Goal: Task Accomplishment & Management: Use online tool/utility

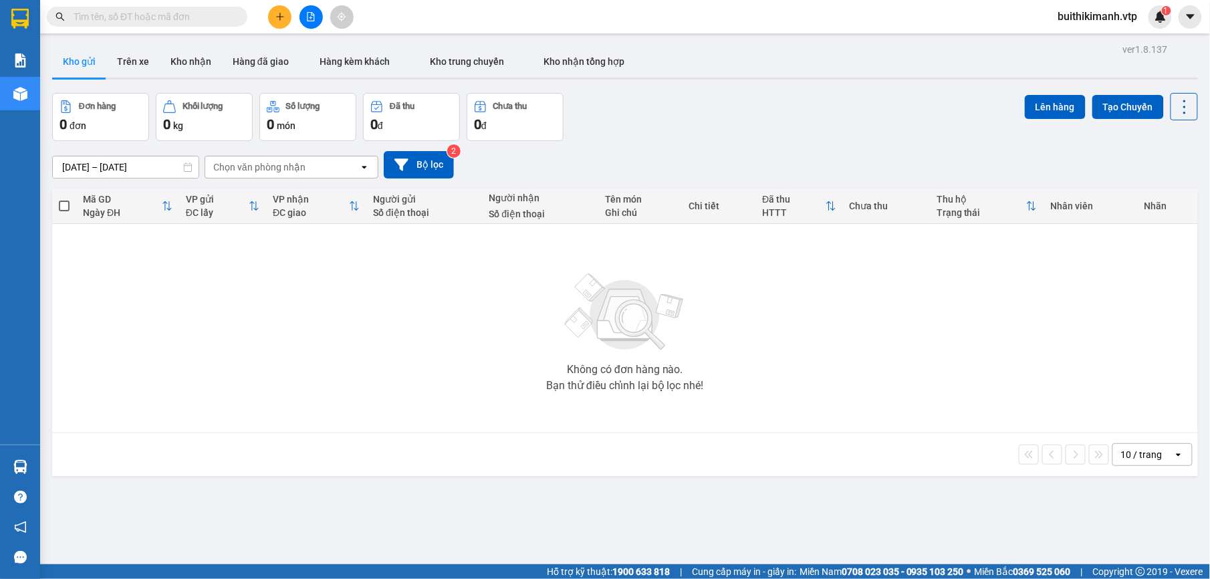
click at [1079, 9] on span "buithikimanh.vtp" at bounding box center [1098, 16] width 101 height 17
click at [1079, 31] on li "Đăng xuất" at bounding box center [1097, 41] width 104 height 21
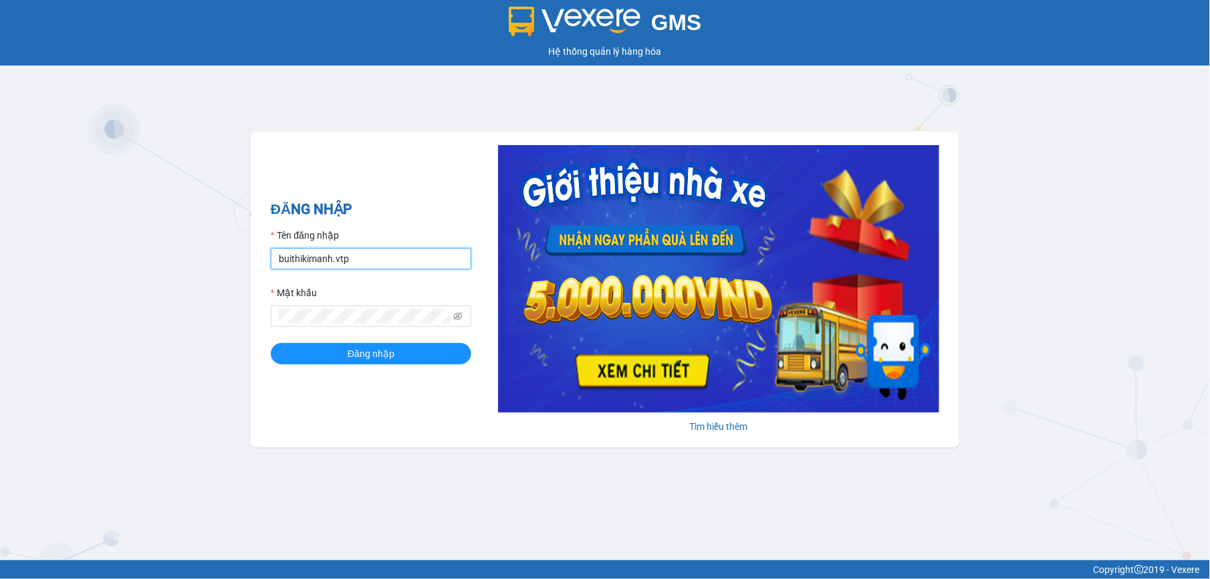
click at [380, 262] on input "buithikimanh.vtp" at bounding box center [371, 258] width 201 height 21
type input "b"
type input "nguyenthanhdung.vtp"
click at [455, 320] on icon "eye-invisible" at bounding box center [458, 316] width 9 height 8
click at [429, 358] on button "Đăng nhập" at bounding box center [371, 353] width 201 height 21
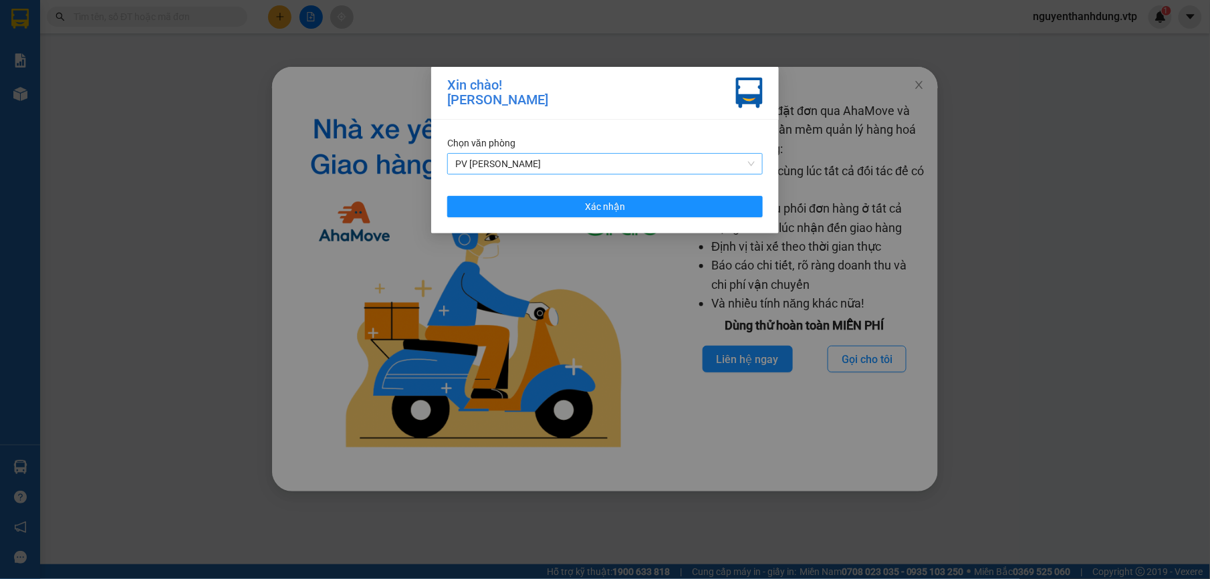
click at [730, 161] on span "PV [PERSON_NAME]" at bounding box center [605, 164] width 300 height 20
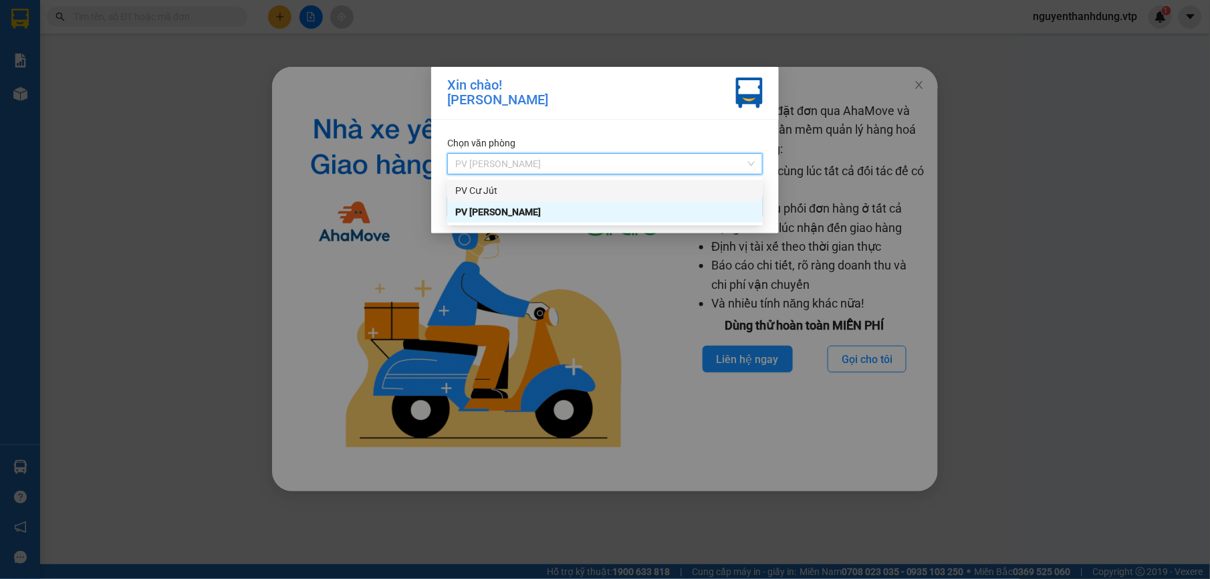
click at [683, 181] on div "PV Cư Jút" at bounding box center [605, 190] width 316 height 21
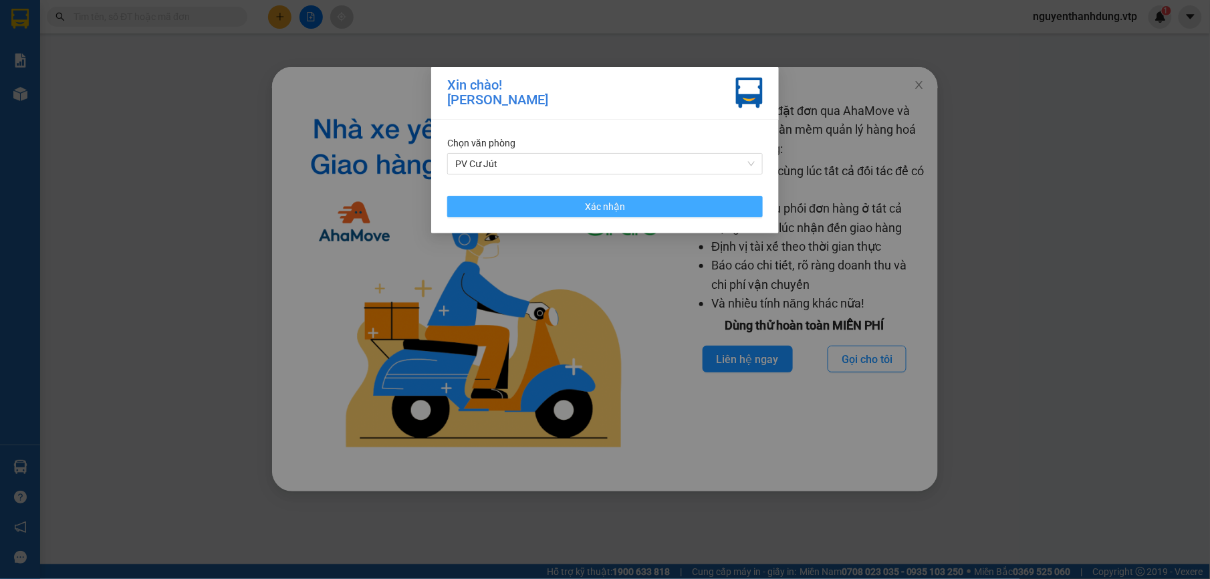
click at [701, 213] on button "Xác nhận" at bounding box center [605, 206] width 316 height 21
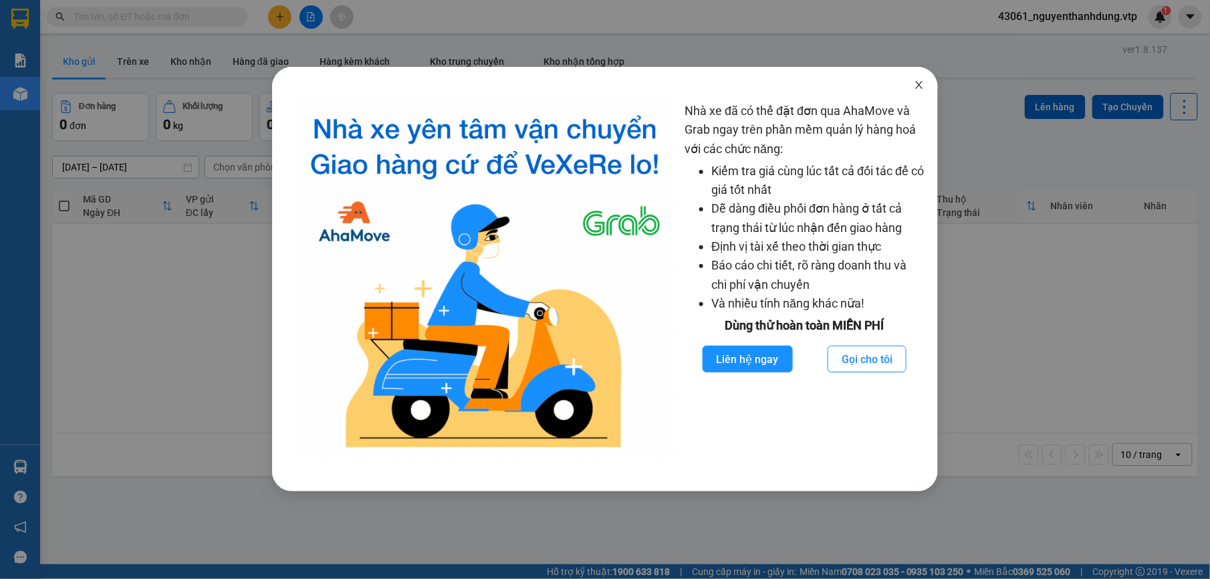
click at [915, 92] on span "Close" at bounding box center [919, 85] width 37 height 37
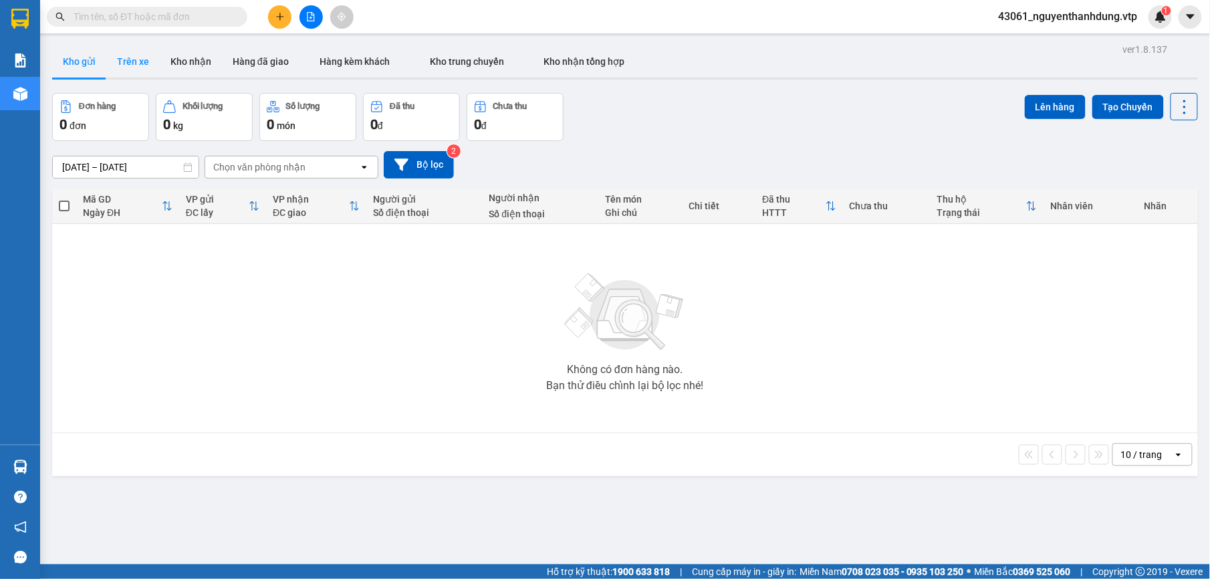
click at [121, 62] on button "Trên xe" at bounding box center [132, 61] width 53 height 32
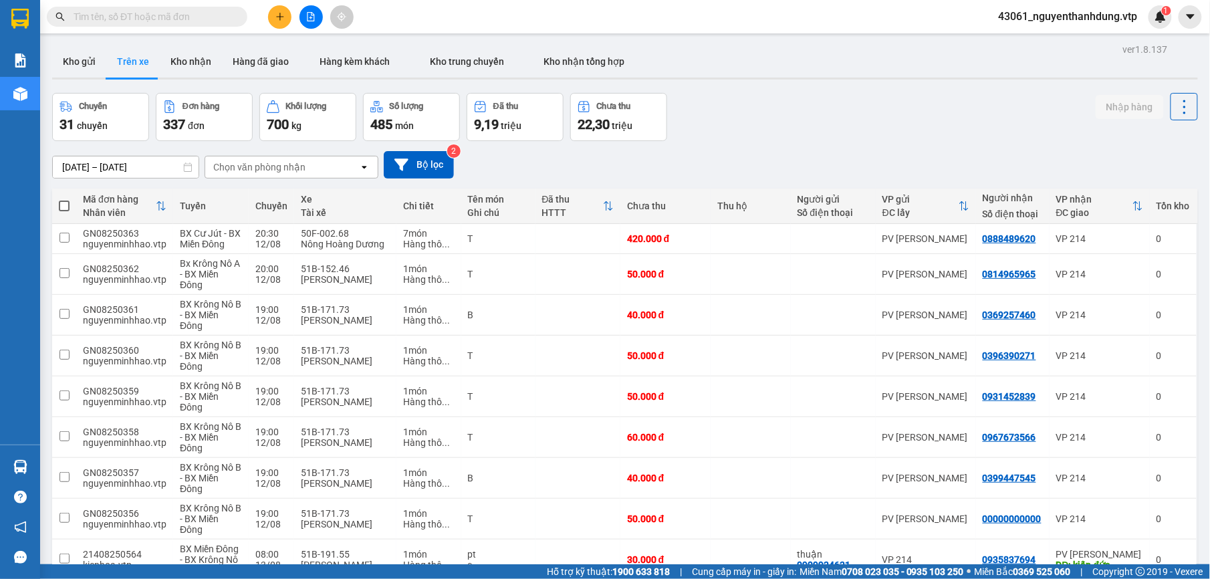
click at [338, 161] on div "Chọn văn phòng nhận" at bounding box center [282, 166] width 154 height 21
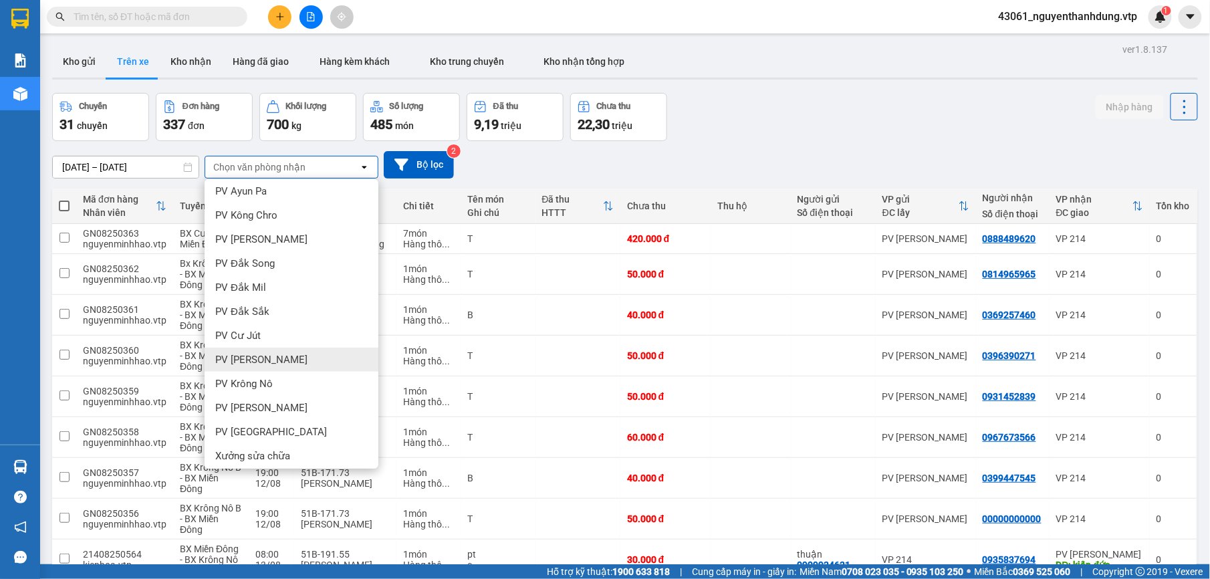
scroll to position [267, 0]
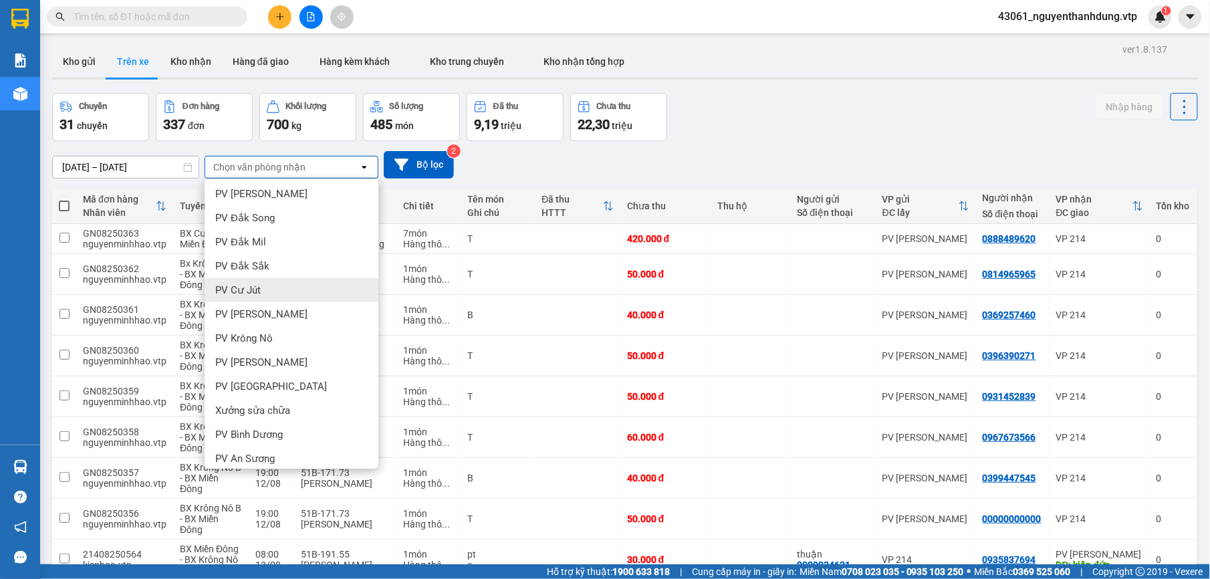
click at [255, 286] on span "PV Cư Jút" at bounding box center [237, 290] width 45 height 13
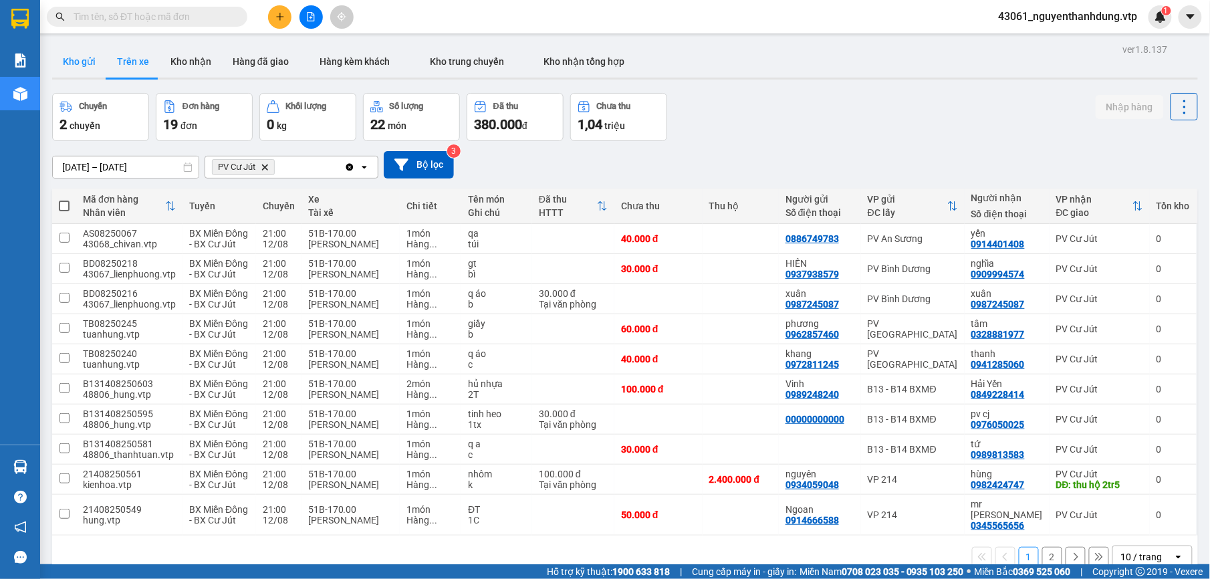
click at [86, 59] on button "Kho gửi" at bounding box center [79, 61] width 54 height 32
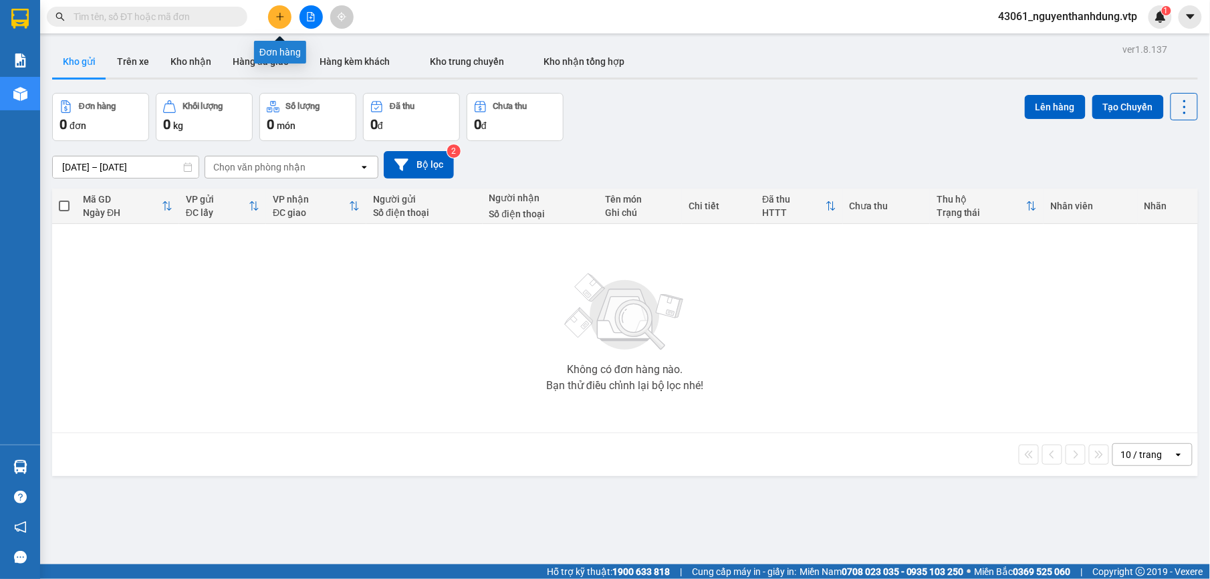
click at [271, 17] on button at bounding box center [279, 16] width 23 height 23
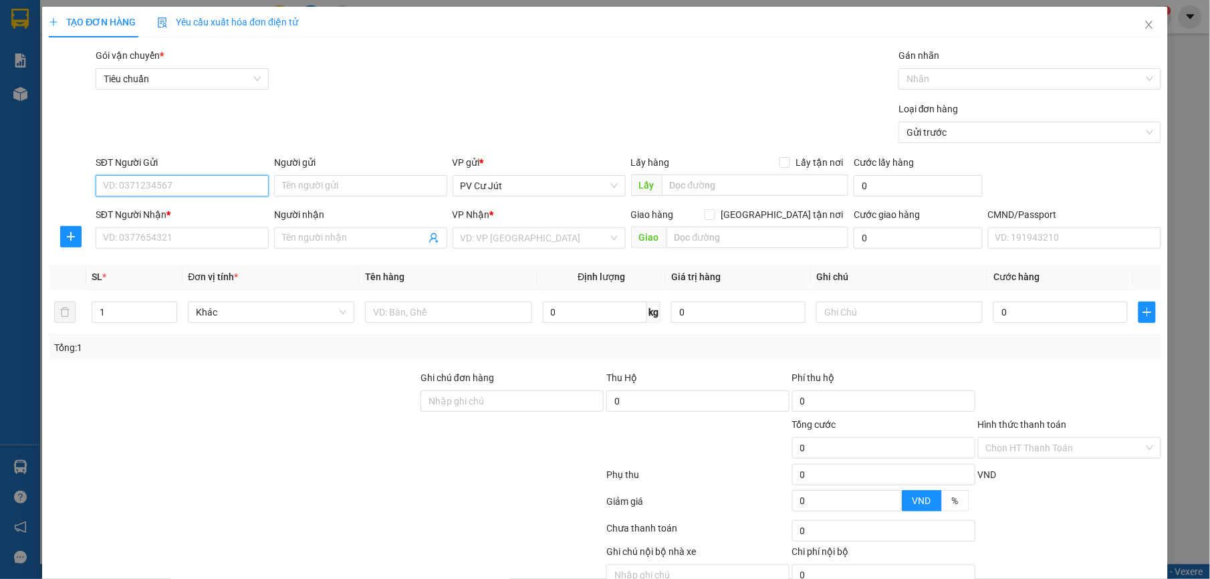
click at [217, 178] on input "SĐT Người Gửi" at bounding box center [182, 185] width 173 height 21
type input "0365814107"
click at [241, 205] on div "0365814107" at bounding box center [179, 213] width 171 height 21
type input "0816267269"
type input "PHUONG"
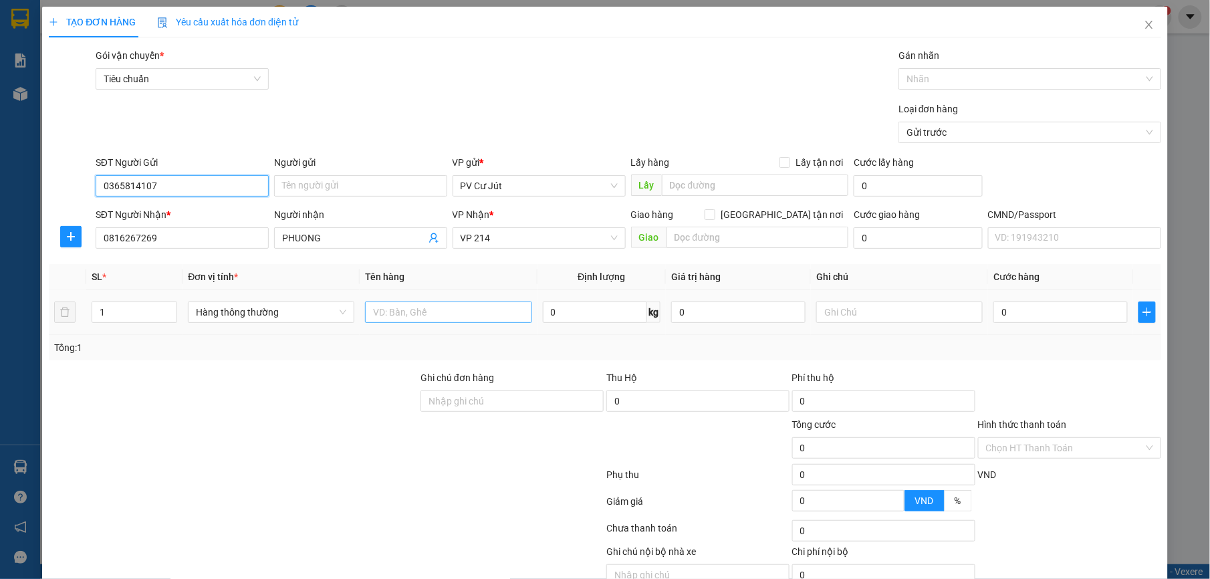
type input "0365814107"
click at [420, 311] on input "text" at bounding box center [448, 312] width 166 height 21
type input "d"
type input "đ"
type input "D"
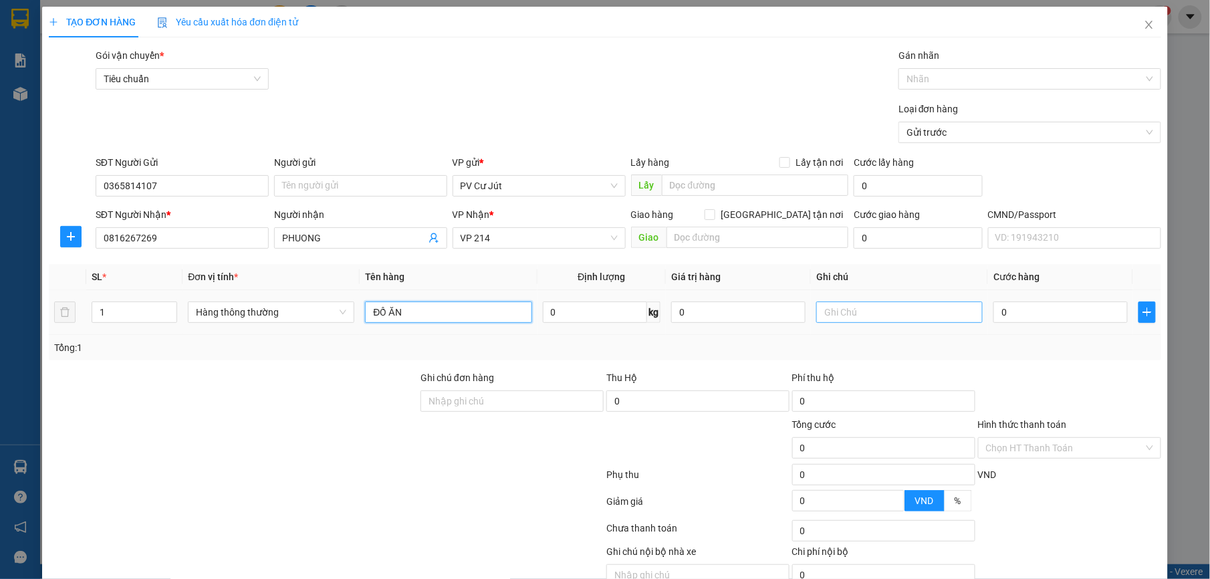
type input "ĐỒ ĂN"
click at [929, 316] on input "text" at bounding box center [899, 312] width 166 height 21
type input "THÙNG XỐP"
click at [1044, 322] on input "0" at bounding box center [1061, 312] width 134 height 21
type input "5"
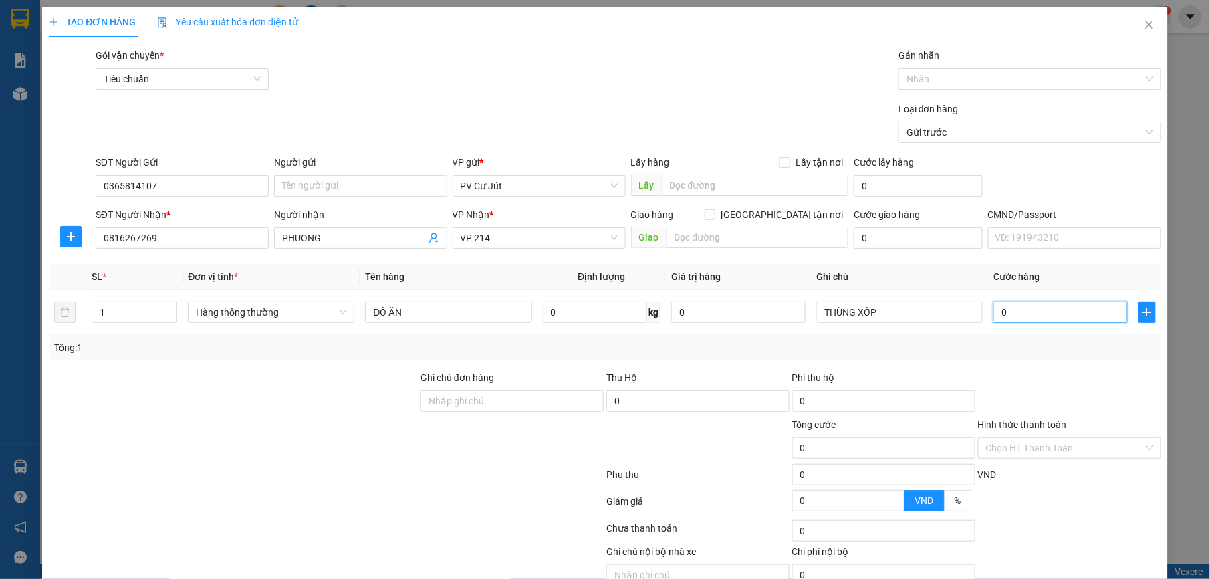
type input "5"
type input "50"
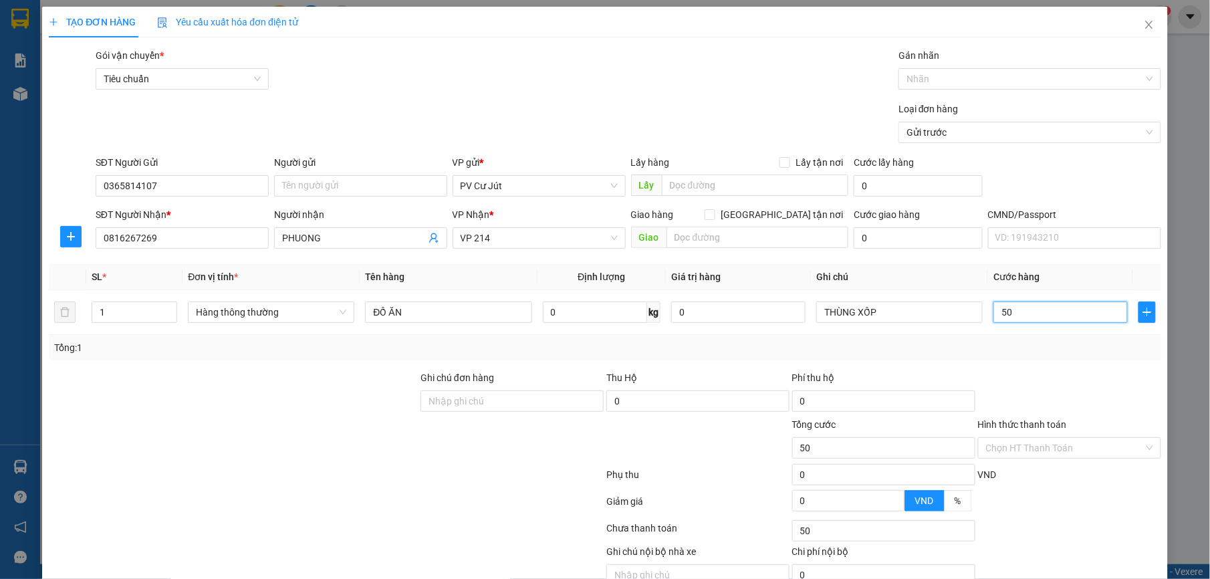
type input "500"
type input "5.000"
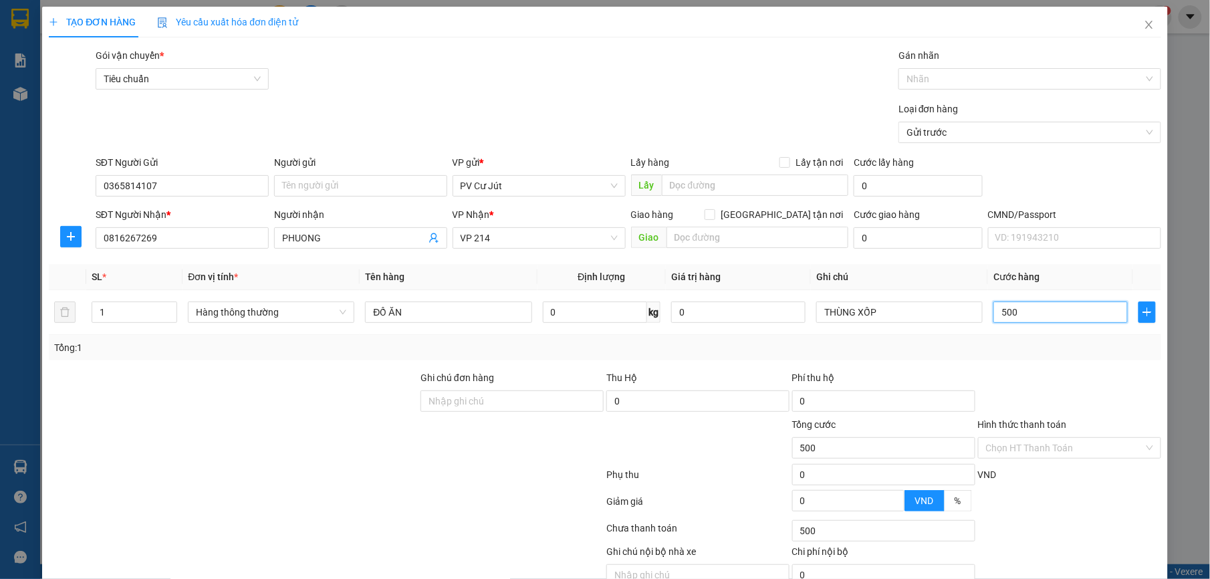
type input "5.000"
type input "50.000"
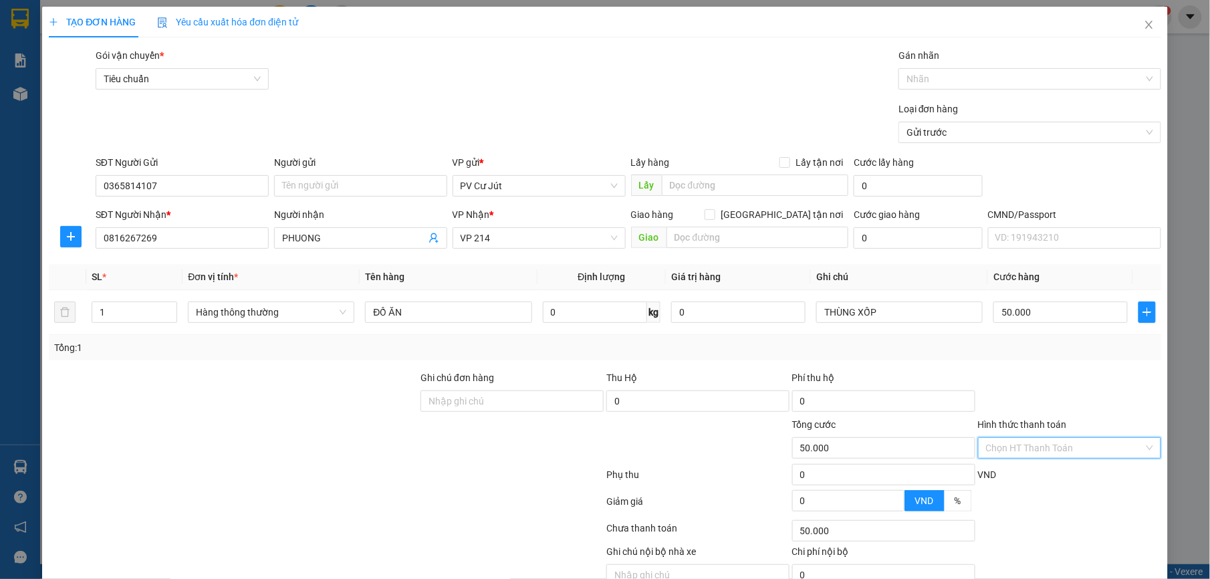
click at [1061, 450] on input "Hình thức thanh toán" at bounding box center [1065, 448] width 158 height 20
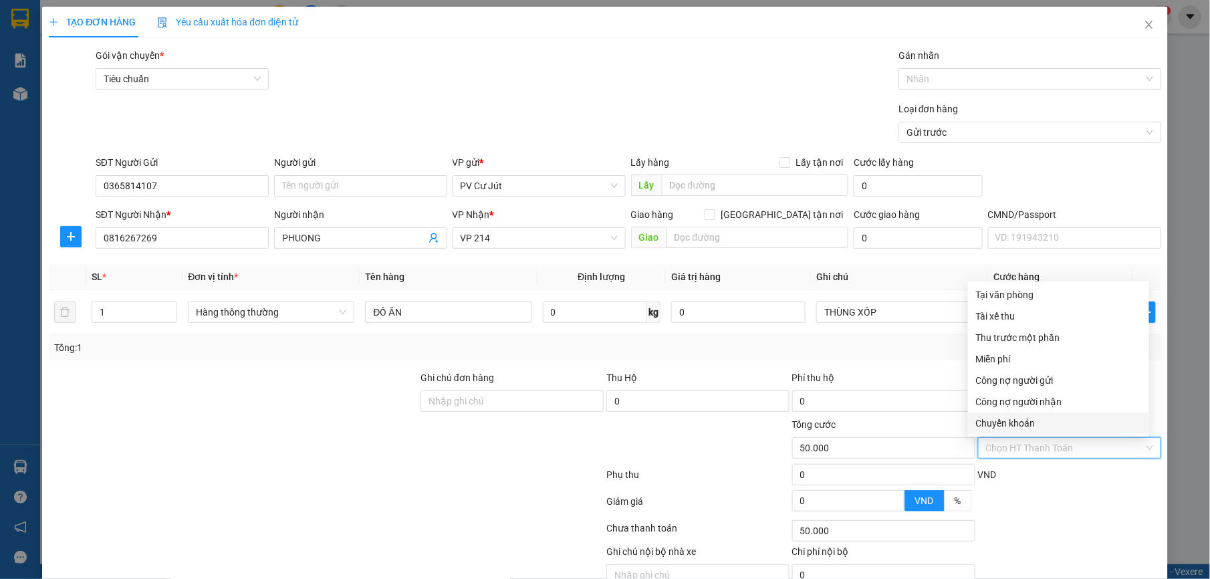
click at [1044, 427] on div "Chuyển khoản" at bounding box center [1058, 423] width 165 height 15
type input "0"
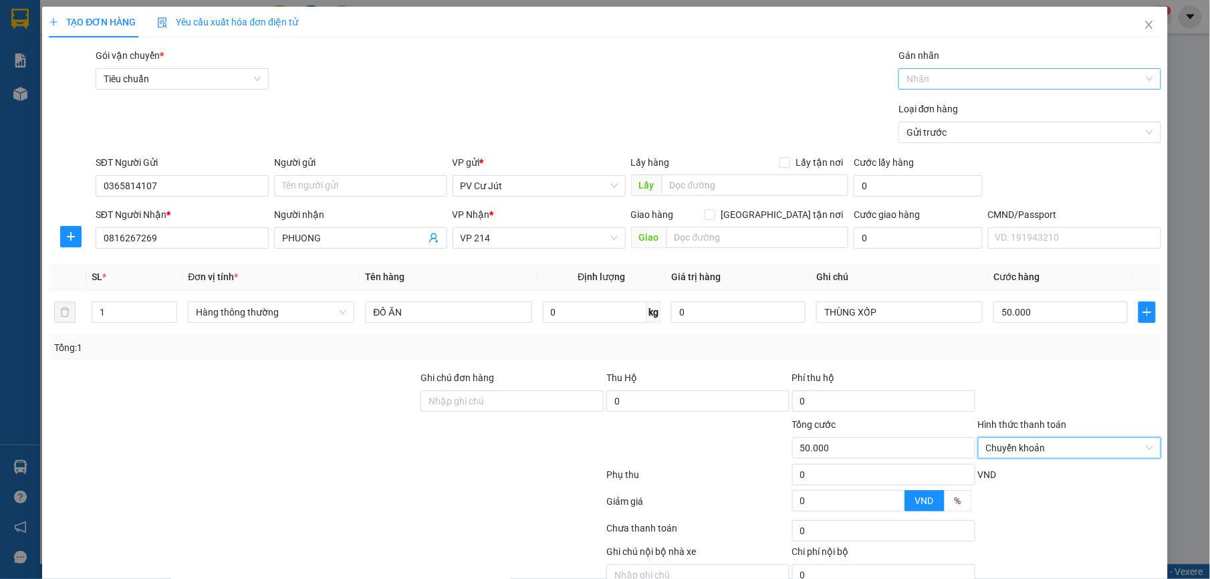
click at [926, 84] on div at bounding box center [1023, 79] width 242 height 16
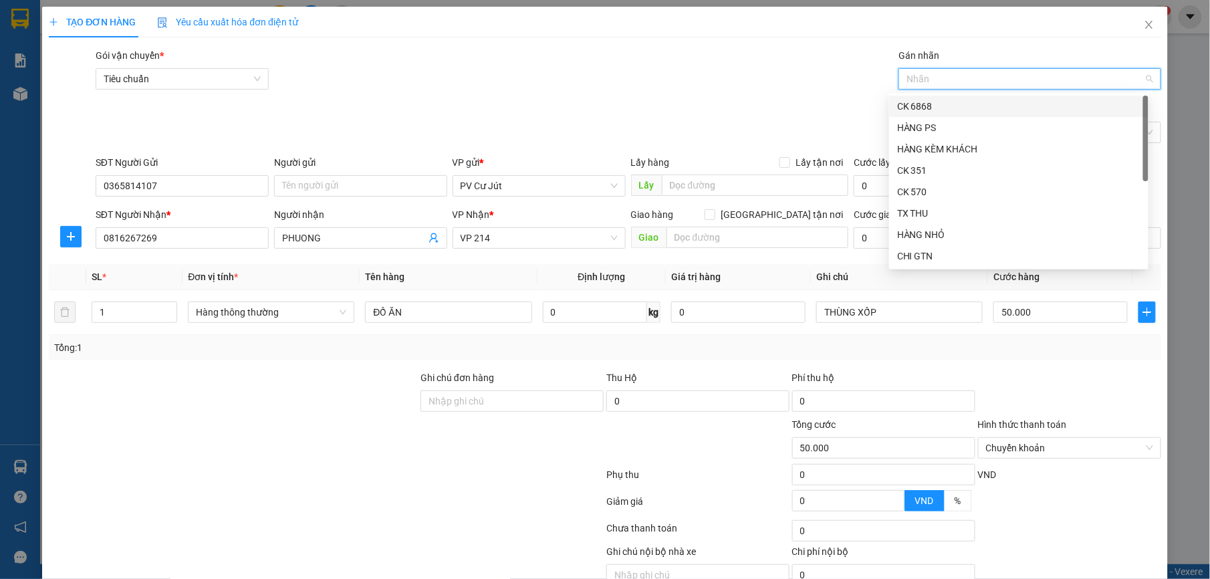
click at [971, 100] on div "CK 6868" at bounding box center [1018, 106] width 243 height 15
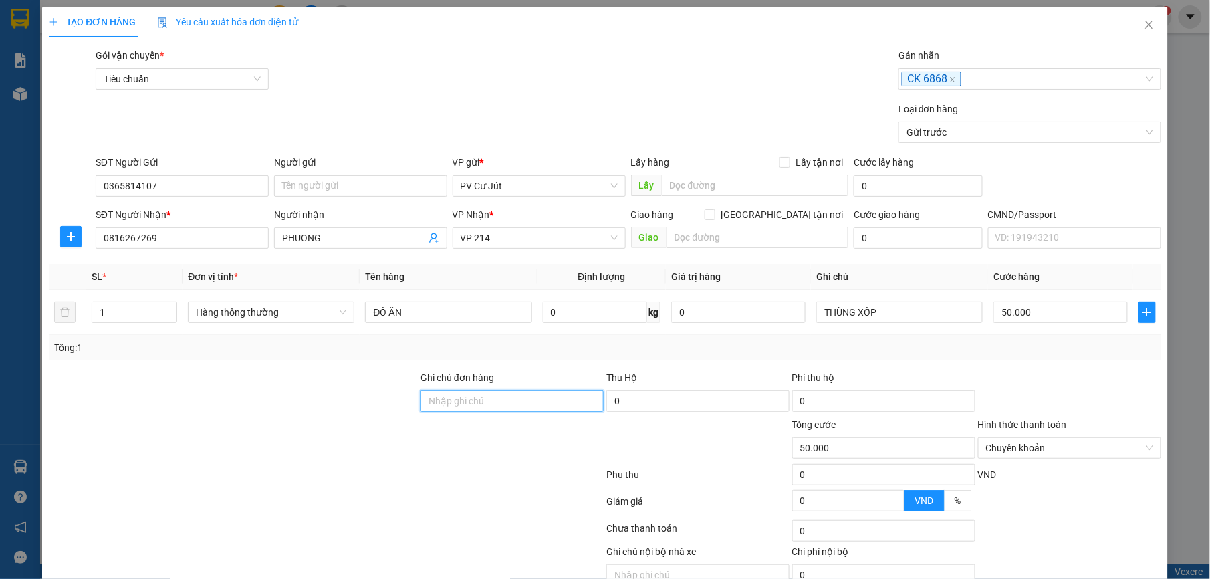
click at [507, 407] on input "Ghi chú đơn hàng" at bounding box center [512, 400] width 183 height 21
type input "D"
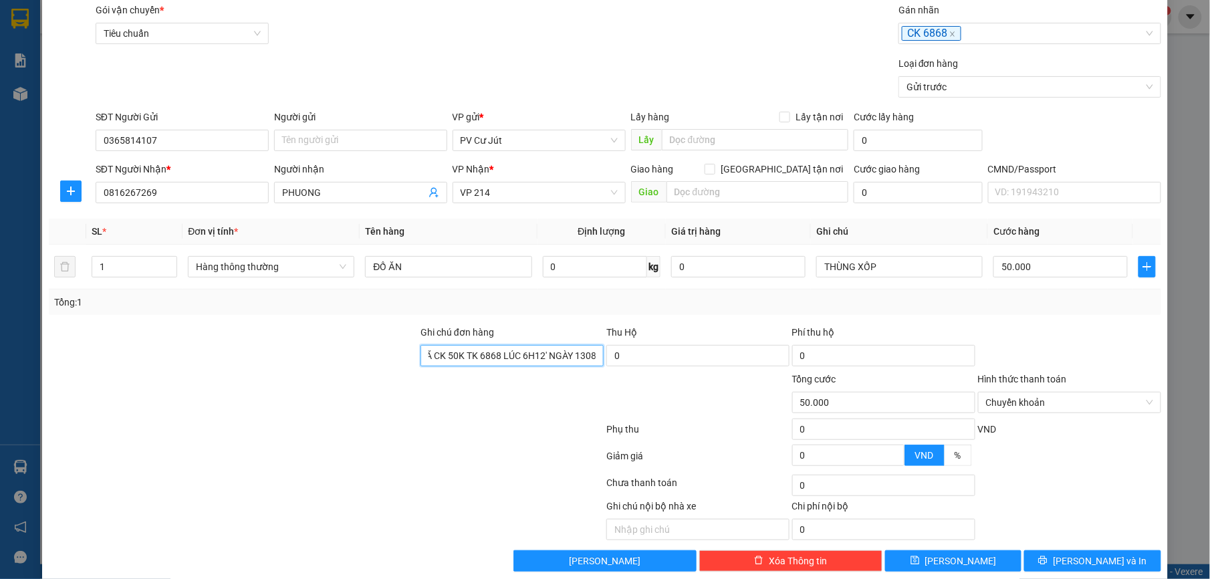
scroll to position [68, 0]
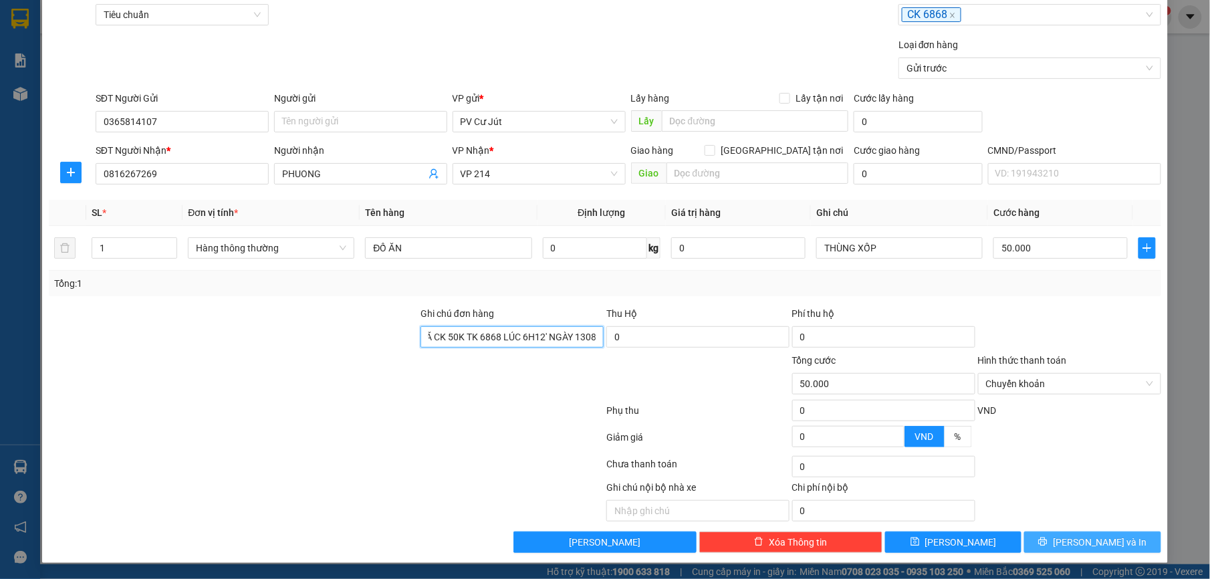
type input "ĐÃ CK 50K TK 6868 LÚC 6H12' NGÀY 1308"
click at [1036, 538] on button "[PERSON_NAME] và In" at bounding box center [1092, 542] width 136 height 21
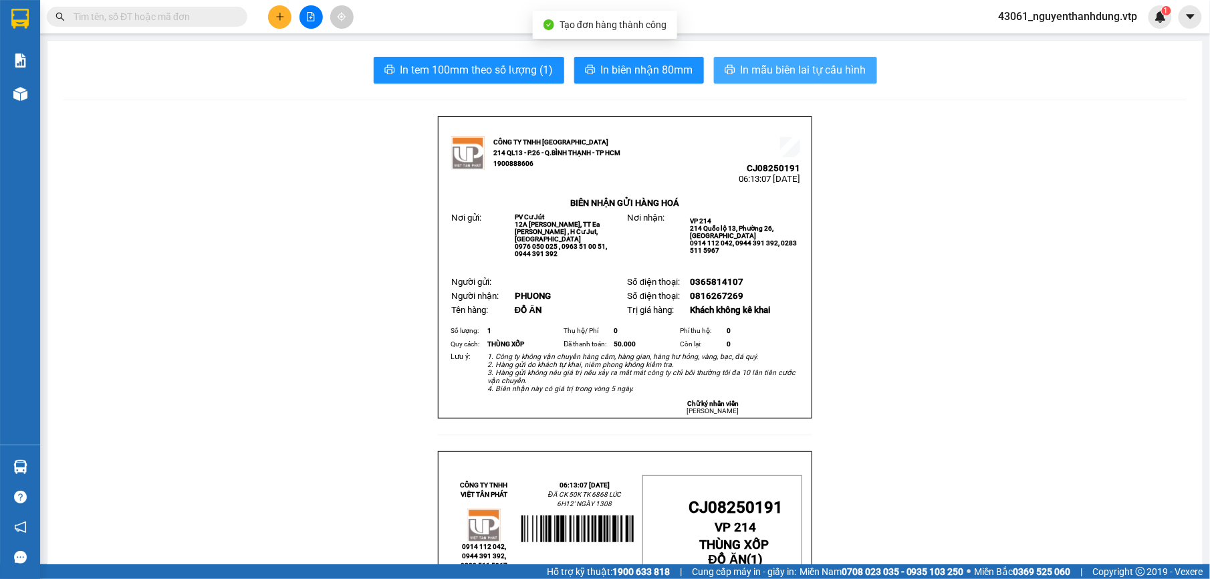
click at [778, 73] on span "In mẫu biên lai tự cấu hình" at bounding box center [804, 70] width 126 height 17
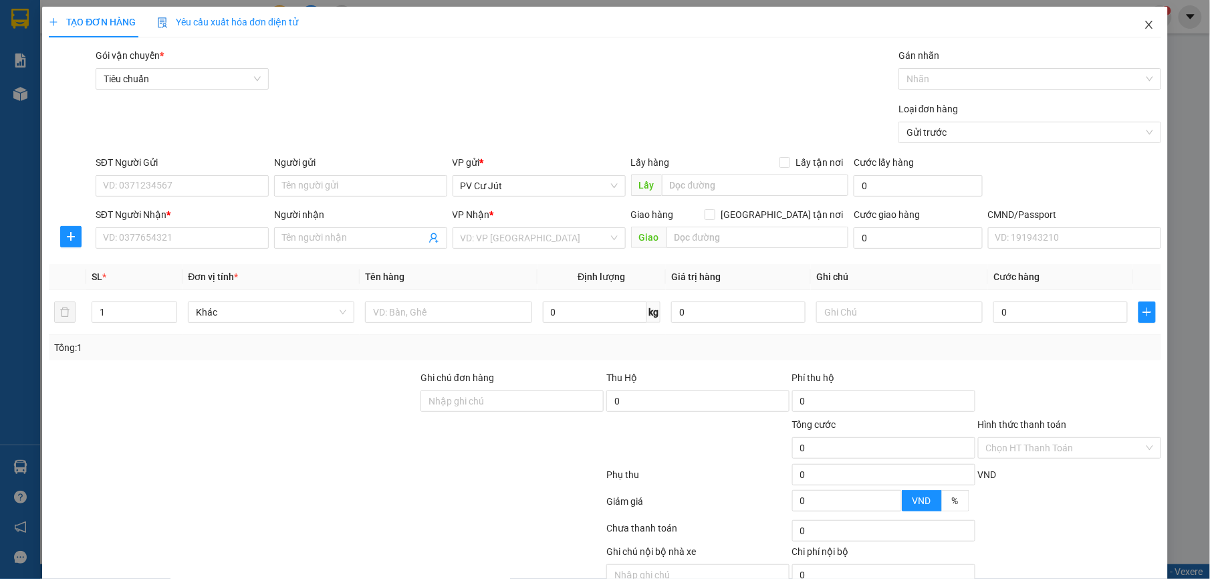
click at [1143, 27] on span "Close" at bounding box center [1149, 25] width 37 height 37
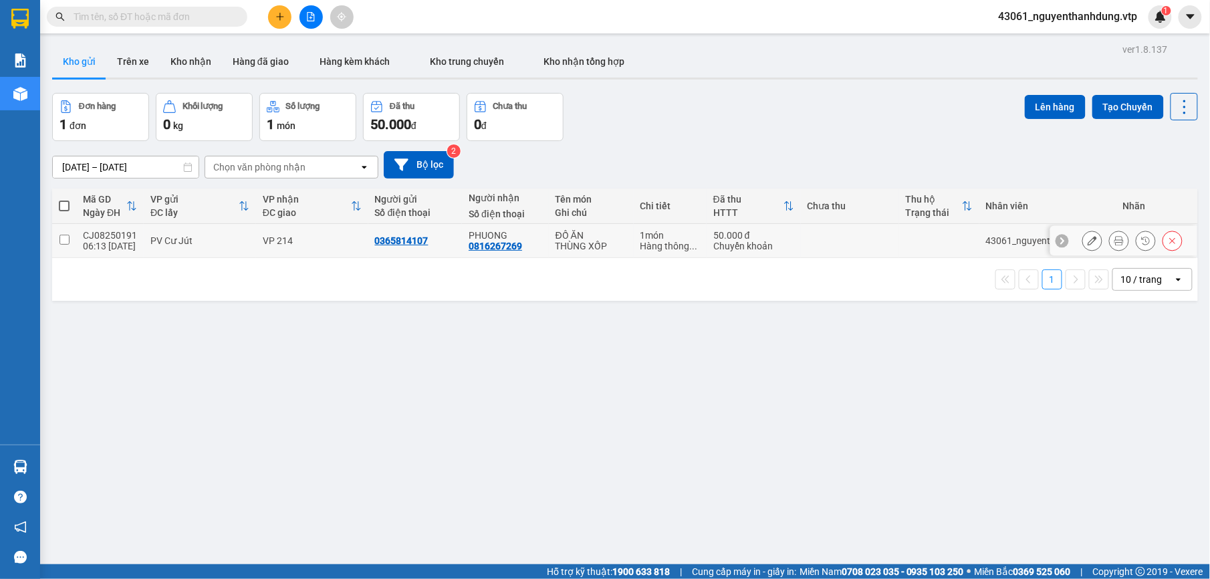
click at [153, 238] on div "PV Cư Jút" at bounding box center [199, 240] width 99 height 11
checkbox input "true"
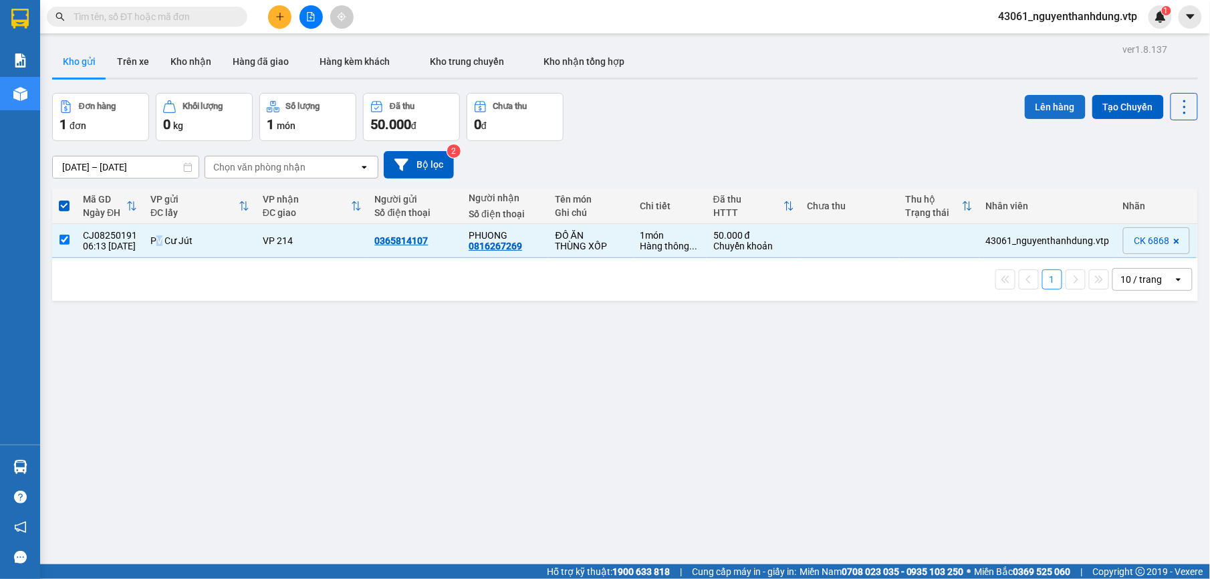
click at [1041, 108] on button "Lên hàng" at bounding box center [1055, 107] width 61 height 24
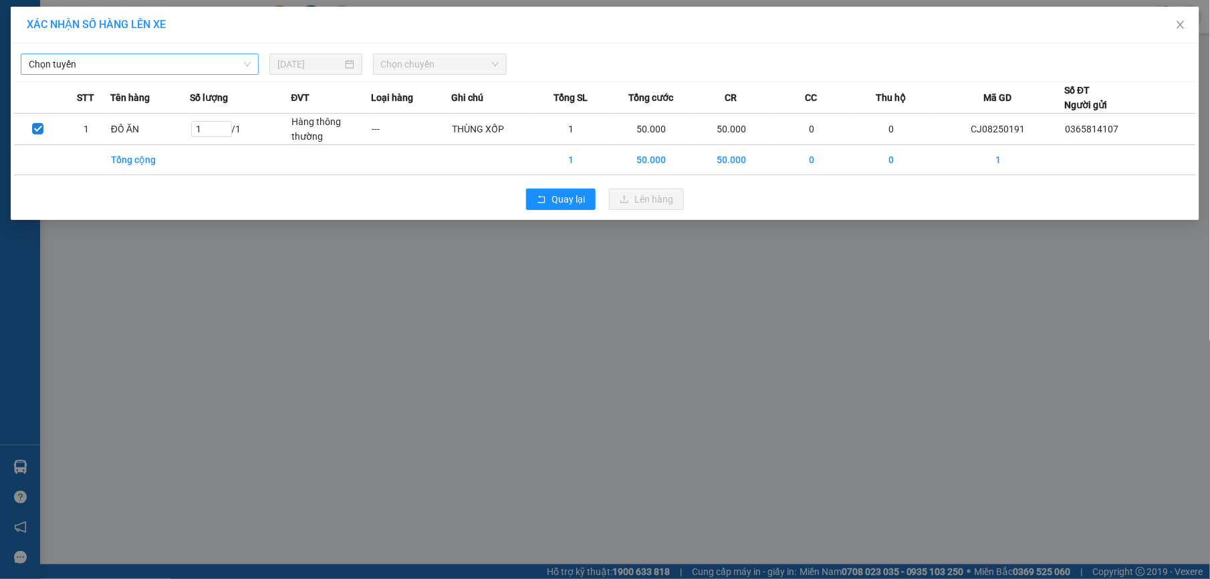
click at [132, 56] on span "Chọn tuyến" at bounding box center [140, 64] width 222 height 20
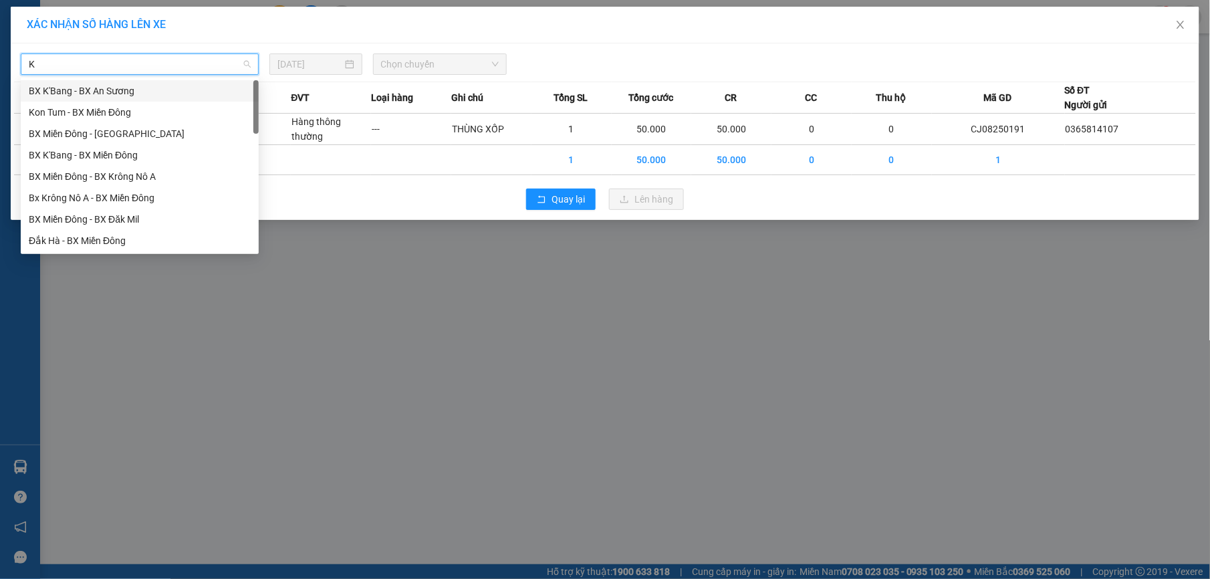
type input "KN"
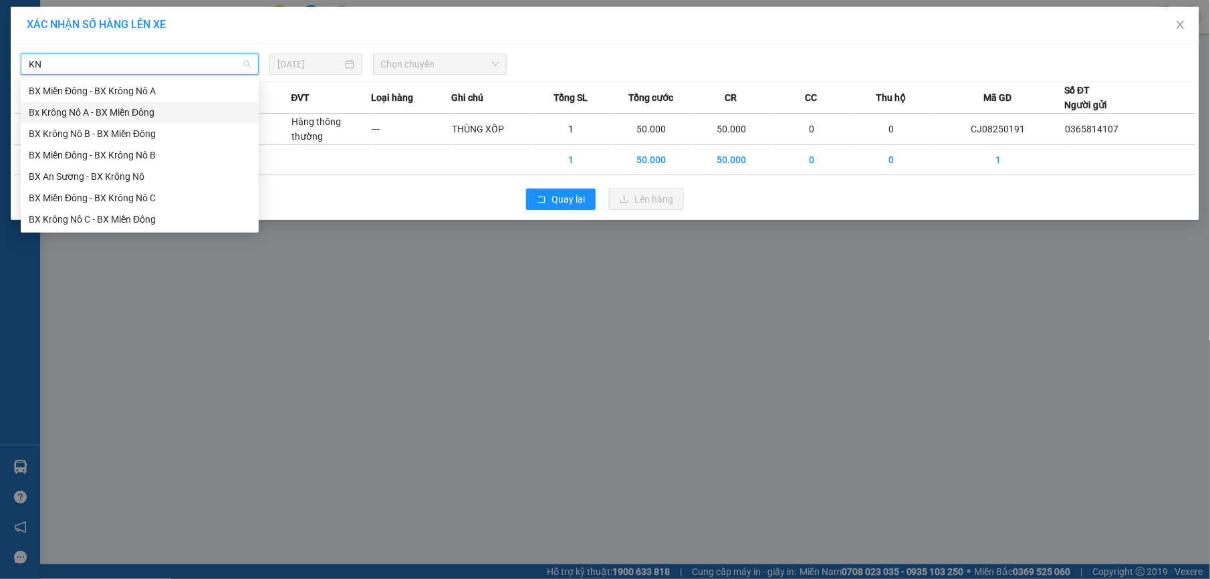
click at [124, 116] on div "Bx Krông Nô A - BX Miền Đông" at bounding box center [140, 112] width 222 height 15
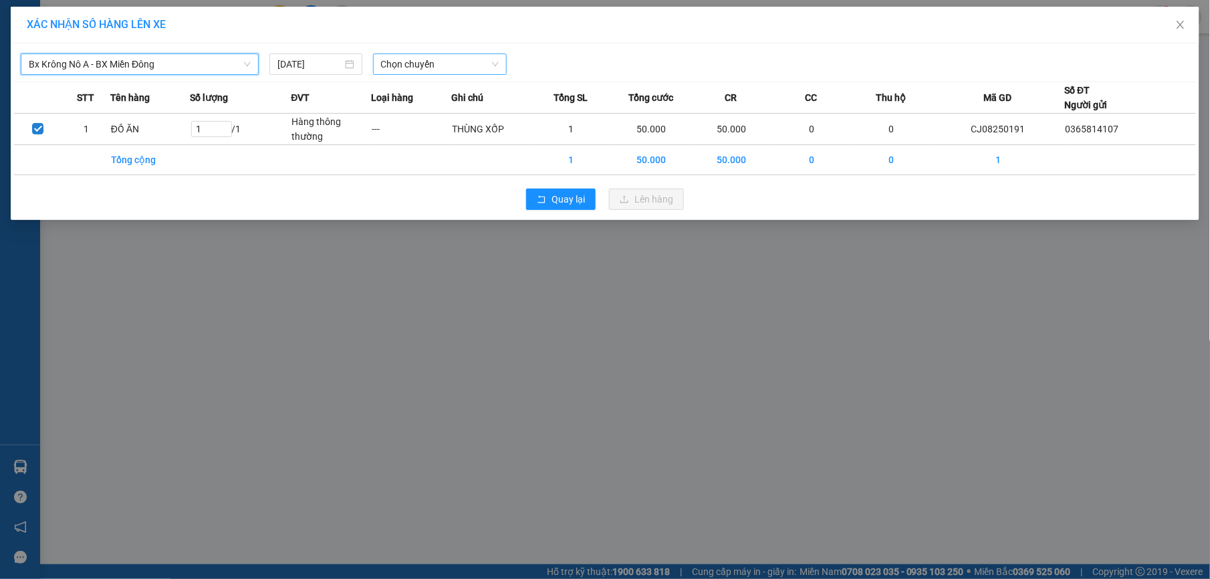
click at [455, 64] on span "Chọn chuyến" at bounding box center [440, 64] width 118 height 20
click at [448, 453] on div "XÁC NHẬN SỐ HÀNG LÊN XE Bx Krông Nô A - BX Miền Đông 13/08/2025 Chọn chuyến STT…" at bounding box center [605, 289] width 1210 height 579
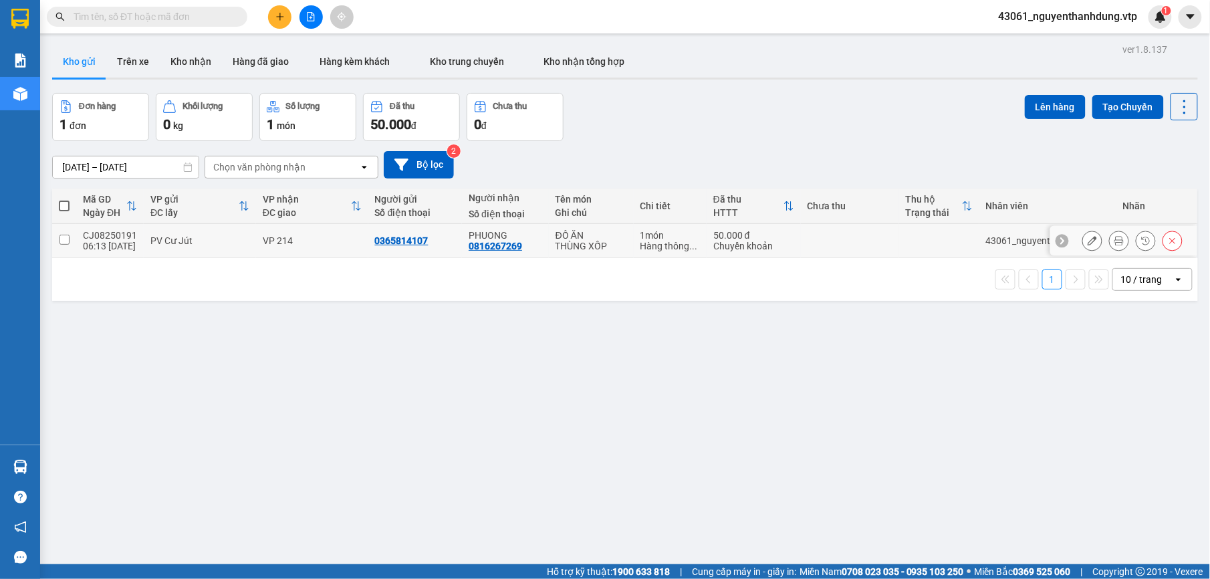
click at [212, 247] on td "PV Cư Jút" at bounding box center [200, 241] width 112 height 34
checkbox input "true"
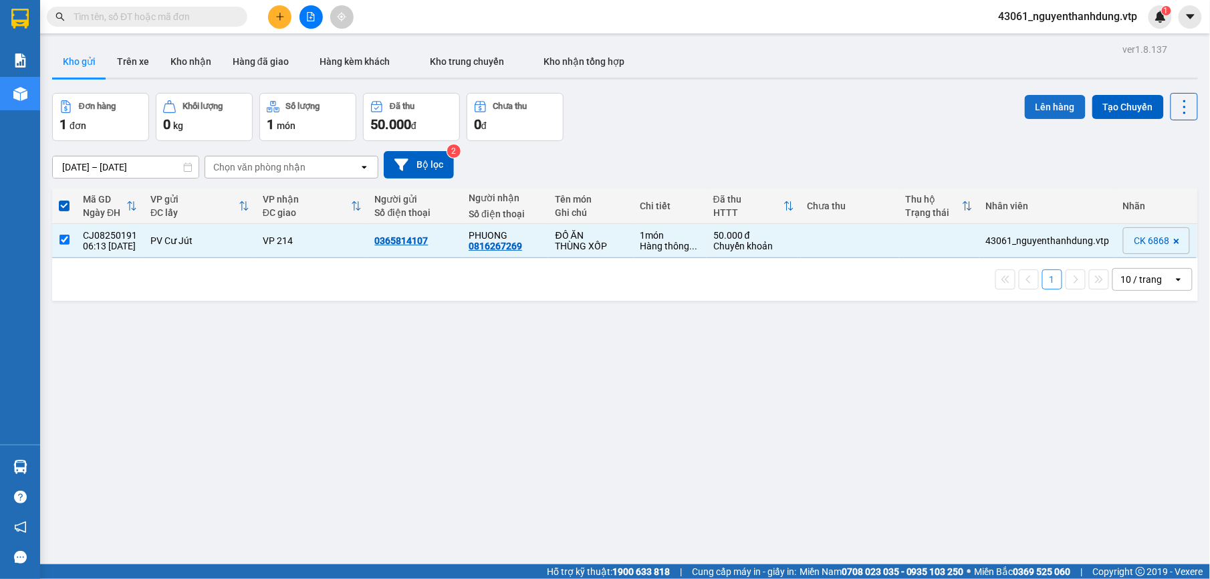
click at [1036, 100] on button "Lên hàng" at bounding box center [1055, 107] width 61 height 24
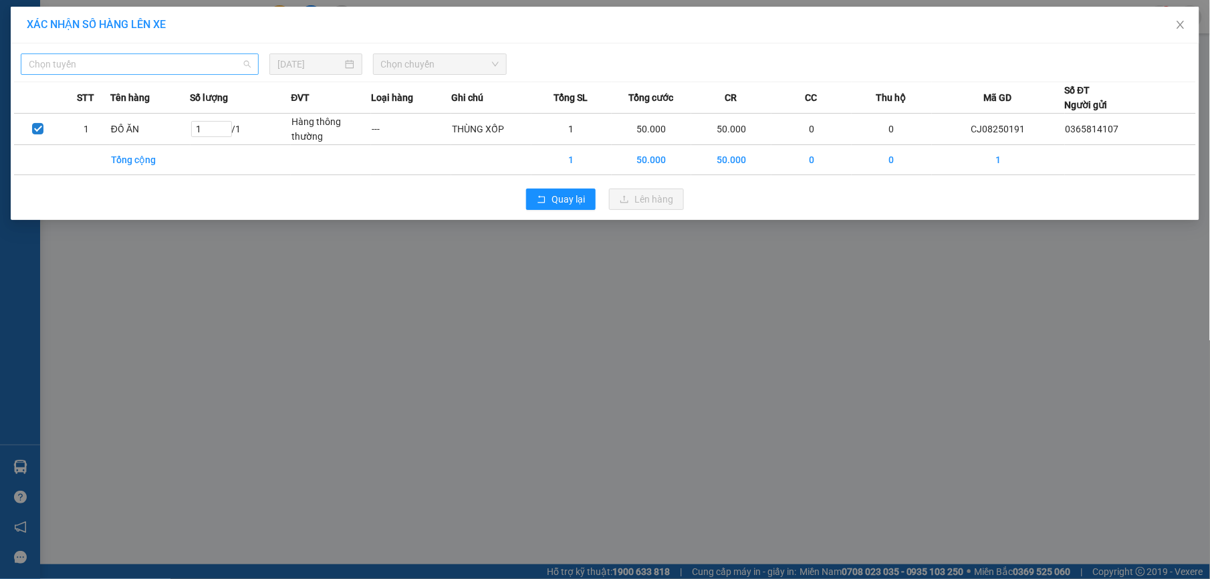
click at [220, 67] on span "Chọn tuyến" at bounding box center [140, 64] width 222 height 20
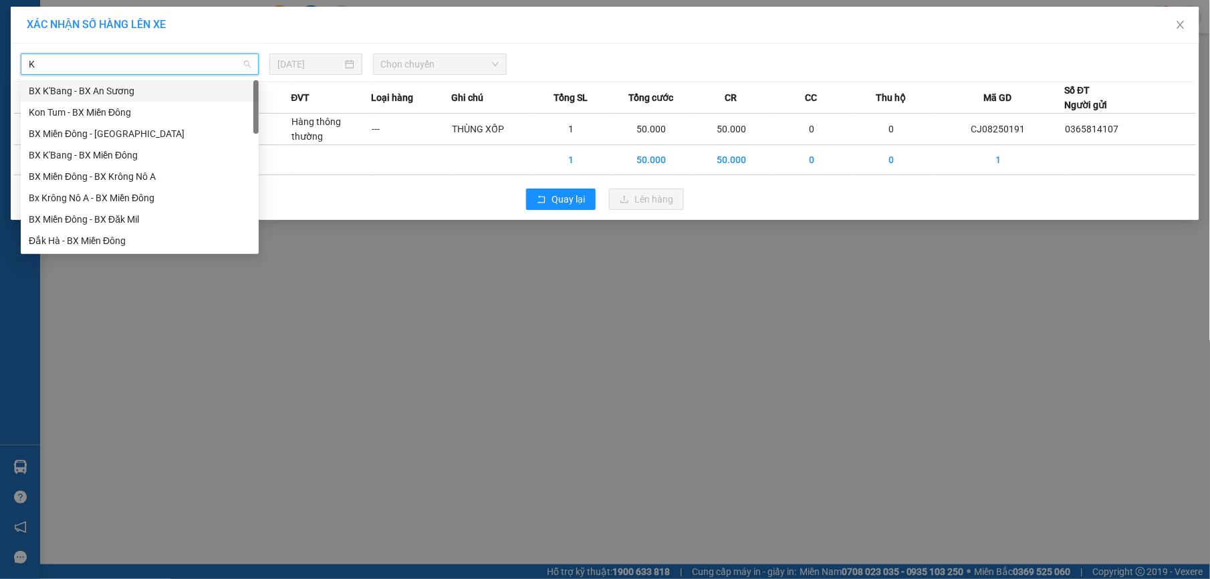
type input "KN"
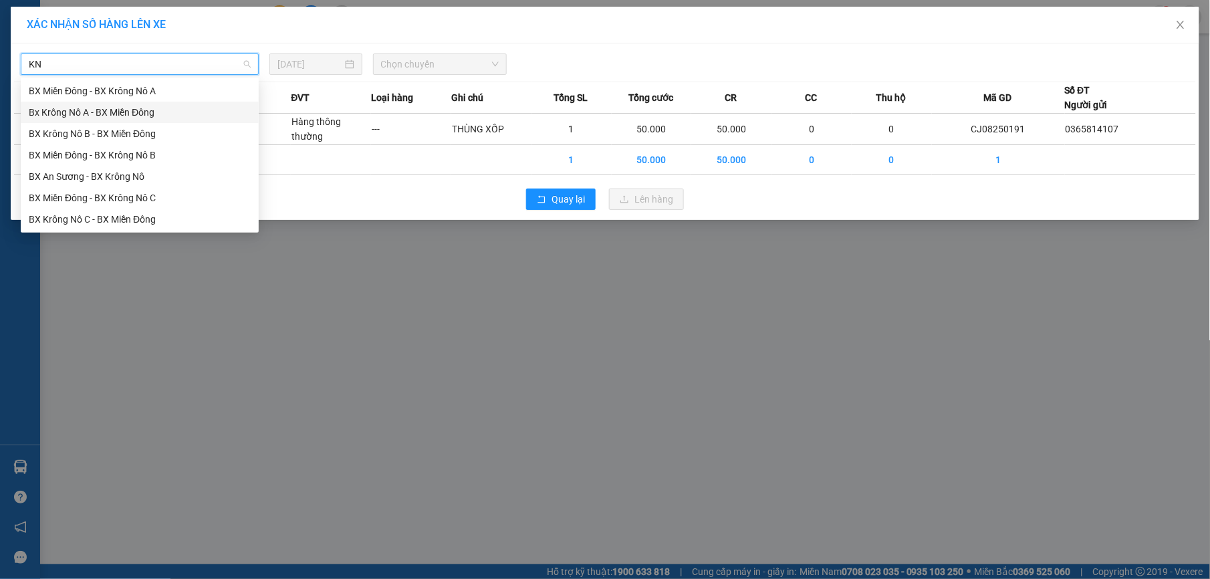
click at [233, 116] on div "Bx Krông Nô A - BX Miền Đông" at bounding box center [140, 112] width 222 height 15
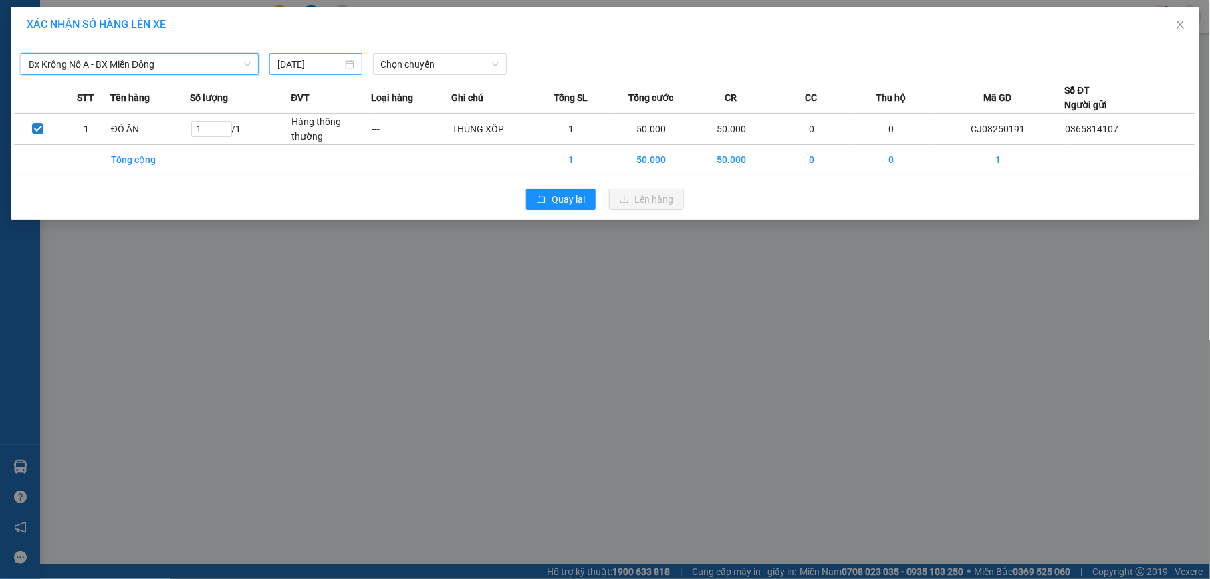
click at [334, 63] on input "[DATE]" at bounding box center [309, 64] width 65 height 15
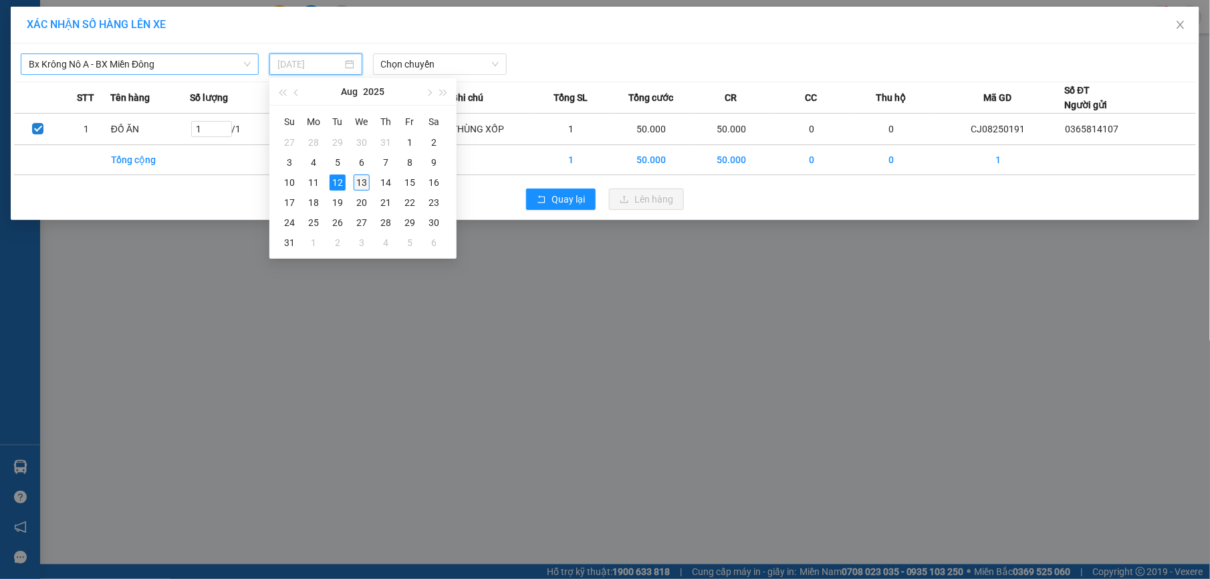
click at [364, 183] on div "13" at bounding box center [362, 183] width 16 height 16
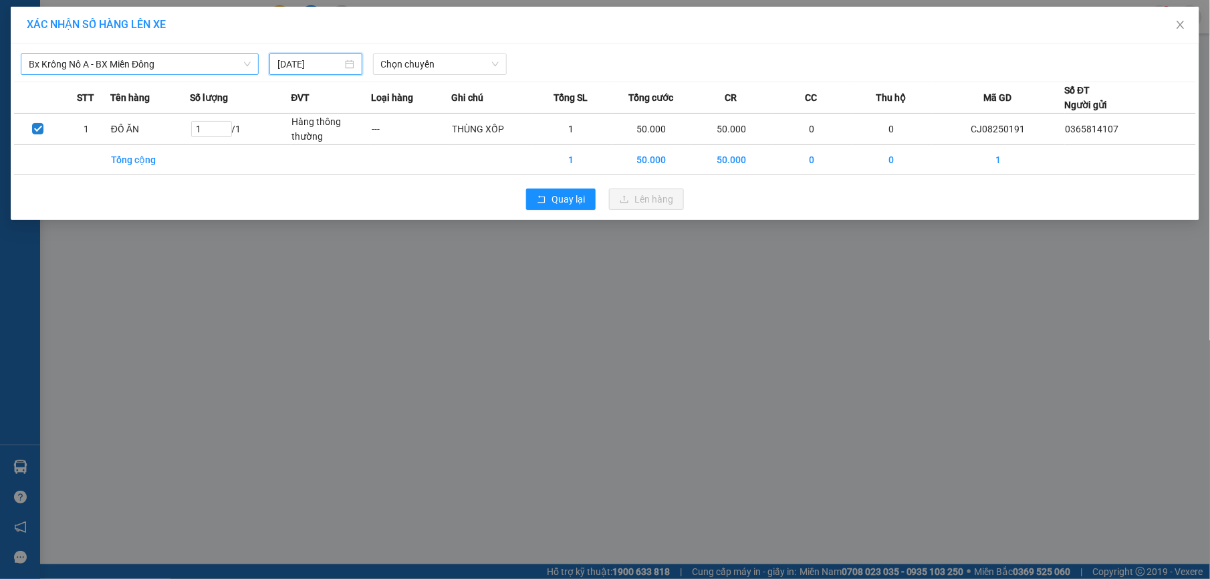
type input "[DATE]"
click at [448, 68] on span "Chọn chuyến" at bounding box center [440, 64] width 118 height 20
click at [449, 107] on div "07:00 - 51B-152.80" at bounding box center [433, 112] width 104 height 15
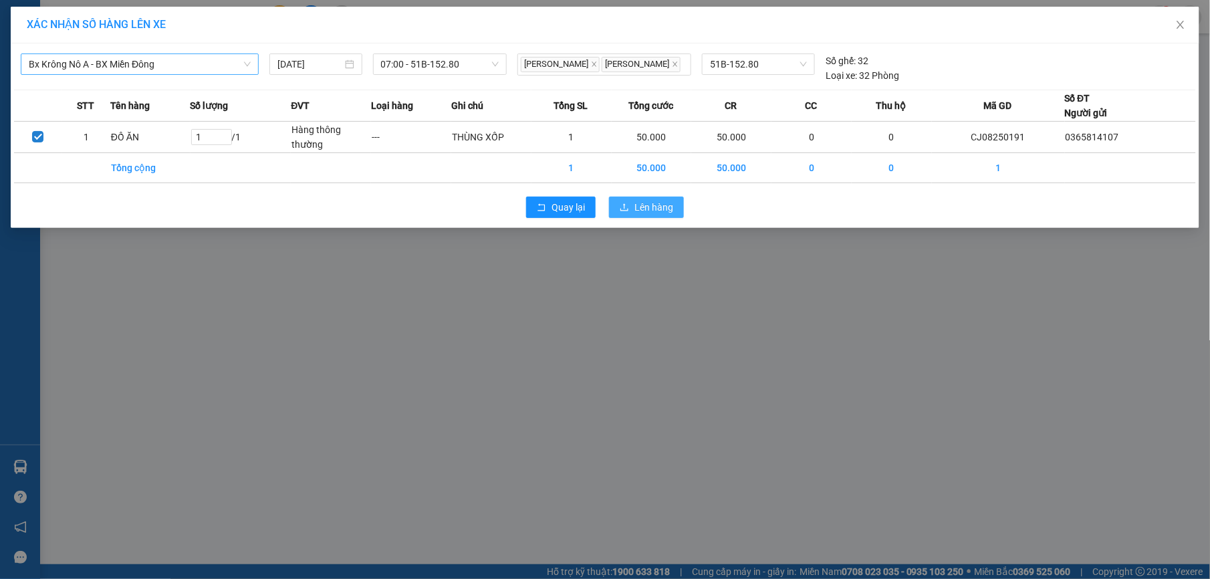
click at [653, 215] on span "Lên hàng" at bounding box center [654, 207] width 39 height 15
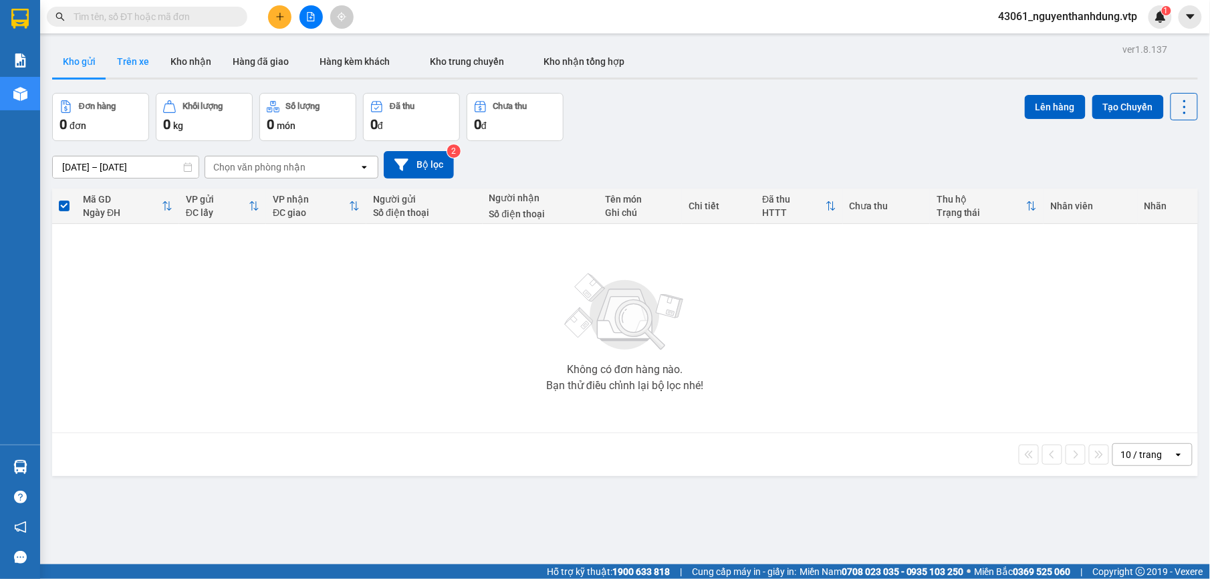
click at [128, 68] on button "Trên xe" at bounding box center [132, 61] width 53 height 32
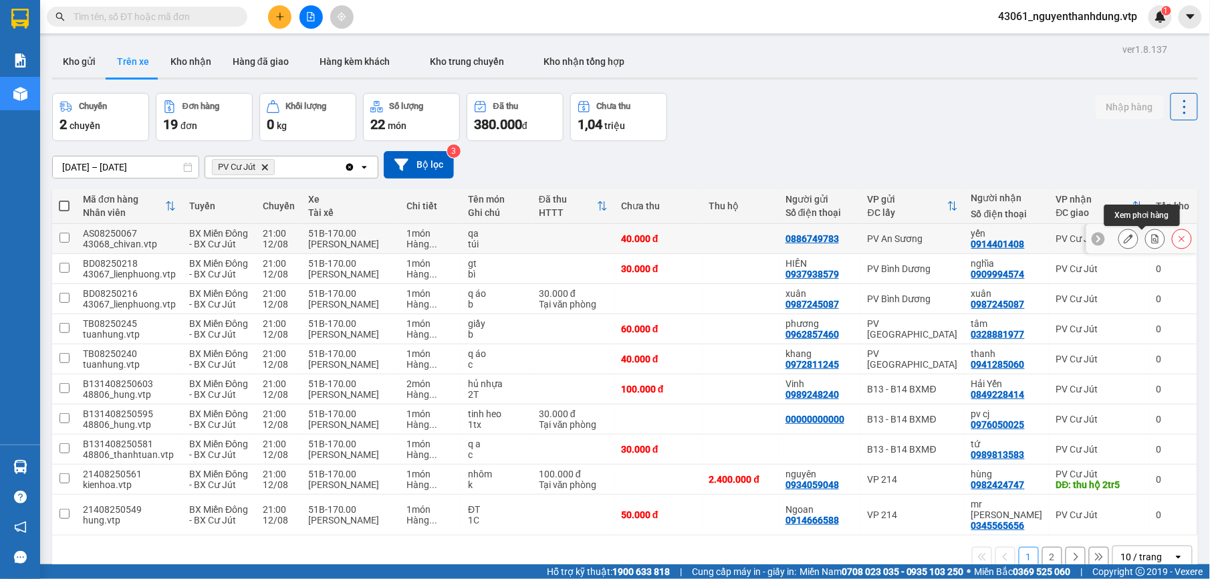
click at [1146, 238] on button at bounding box center [1155, 238] width 19 height 23
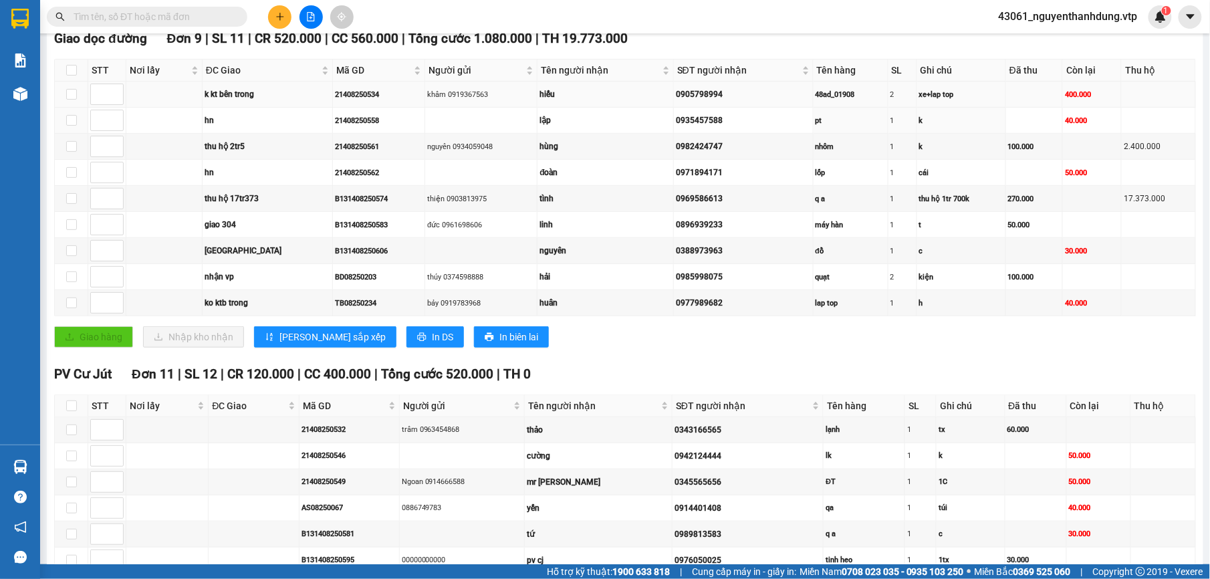
scroll to position [178, 0]
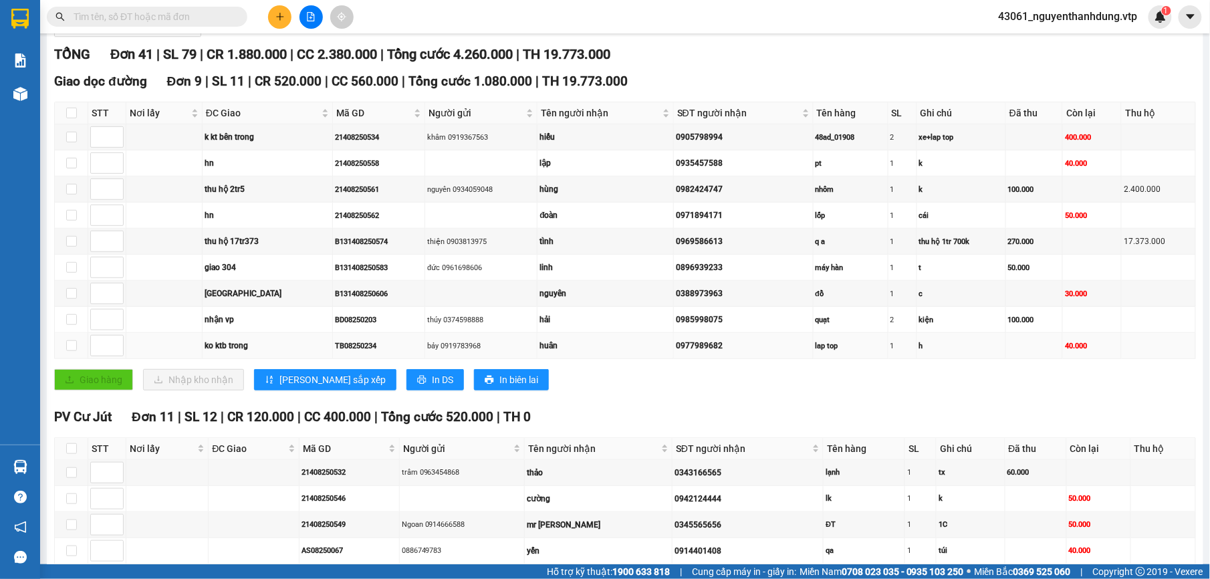
click at [82, 349] on td at bounding box center [71, 346] width 33 height 26
click at [65, 349] on td at bounding box center [71, 346] width 33 height 26
click at [68, 354] on td at bounding box center [71, 346] width 33 height 26
click at [70, 351] on input "checkbox" at bounding box center [71, 345] width 11 height 11
checkbox input "true"
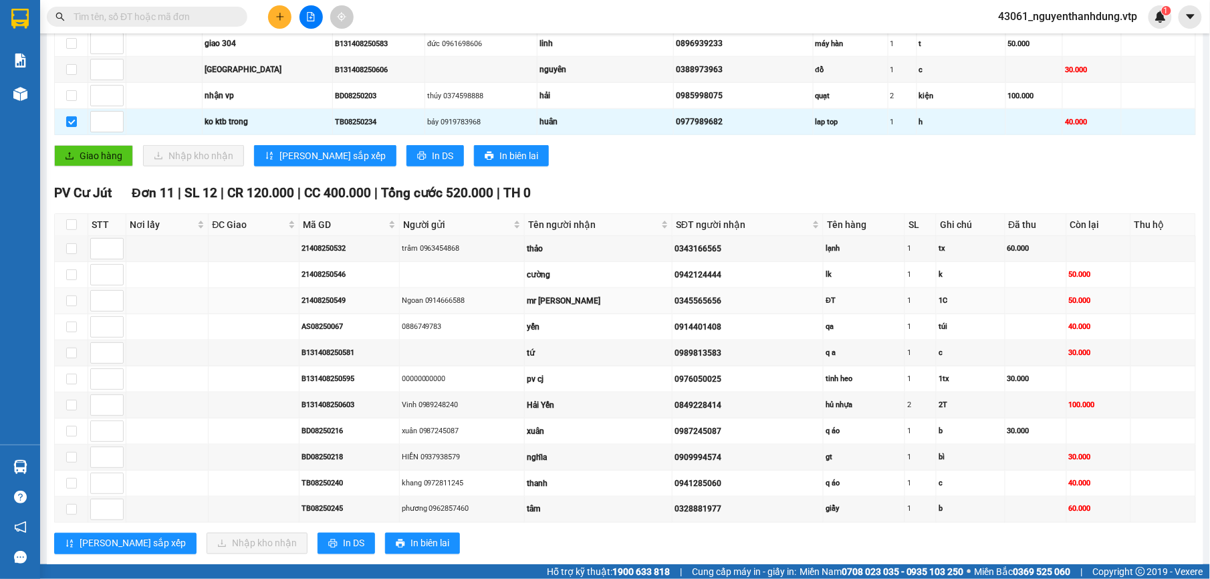
scroll to position [445, 0]
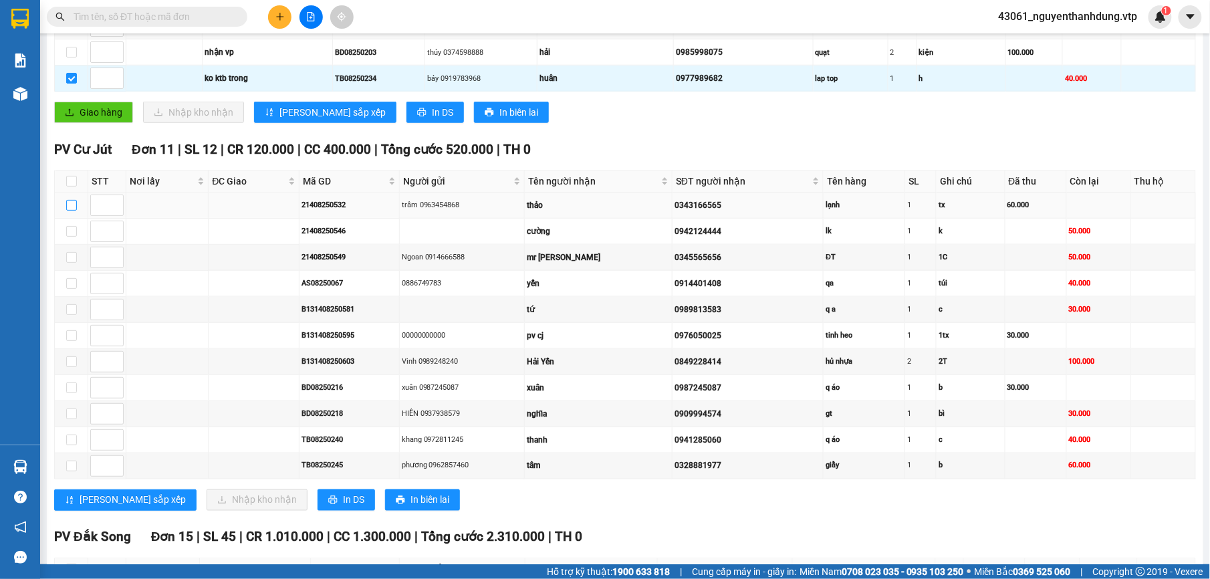
click at [70, 211] on input "checkbox" at bounding box center [71, 205] width 11 height 11
checkbox input "true"
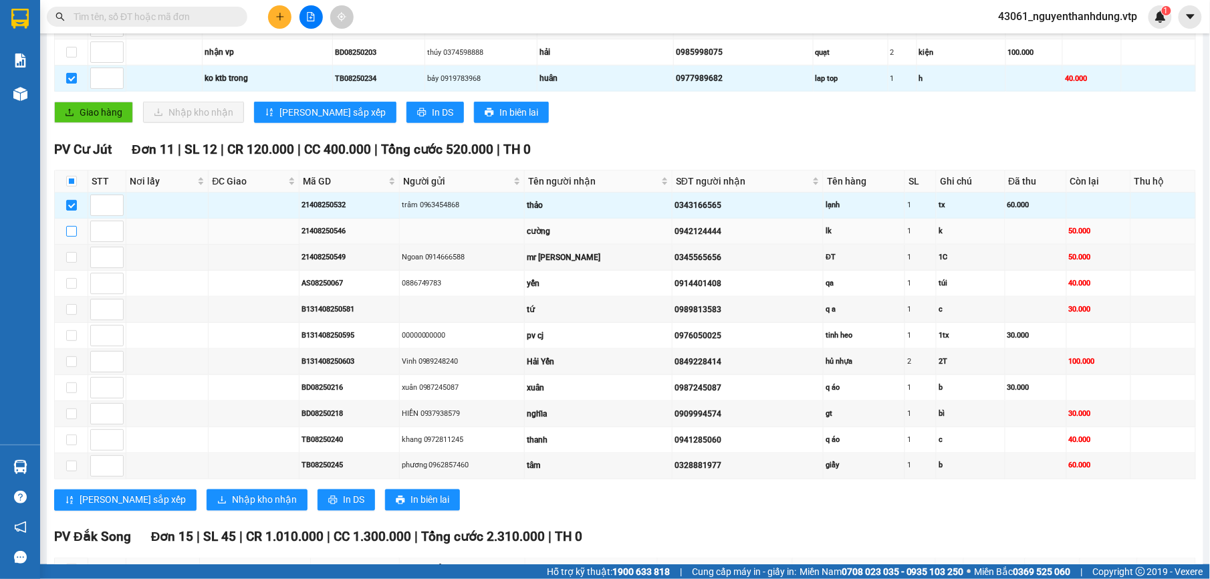
click at [71, 237] on input "checkbox" at bounding box center [71, 231] width 11 height 11
checkbox input "true"
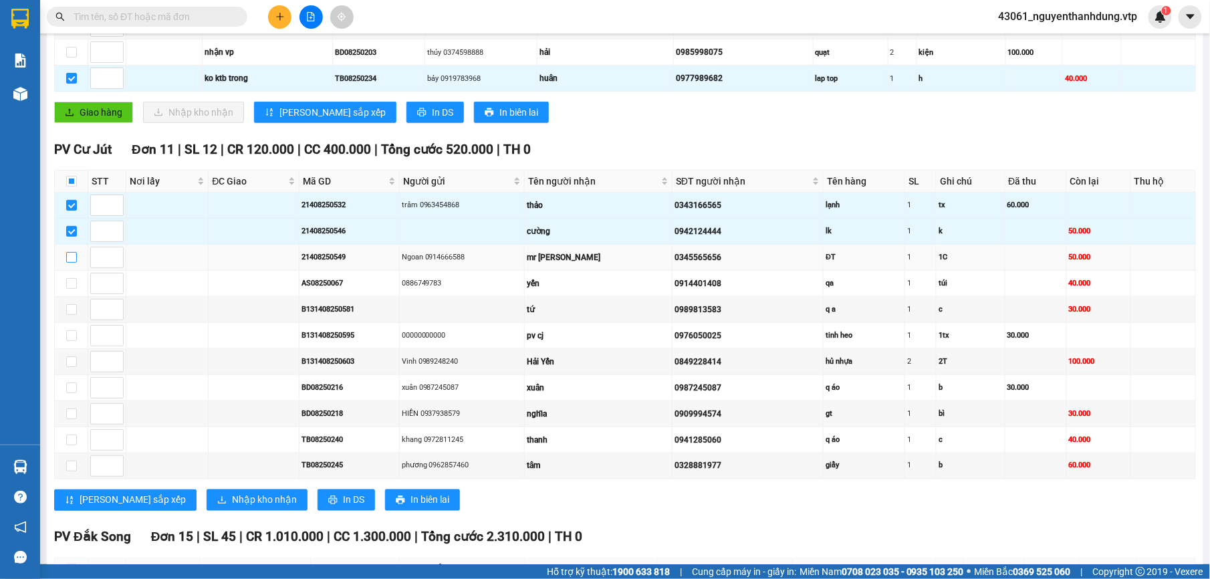
click at [67, 265] on label at bounding box center [71, 257] width 11 height 15
click at [67, 263] on input "checkbox" at bounding box center [71, 257] width 11 height 11
checkbox input "true"
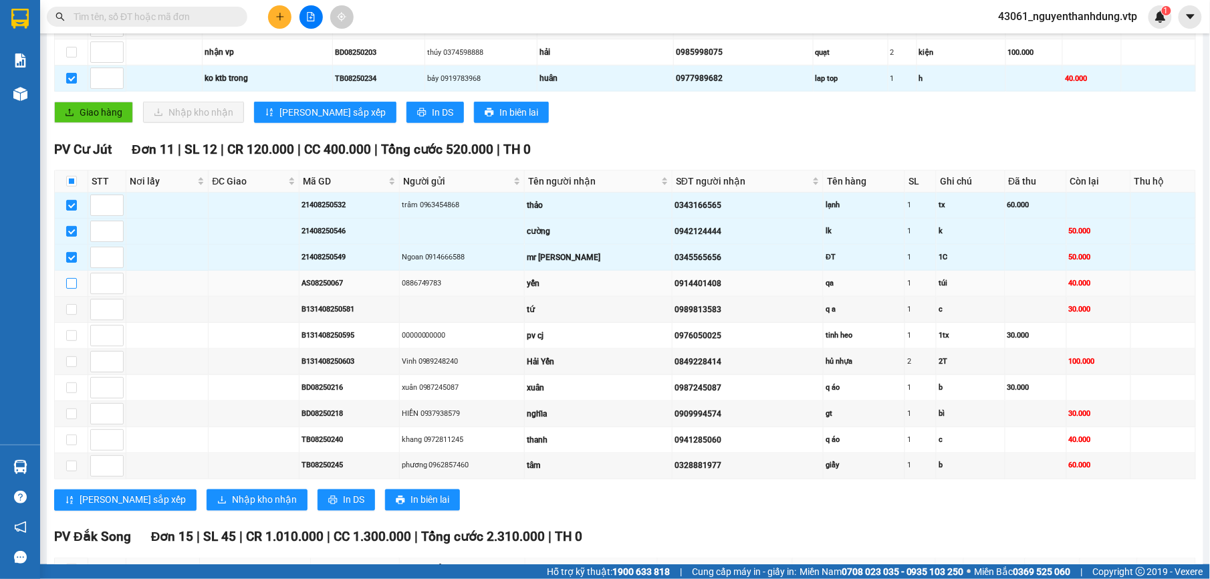
click at [74, 289] on input "checkbox" at bounding box center [71, 283] width 11 height 11
checkbox input "true"
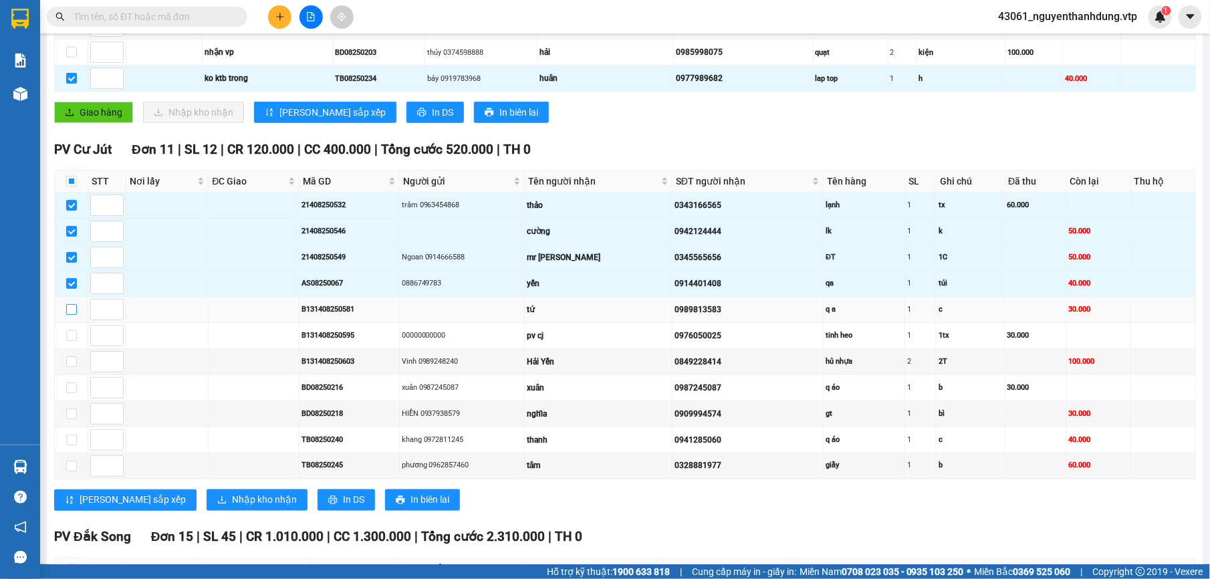
click at [68, 315] on input "checkbox" at bounding box center [71, 309] width 11 height 11
checkbox input "true"
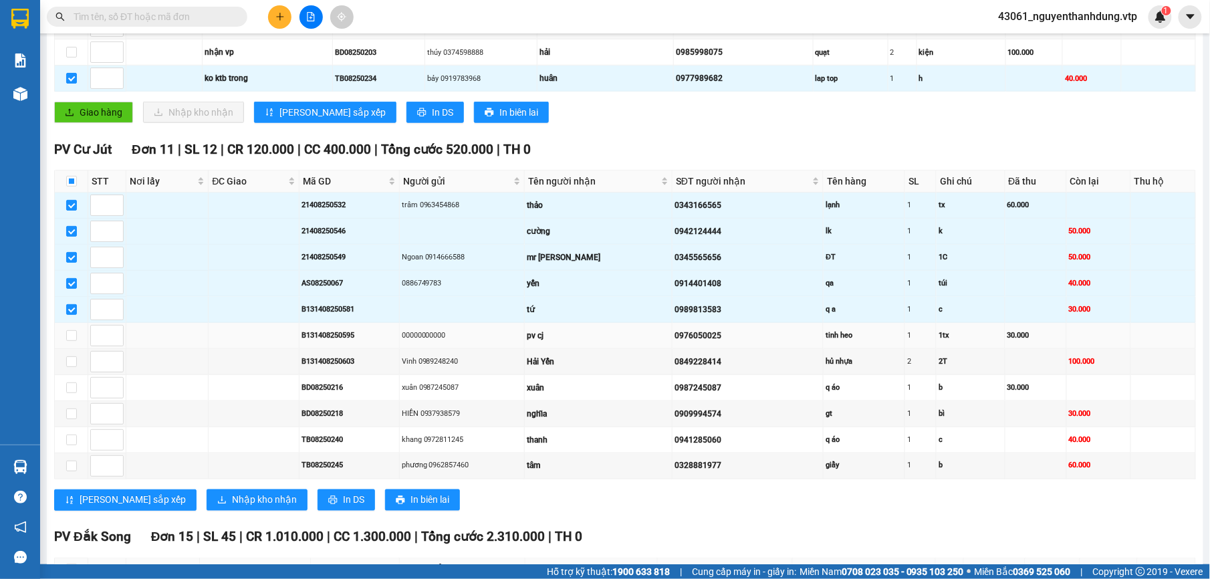
click at [63, 348] on td at bounding box center [71, 336] width 33 height 26
drag, startPoint x: 67, startPoint y: 345, endPoint x: 73, endPoint y: 372, distance: 27.4
click at [68, 341] on input "checkbox" at bounding box center [71, 335] width 11 height 11
checkbox input "true"
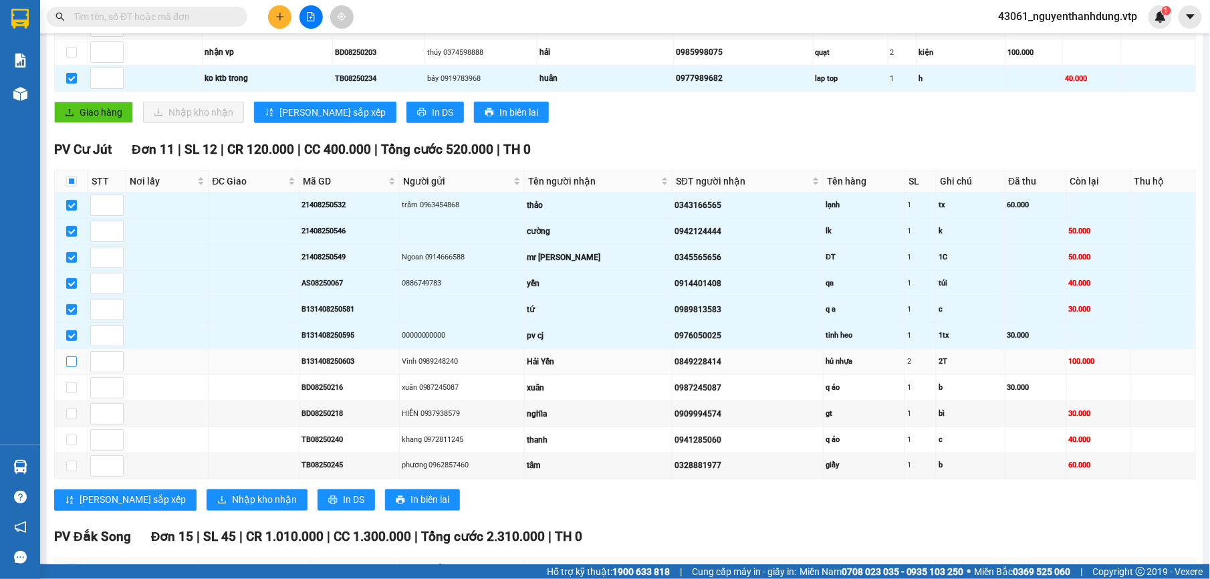
click at [73, 367] on input "checkbox" at bounding box center [71, 361] width 11 height 11
checkbox input "true"
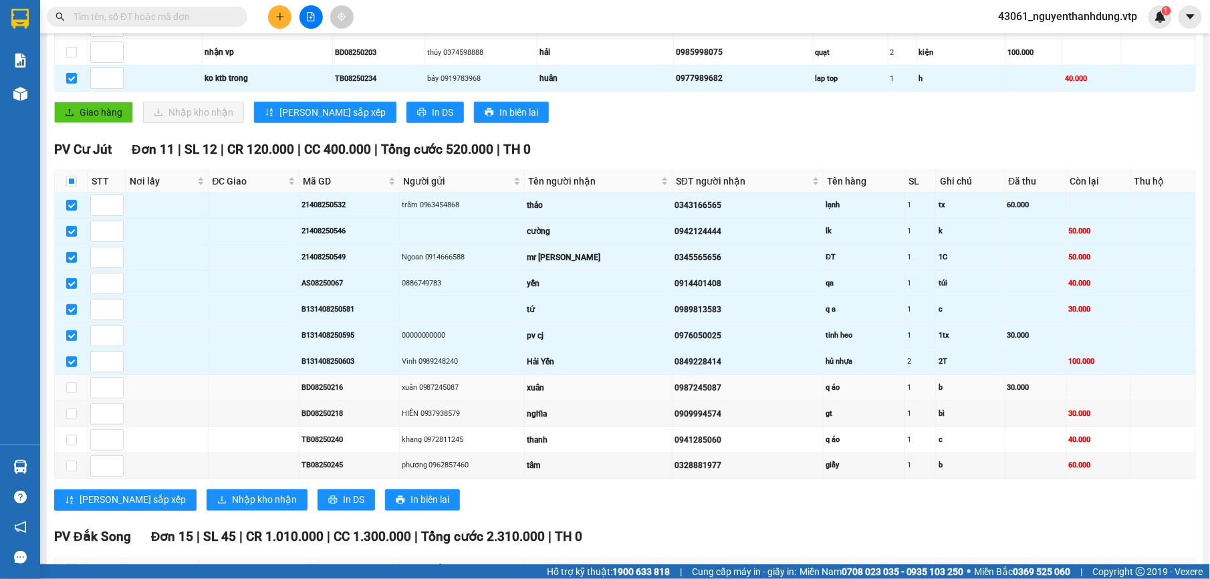
click at [65, 397] on td at bounding box center [71, 388] width 33 height 26
drag, startPoint x: 70, startPoint y: 407, endPoint x: 71, endPoint y: 418, distance: 11.4
click at [71, 395] on label at bounding box center [71, 387] width 11 height 15
click at [71, 393] on input "checkbox" at bounding box center [71, 387] width 11 height 11
checkbox input "true"
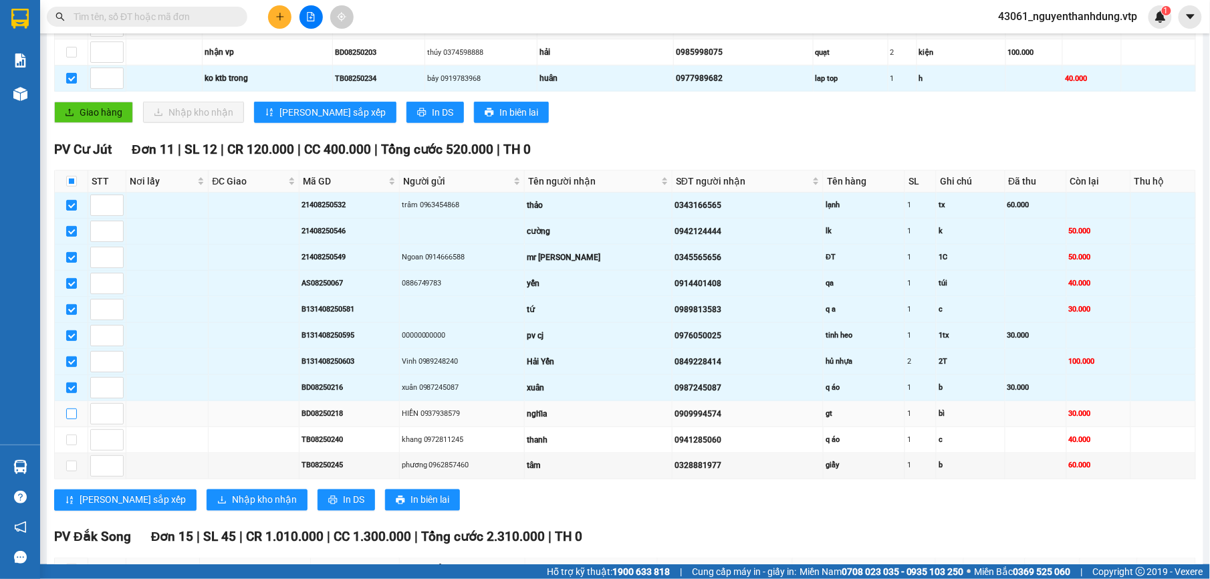
click at [71, 419] on input "checkbox" at bounding box center [71, 414] width 11 height 11
checkbox input "true"
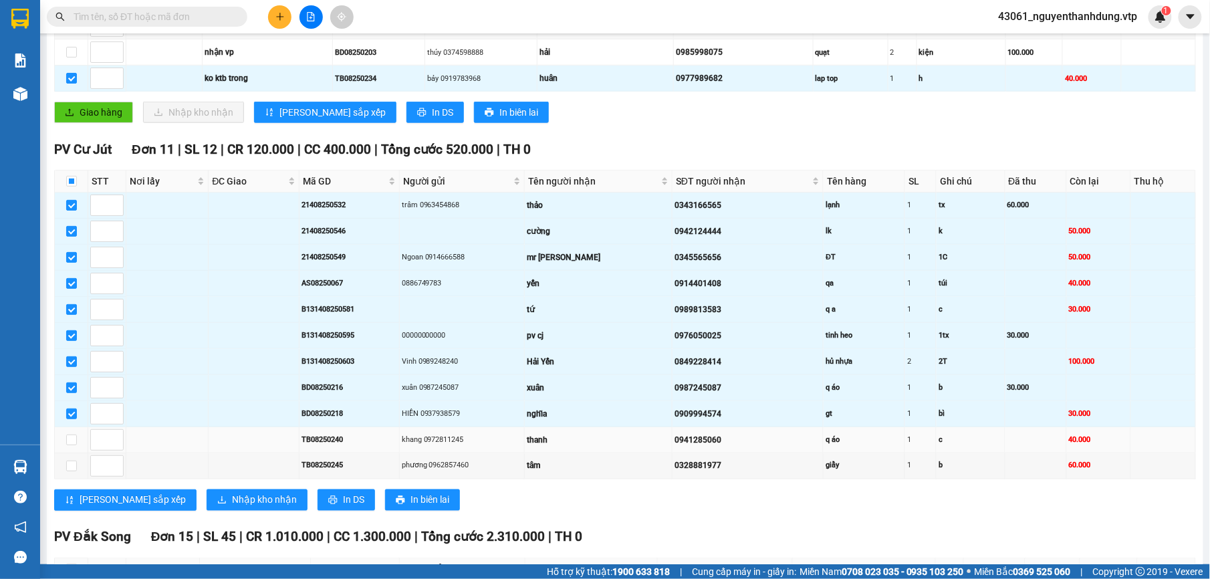
click at [65, 445] on td at bounding box center [71, 440] width 33 height 26
click at [71, 445] on input "checkbox" at bounding box center [71, 440] width 11 height 11
checkbox input "true"
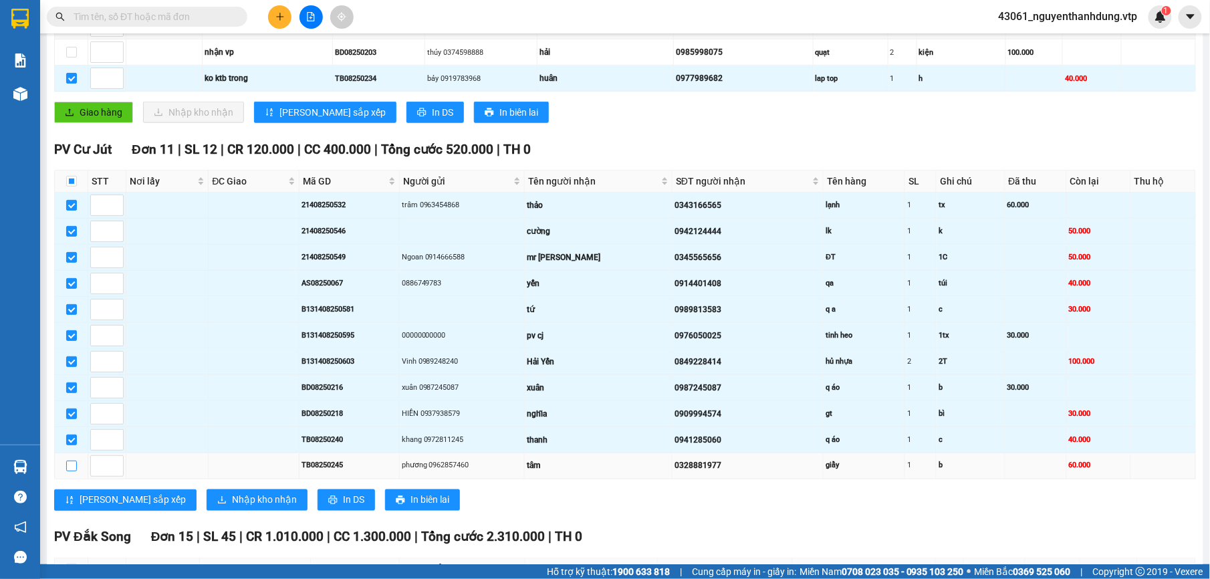
click at [67, 471] on input "checkbox" at bounding box center [71, 466] width 11 height 11
checkbox input "true"
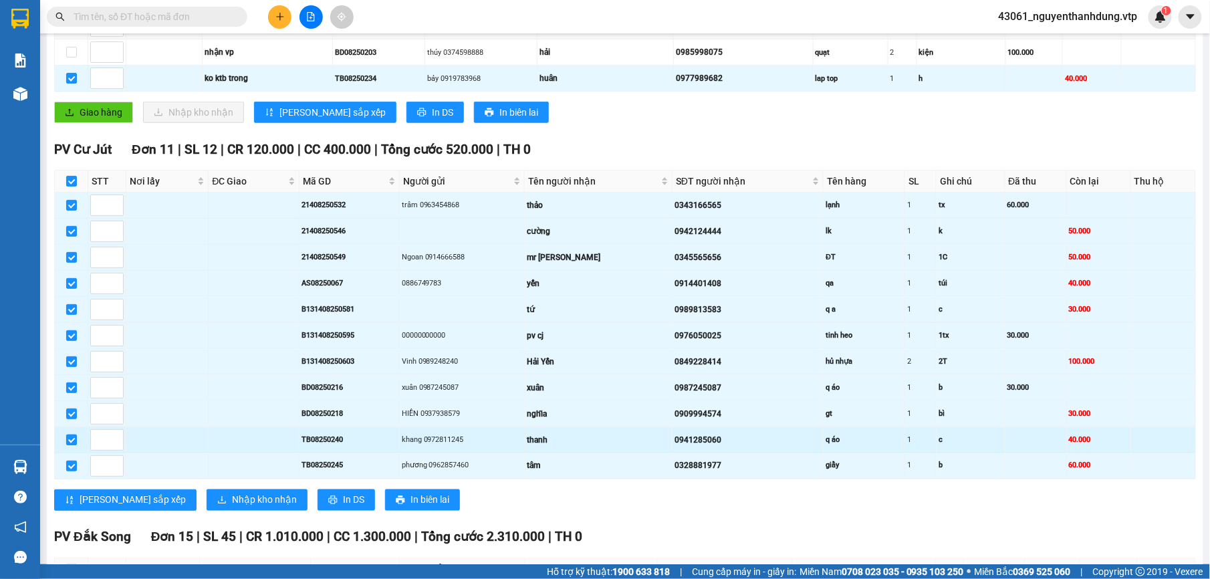
scroll to position [535, 0]
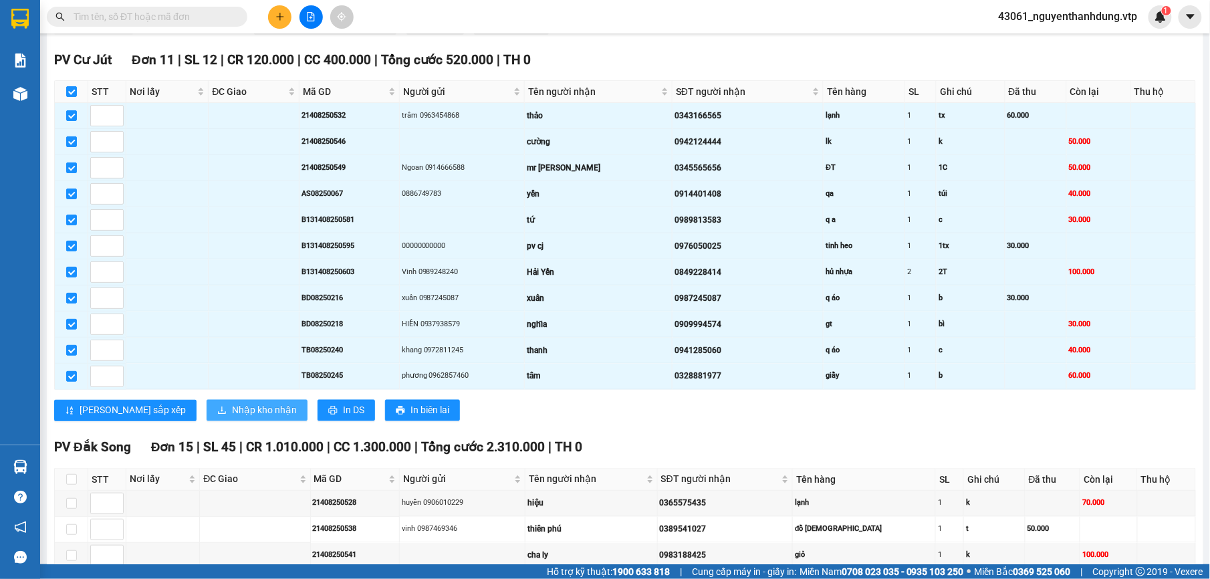
click at [232, 418] on span "Nhập kho nhận" at bounding box center [264, 410] width 65 height 15
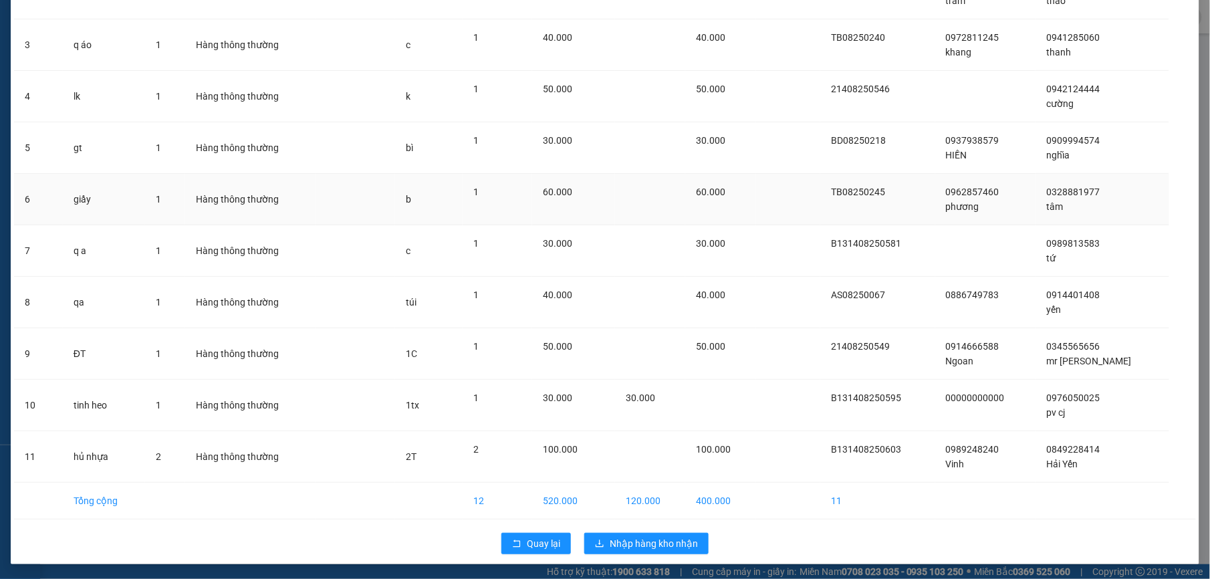
scroll to position [199, 0]
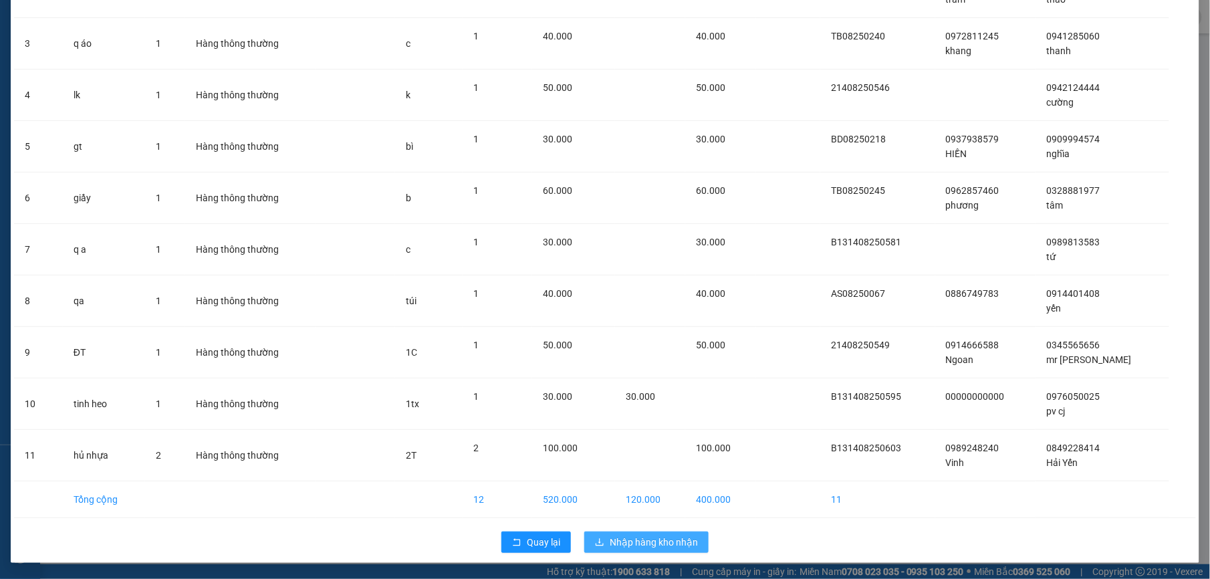
drag, startPoint x: 646, startPoint y: 544, endPoint x: 648, endPoint y: 551, distance: 7.0
click at [648, 551] on button "Nhập hàng kho nhận" at bounding box center [646, 542] width 124 height 21
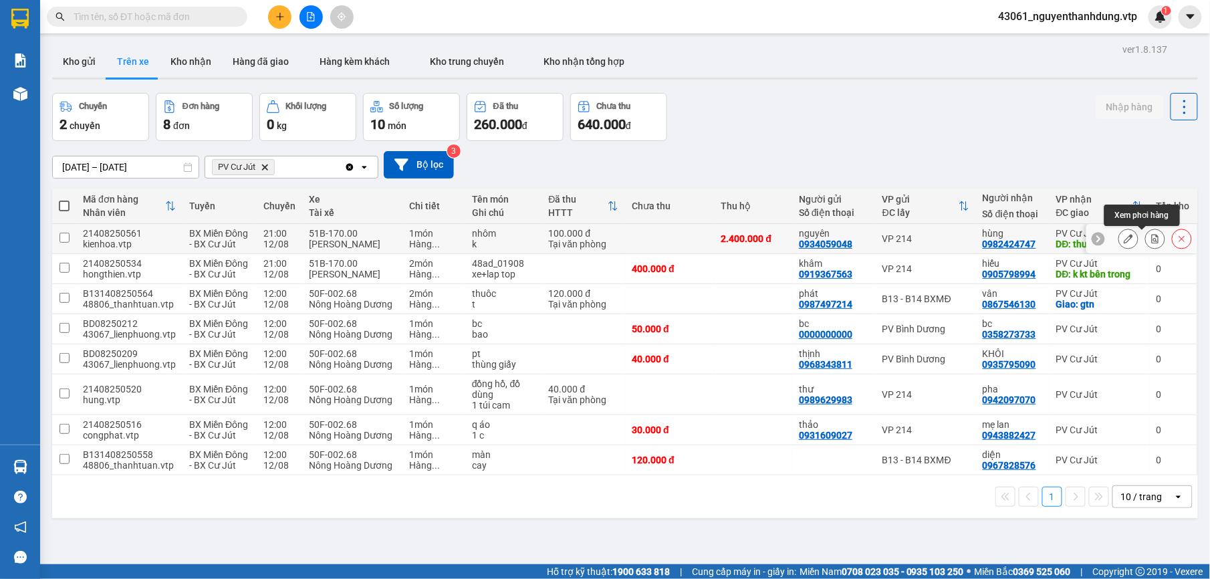
click at [1148, 241] on button at bounding box center [1155, 238] width 19 height 23
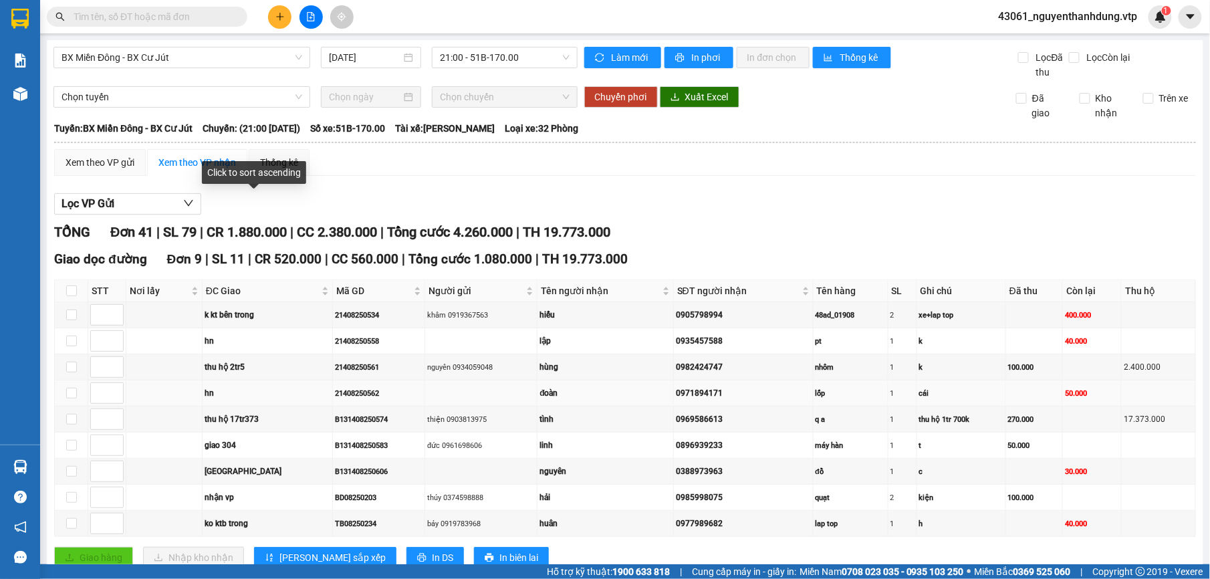
scroll to position [89, 0]
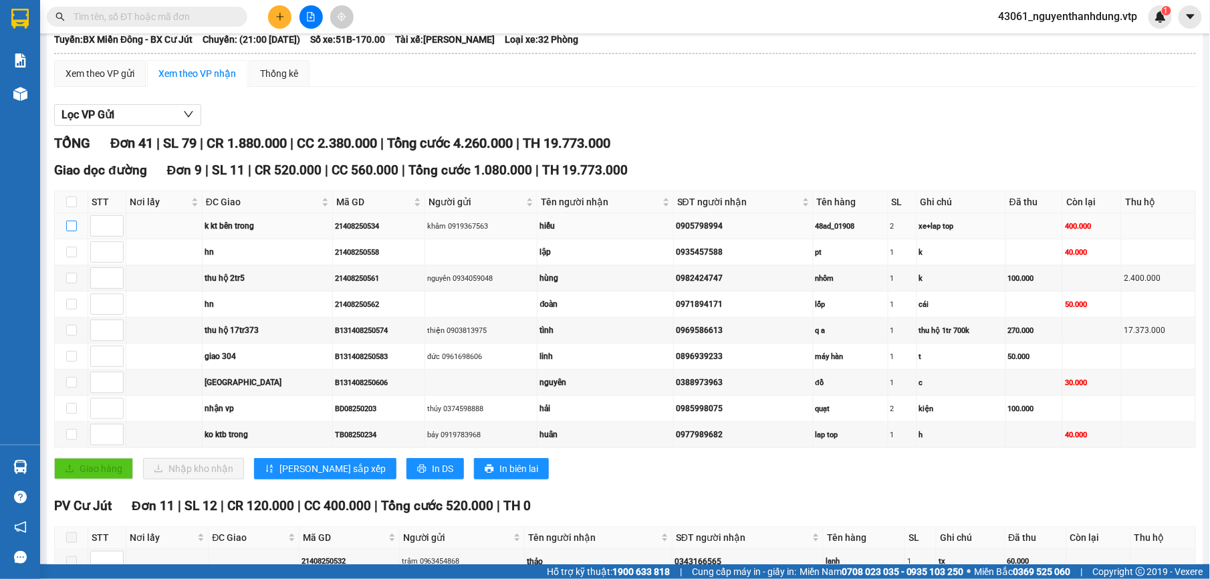
click at [70, 228] on input "checkbox" at bounding box center [71, 226] width 11 height 11
checkbox input "true"
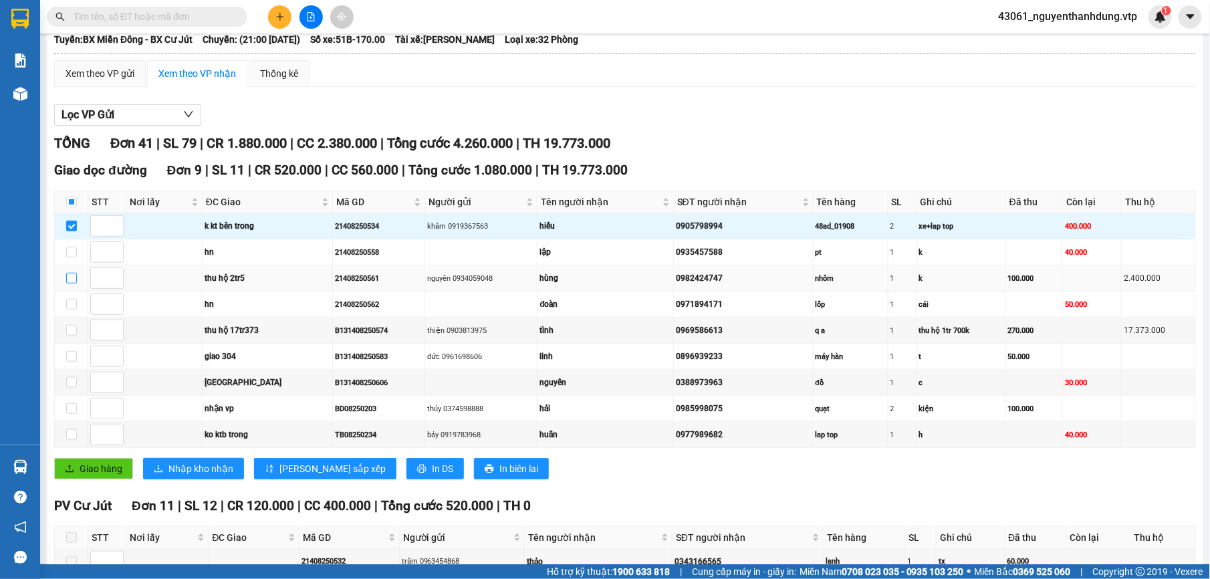
click at [74, 276] on input "checkbox" at bounding box center [71, 278] width 11 height 11
checkbox input "true"
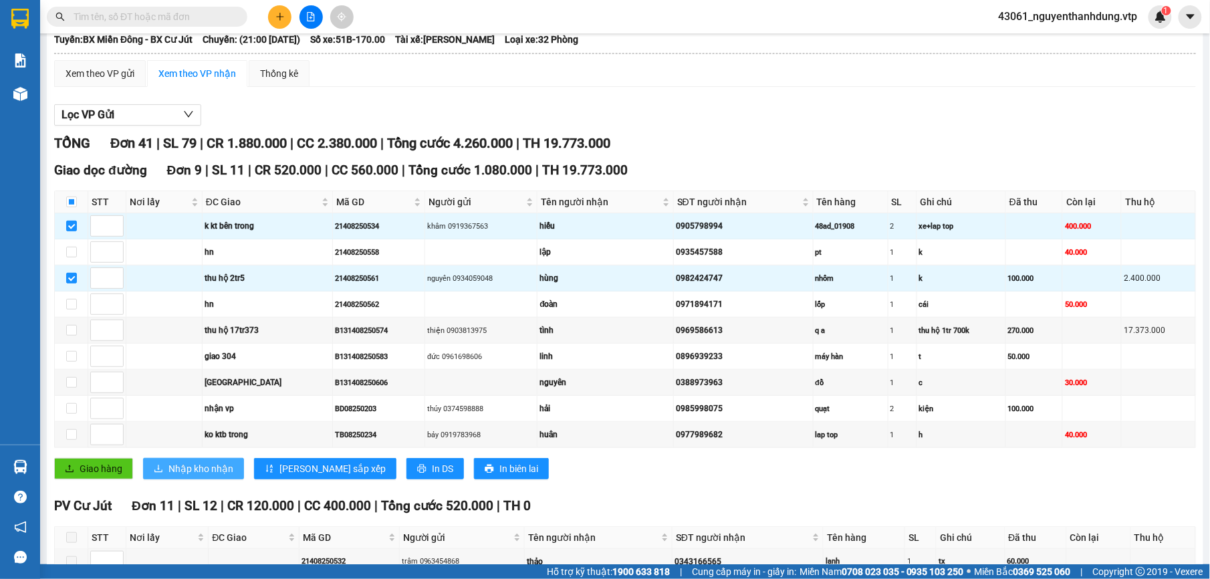
click at [215, 474] on span "Nhập kho nhận" at bounding box center [201, 468] width 65 height 15
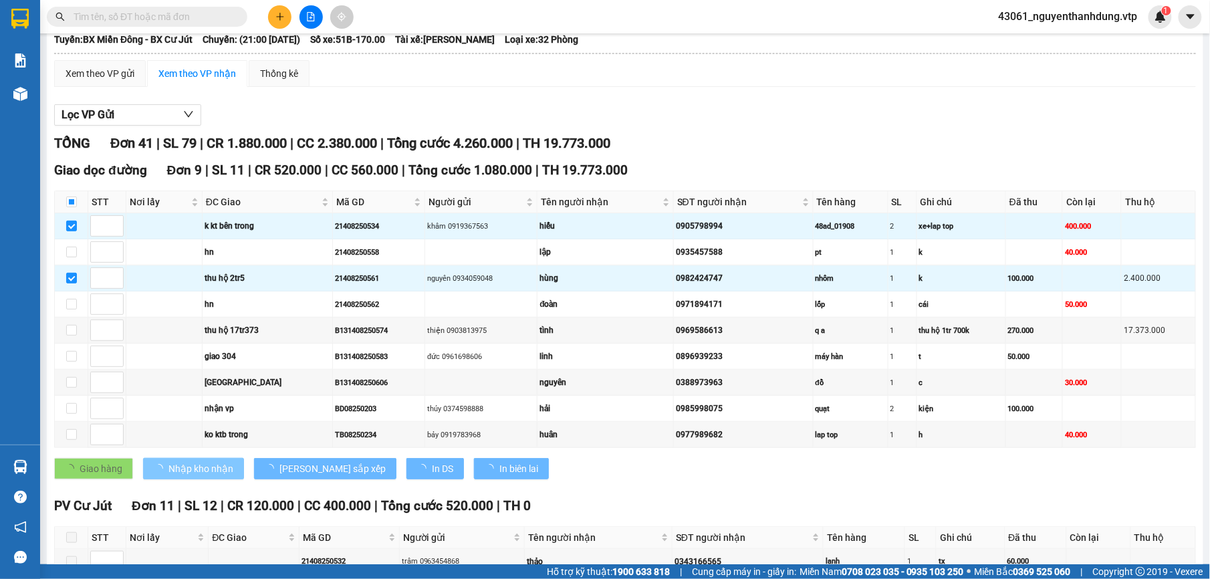
checkbox input "false"
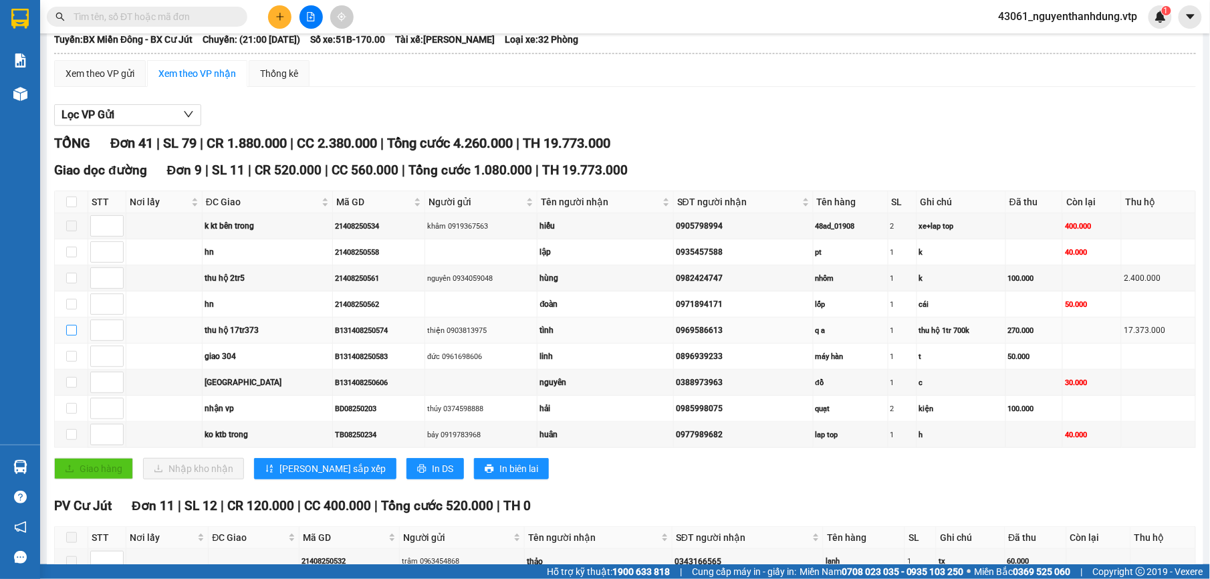
click at [66, 335] on input "checkbox" at bounding box center [71, 330] width 11 height 11
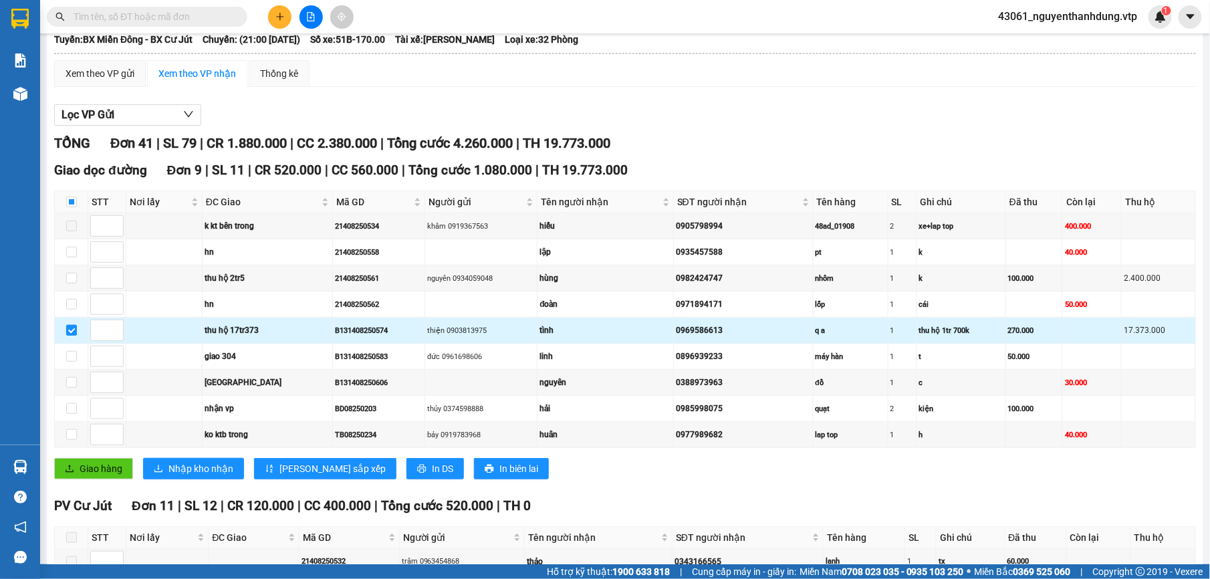
click at [72, 335] on input "checkbox" at bounding box center [71, 330] width 11 height 11
checkbox input "false"
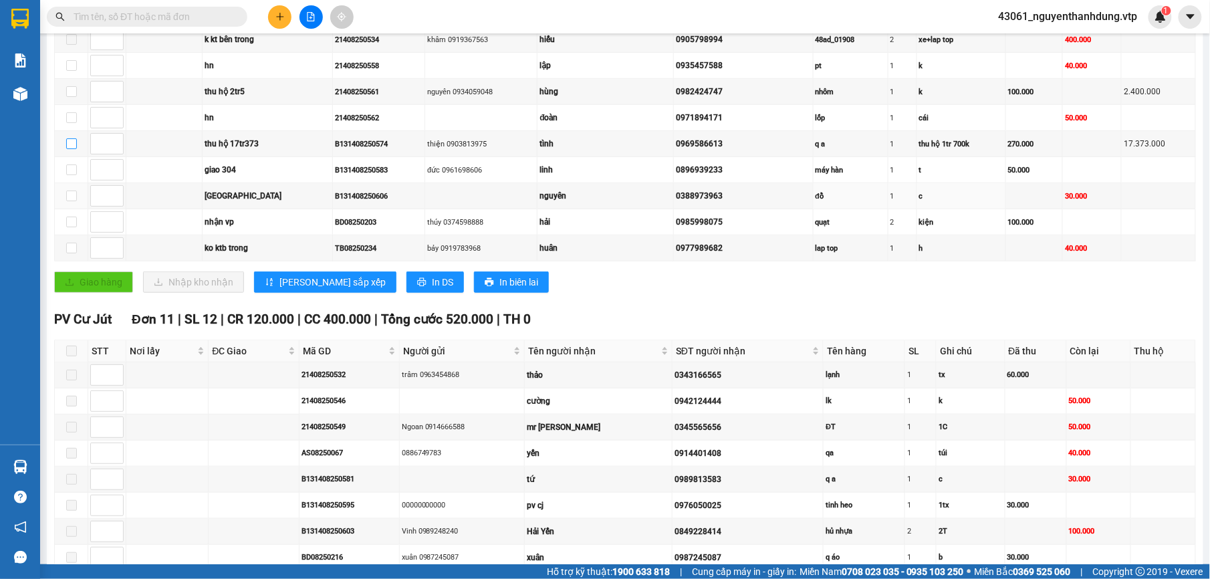
scroll to position [178, 0]
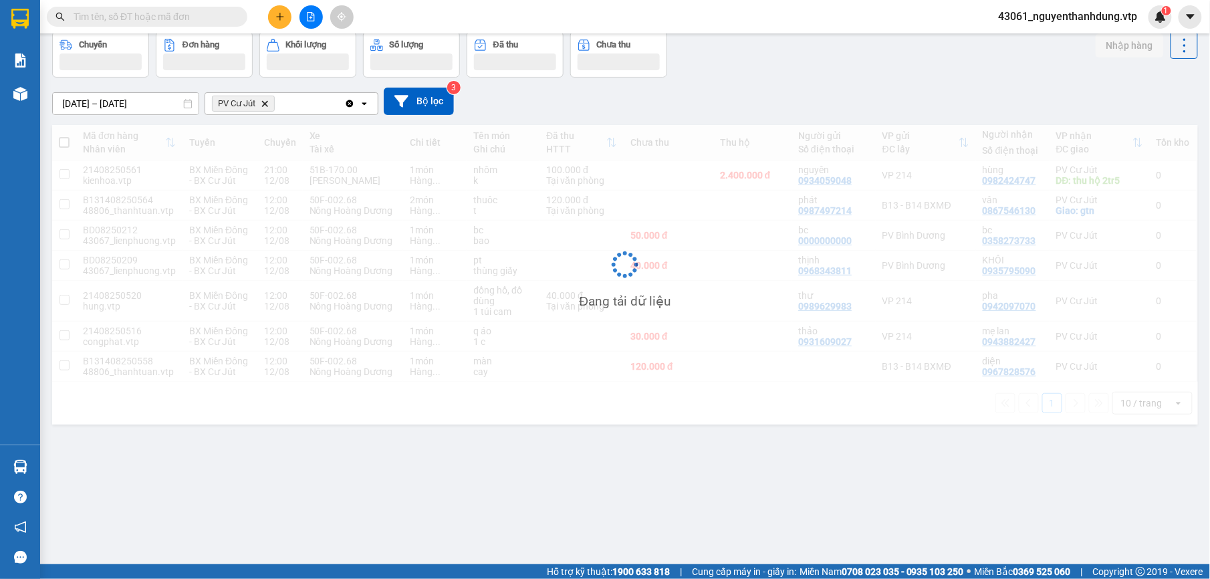
scroll to position [62, 0]
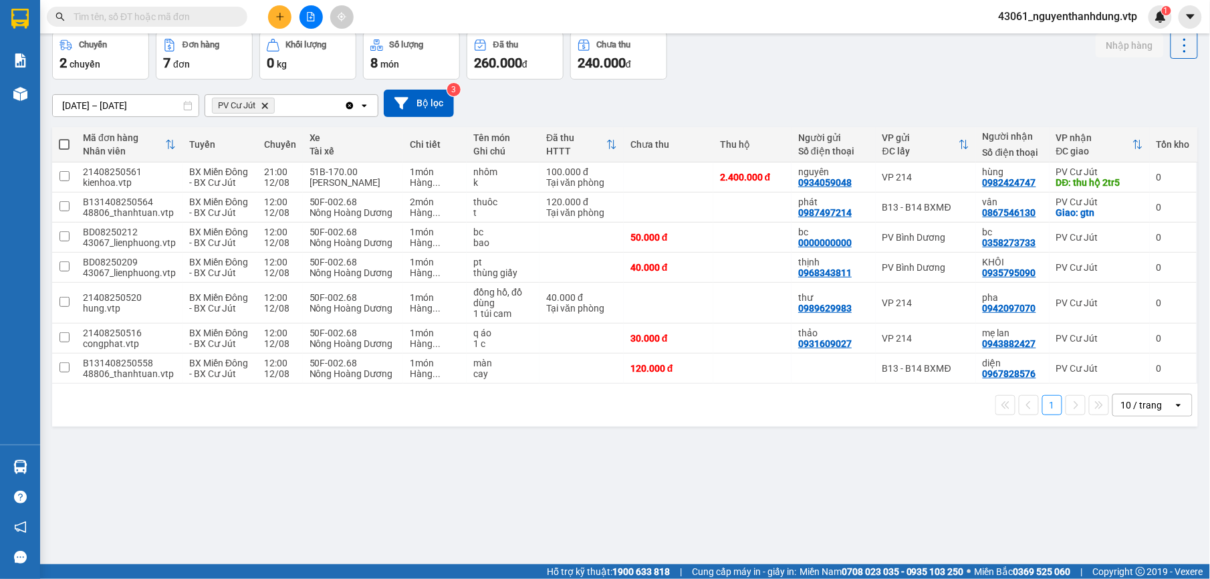
click at [1157, 405] on div "10 / trang" at bounding box center [1143, 405] width 60 height 21
click at [1139, 377] on span "100 / trang" at bounding box center [1134, 378] width 48 height 13
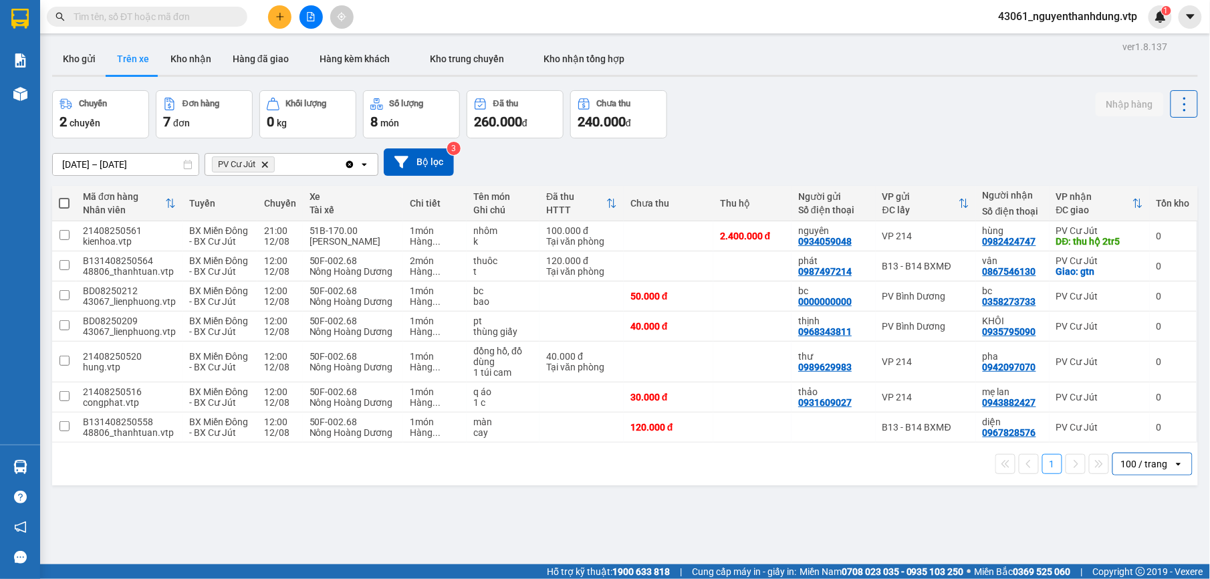
scroll to position [0, 0]
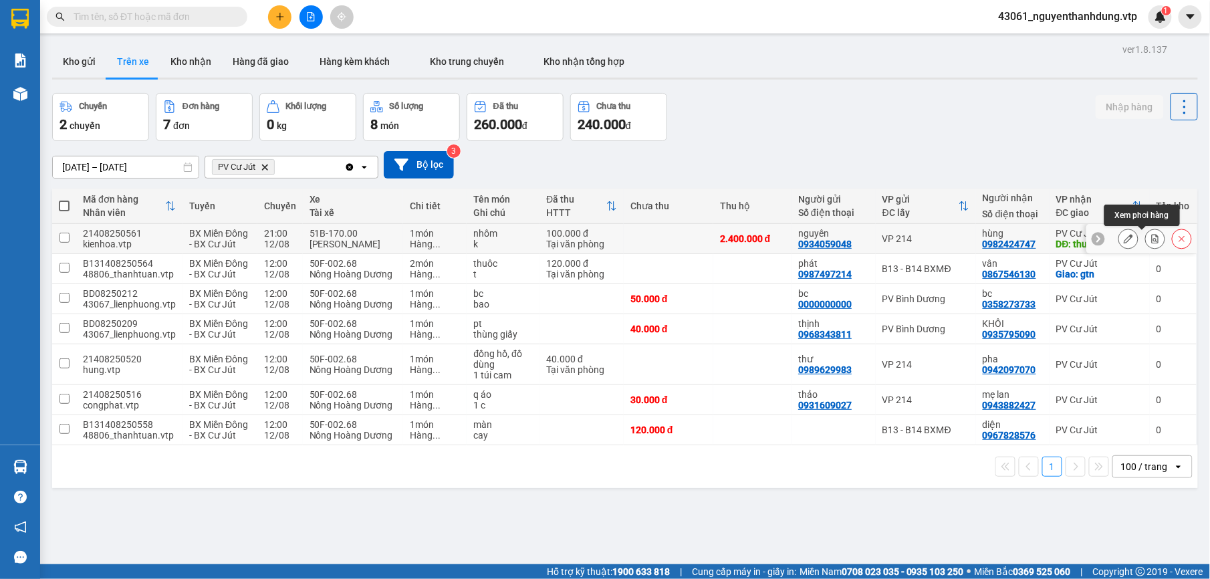
click at [1152, 236] on icon at bounding box center [1155, 238] width 7 height 9
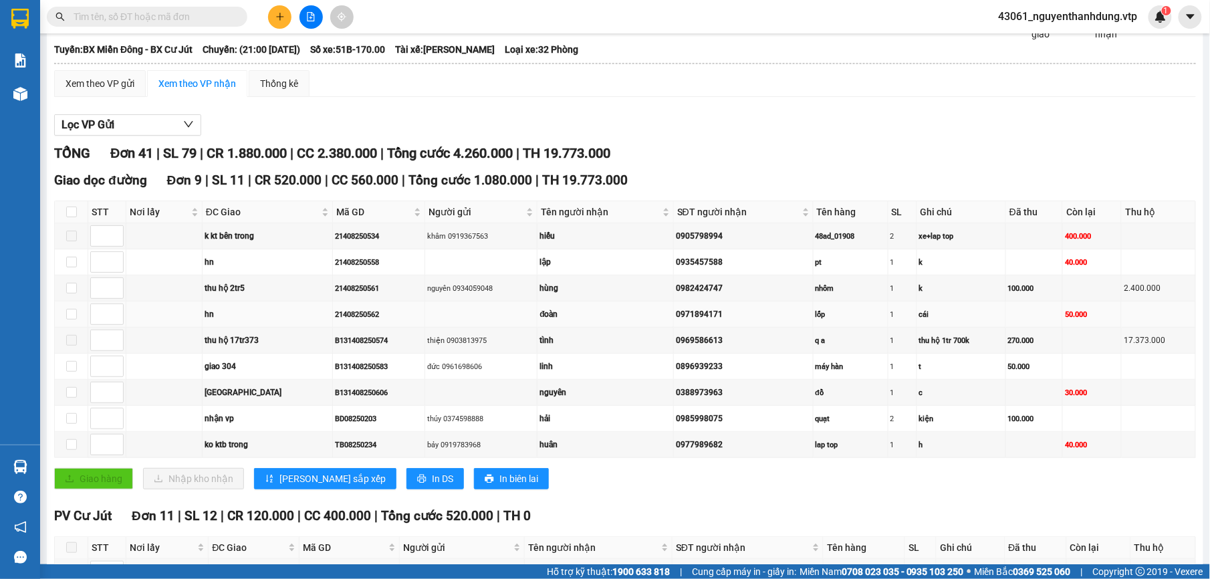
scroll to position [178, 0]
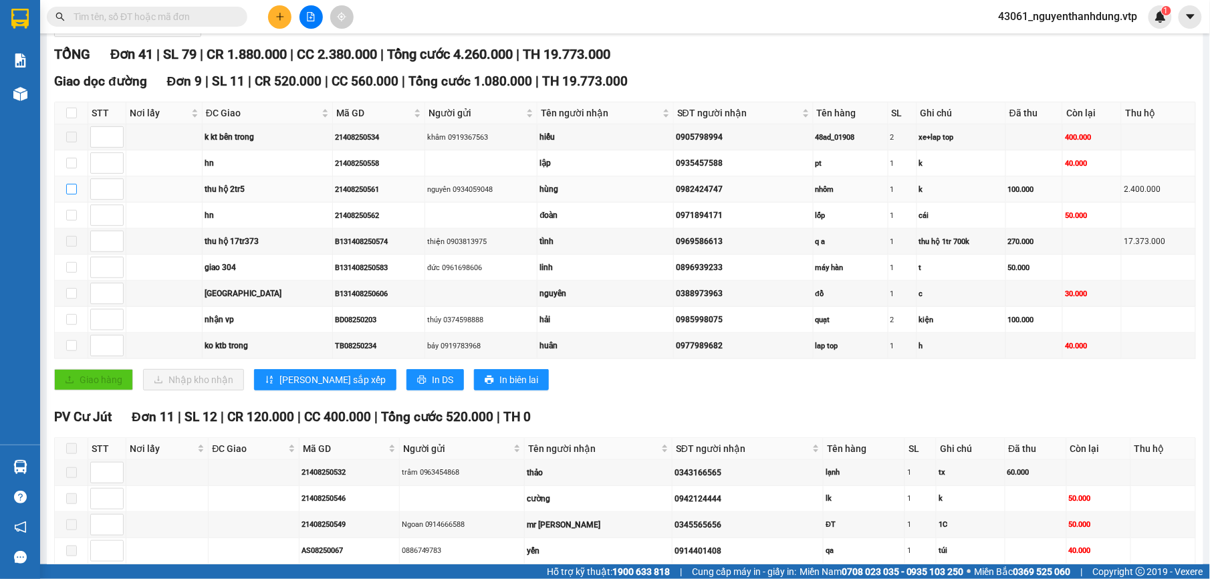
click at [68, 191] on input "checkbox" at bounding box center [71, 189] width 11 height 11
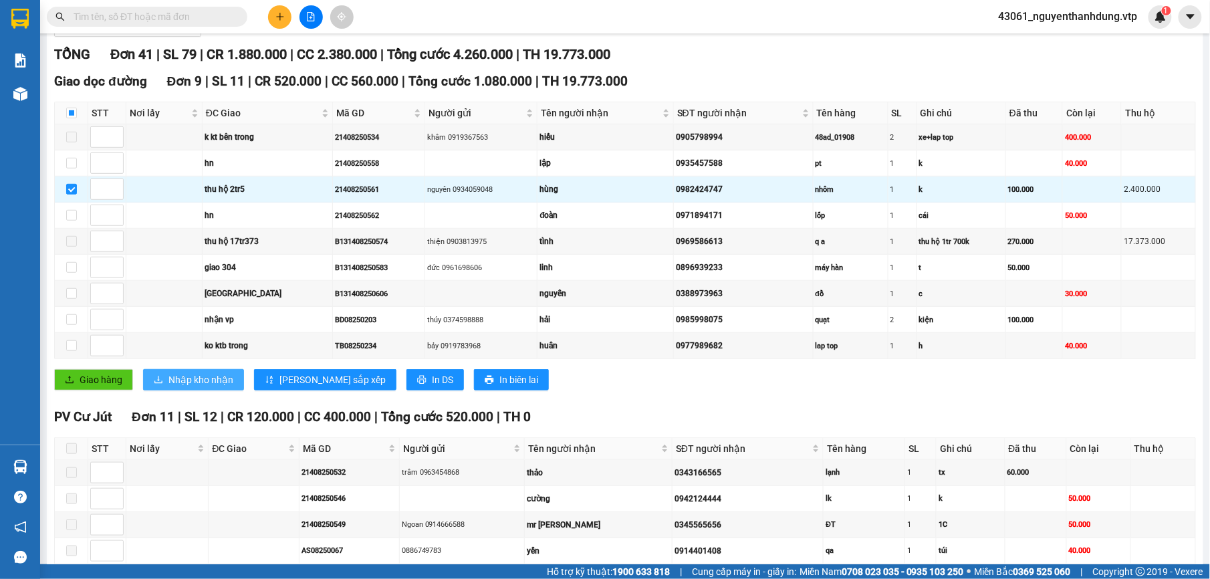
click at [215, 384] on span "Nhập kho nhận" at bounding box center [201, 379] width 65 height 15
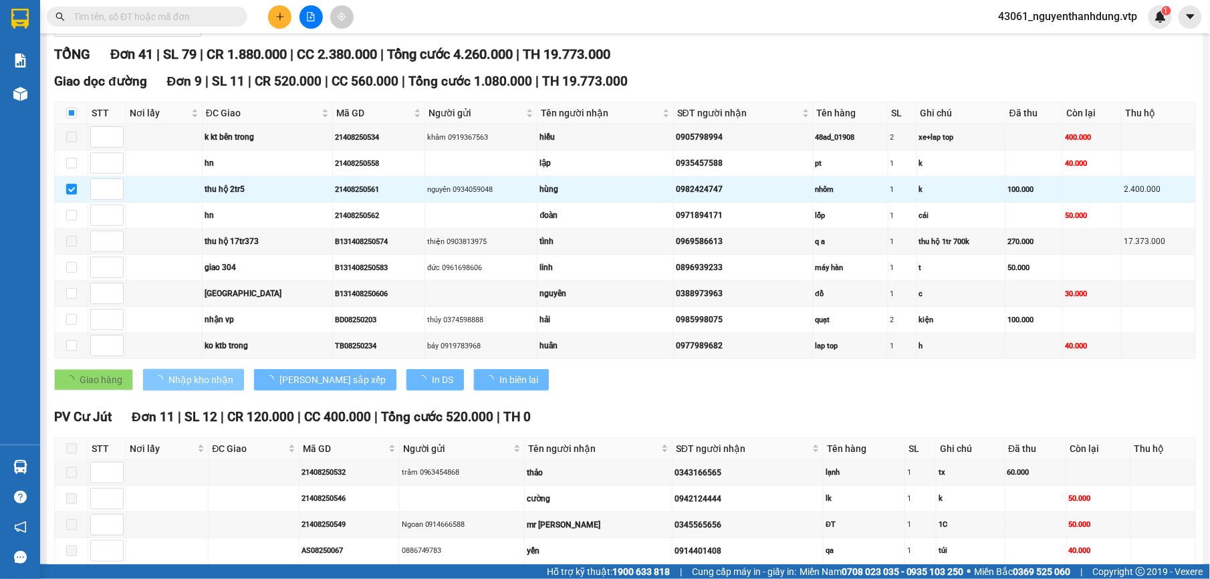
checkbox input "false"
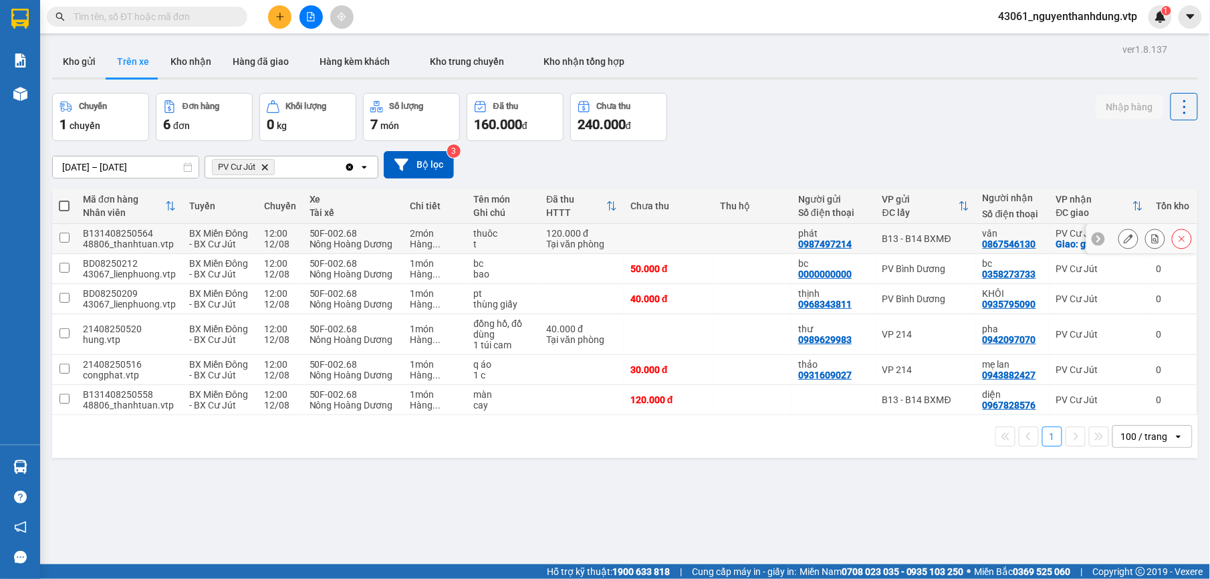
scroll to position [62, 0]
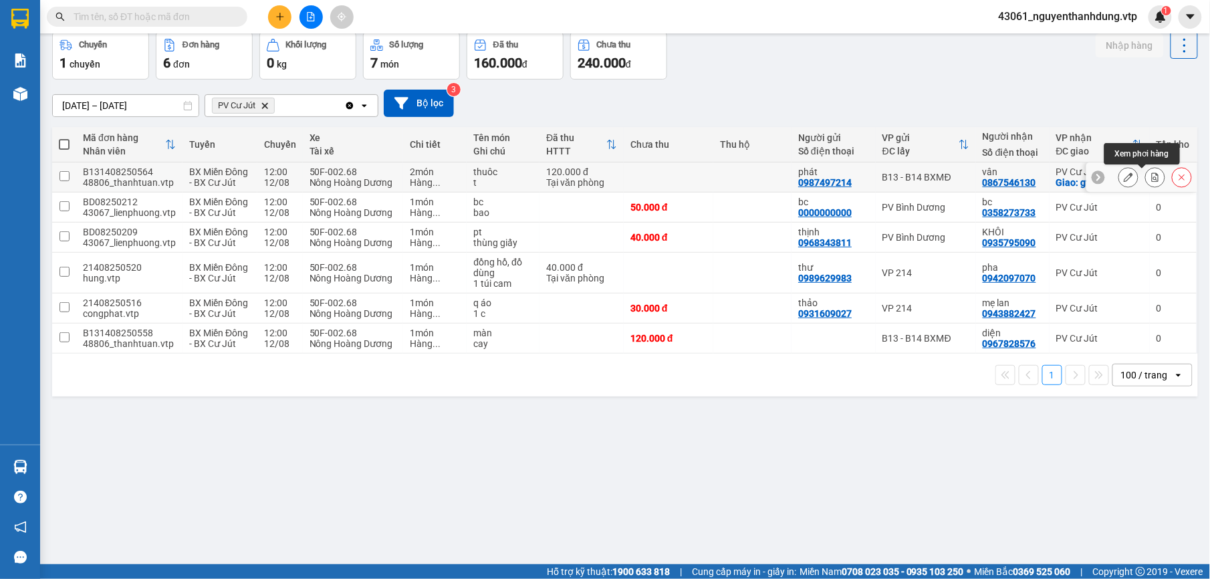
click at [1152, 177] on icon at bounding box center [1155, 177] width 7 height 9
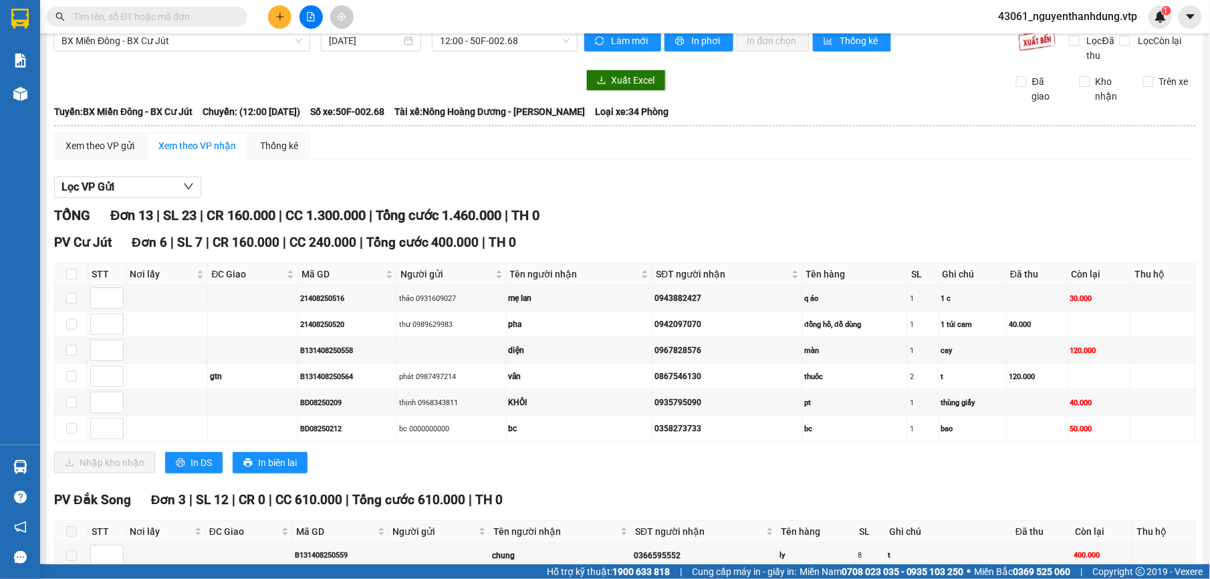
scroll to position [13, 0]
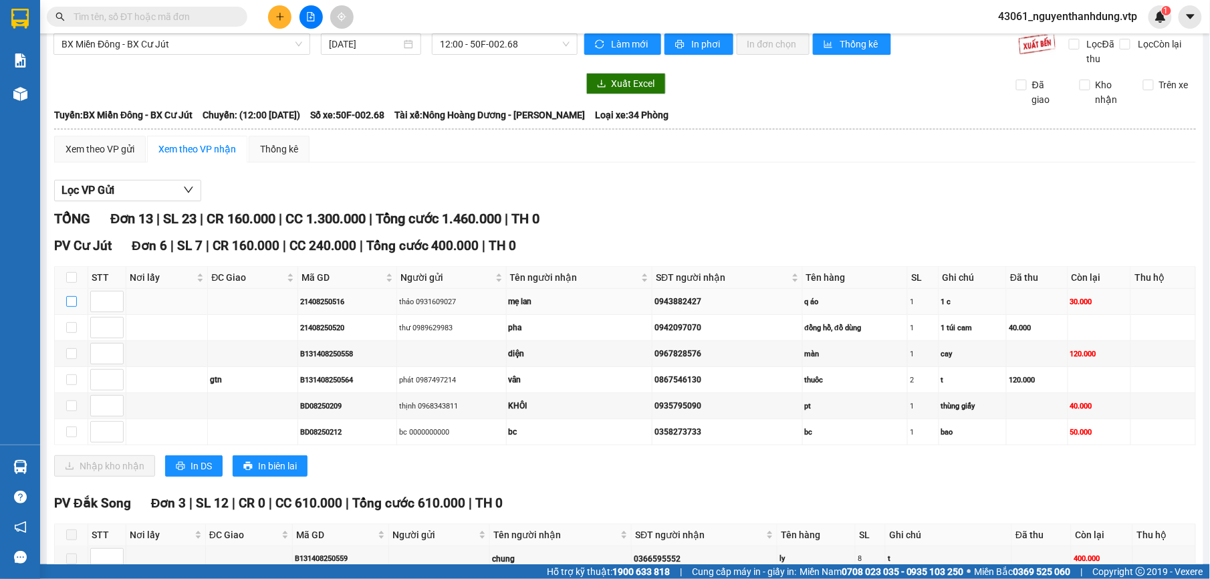
click at [75, 300] on input "checkbox" at bounding box center [71, 301] width 11 height 11
checkbox input "true"
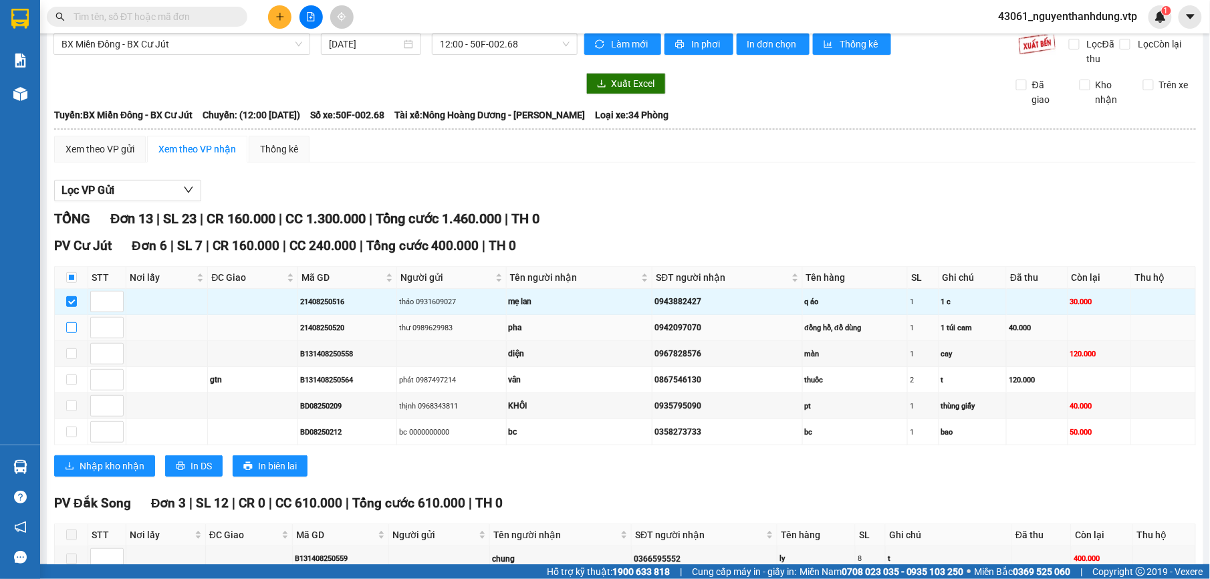
click at [75, 325] on input "checkbox" at bounding box center [71, 327] width 11 height 11
checkbox input "true"
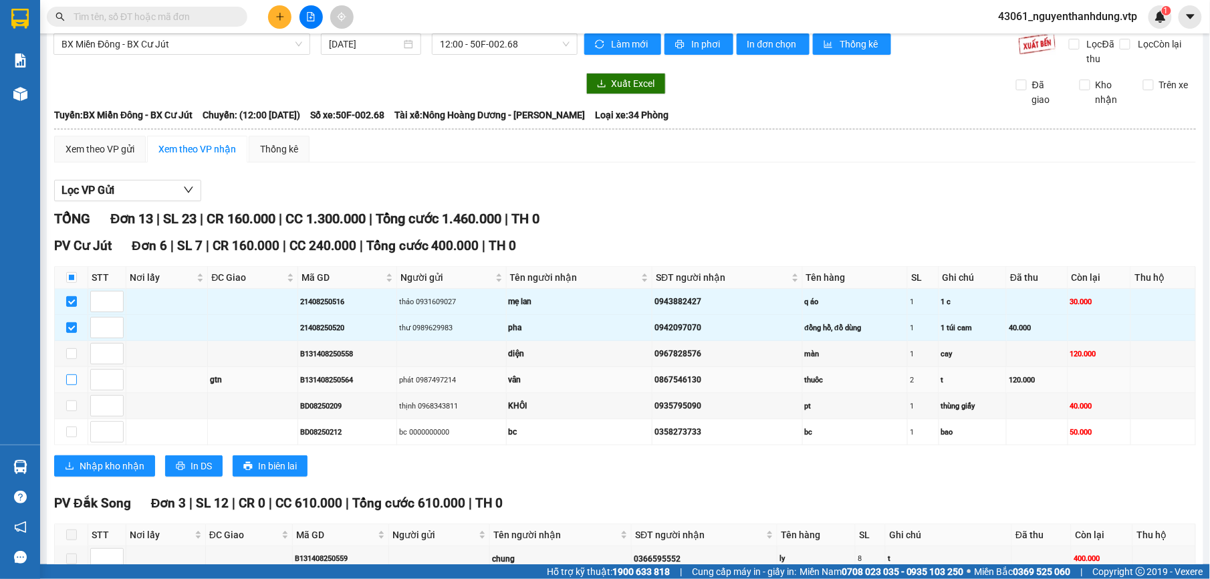
click at [71, 385] on input "checkbox" at bounding box center [71, 379] width 11 height 11
checkbox input "true"
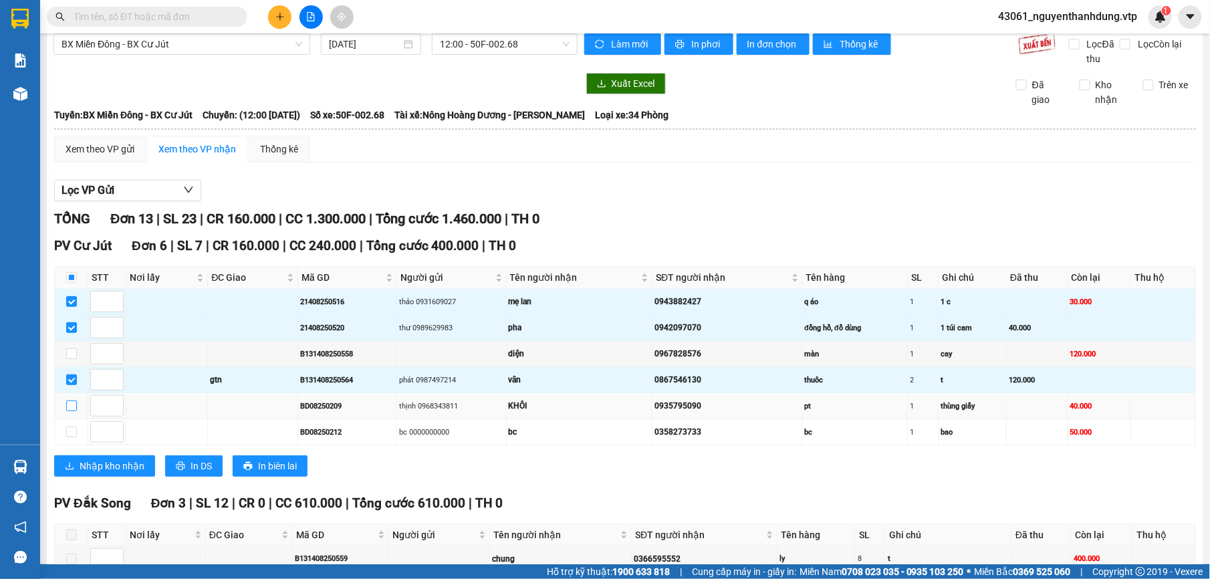
click at [68, 411] on input "checkbox" at bounding box center [71, 406] width 11 height 11
checkbox input "true"
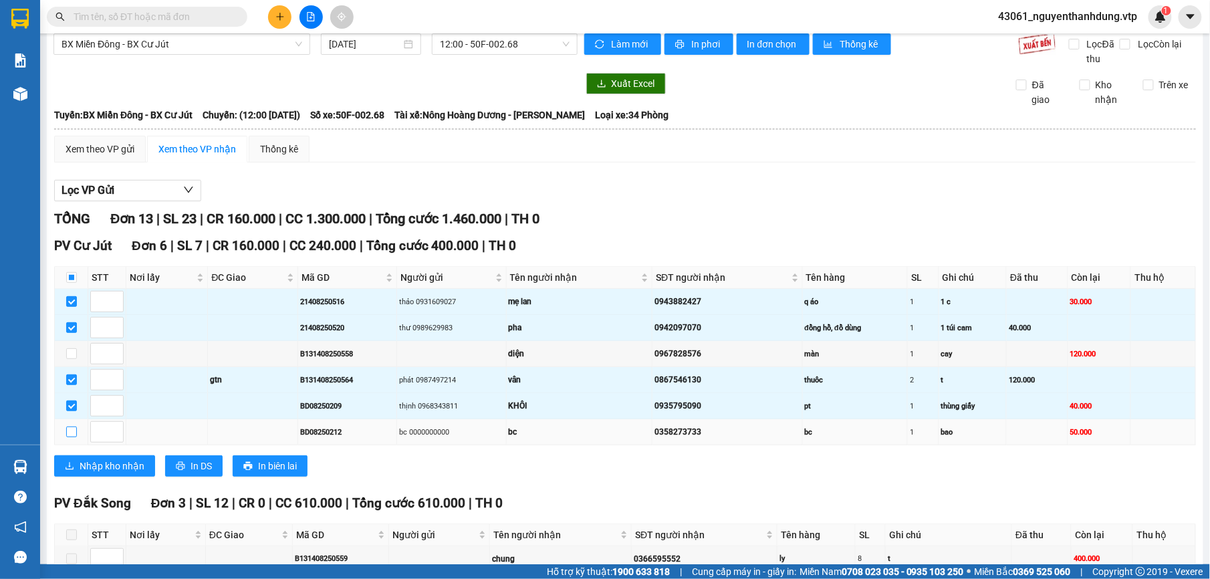
click at [68, 436] on input "checkbox" at bounding box center [71, 432] width 11 height 11
checkbox input "true"
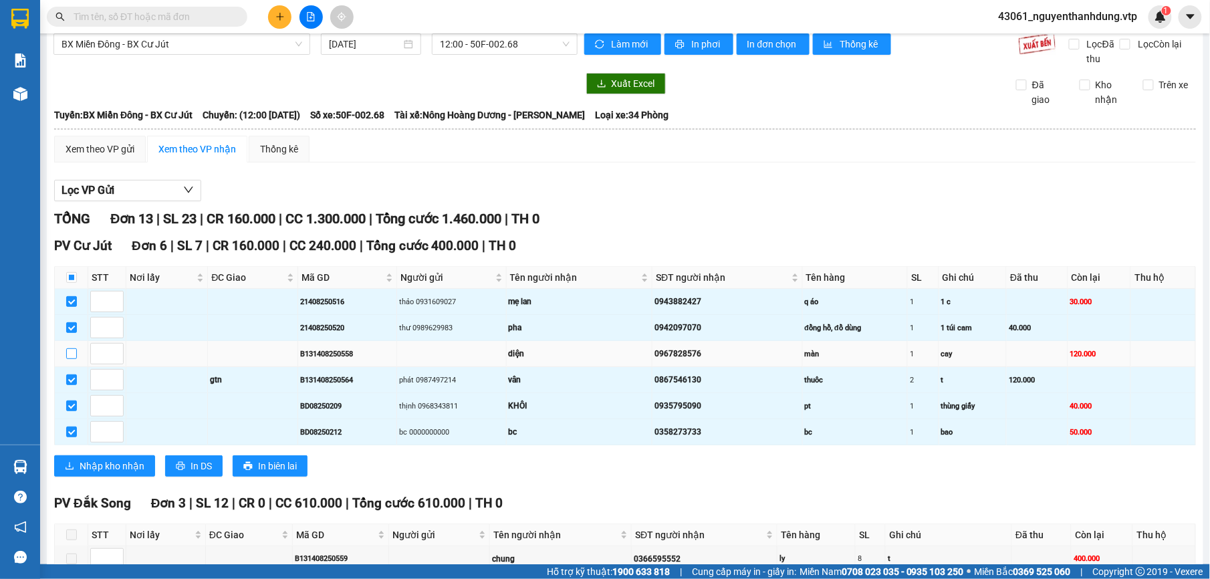
click at [68, 358] on input "checkbox" at bounding box center [71, 353] width 11 height 11
checkbox input "true"
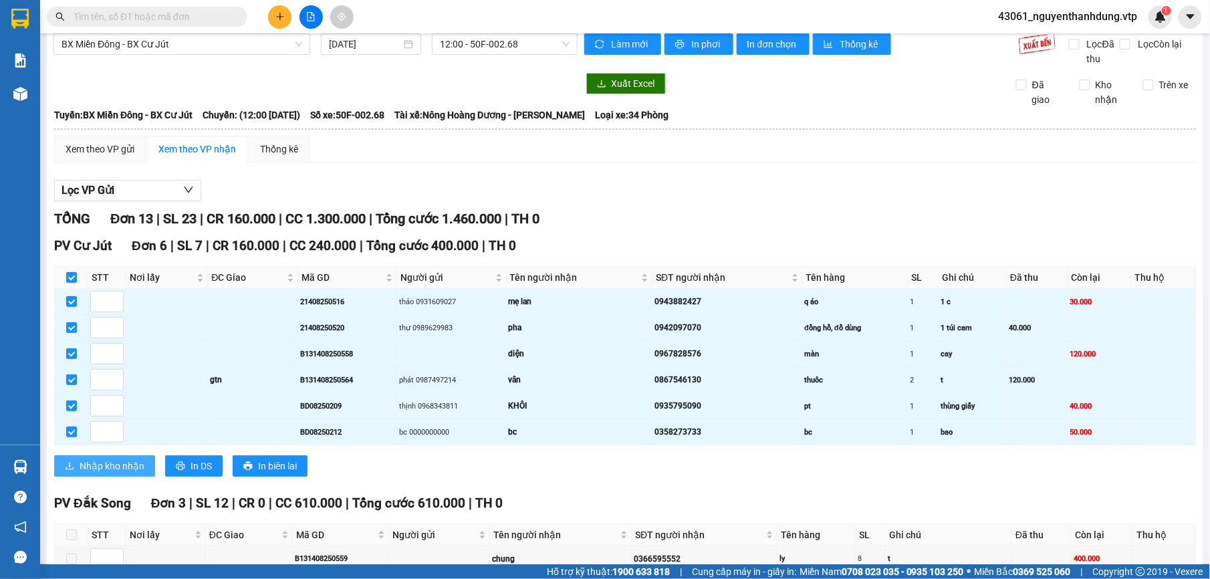
click at [111, 473] on span "Nhập kho nhận" at bounding box center [112, 466] width 65 height 15
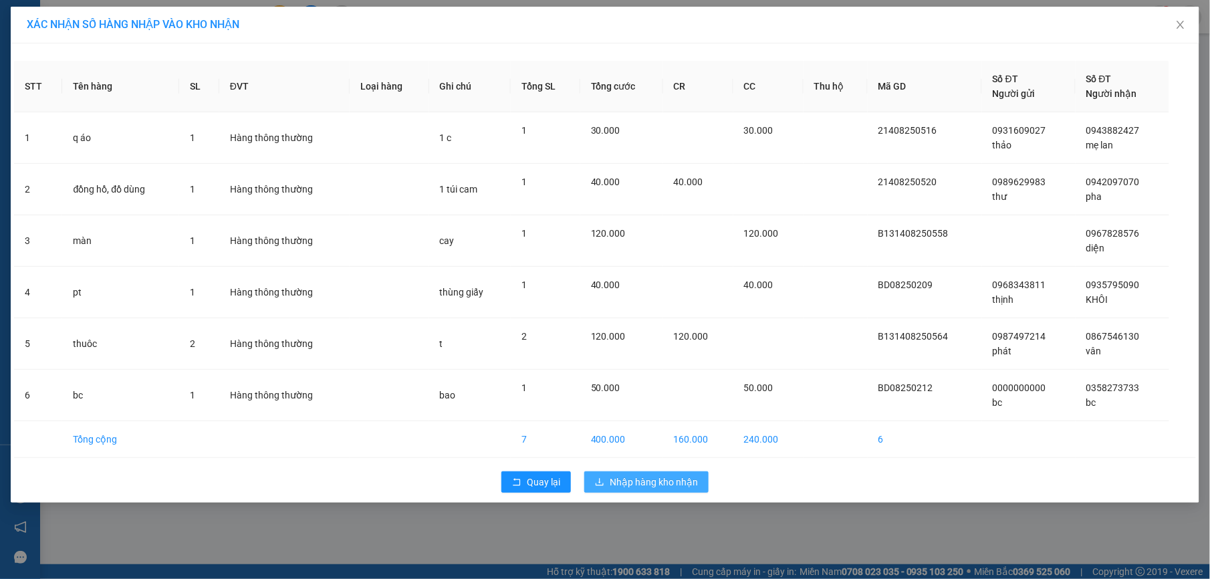
click at [646, 473] on button "Nhập hàng kho nhận" at bounding box center [646, 481] width 124 height 21
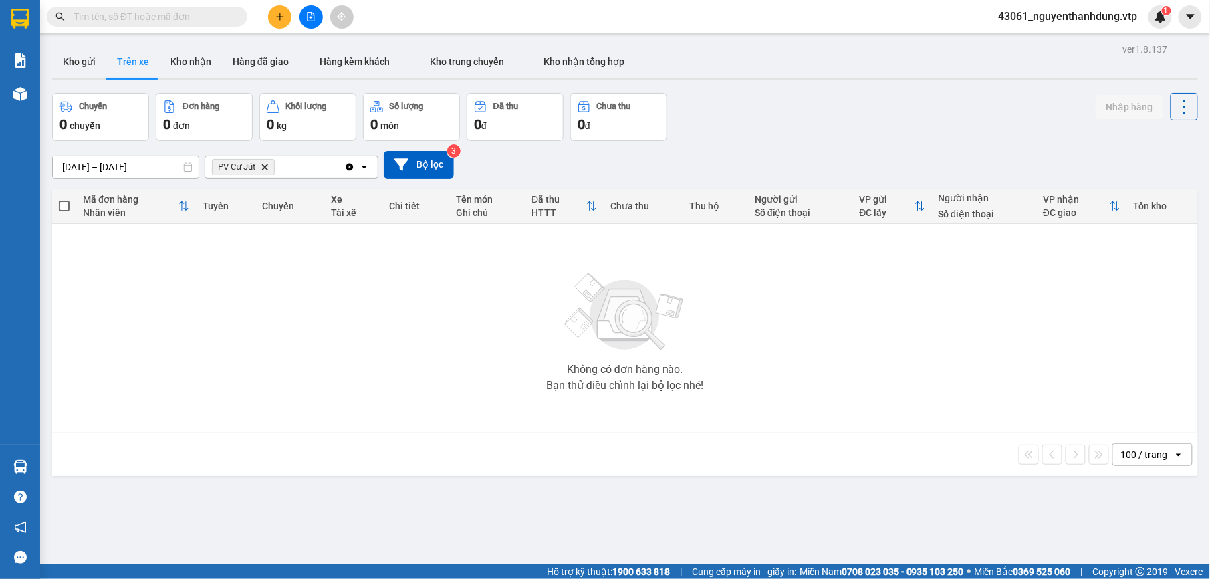
click at [189, 166] on icon at bounding box center [188, 166] width 8 height 9
click at [170, 170] on input "[DATE] – [DATE]" at bounding box center [126, 166] width 146 height 21
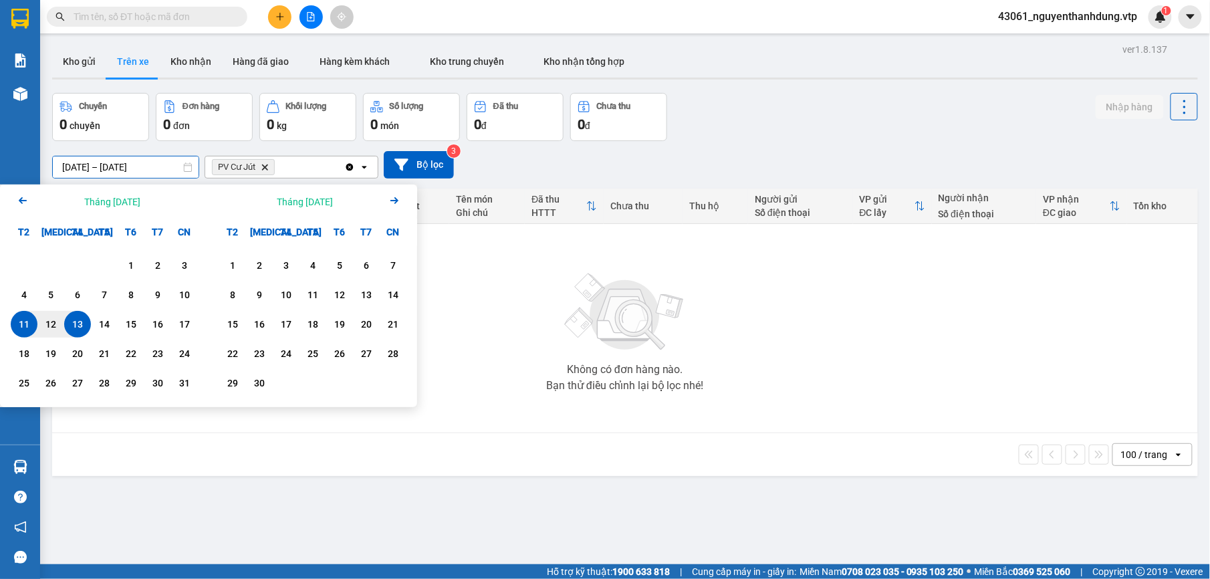
click at [22, 203] on icon "Previous month." at bounding box center [23, 200] width 8 height 7
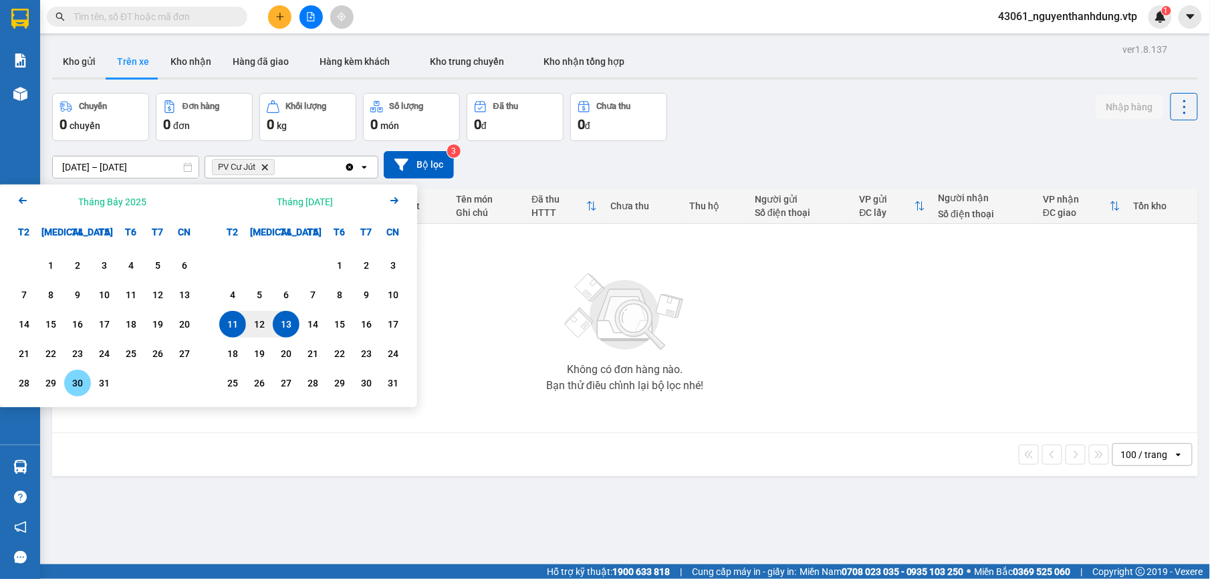
click at [73, 388] on div "30" at bounding box center [77, 383] width 19 height 16
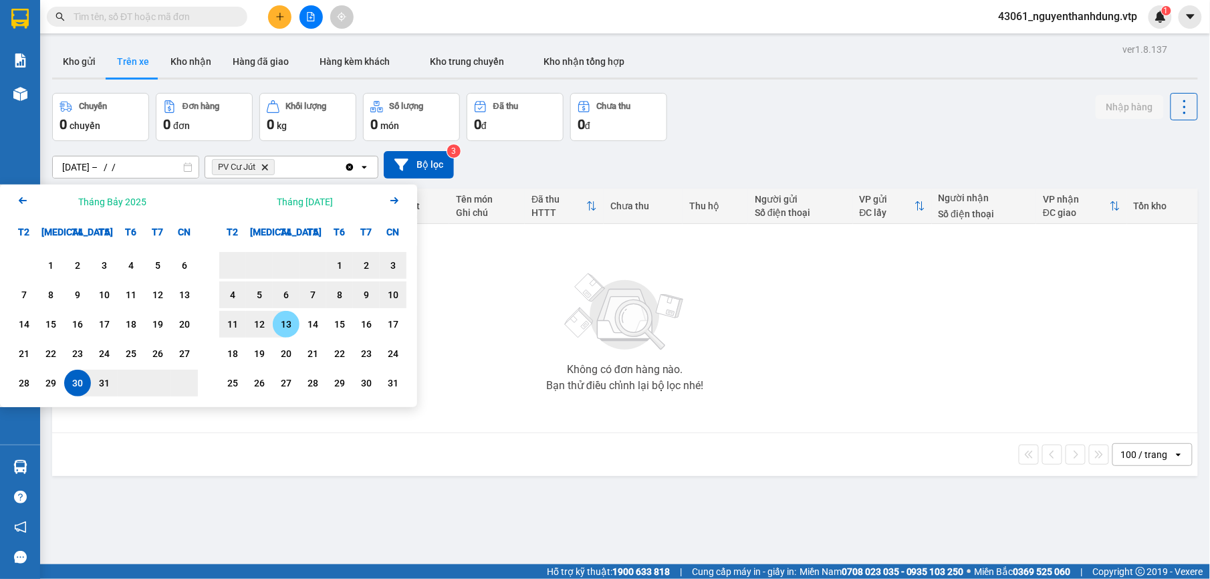
click at [284, 324] on div "13" at bounding box center [286, 324] width 19 height 16
type input "[DATE] – [DATE]"
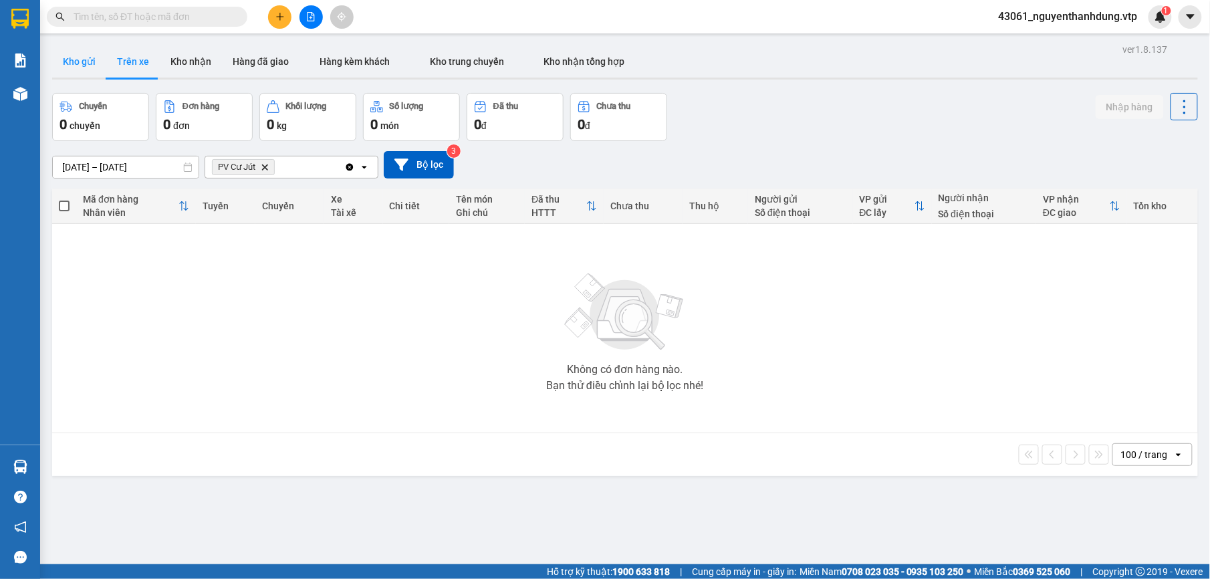
click at [67, 65] on button "Kho gửi" at bounding box center [79, 61] width 54 height 32
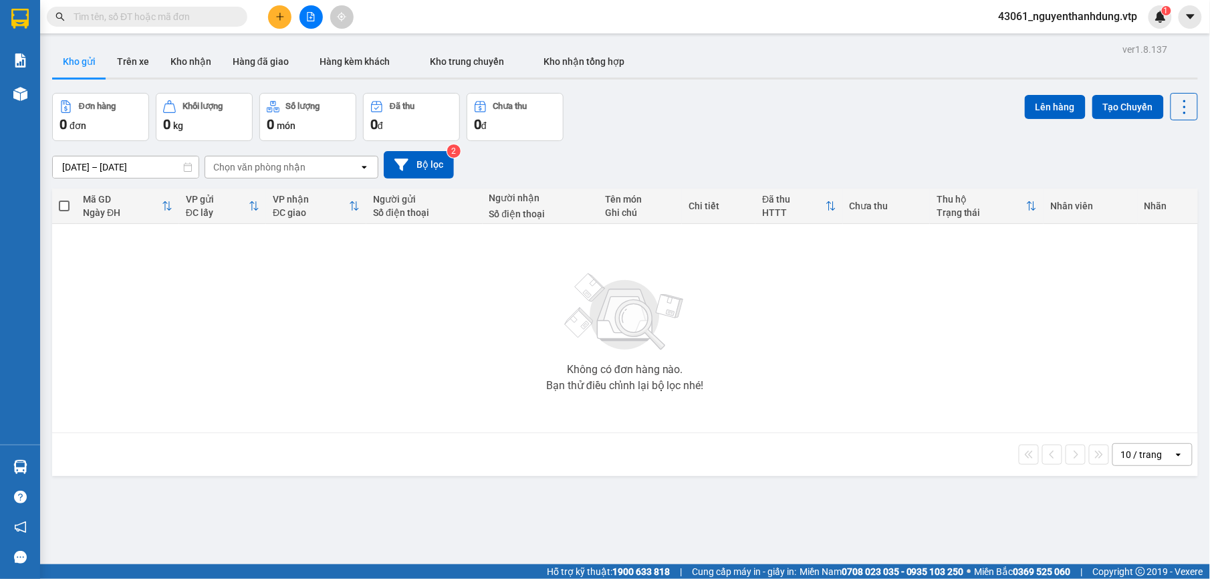
click at [333, 169] on div "Chọn văn phòng nhận" at bounding box center [282, 166] width 154 height 21
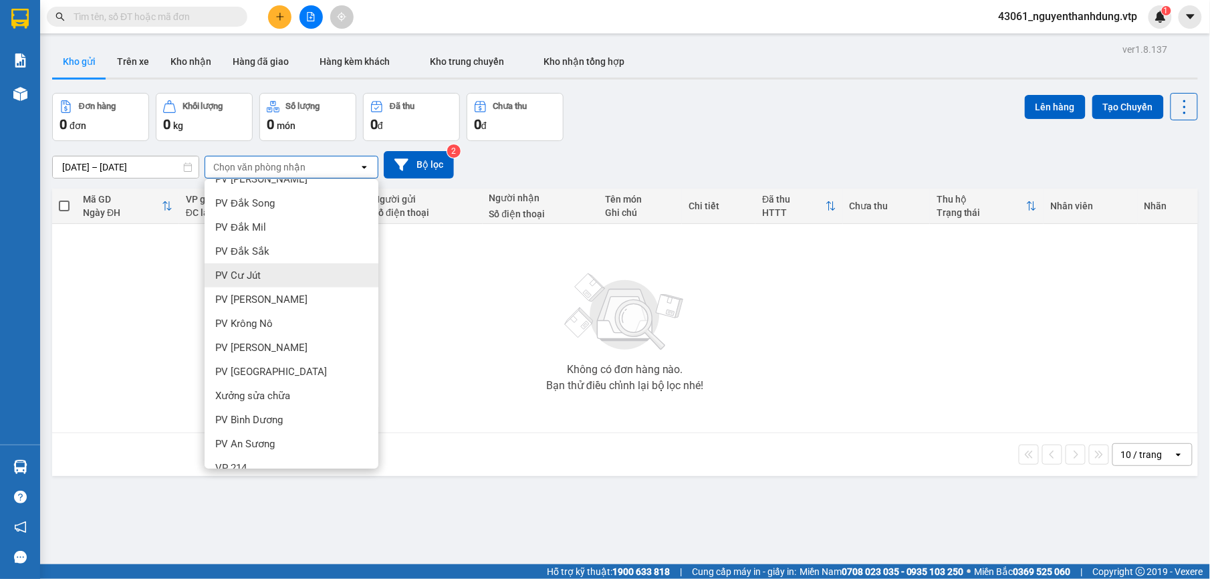
scroll to position [356, 0]
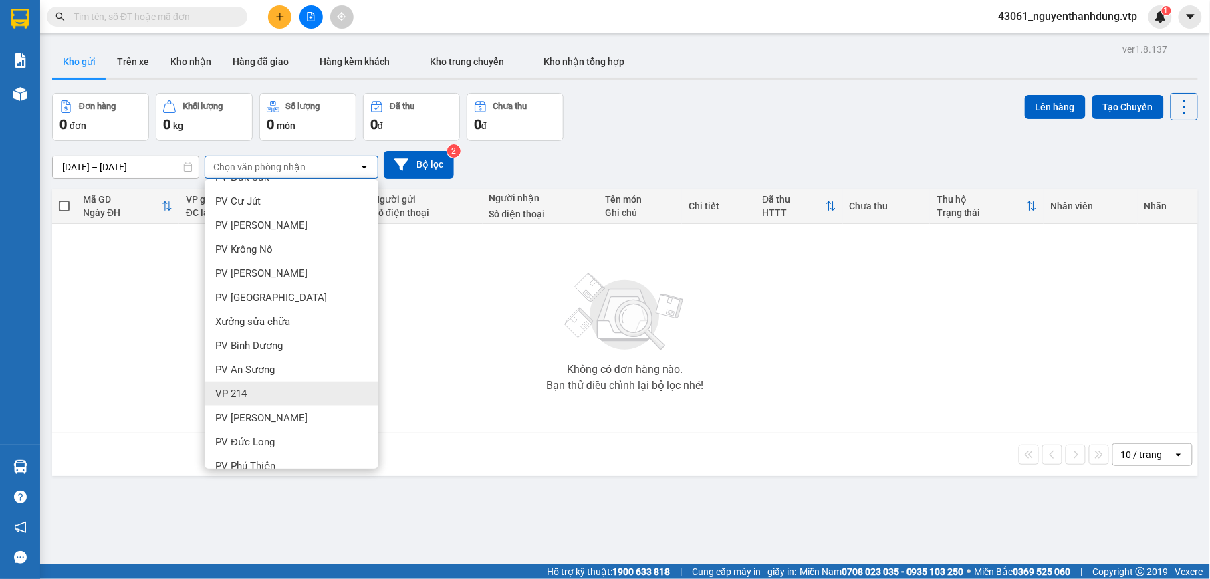
click at [241, 393] on span "VP 214" at bounding box center [230, 393] width 31 height 13
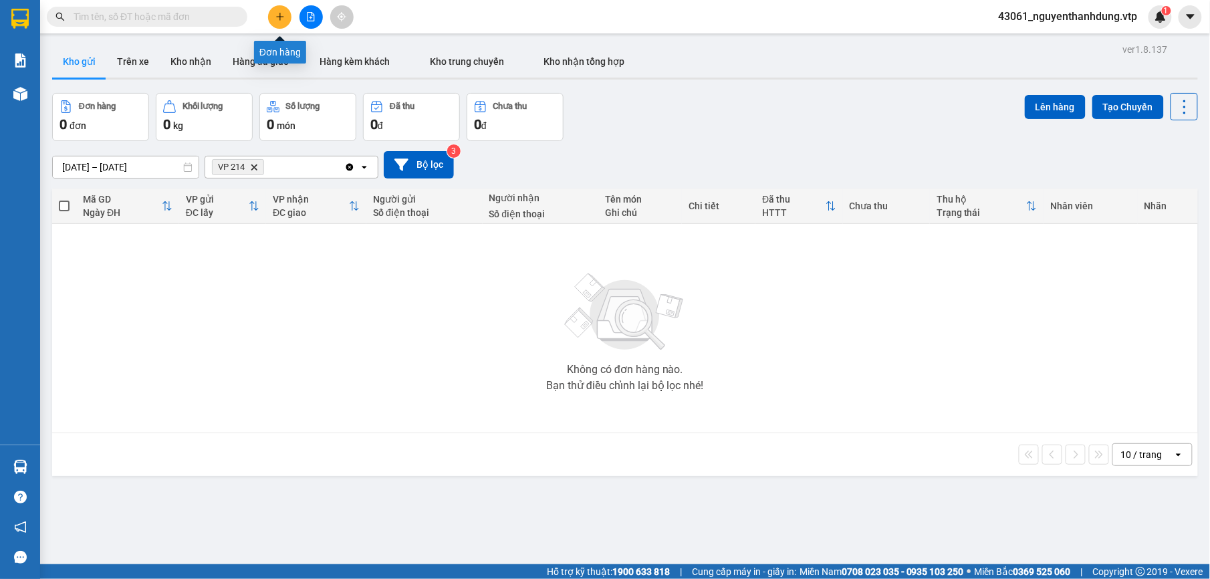
click at [282, 12] on icon "plus" at bounding box center [279, 16] width 9 height 9
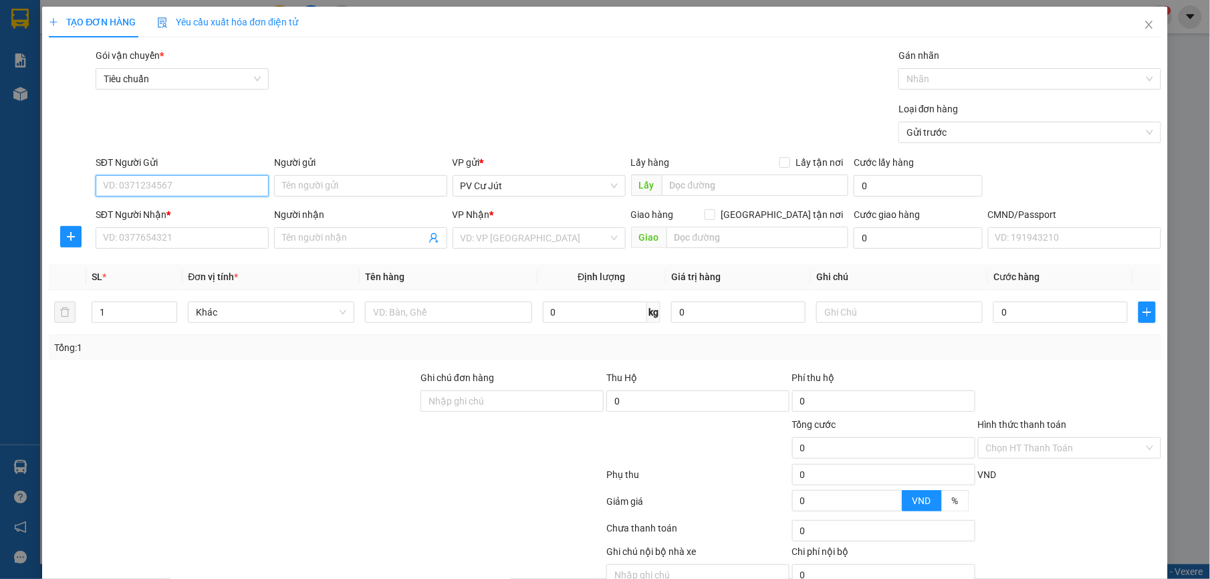
click at [199, 178] on input "SĐT Người Gửi" at bounding box center [182, 185] width 173 height 21
click at [201, 213] on div "0375063331 - TUẤN" at bounding box center [179, 213] width 155 height 15
type input "0375063331"
type input "TUẤN"
type input "0984493478"
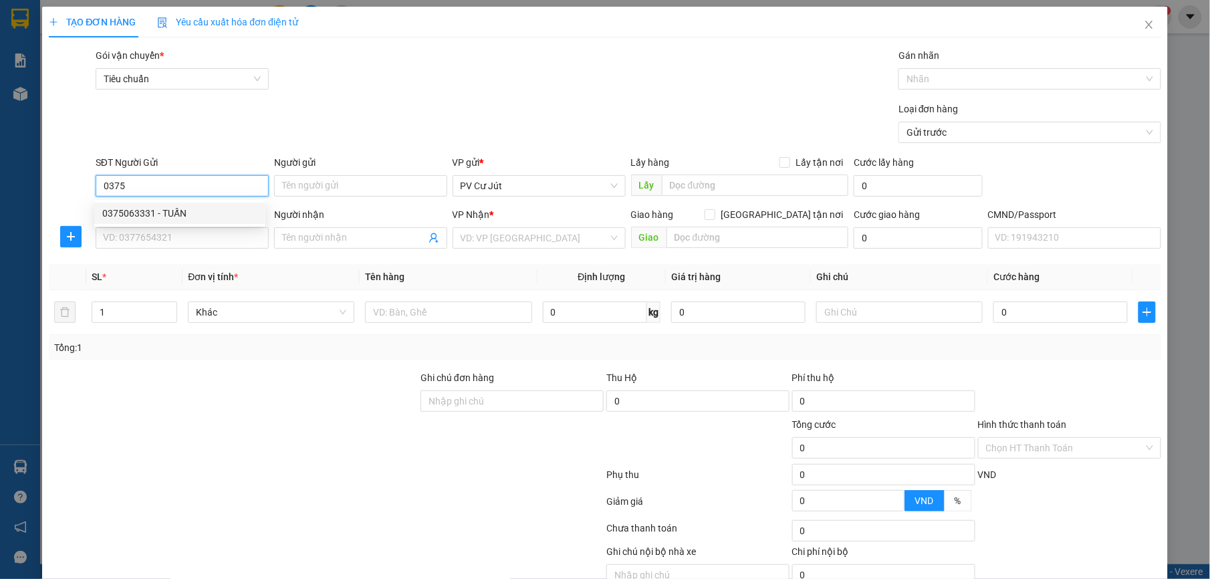
type input "VÂN"
type input "0375063331"
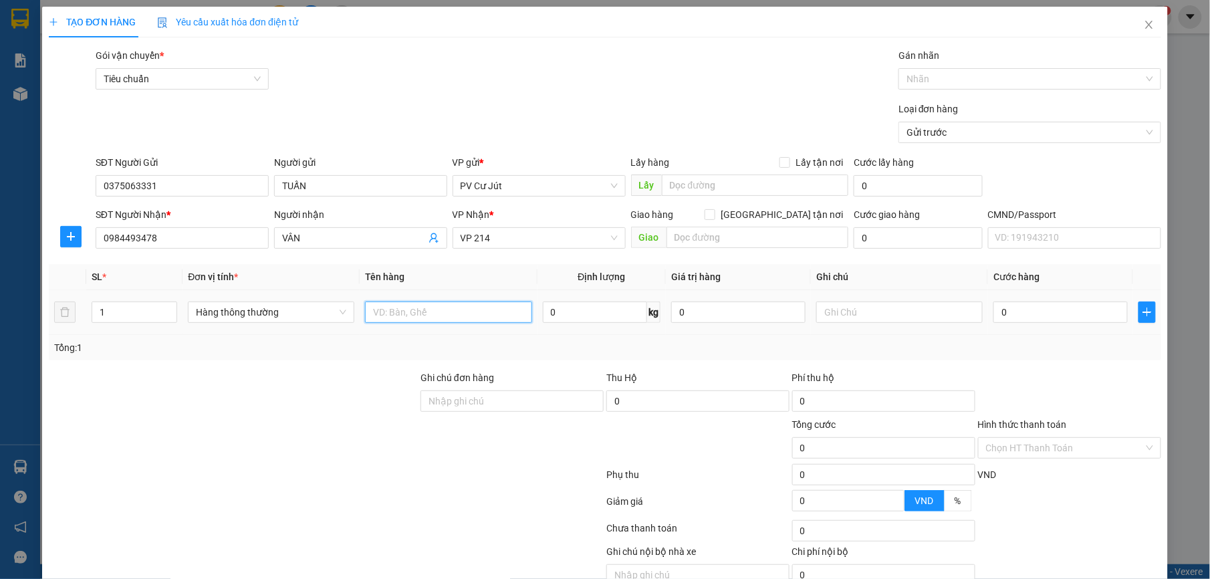
click at [404, 319] on input "text" at bounding box center [448, 312] width 166 height 21
type input "RAU"
click at [873, 312] on input "text" at bounding box center [899, 312] width 166 height 21
type input "THÙNG"
click at [1036, 309] on input "0" at bounding box center [1061, 312] width 134 height 21
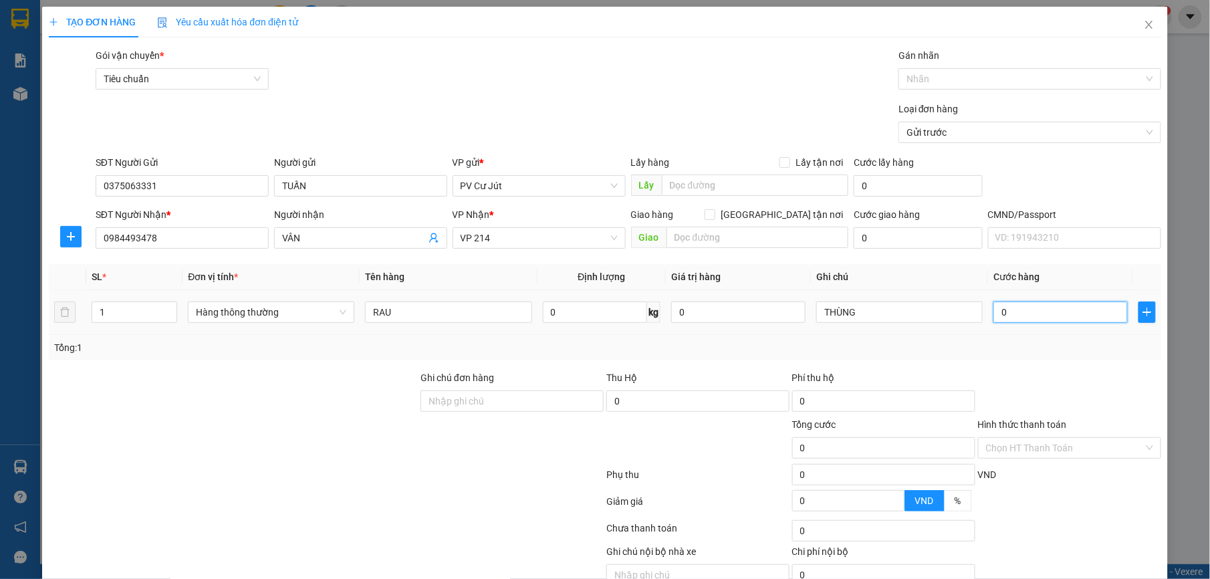
type input "7"
type input "70"
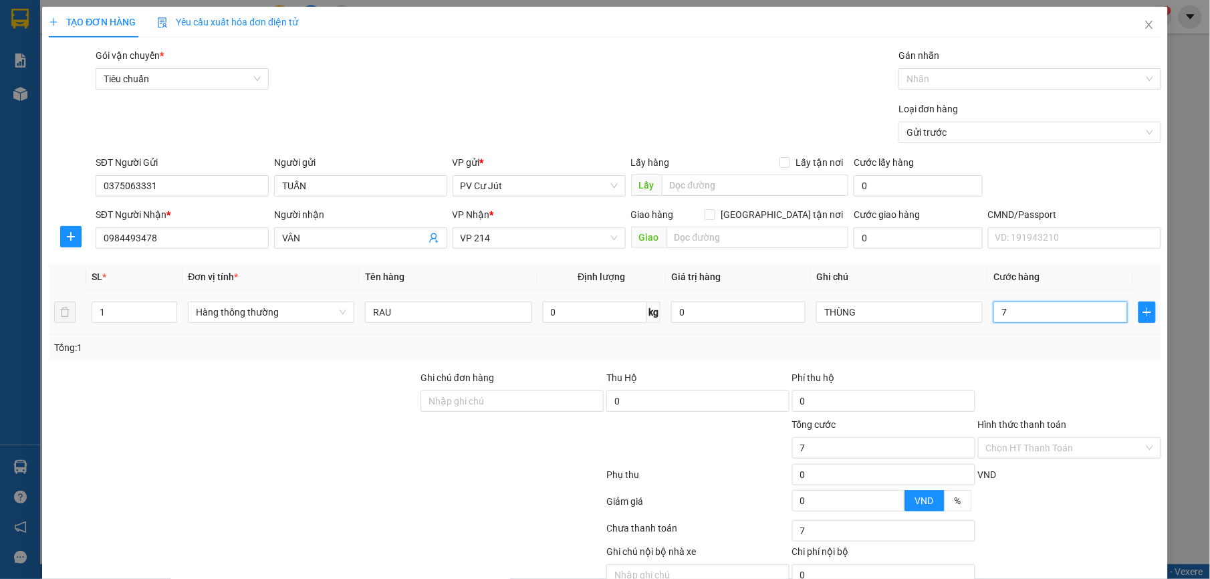
type input "70"
type input "700"
type input "7.000"
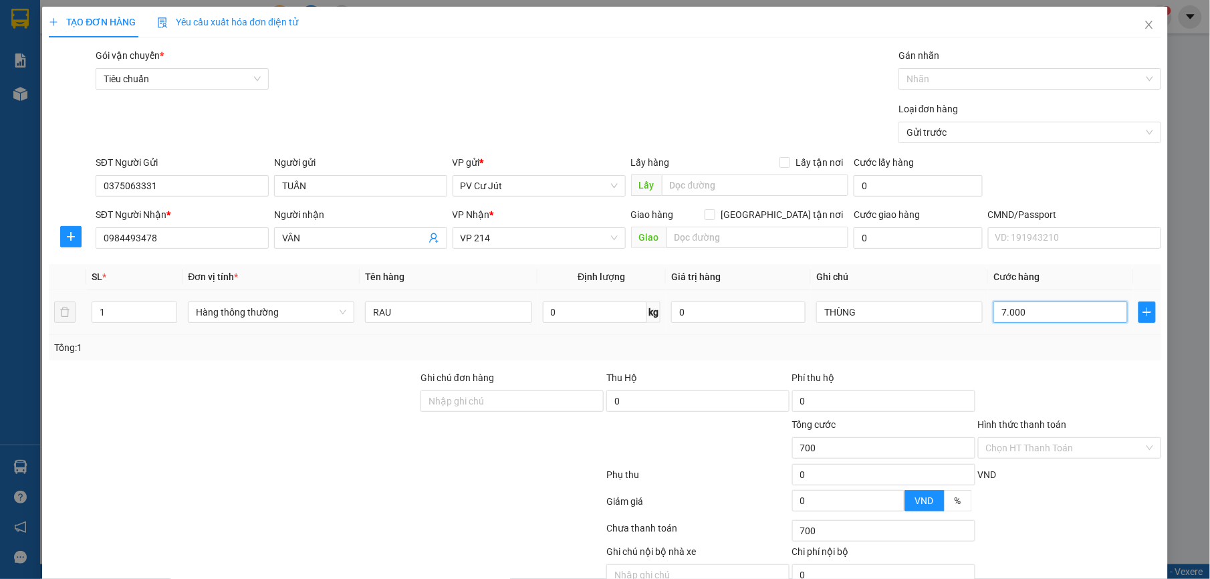
type input "7.000"
type input "70.000"
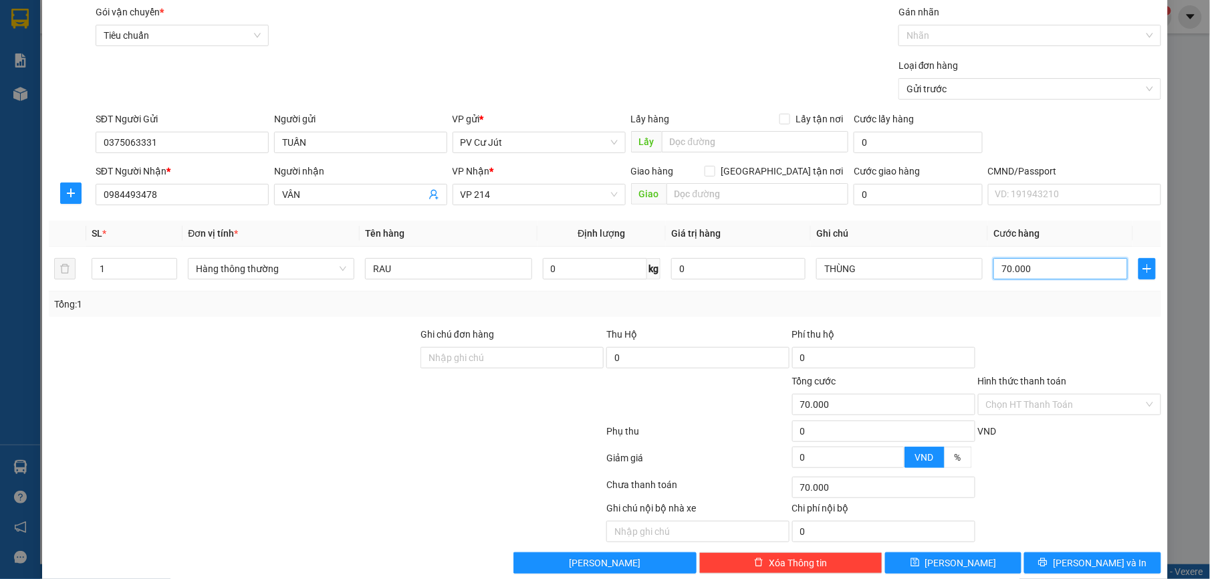
scroll to position [68, 0]
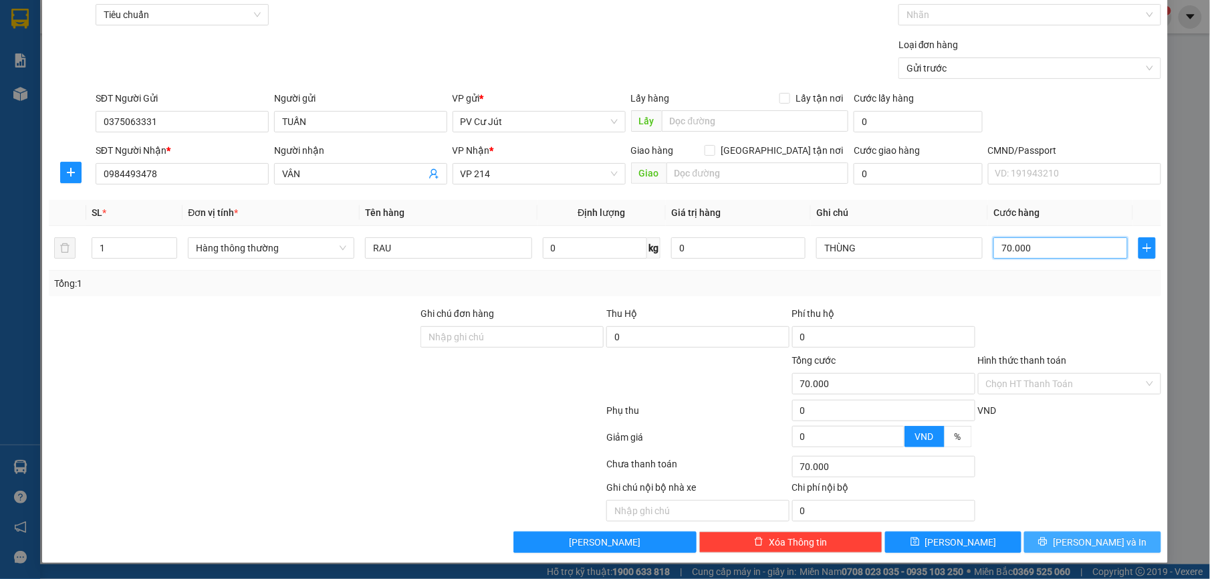
type input "70.000"
click at [1095, 542] on span "[PERSON_NAME] và In" at bounding box center [1100, 542] width 94 height 15
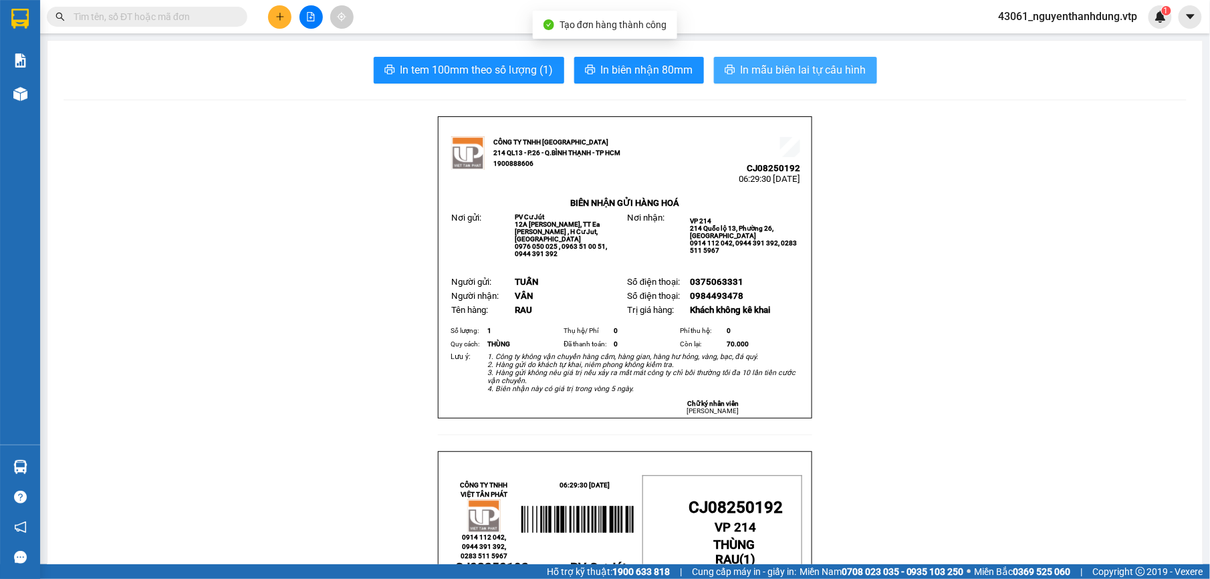
click at [827, 71] on span "In mẫu biên lai tự cấu hình" at bounding box center [804, 70] width 126 height 17
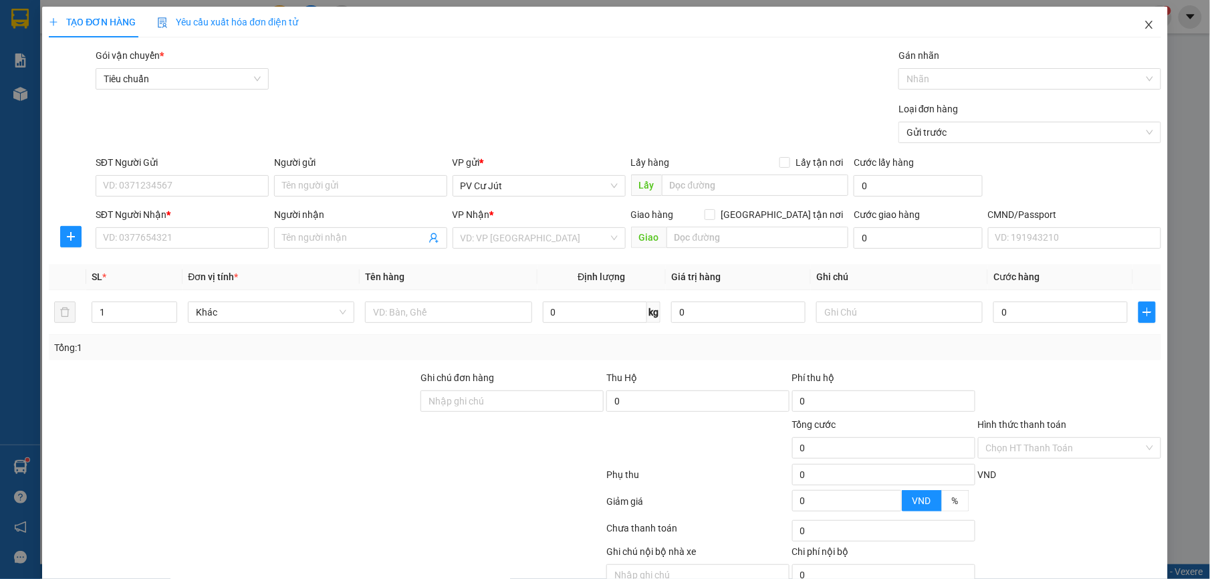
click at [1138, 19] on span "Close" at bounding box center [1149, 25] width 37 height 37
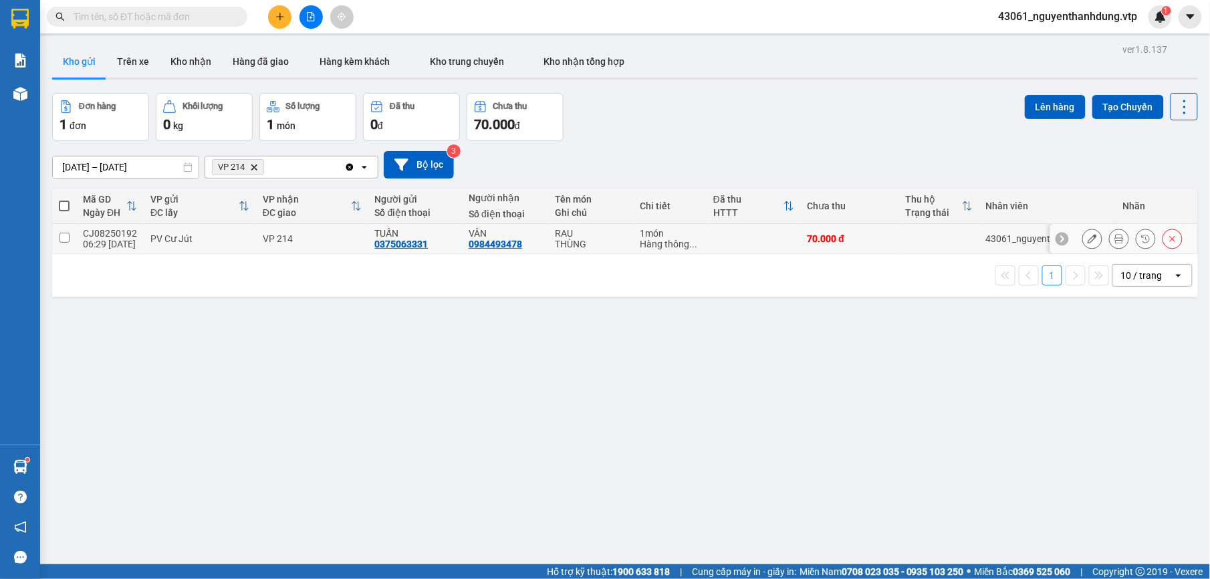
click at [95, 230] on div "CJ08250192" at bounding box center [110, 233] width 54 height 11
checkbox input "true"
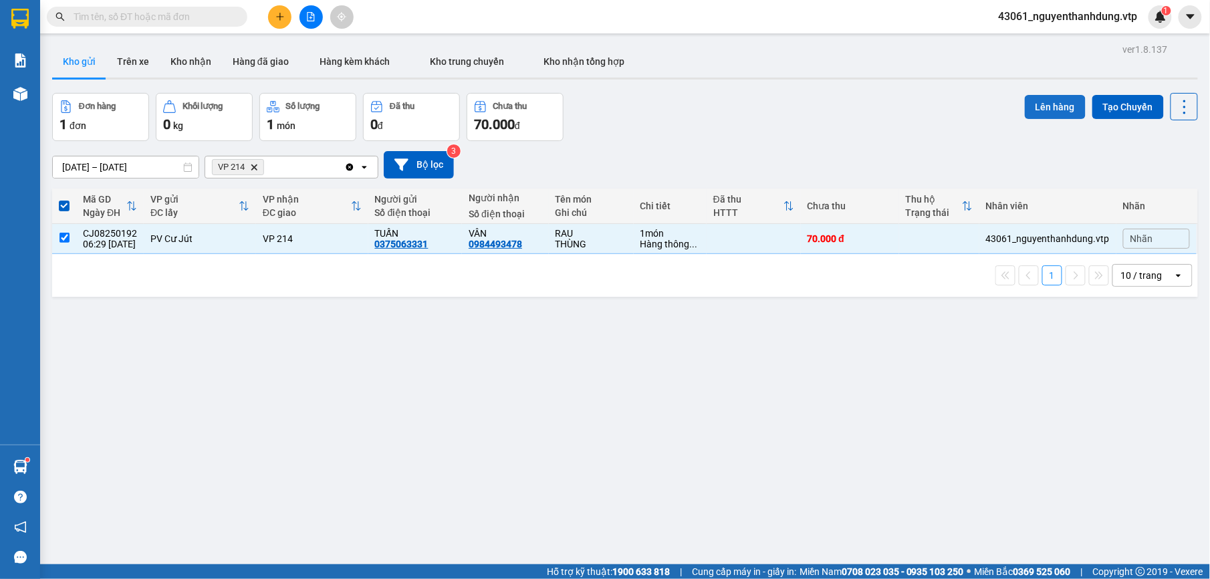
click at [1040, 107] on button "Lên hàng" at bounding box center [1055, 107] width 61 height 24
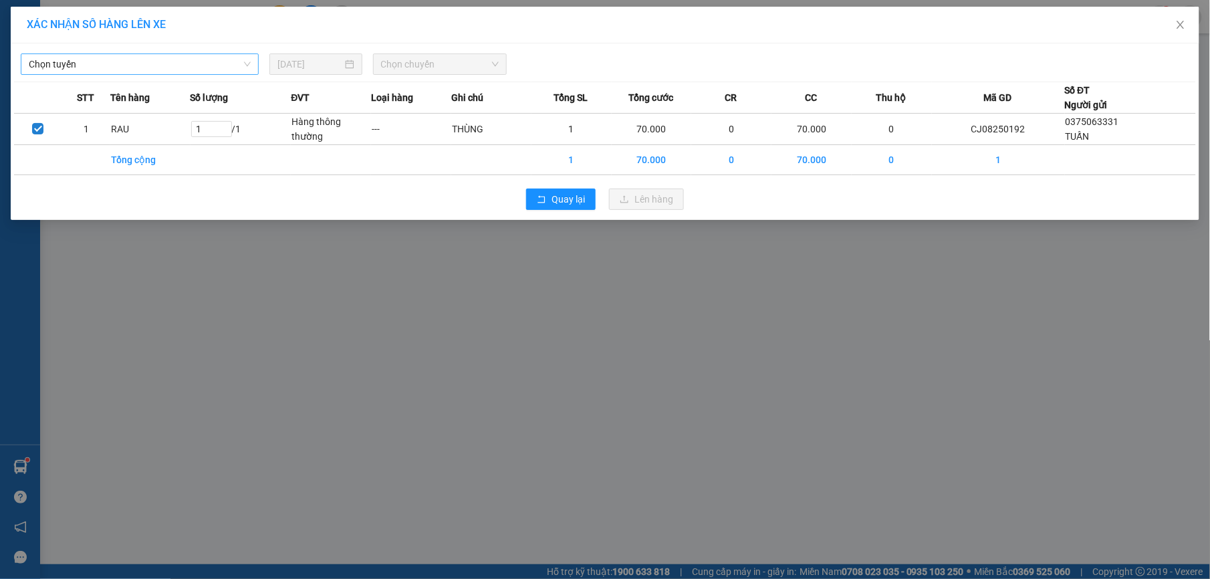
click at [107, 67] on span "Chọn tuyến" at bounding box center [140, 64] width 222 height 20
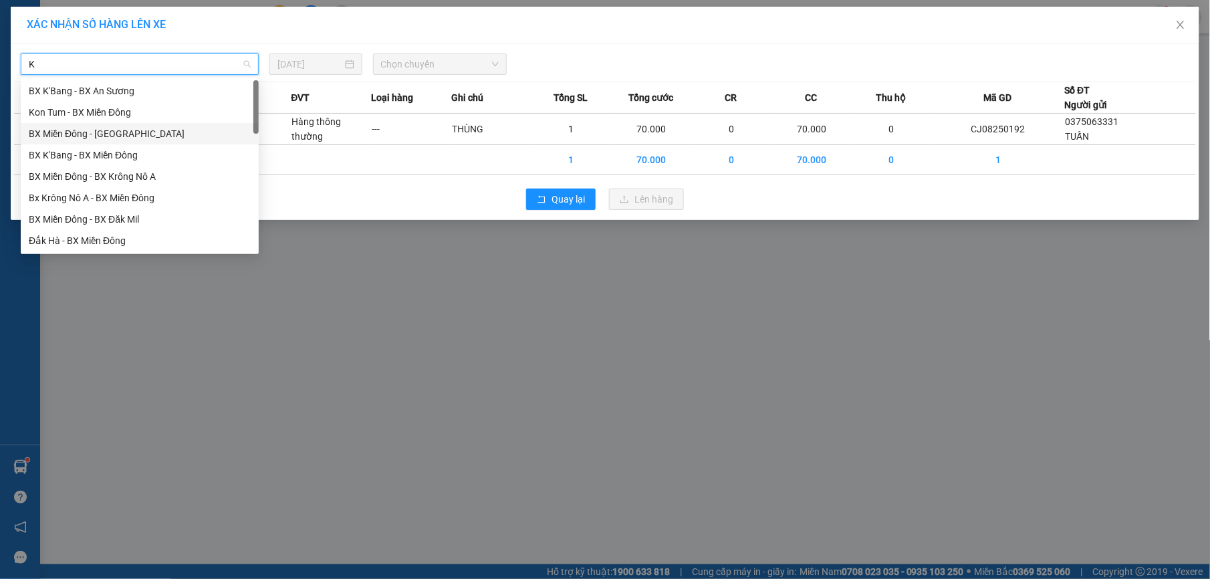
type input "KN"
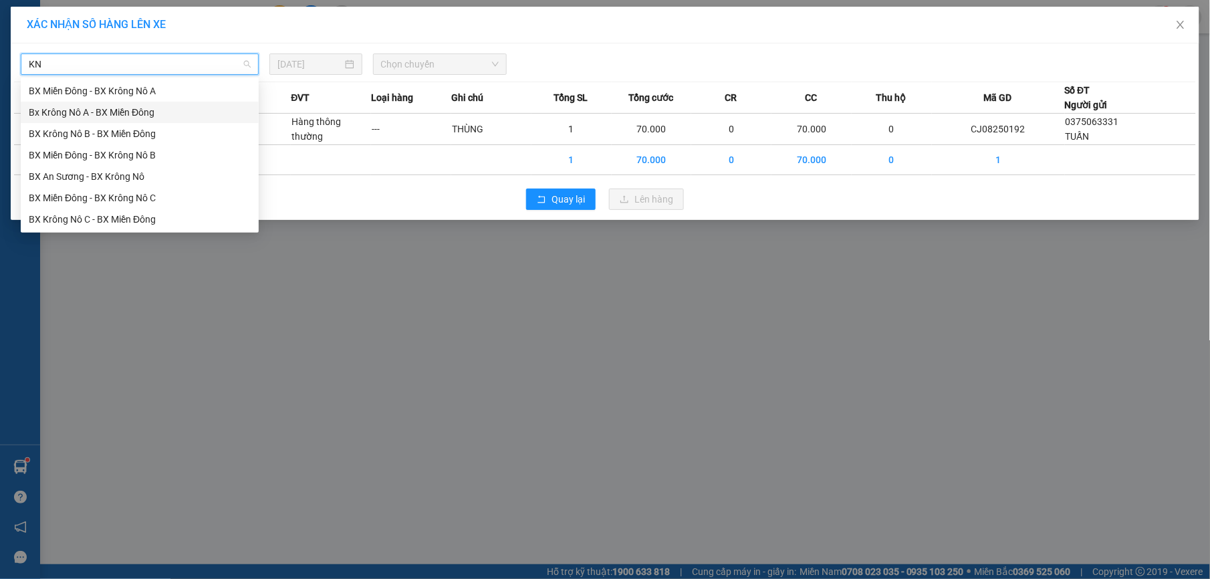
click at [108, 112] on div "Bx Krông Nô A - BX Miền Đông" at bounding box center [140, 112] width 222 height 15
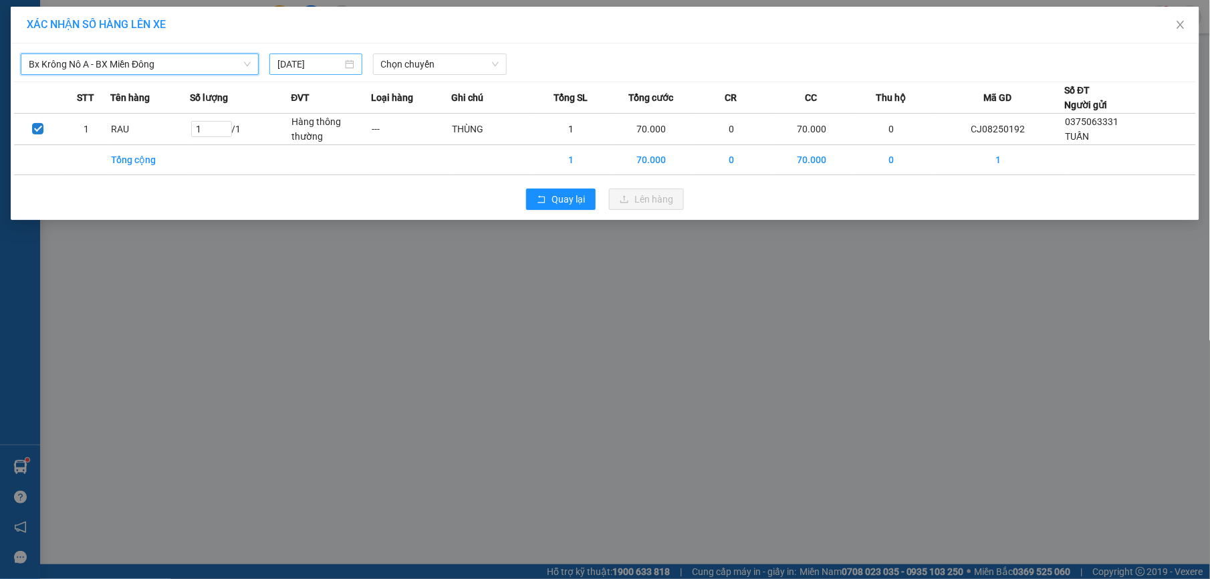
click at [336, 66] on input "[DATE]" at bounding box center [309, 64] width 65 height 15
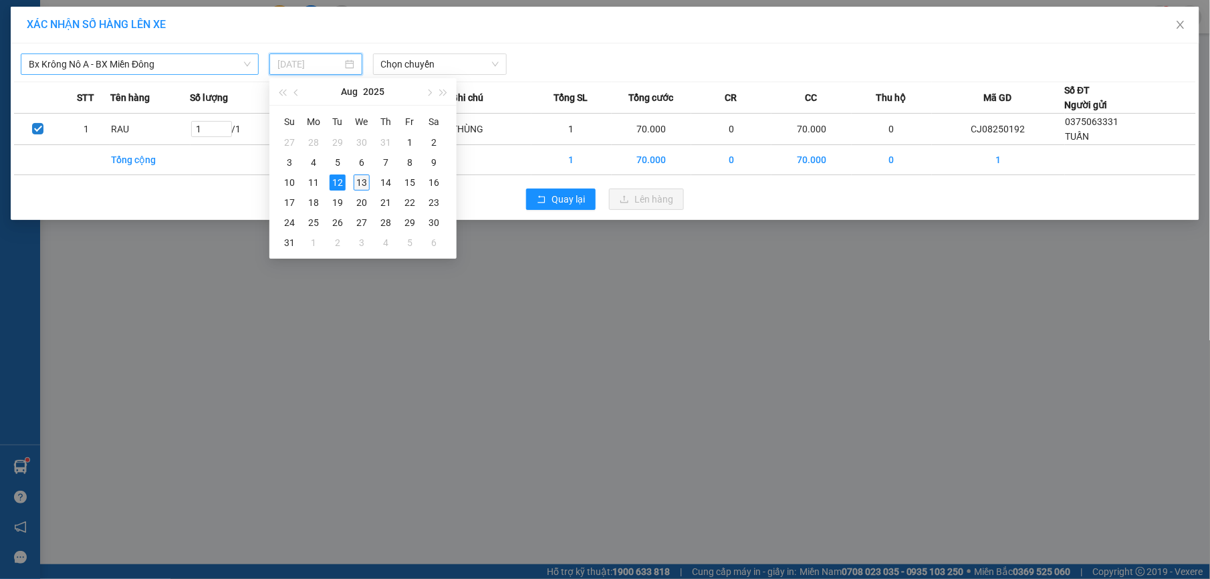
click at [357, 177] on div "13" at bounding box center [362, 183] width 16 height 16
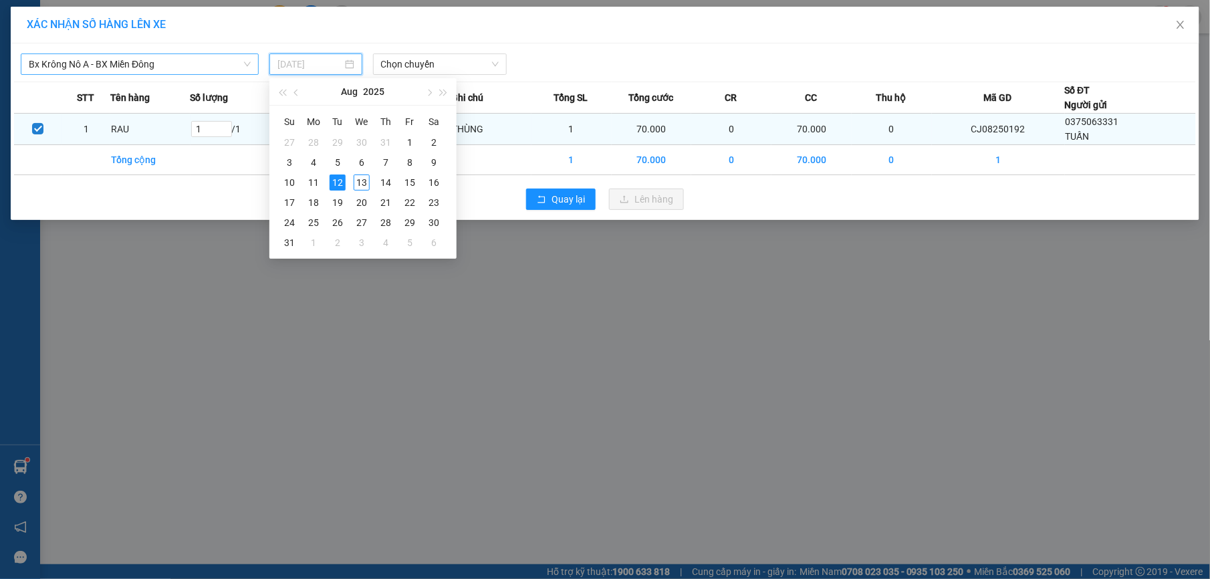
type input "[DATE]"
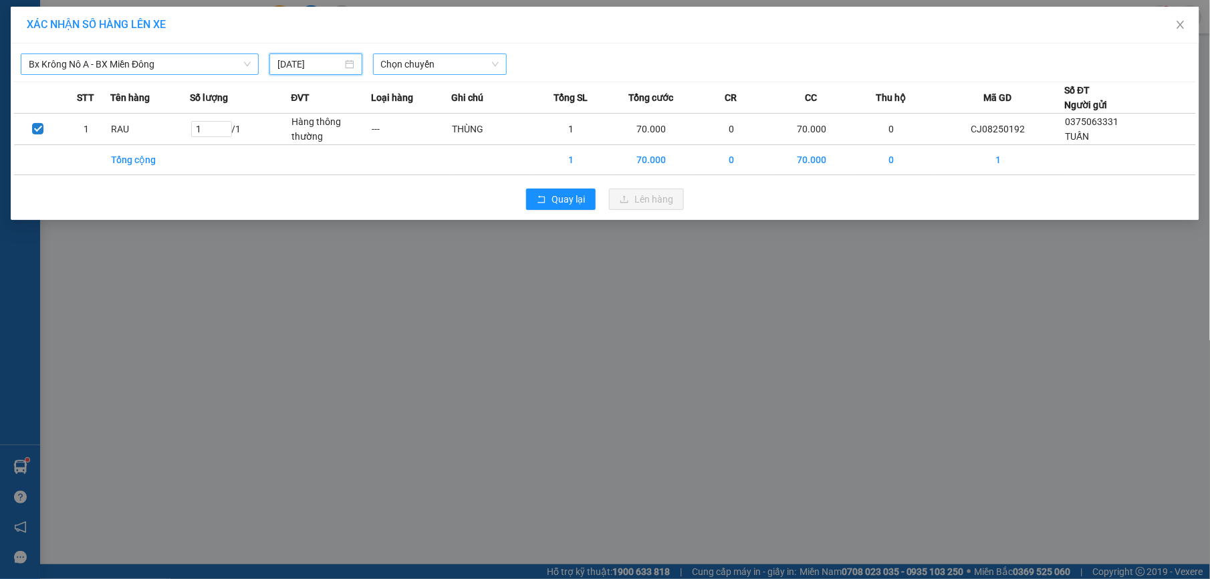
click at [447, 57] on span "Chọn chuyến" at bounding box center [440, 64] width 118 height 20
click at [440, 110] on div "07:00 - 51B-152.80" at bounding box center [433, 112] width 104 height 15
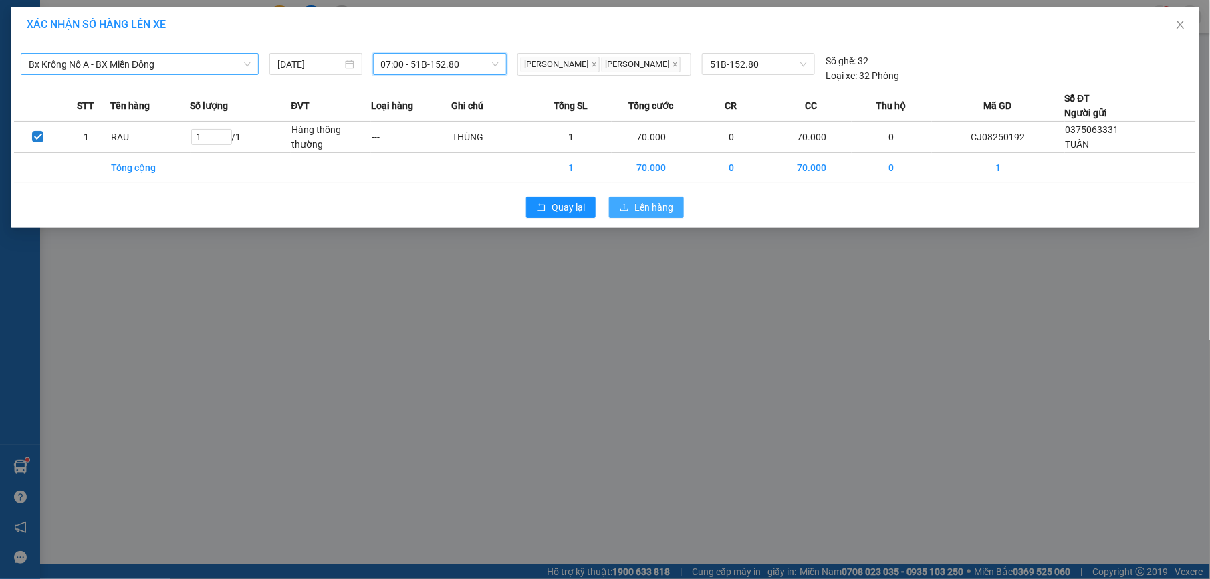
click at [656, 215] on span "Lên hàng" at bounding box center [654, 207] width 39 height 15
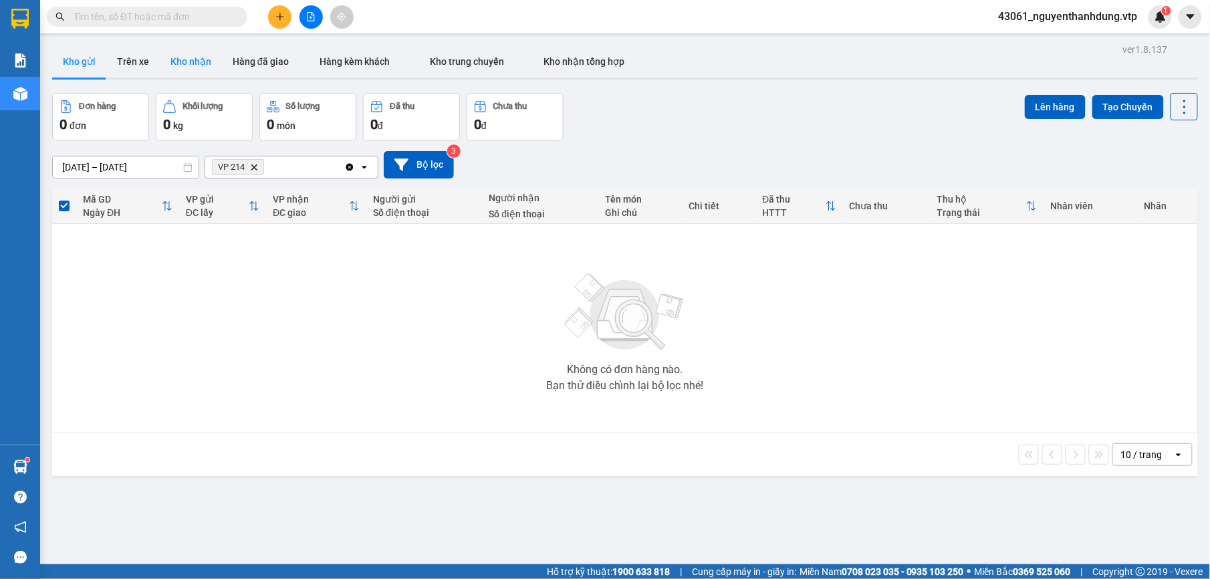
click at [178, 75] on button "Kho nhận" at bounding box center [191, 61] width 62 height 32
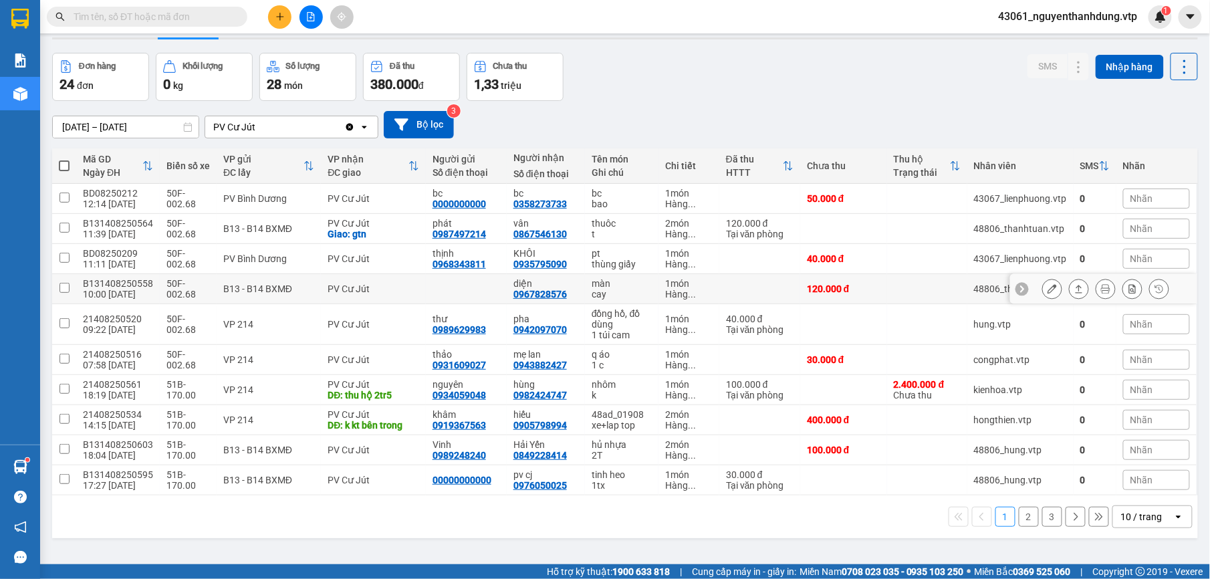
scroll to position [62, 0]
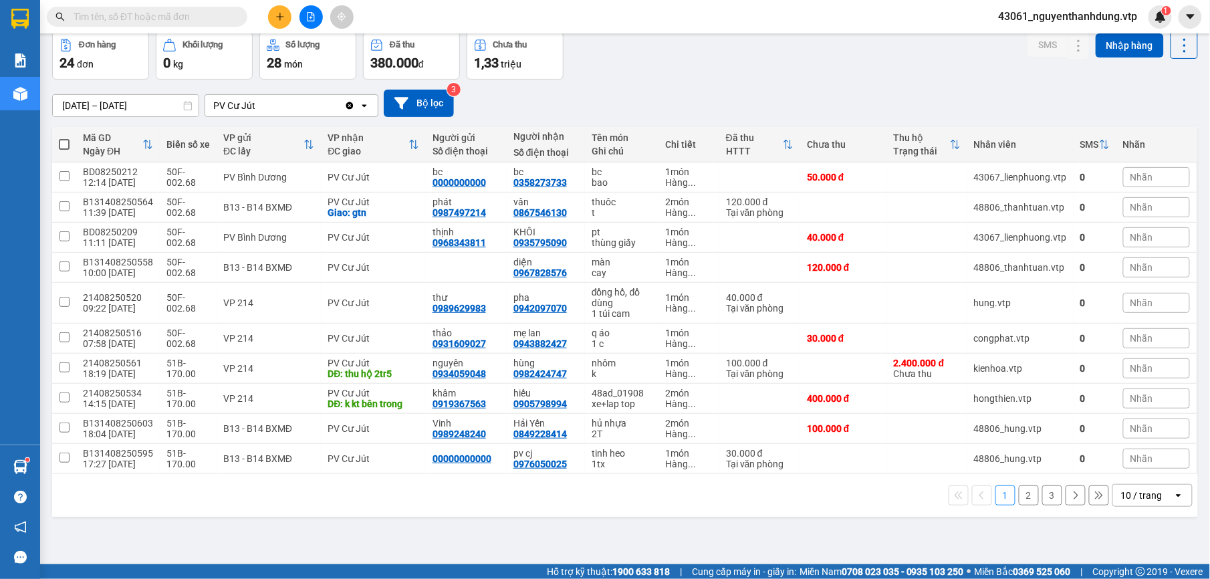
click at [1123, 492] on div "10 / trang" at bounding box center [1141, 495] width 41 height 13
click at [1151, 471] on span "100 / trang" at bounding box center [1134, 469] width 48 height 13
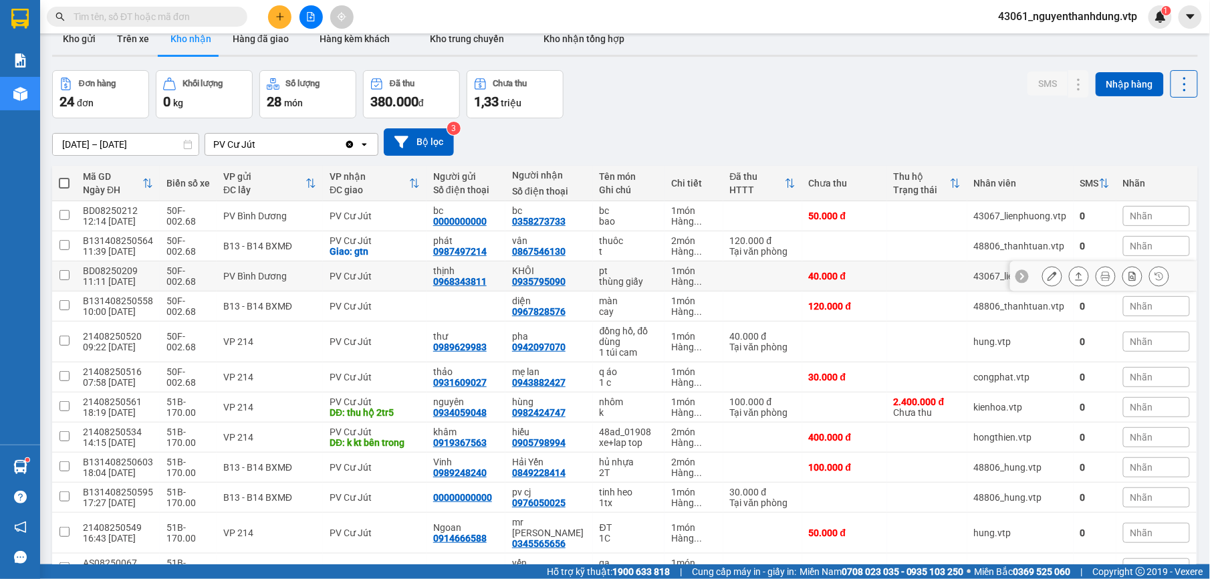
scroll to position [0, 0]
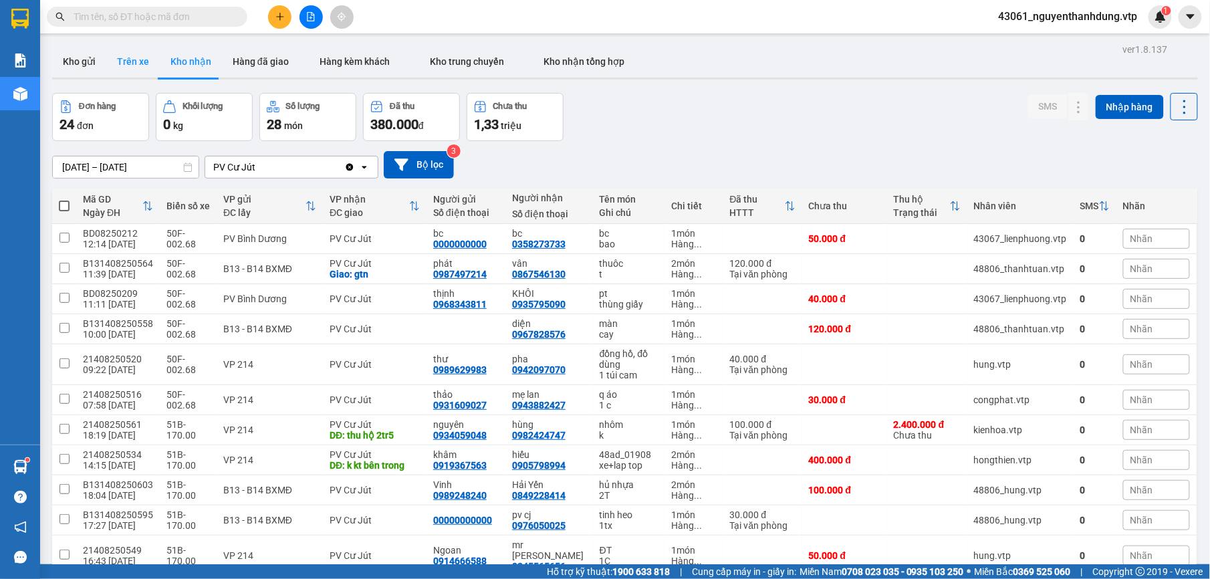
click at [144, 66] on button "Trên xe" at bounding box center [132, 61] width 53 height 32
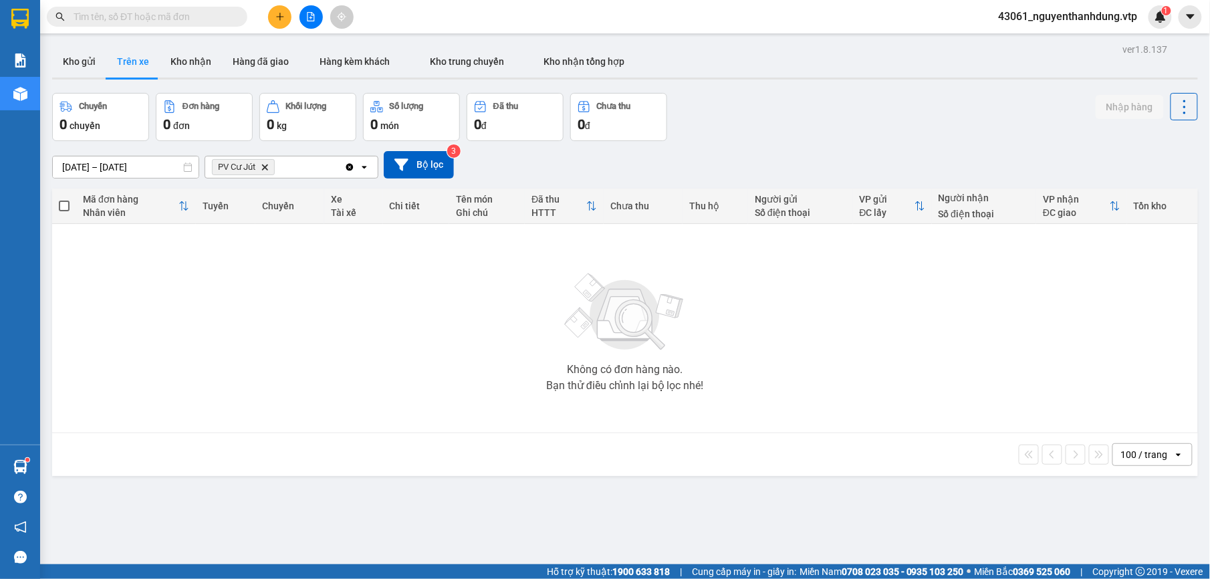
click at [305, 166] on div "PV Cư Jút Delete" at bounding box center [274, 166] width 139 height 21
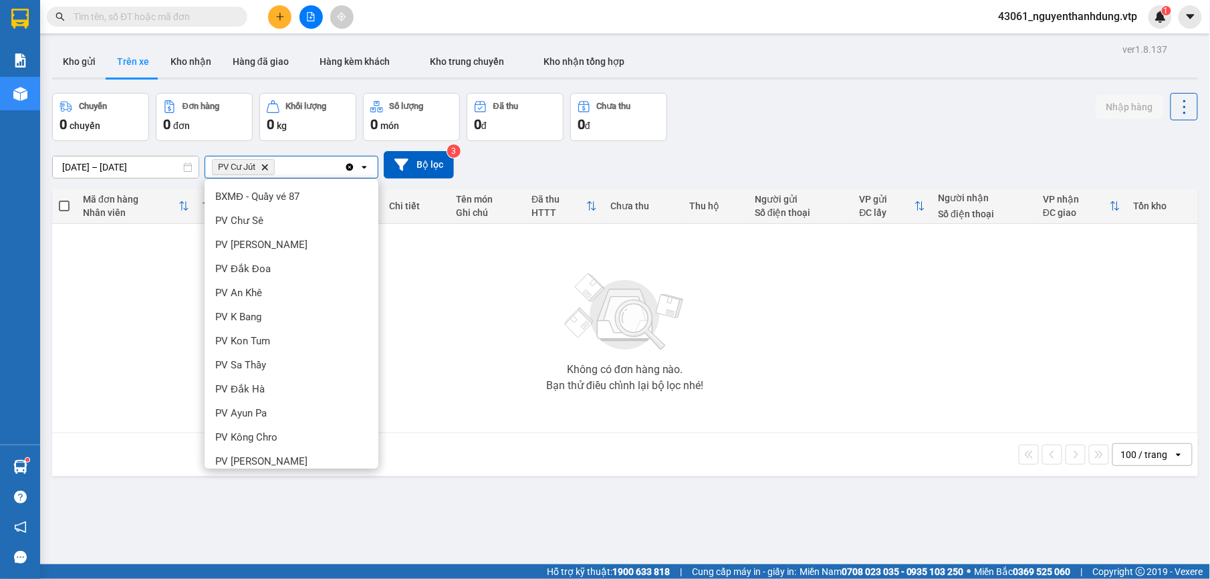
scroll to position [233, 0]
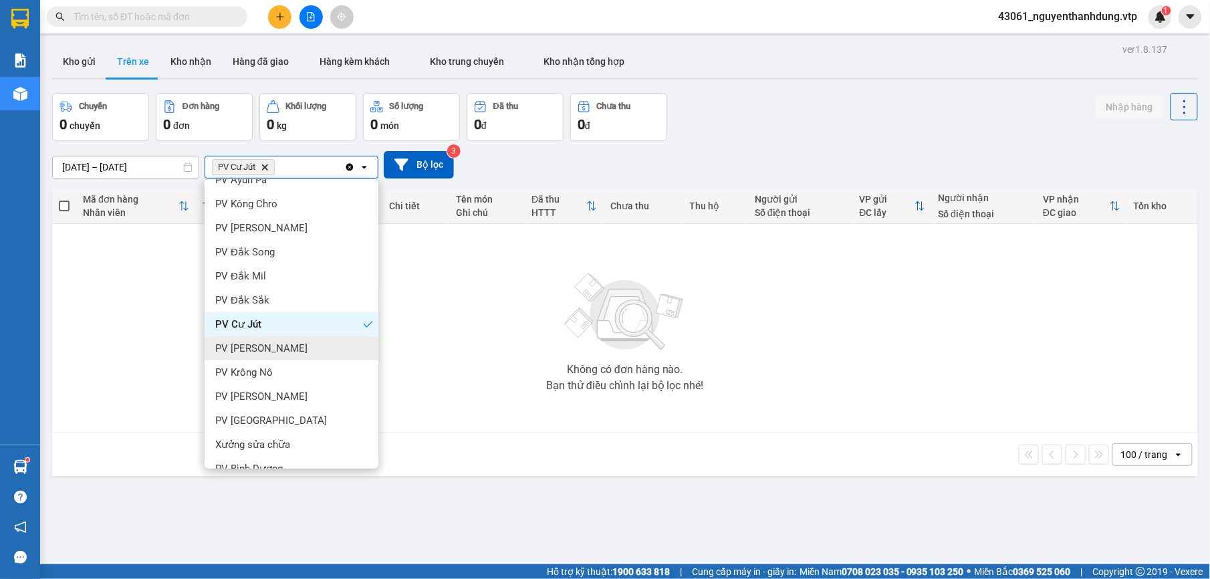
click at [306, 344] on div "PV [PERSON_NAME]" at bounding box center [292, 348] width 174 height 24
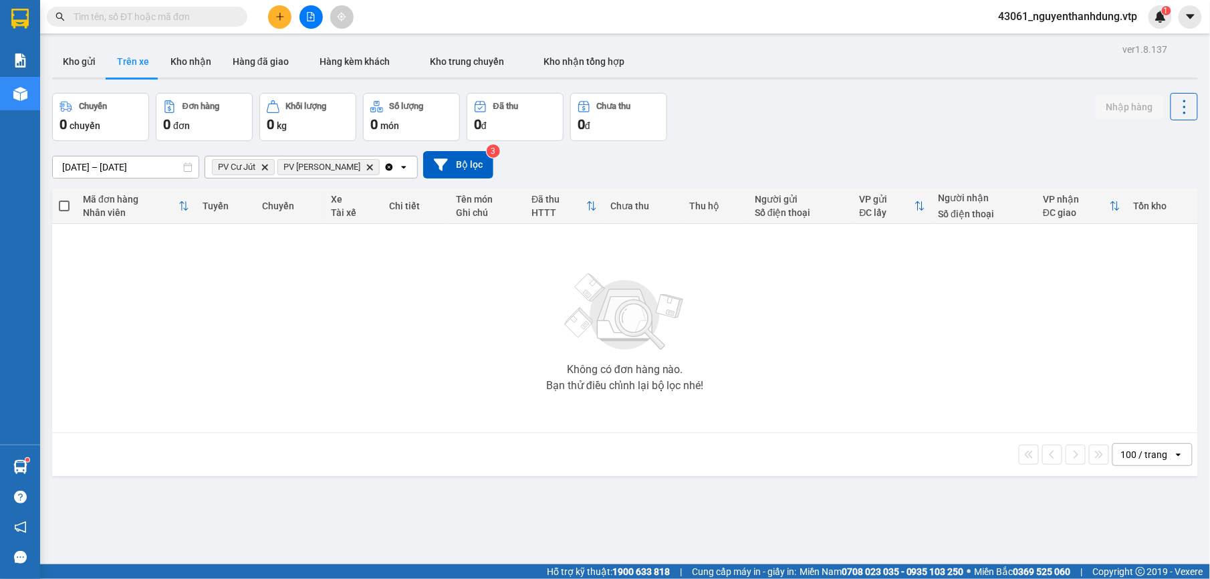
click at [366, 164] on icon "Delete" at bounding box center [370, 167] width 8 height 8
click at [185, 59] on button "Kho nhận" at bounding box center [191, 61] width 62 height 32
type input "[DATE] – [DATE]"
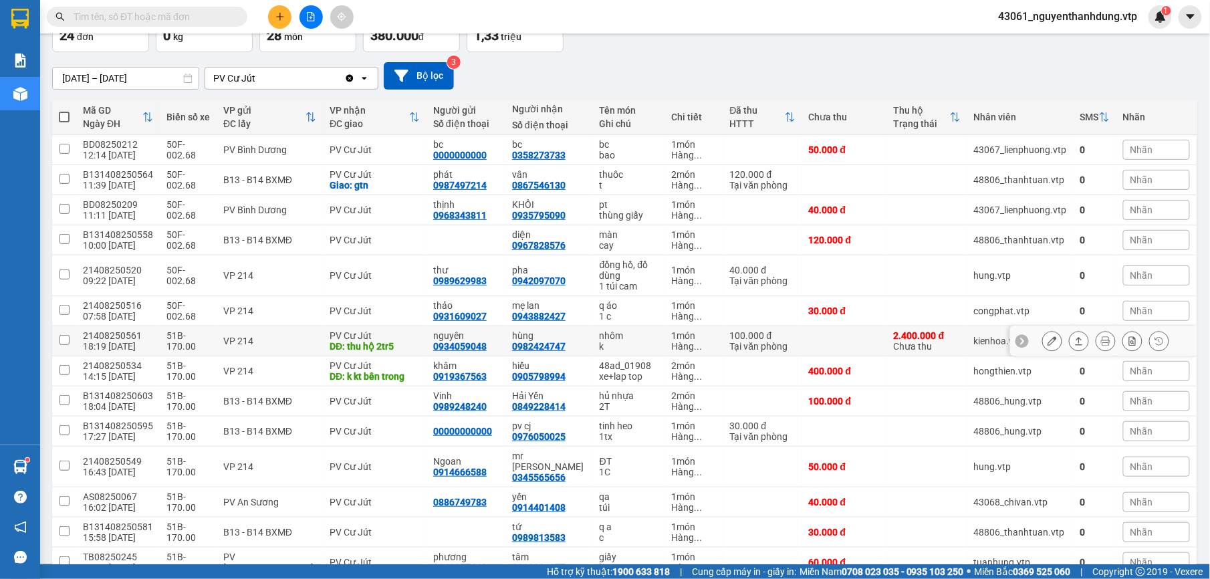
scroll to position [178, 0]
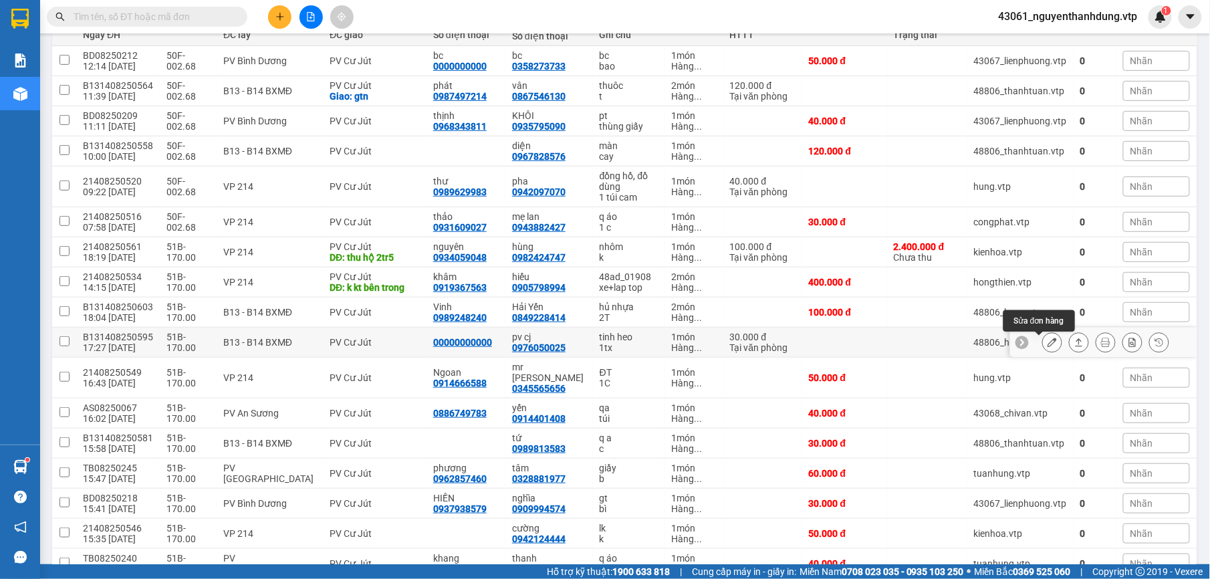
click at [1048, 345] on icon at bounding box center [1052, 342] width 9 height 9
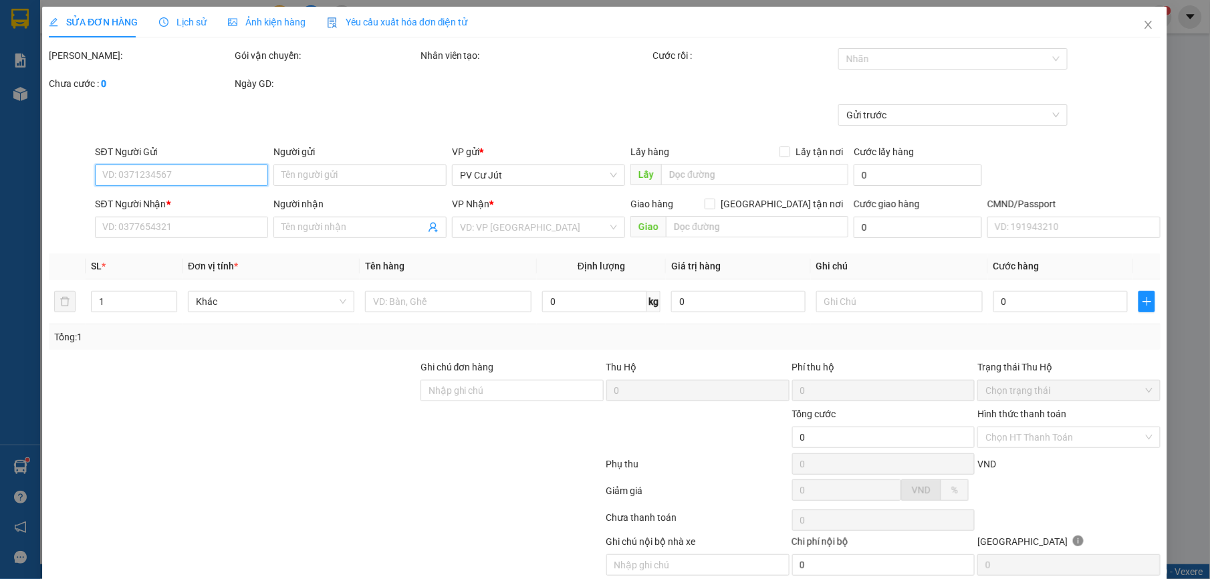
type input "00000000000"
type input "0976050025"
type input "pv cj"
type input "30.000"
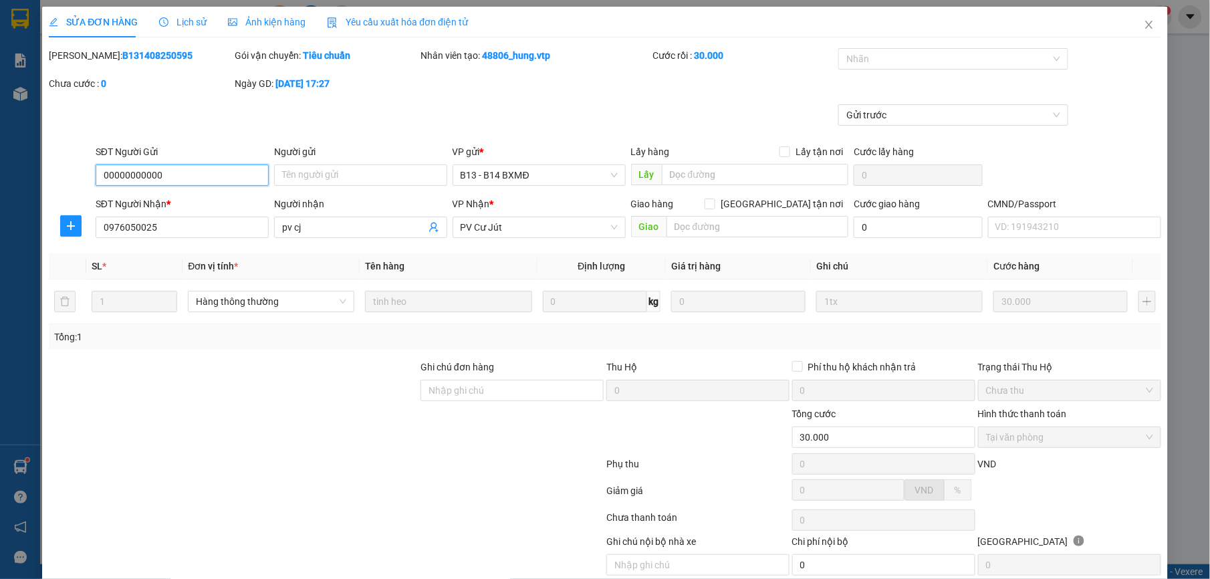
type input "1.500"
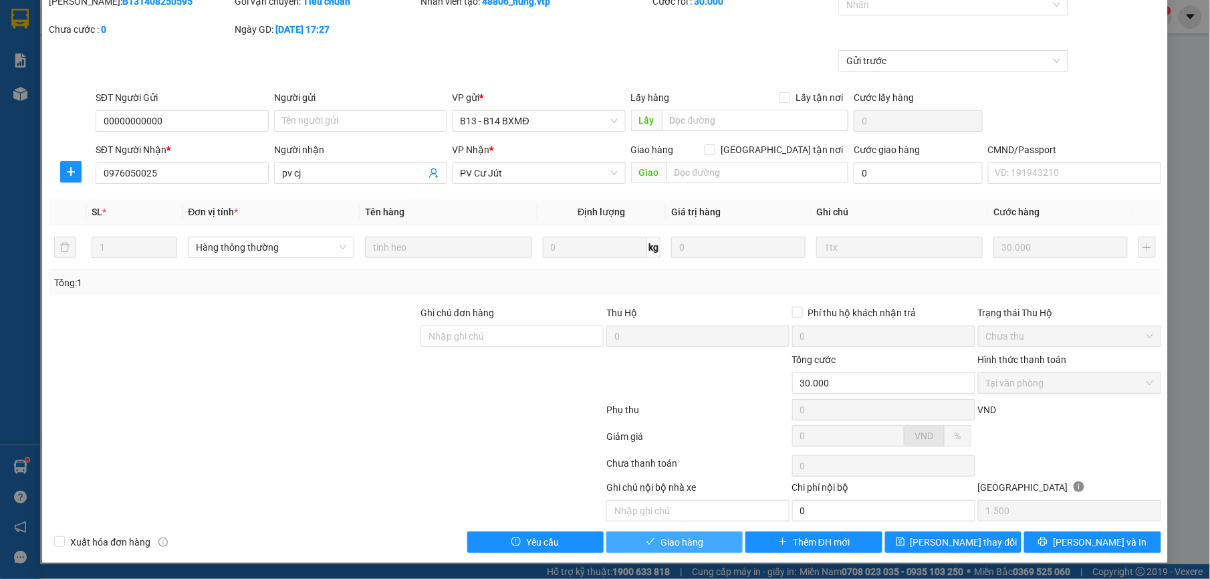
click at [661, 543] on span "Giao hàng" at bounding box center [682, 542] width 43 height 15
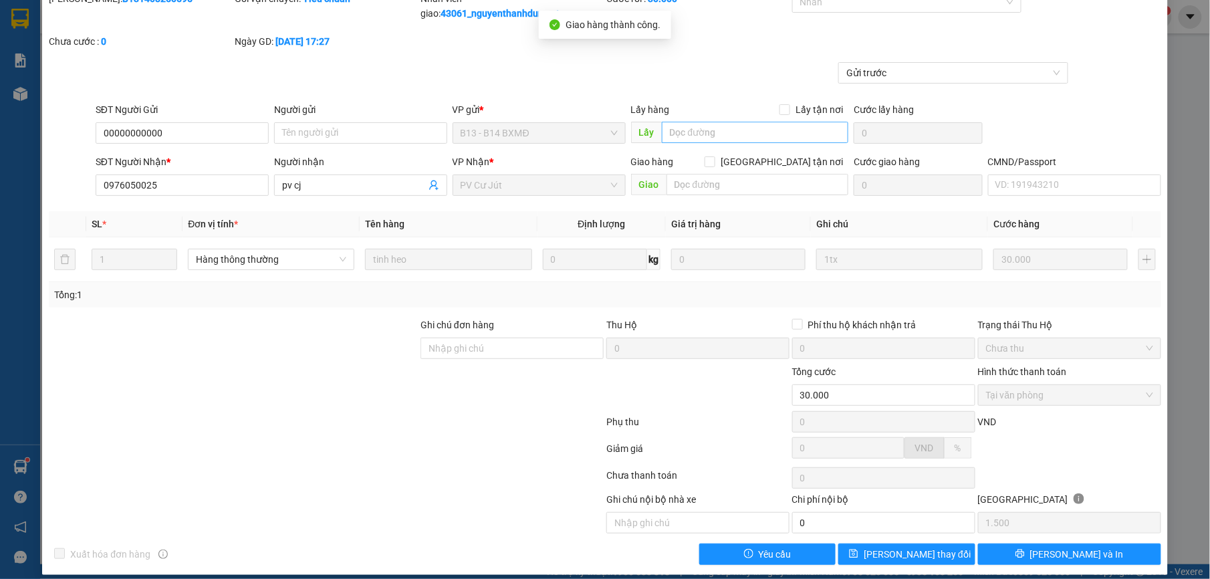
scroll to position [0, 0]
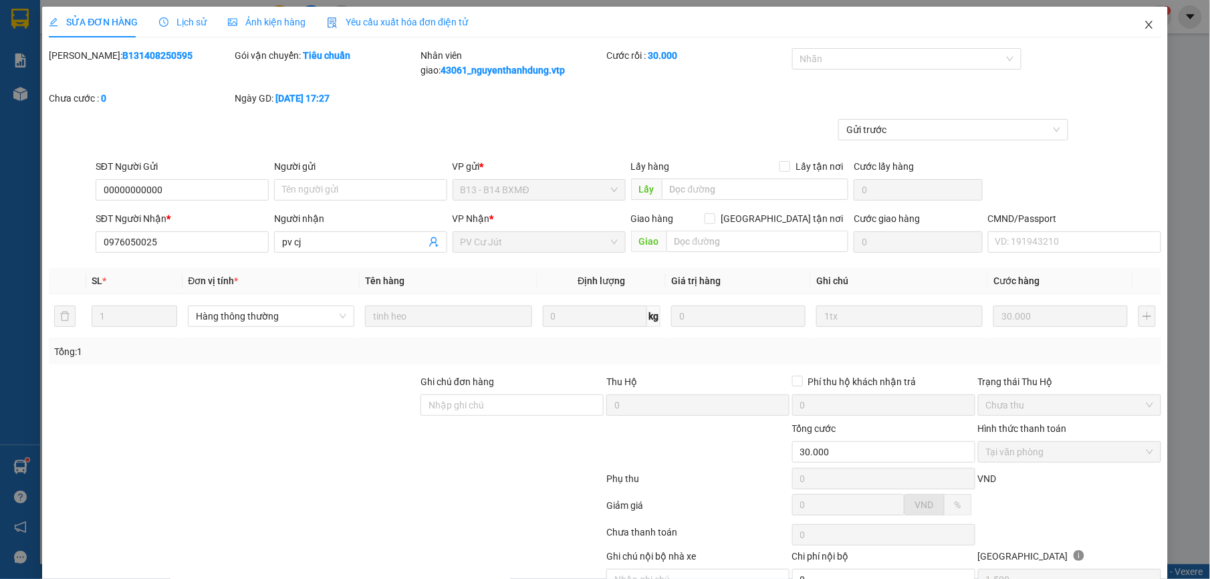
click at [1144, 25] on icon "close" at bounding box center [1149, 24] width 11 height 11
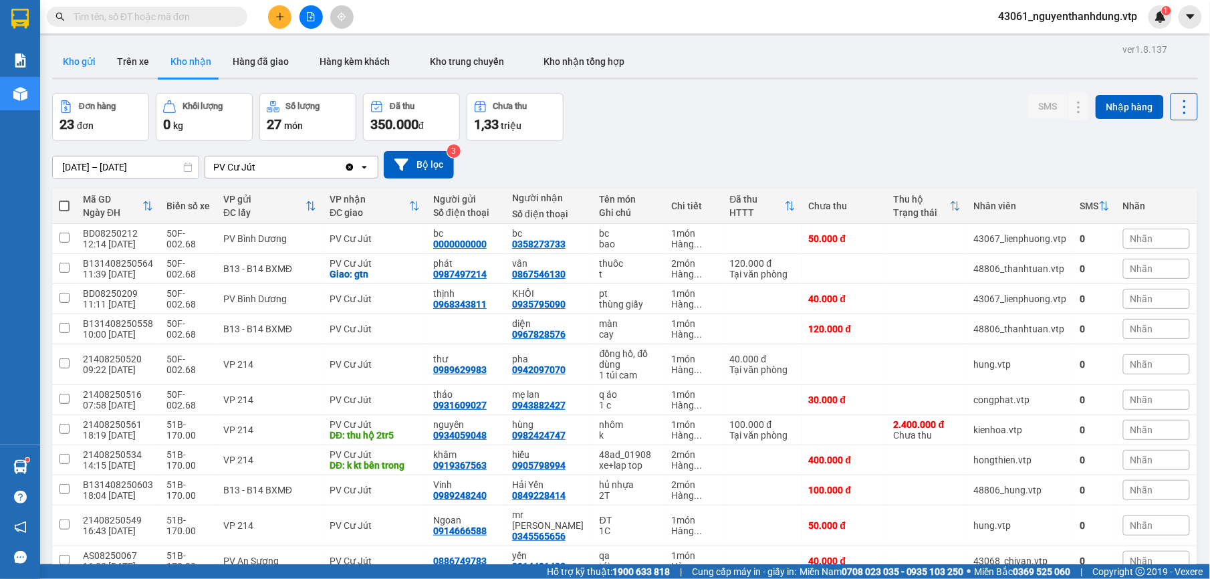
click at [89, 62] on button "Kho gửi" at bounding box center [79, 61] width 54 height 32
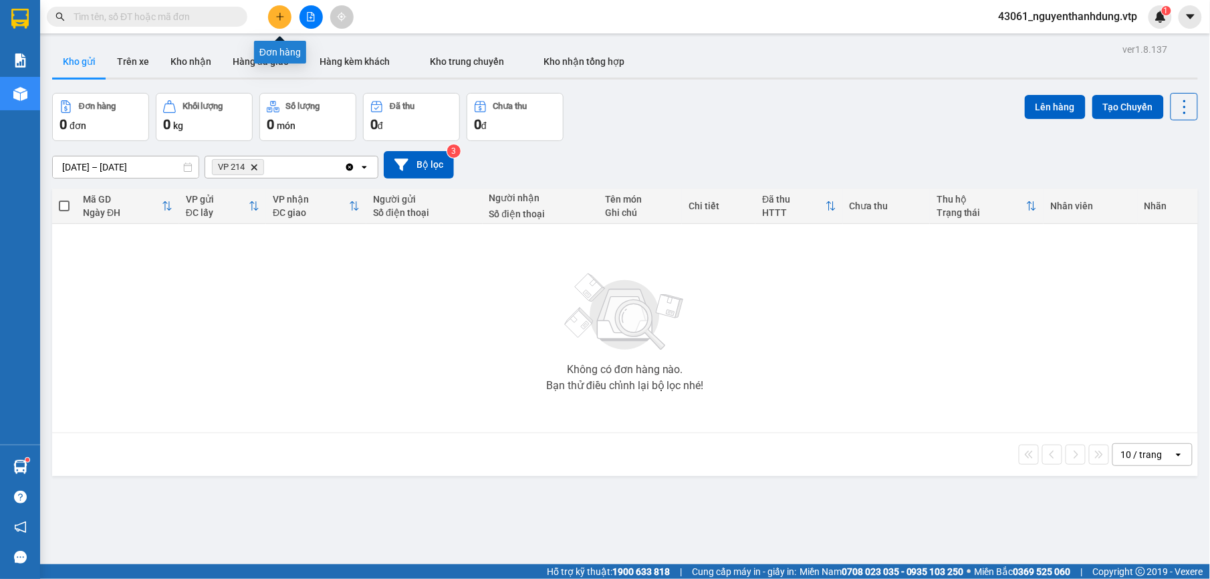
click at [284, 14] on icon "plus" at bounding box center [279, 16] width 9 height 9
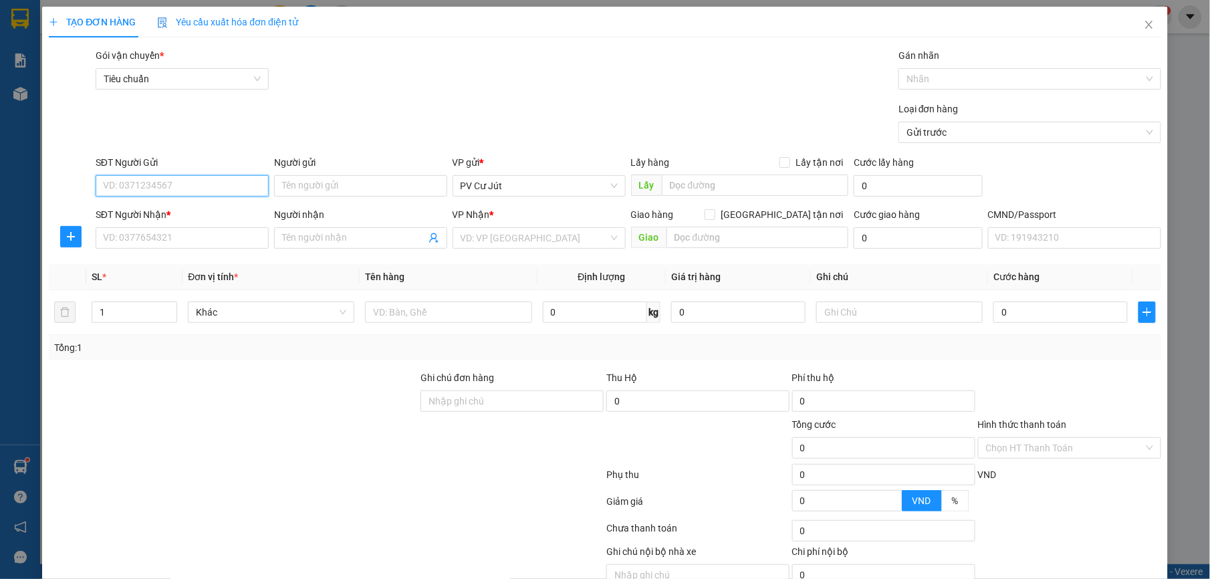
click at [226, 187] on input "SĐT Người Gửi" at bounding box center [182, 185] width 173 height 21
type input "0972006139"
click at [193, 221] on div "0972006139 - C ĐIỆP" at bounding box center [179, 213] width 171 height 21
type input "C ĐIỆP"
type input "0981637968"
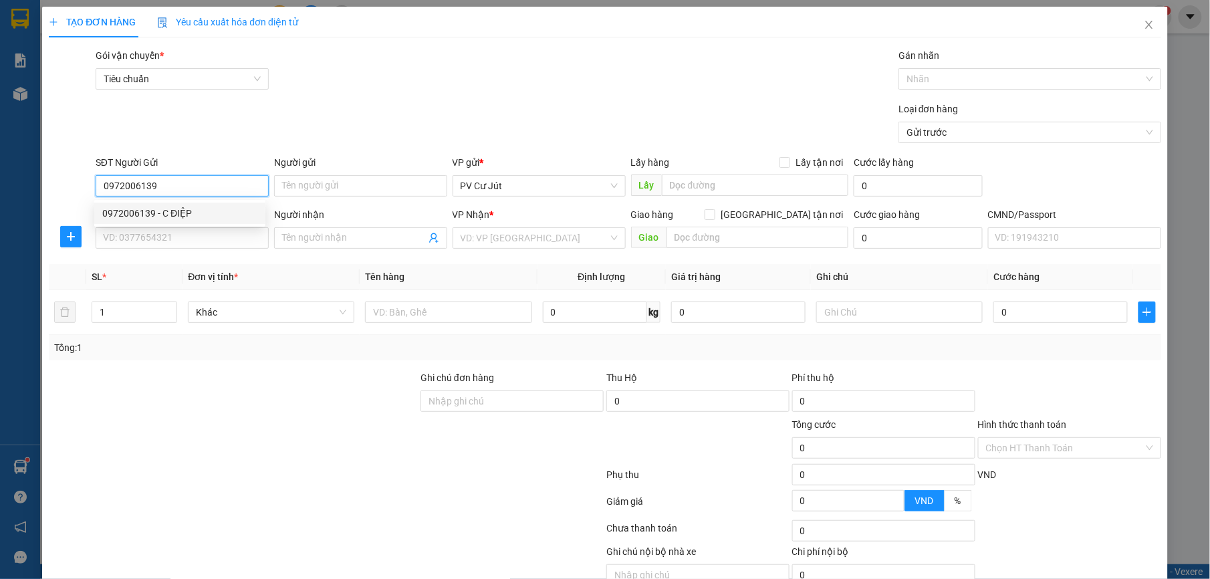
type input "BẢO"
type input "0972006139"
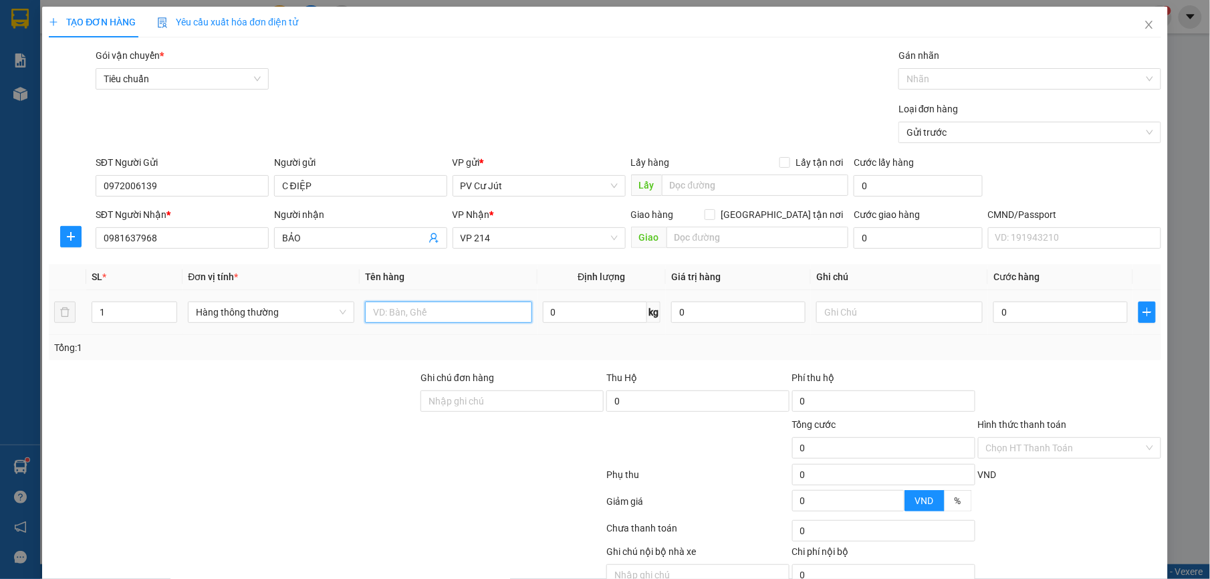
click at [493, 308] on input "text" at bounding box center [448, 312] width 166 height 21
type input "D"
type input "ĐỒ ĂN"
click at [904, 313] on input "text" at bounding box center [899, 312] width 166 height 21
type input "THÙNG XỐP"
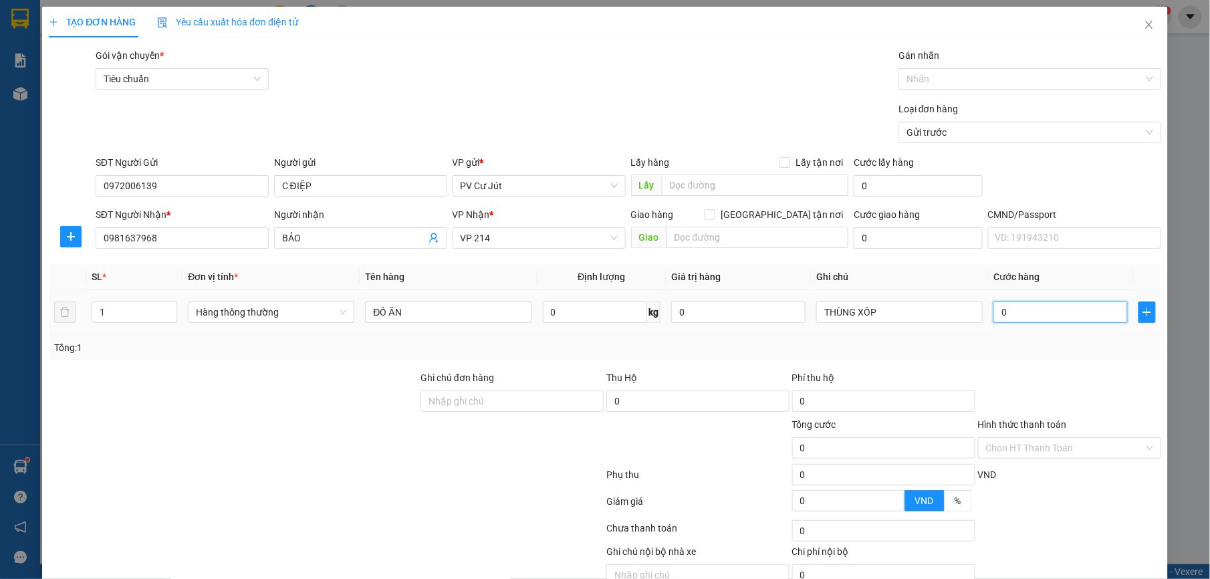
click at [995, 316] on input "0" at bounding box center [1061, 312] width 134 height 21
type input "6"
type input "60"
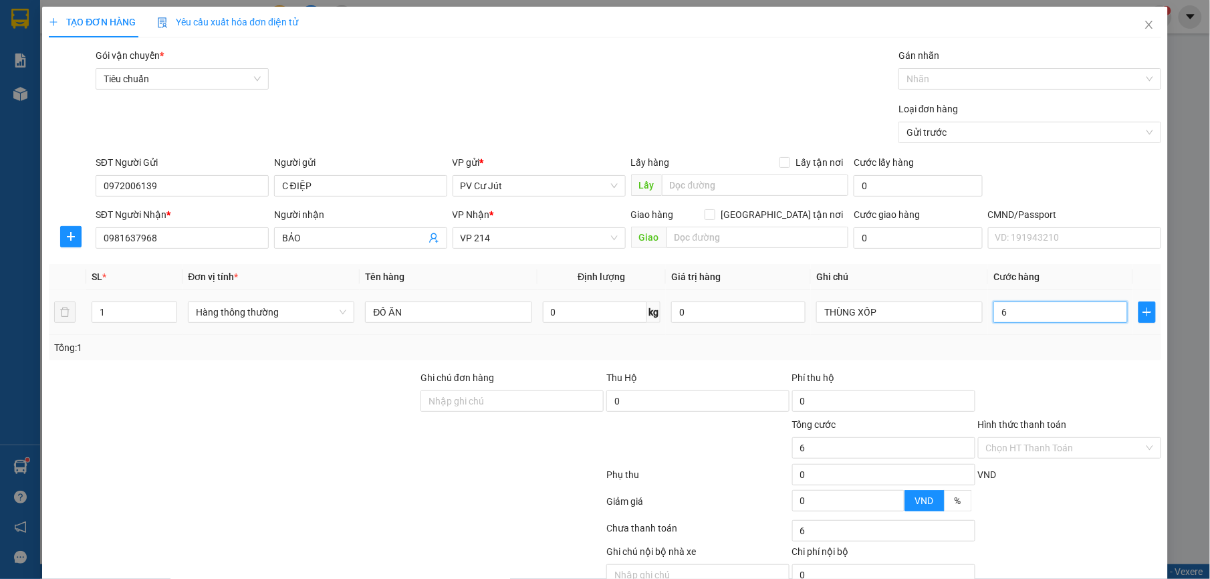
type input "60"
type input "600"
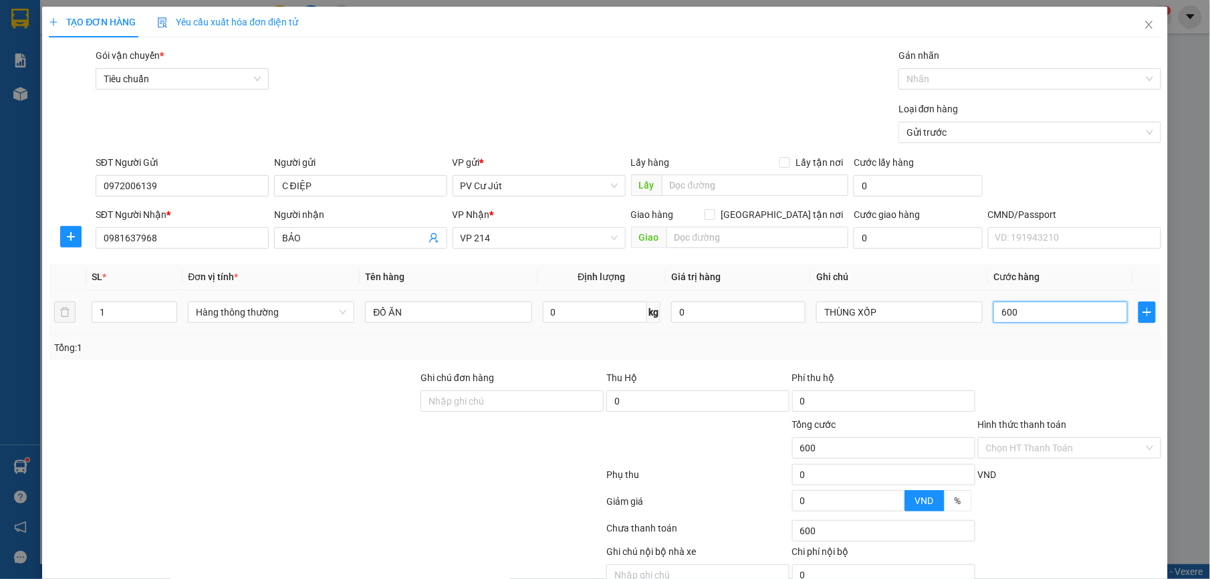
type input "6.000"
type input "60.000"
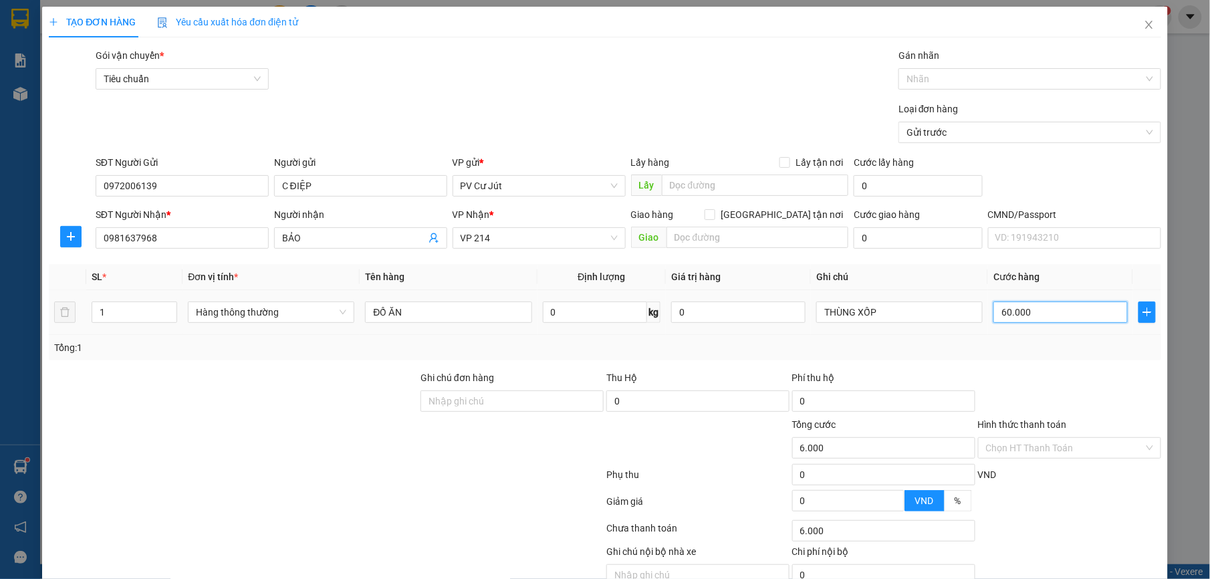
type input "60.000"
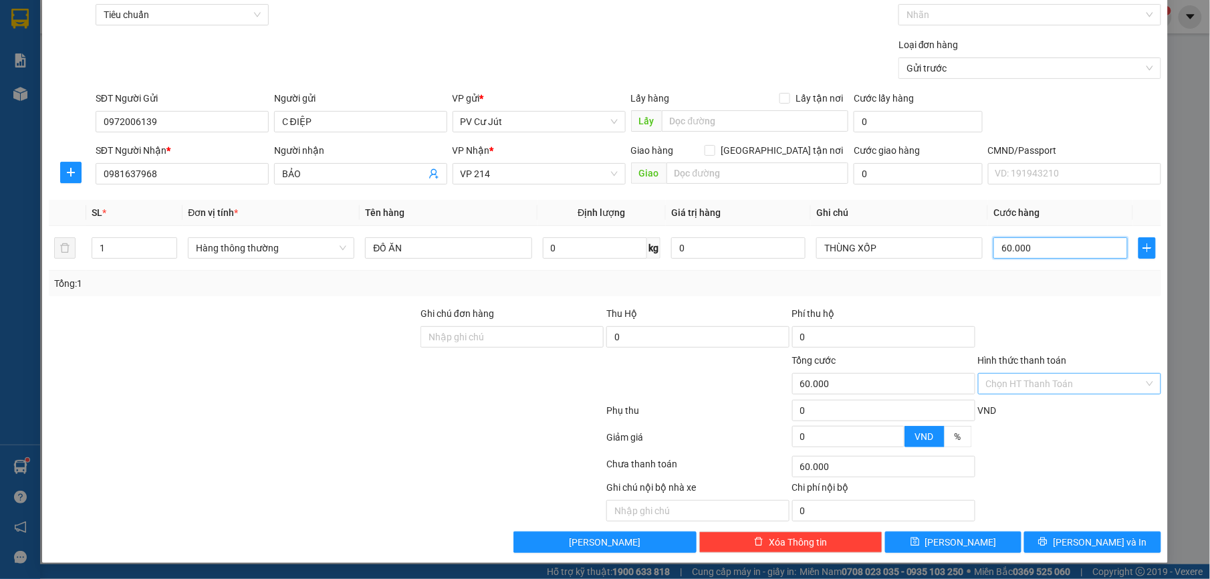
type input "60.000"
click at [1034, 374] on input "Hình thức thanh toán" at bounding box center [1065, 384] width 158 height 20
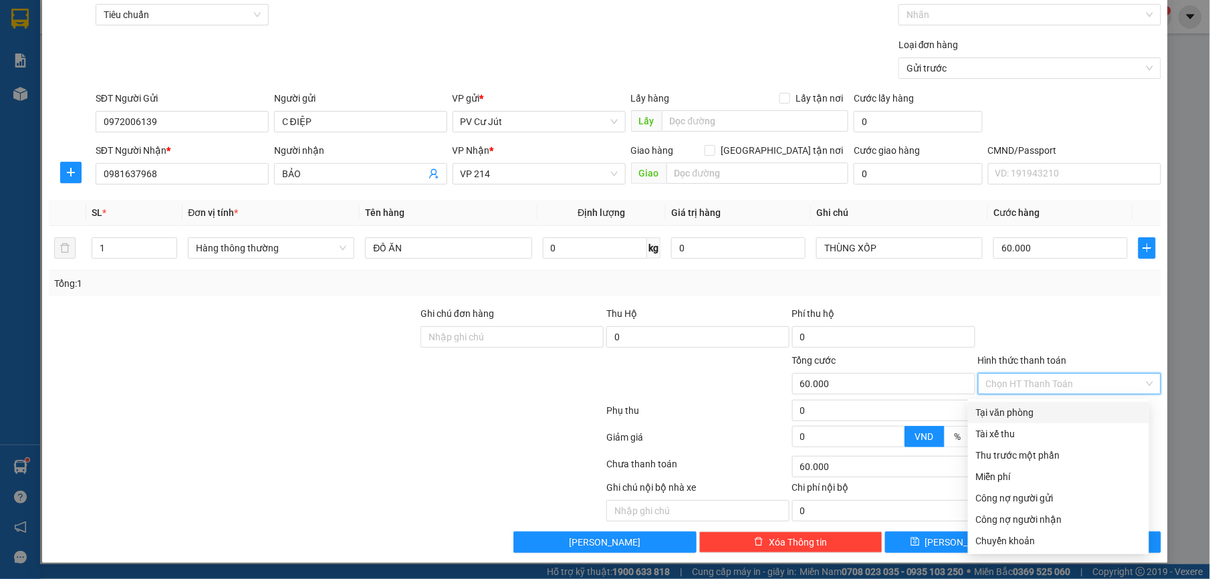
click at [1049, 407] on div "Tại văn phòng" at bounding box center [1058, 412] width 165 height 15
type input "0"
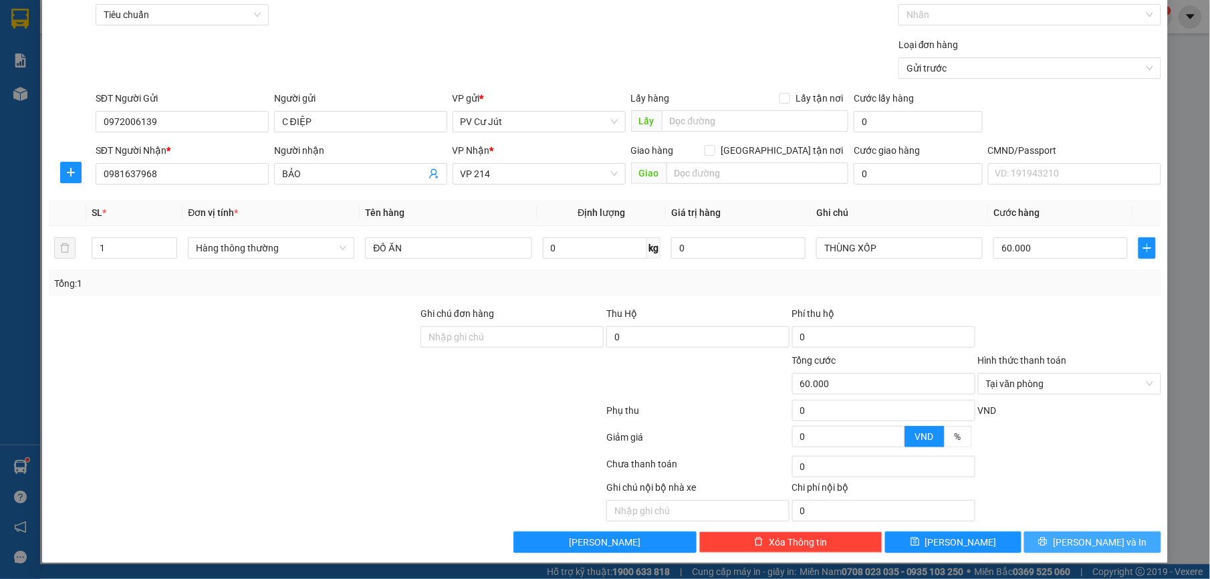
click at [1081, 546] on span "[PERSON_NAME] và In" at bounding box center [1100, 542] width 94 height 15
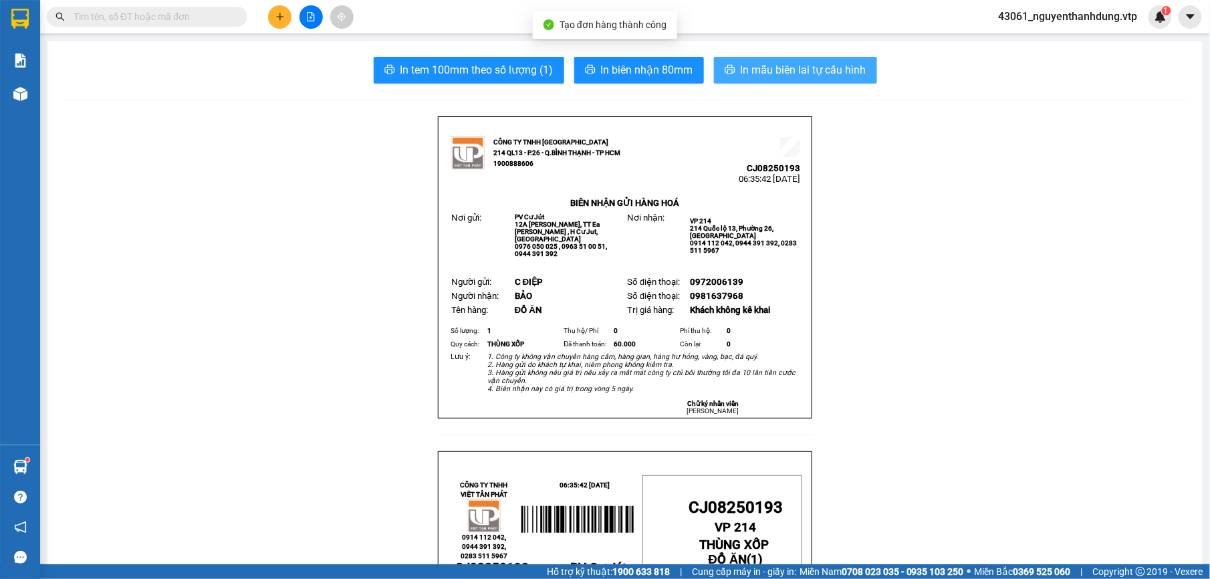
click at [801, 68] on span "In mẫu biên lai tự cấu hình" at bounding box center [804, 70] width 126 height 17
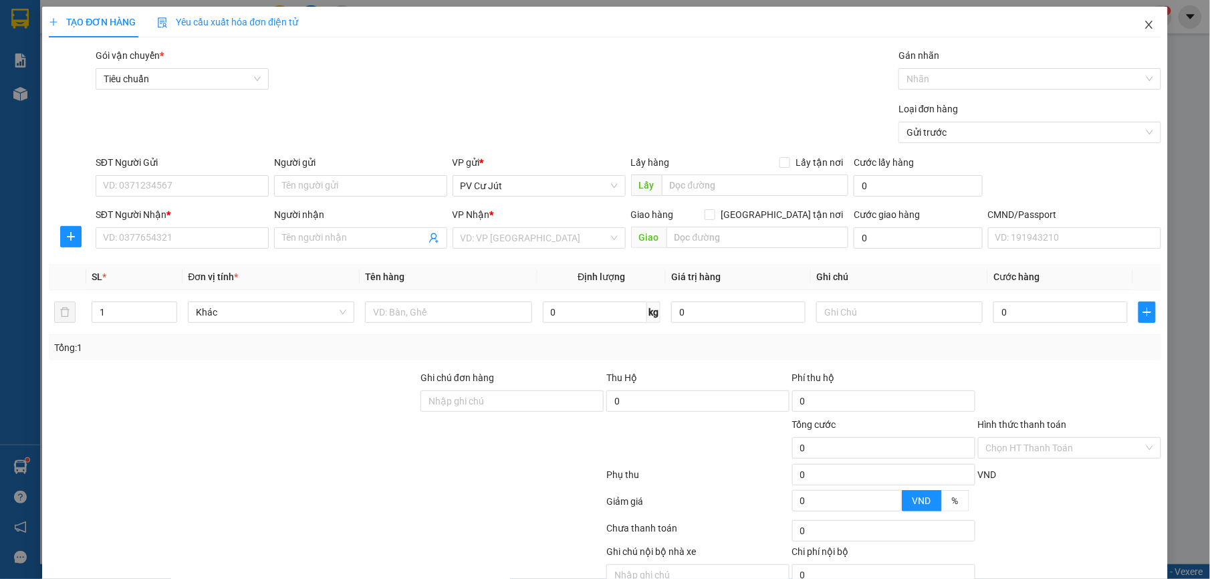
click at [1138, 32] on span "Close" at bounding box center [1149, 25] width 37 height 37
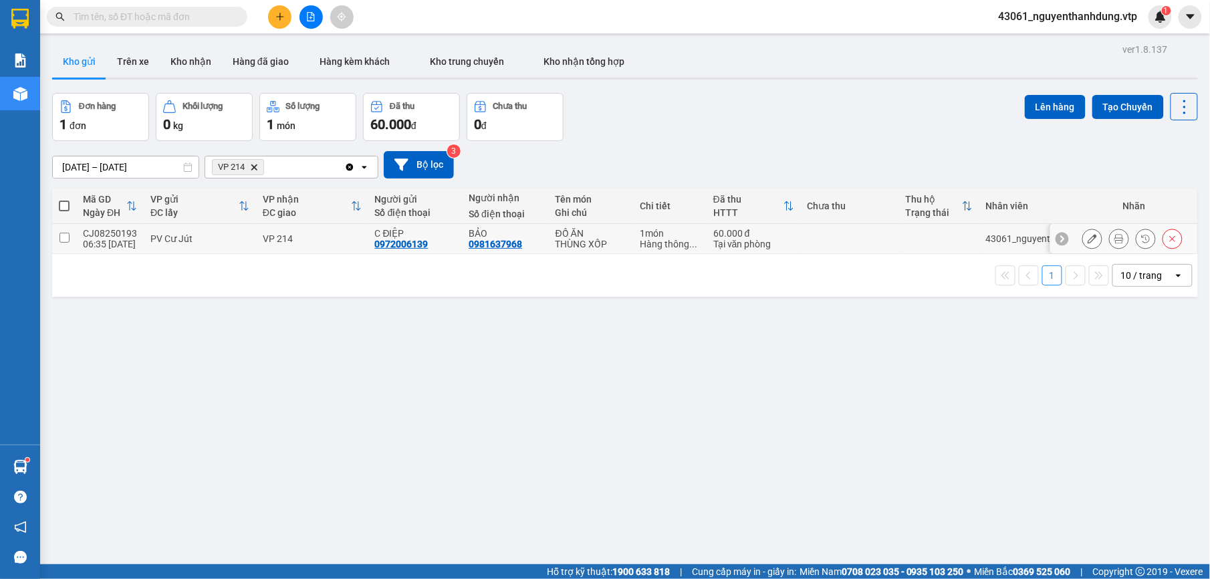
click at [63, 238] on input "checkbox" at bounding box center [65, 238] width 10 height 10
checkbox input "true"
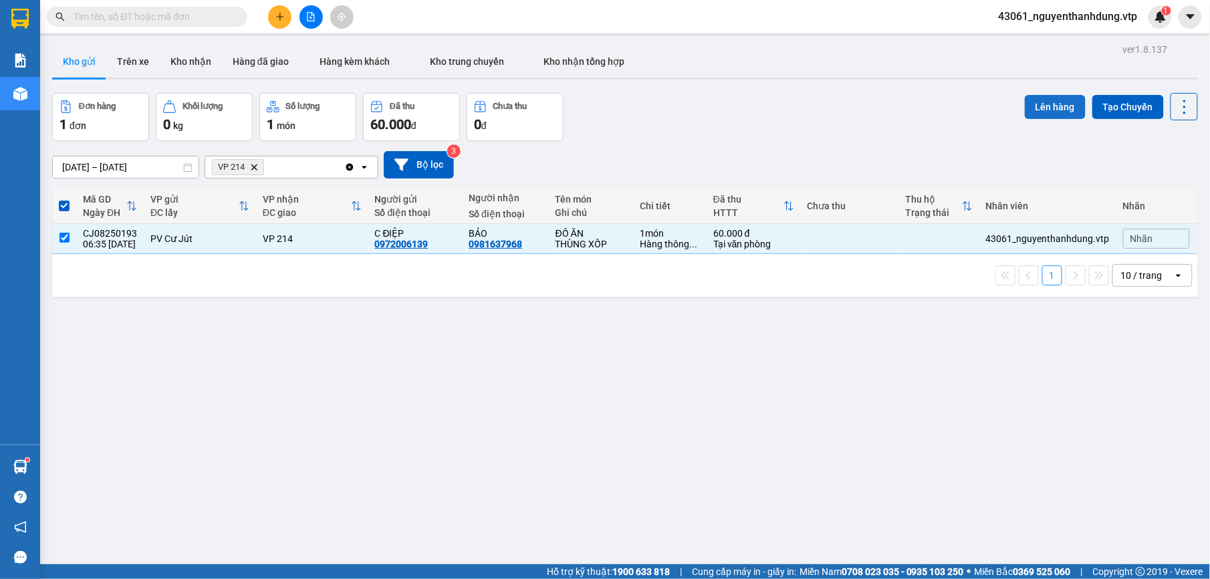
click at [1050, 114] on button "Lên hàng" at bounding box center [1055, 107] width 61 height 24
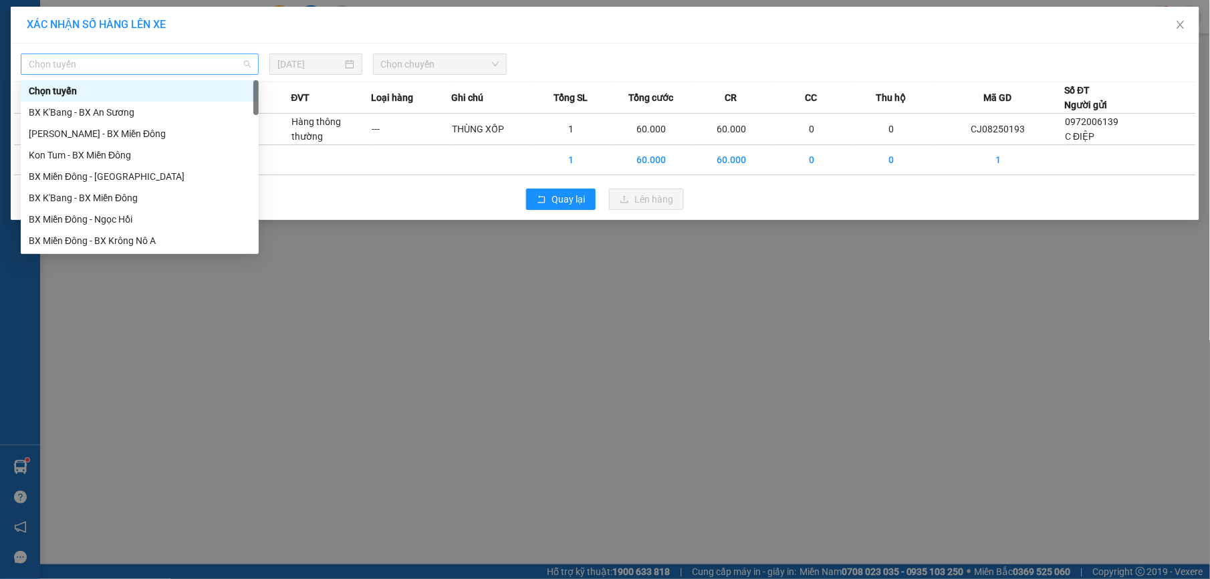
click at [166, 66] on span "Chọn tuyến" at bounding box center [140, 64] width 222 height 20
type input "KN"
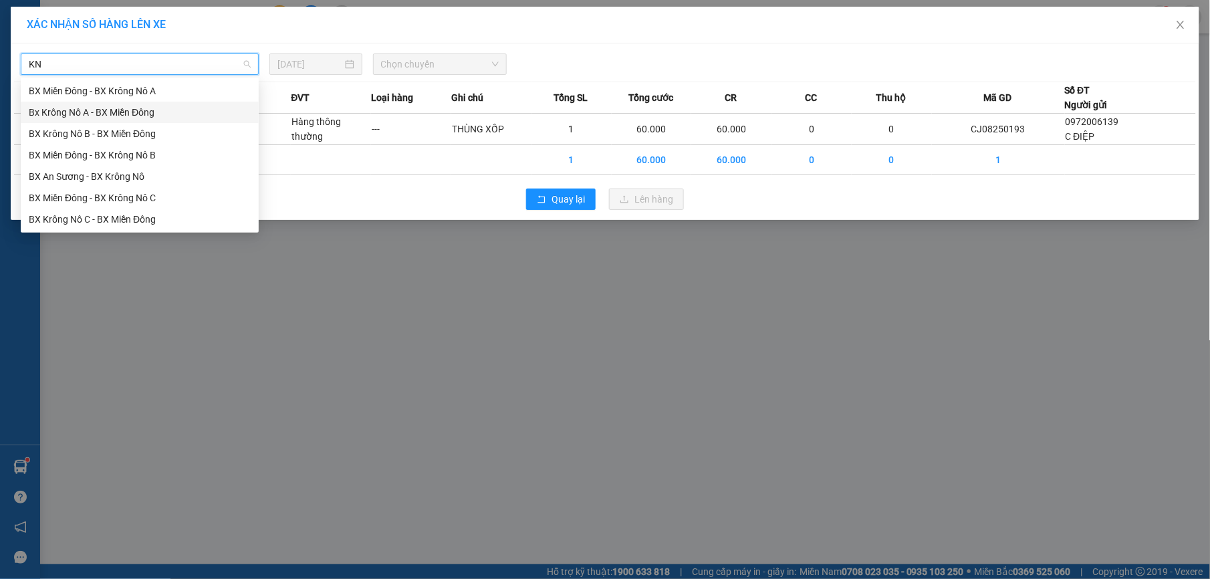
click at [118, 107] on div "Bx Krông Nô A - BX Miền Đông" at bounding box center [140, 112] width 222 height 15
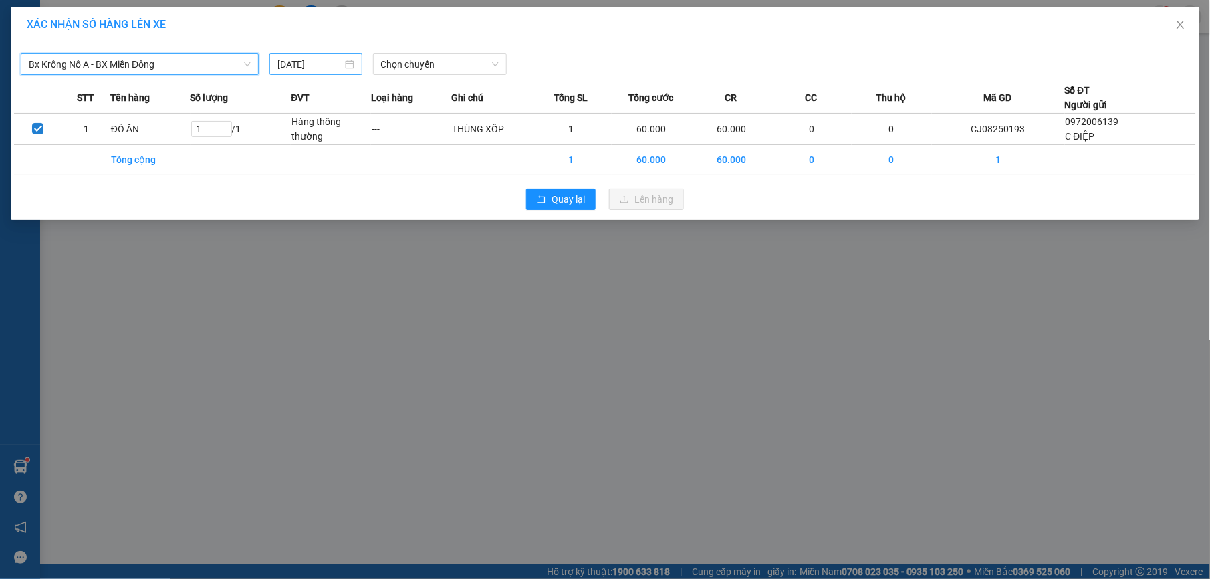
click at [343, 63] on div "[DATE]" at bounding box center [315, 64] width 77 height 15
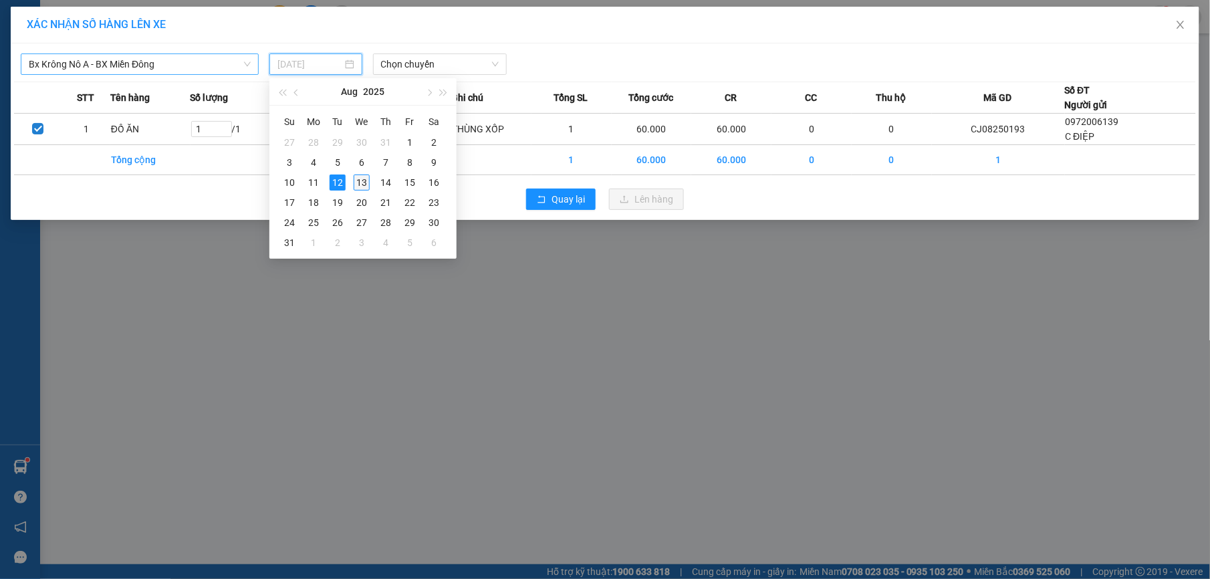
click at [358, 181] on div "13" at bounding box center [362, 183] width 16 height 16
type input "[DATE]"
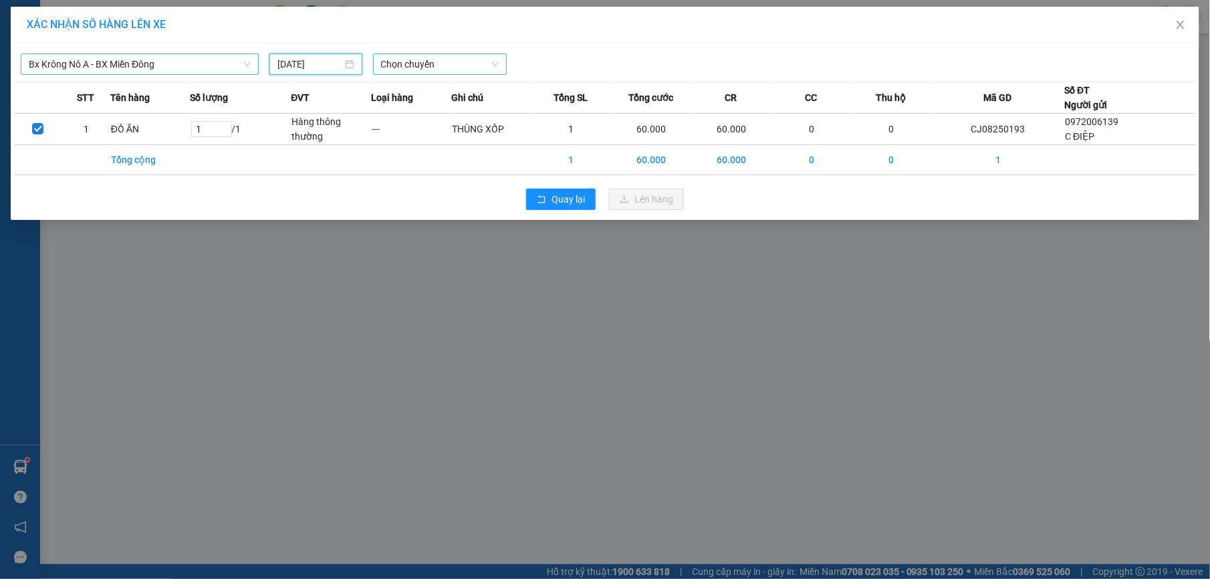
click at [490, 58] on span "Chọn chuyến" at bounding box center [440, 64] width 118 height 20
click at [476, 106] on div "07:00 - 51B-152.80" at bounding box center [433, 112] width 104 height 15
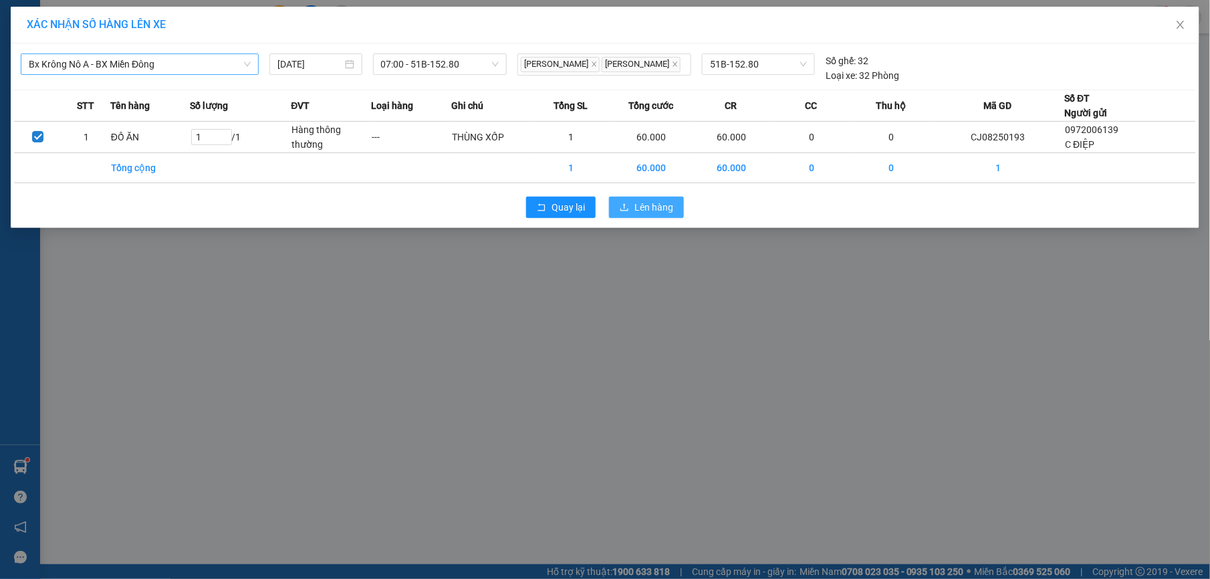
click at [637, 215] on span "Lên hàng" at bounding box center [654, 207] width 39 height 15
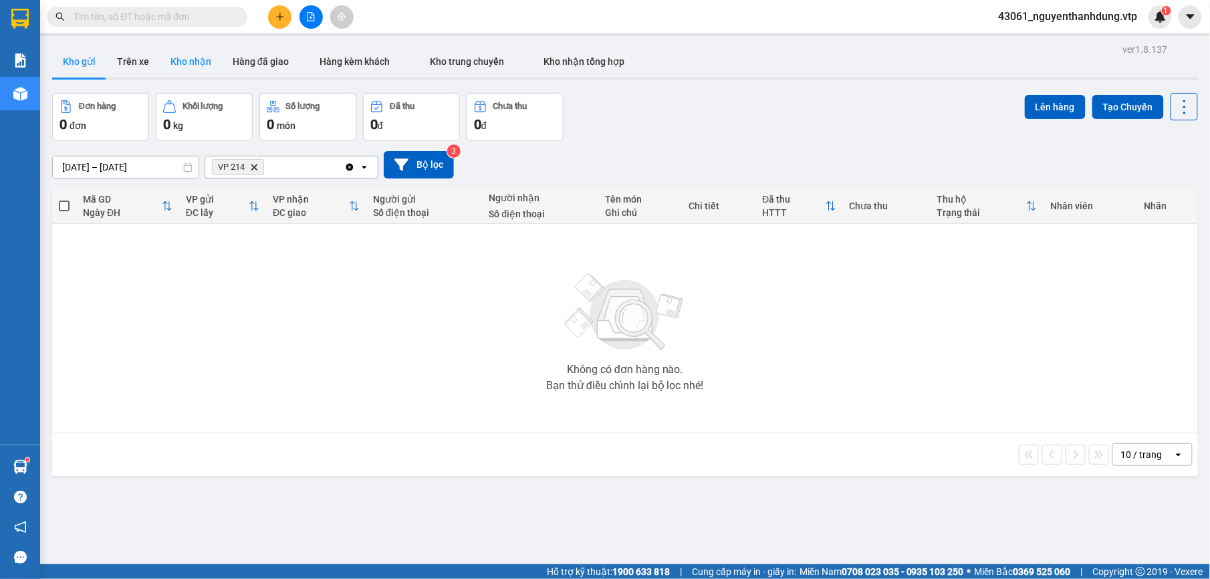
click at [180, 63] on button "Kho nhận" at bounding box center [191, 61] width 62 height 32
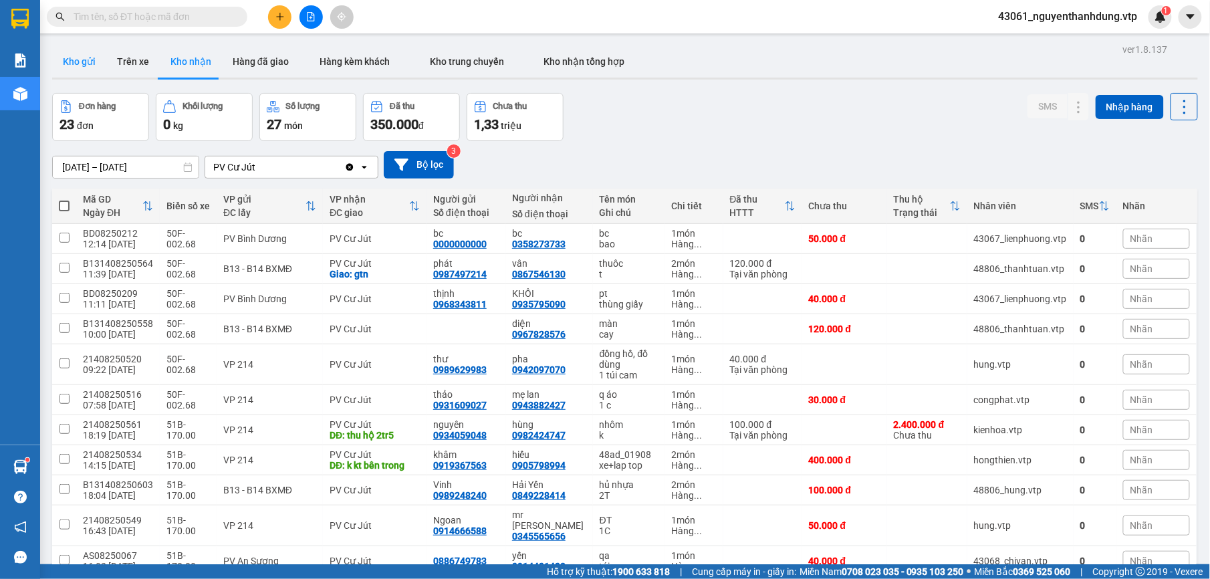
click at [73, 59] on button "Kho gửi" at bounding box center [79, 61] width 54 height 32
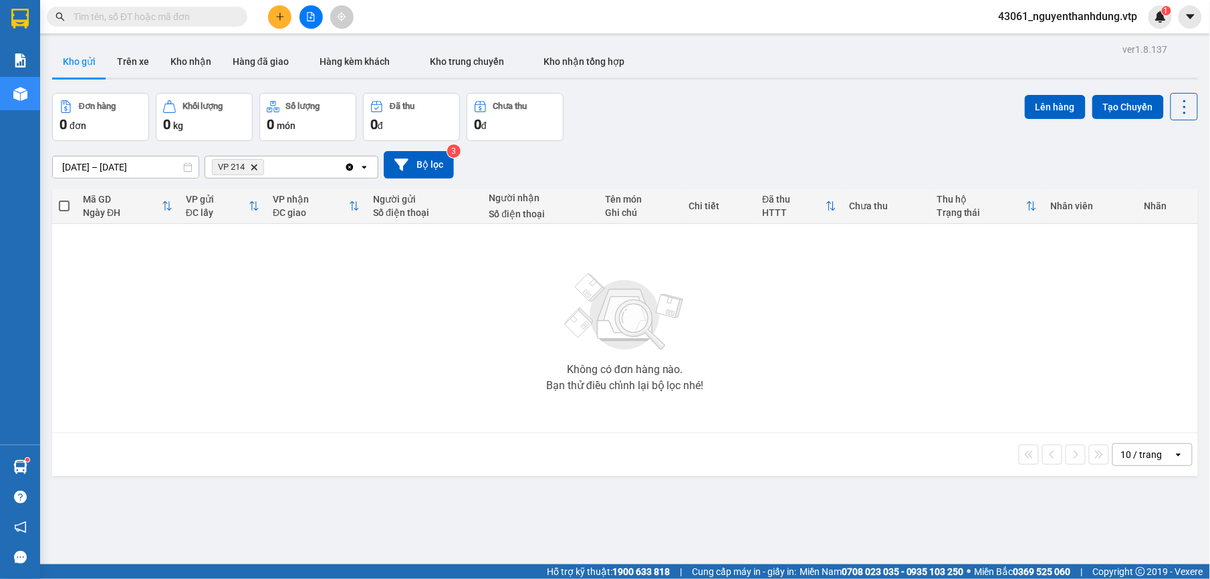
click at [312, 170] on div "VP 214 Delete" at bounding box center [274, 166] width 139 height 21
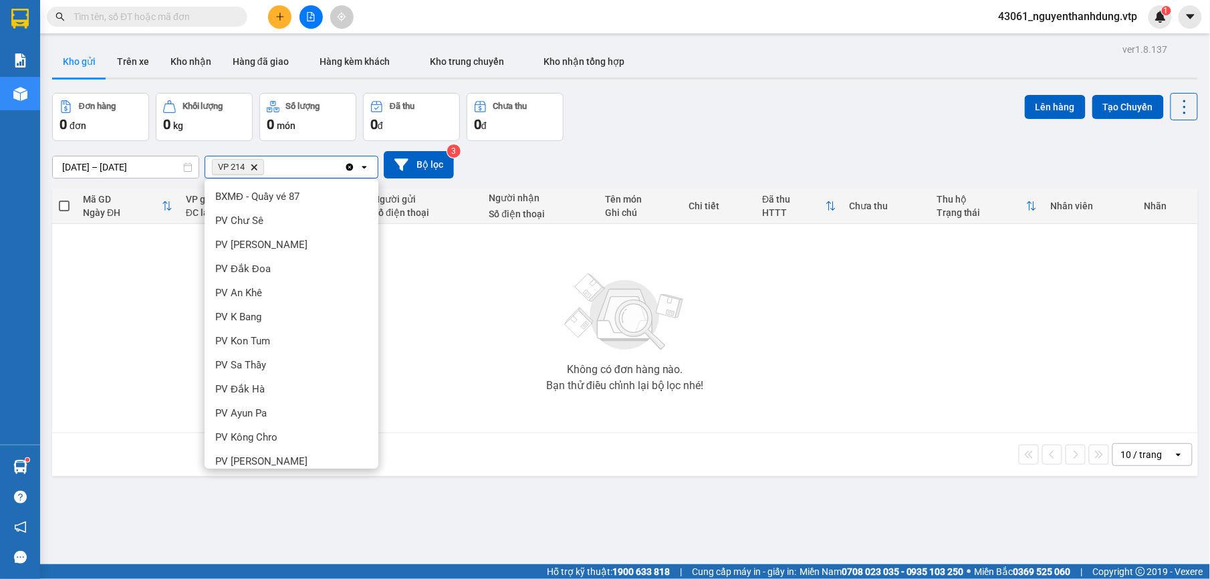
scroll to position [426, 0]
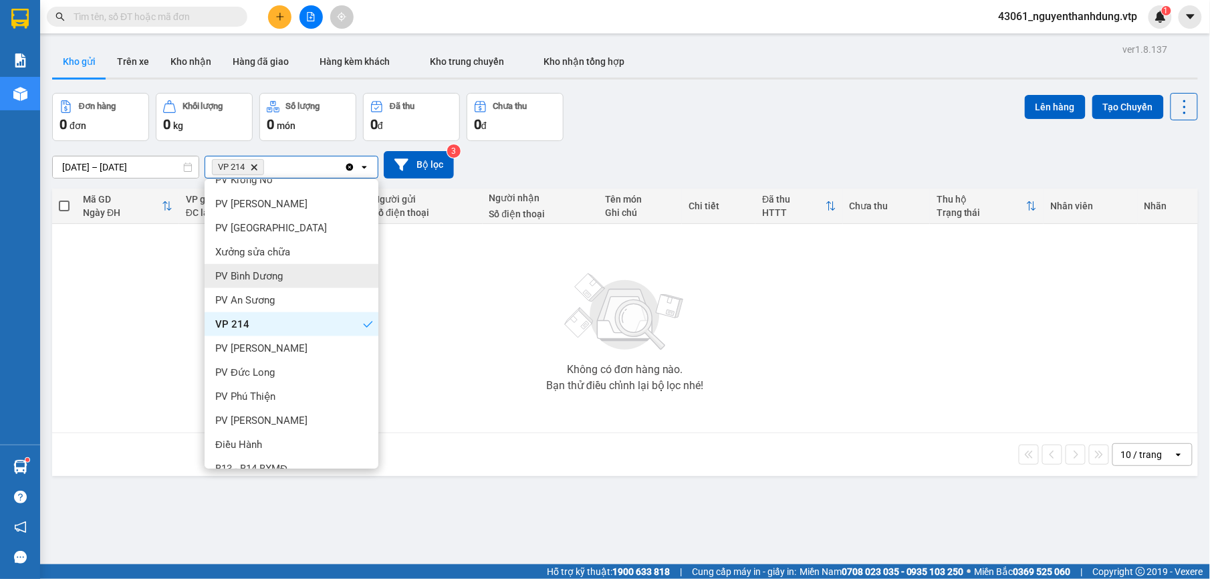
click at [253, 277] on span "PV Bình Dương" at bounding box center [249, 275] width 68 height 13
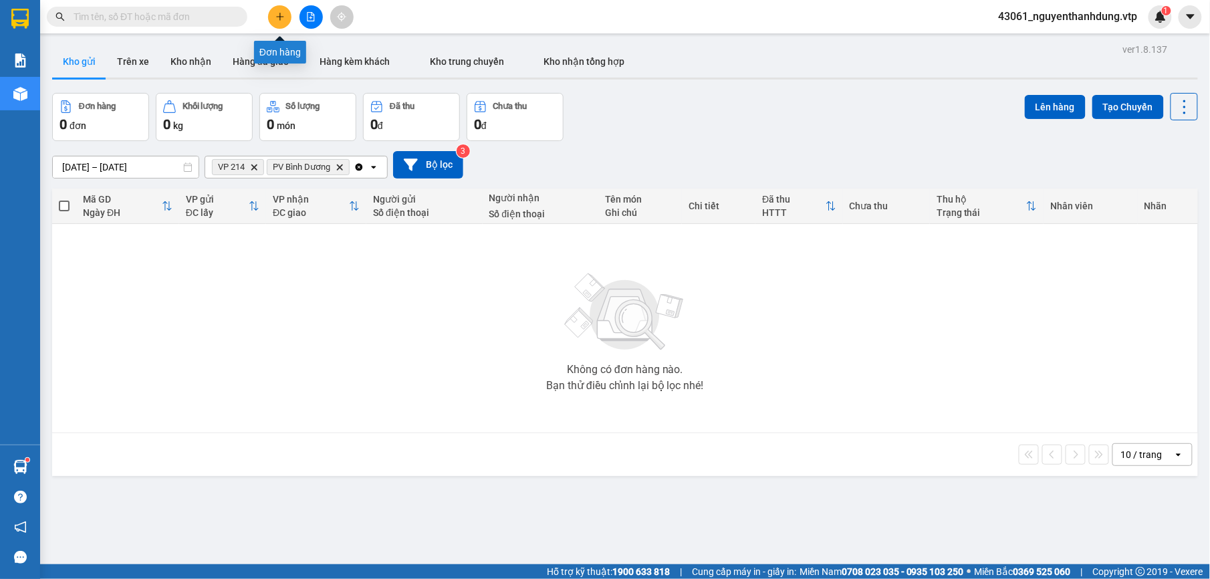
click at [284, 25] on button at bounding box center [279, 16] width 23 height 23
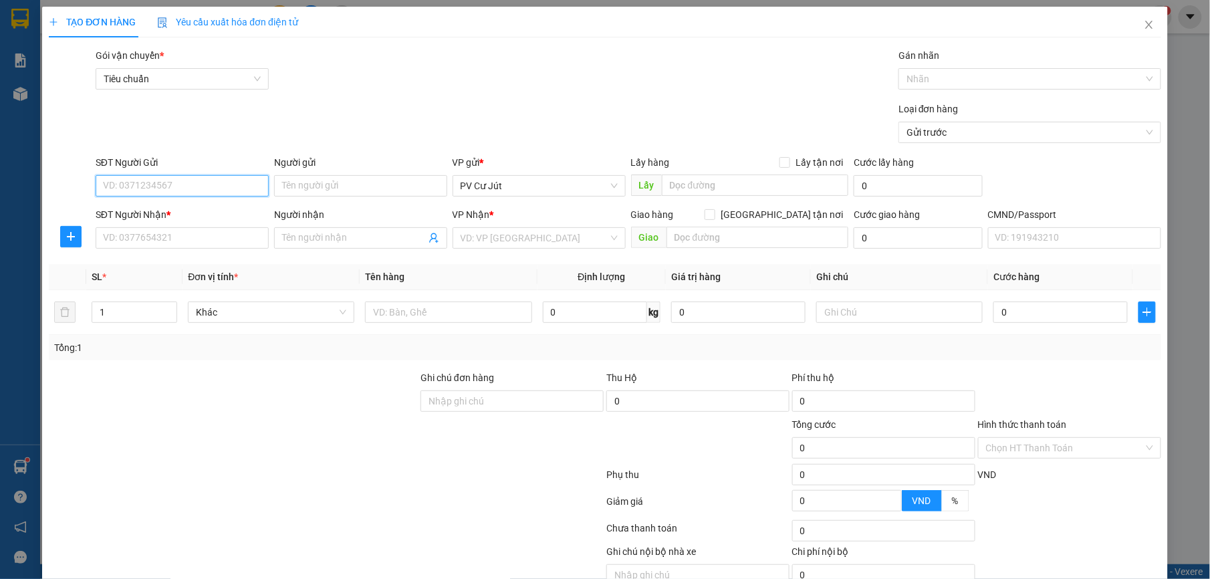
click at [169, 187] on input "SĐT Người Gửi" at bounding box center [182, 185] width 173 height 21
type input "0348171669"
click at [195, 199] on div "SĐT Người Gửi 0348171669" at bounding box center [182, 178] width 173 height 47
click at [198, 210] on div "SĐT Người Nhận *" at bounding box center [182, 214] width 173 height 15
click at [198, 227] on input "SĐT Người Nhận *" at bounding box center [182, 237] width 173 height 21
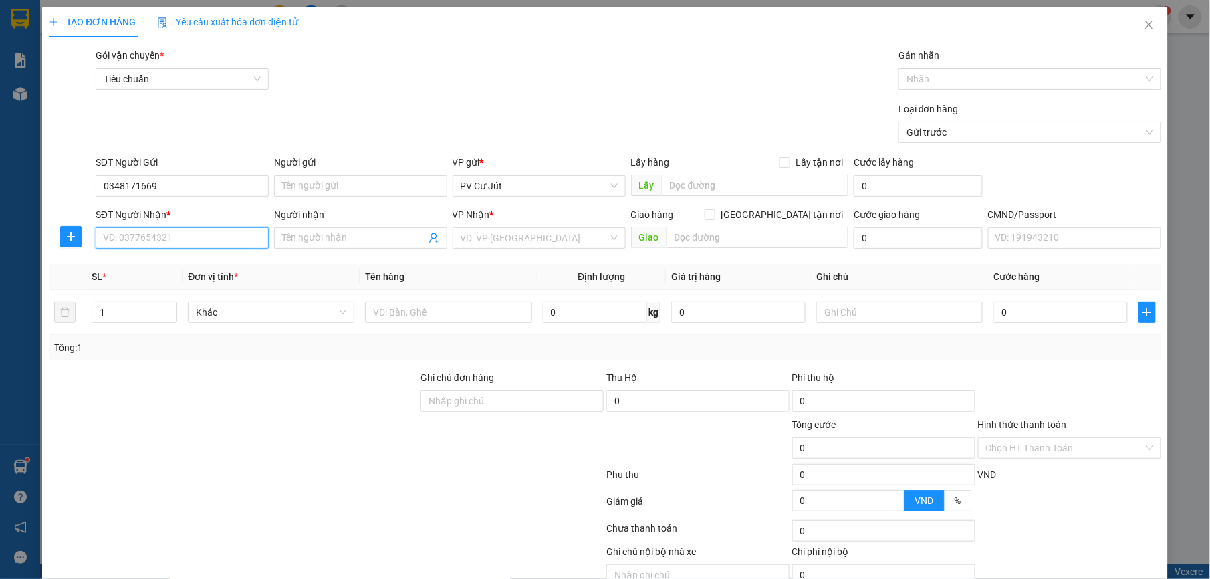
click at [194, 235] on input "SĐT Người Nhận *" at bounding box center [182, 237] width 173 height 21
click at [195, 268] on div "0868113392 - thay" at bounding box center [179, 266] width 155 height 15
type input "0868113392"
type input "thay"
type input "n3 phú hòa"
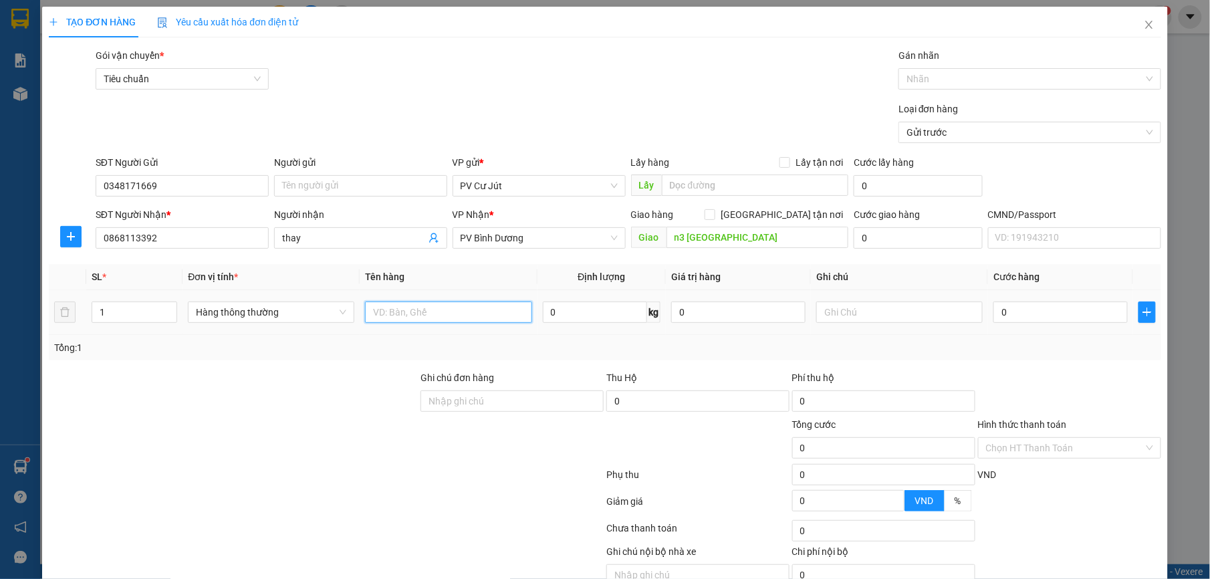
click at [420, 319] on input "text" at bounding box center [448, 312] width 166 height 21
type input "TRỨNG NHẸ TAY"
click at [939, 314] on input "text" at bounding box center [899, 312] width 166 height 21
type input "THÙNG XỐP"
click at [1058, 311] on input "0" at bounding box center [1061, 312] width 134 height 21
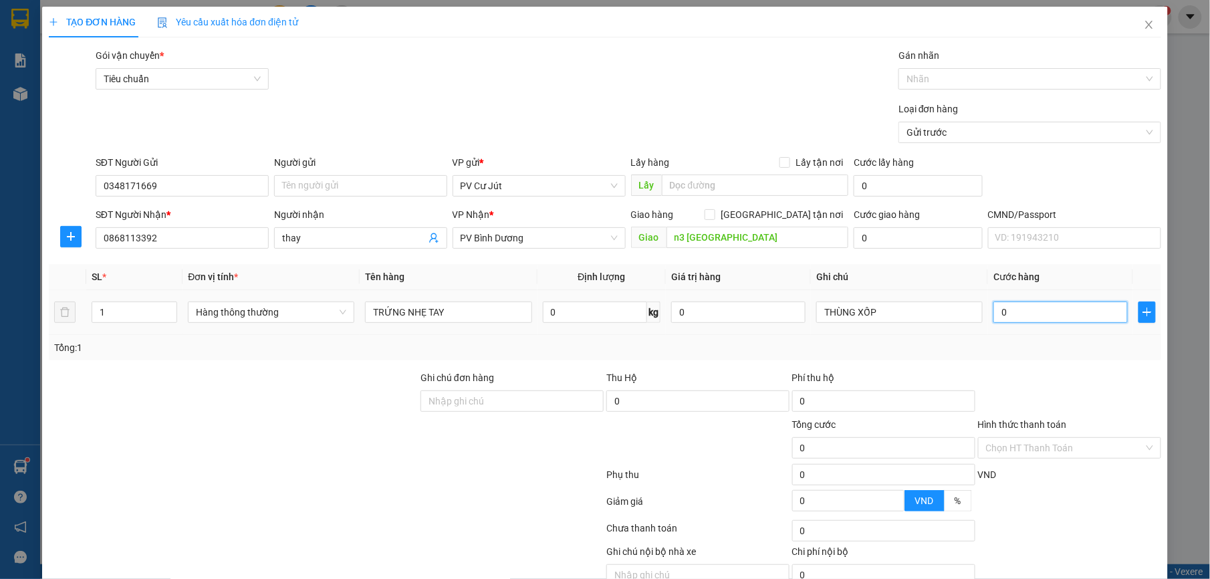
type input "5"
type input "50"
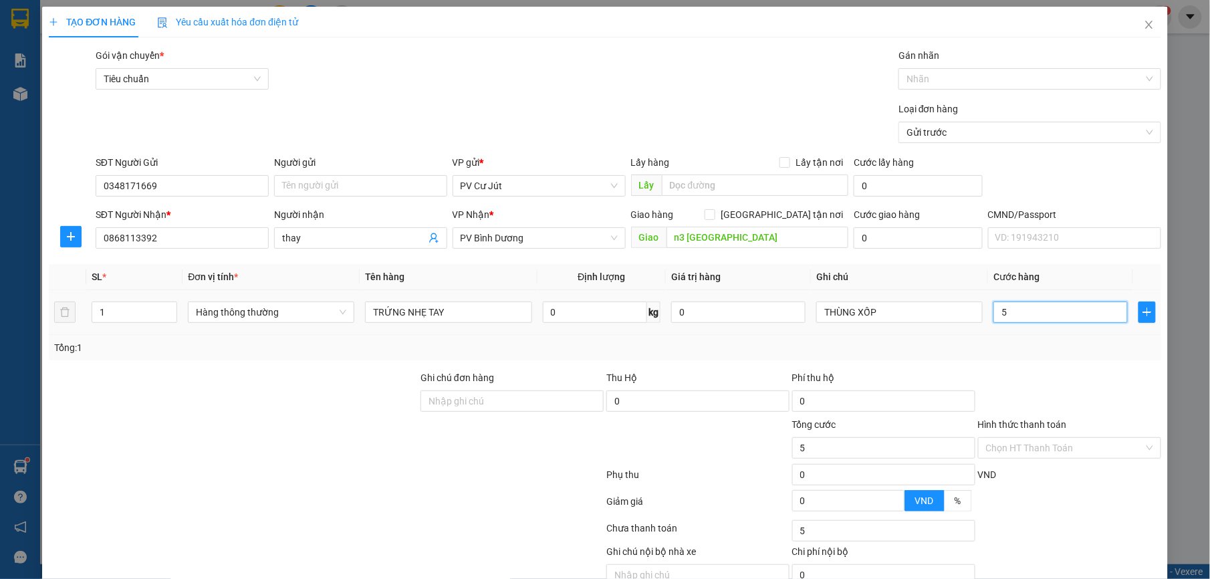
type input "50"
type input "500"
type input "5.000"
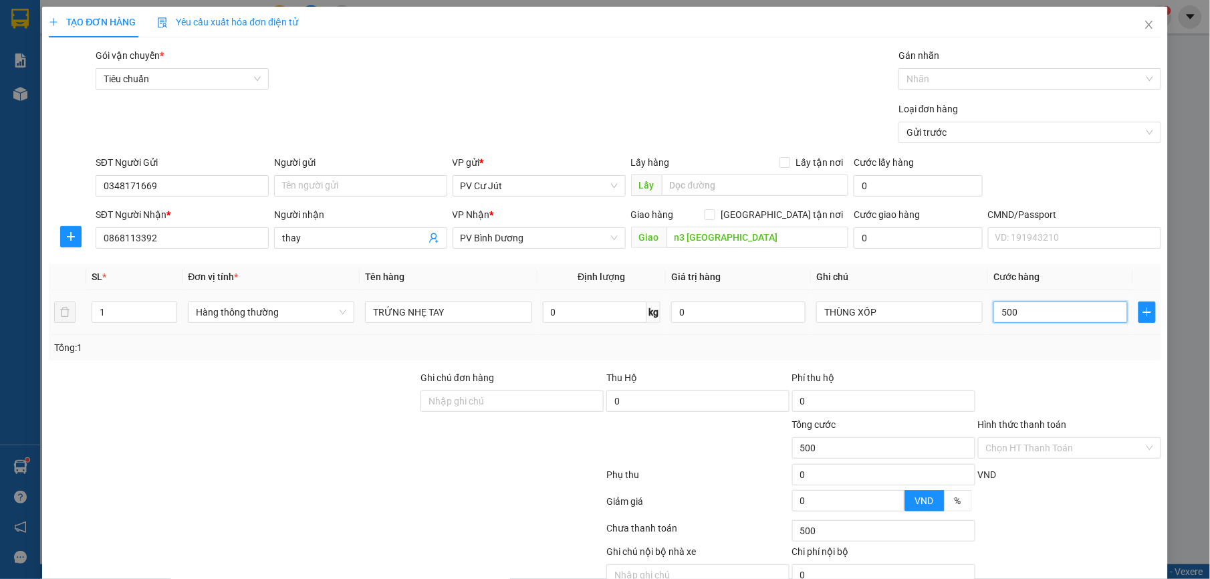
type input "5.000"
type input "50.000"
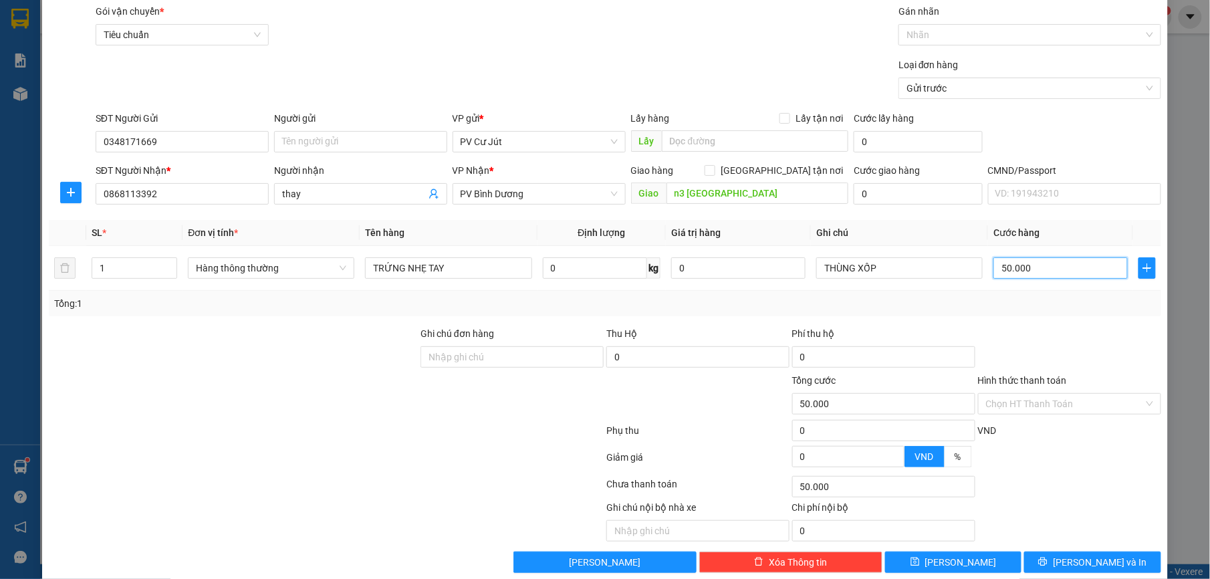
scroll to position [68, 0]
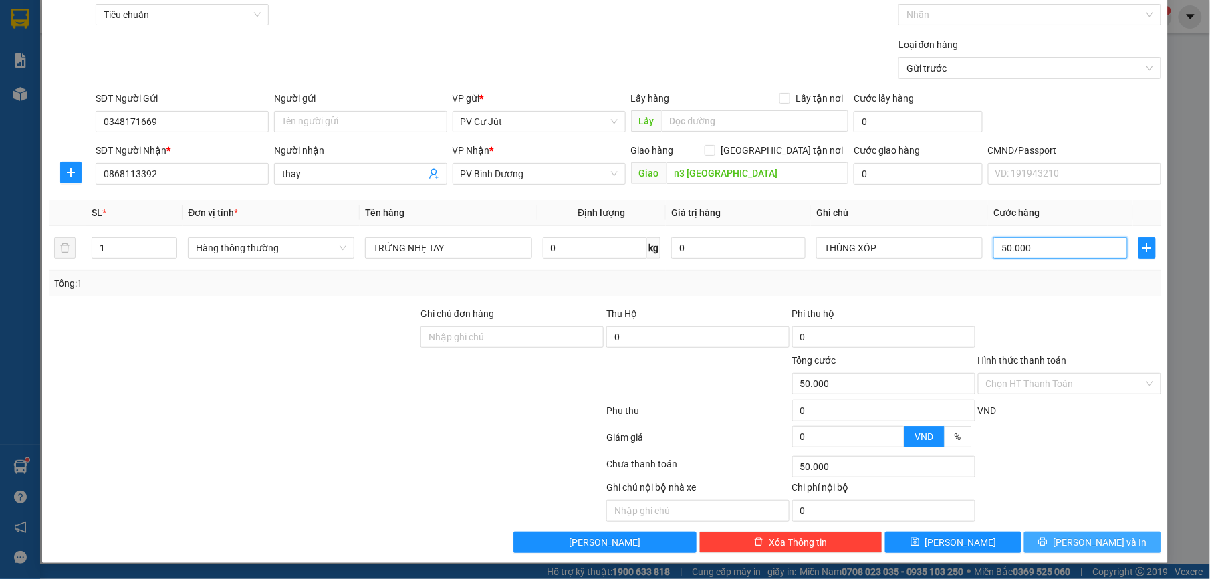
type input "50.000"
click at [1048, 544] on icon "printer" at bounding box center [1042, 541] width 9 height 9
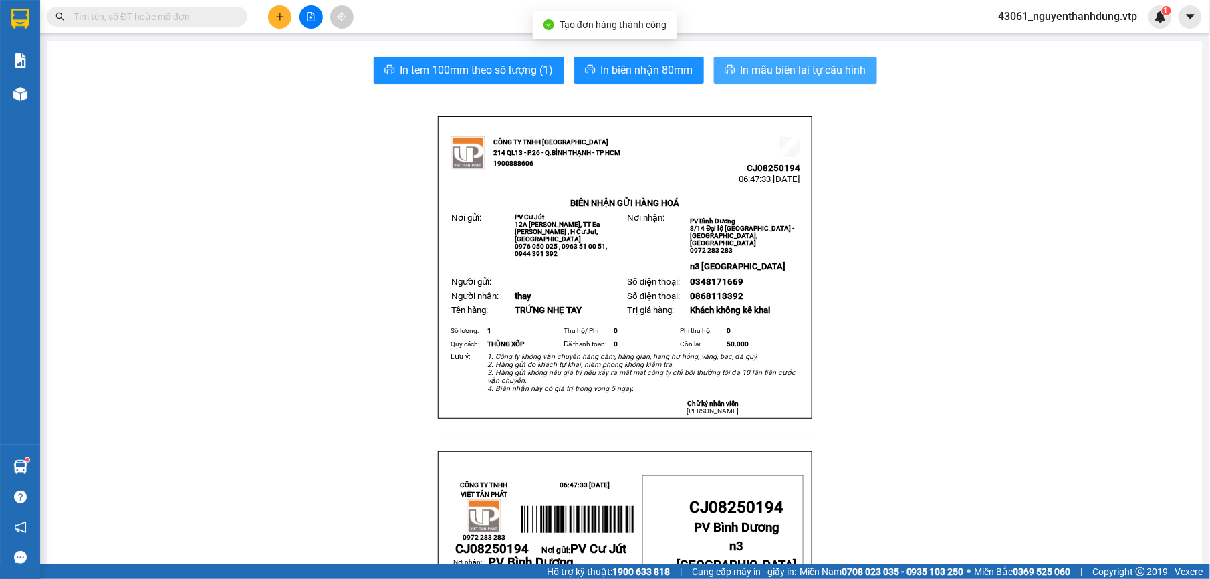
click at [817, 70] on span "In mẫu biên lai tự cấu hình" at bounding box center [804, 70] width 126 height 17
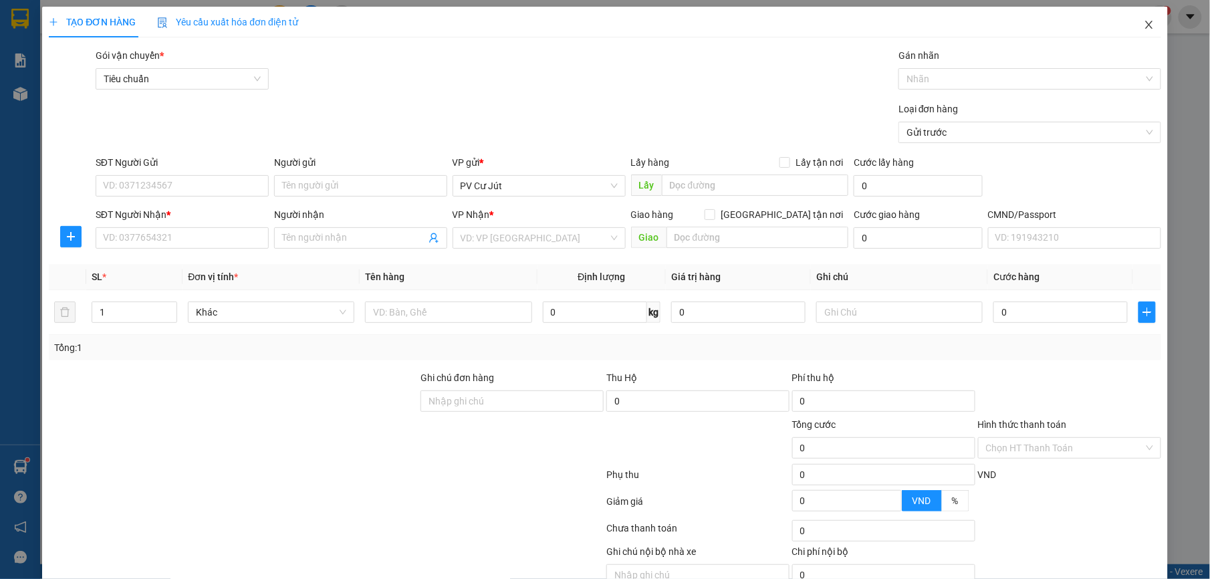
click at [1139, 19] on span "Close" at bounding box center [1149, 25] width 37 height 37
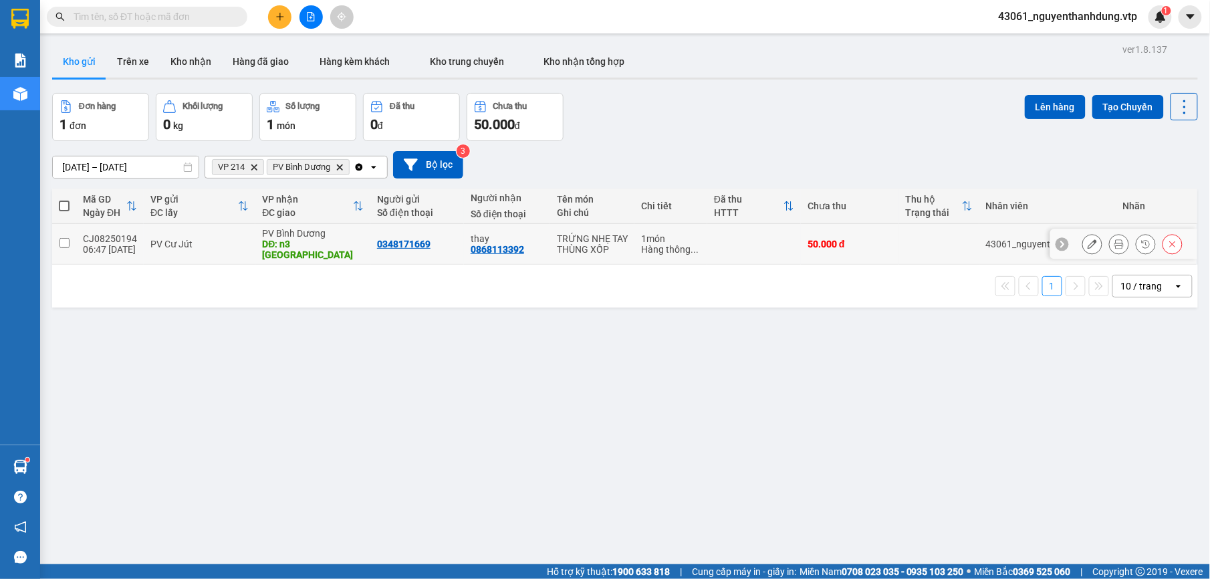
click at [171, 244] on div "PV Cư Jút" at bounding box center [199, 244] width 98 height 11
checkbox input "true"
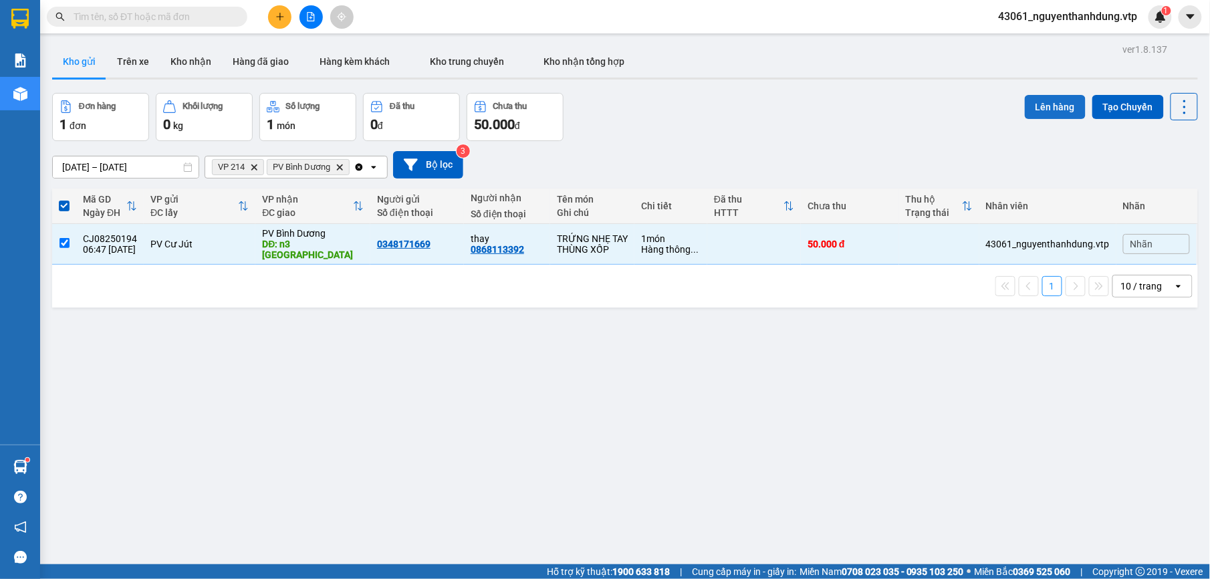
click at [1044, 100] on button "Lên hàng" at bounding box center [1055, 107] width 61 height 24
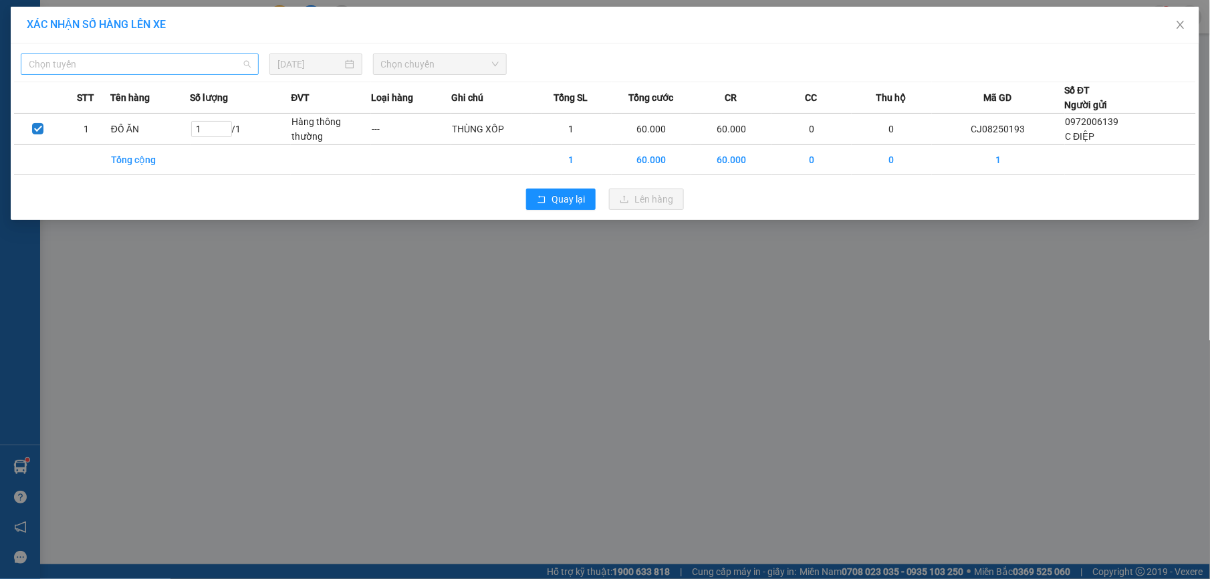
click at [215, 65] on span "Chọn tuyến" at bounding box center [140, 64] width 222 height 20
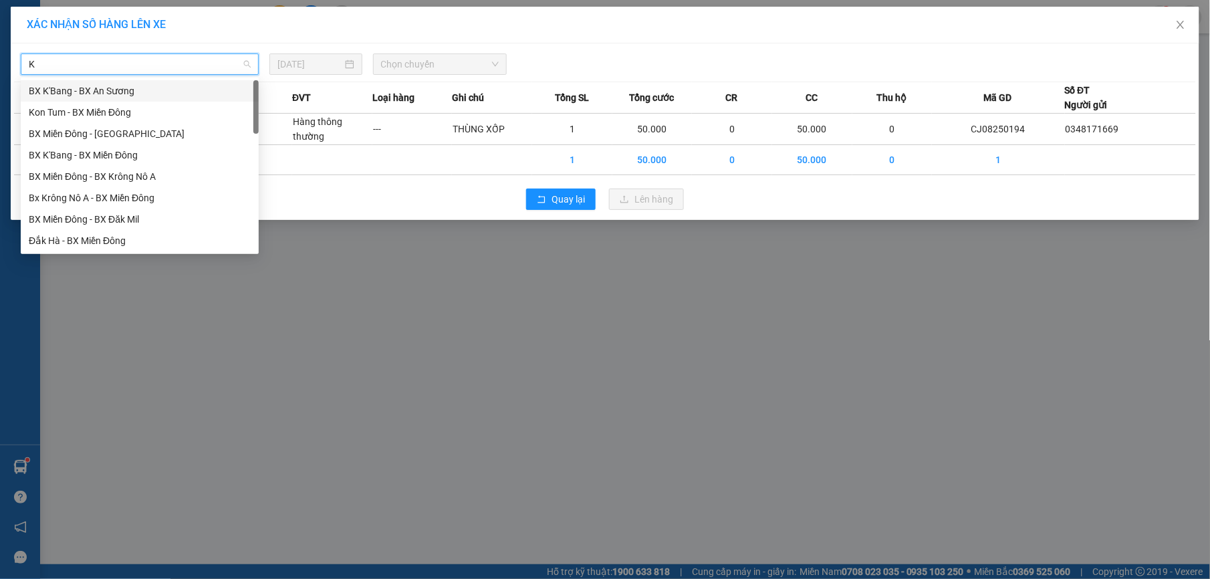
type input "KN"
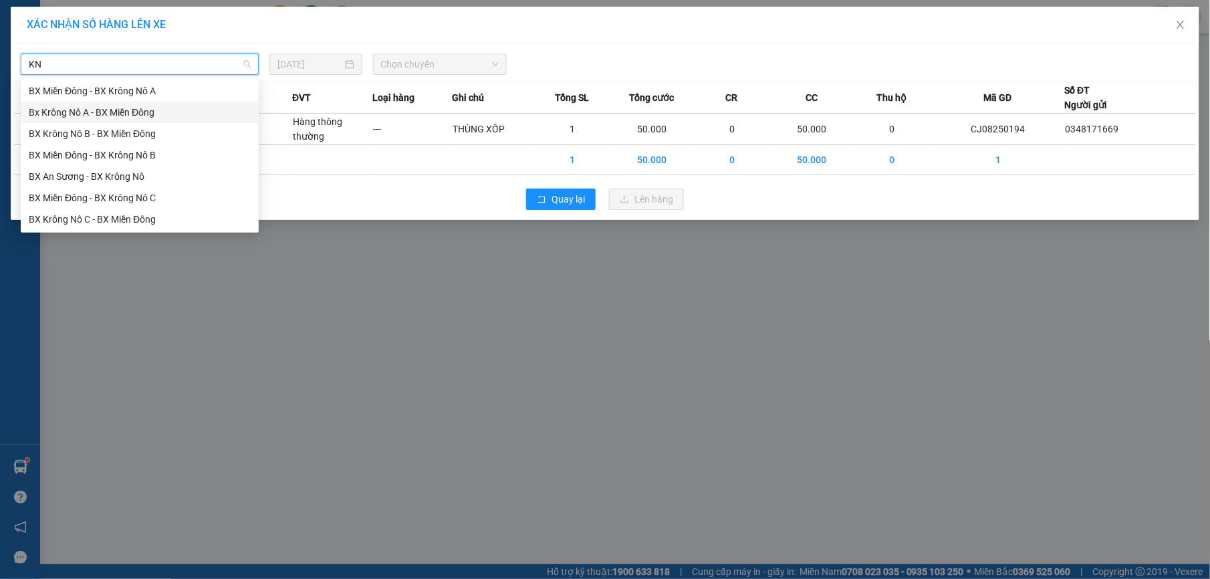
click at [191, 108] on div "Bx Krông Nô A - BX Miền Đông" at bounding box center [140, 112] width 222 height 15
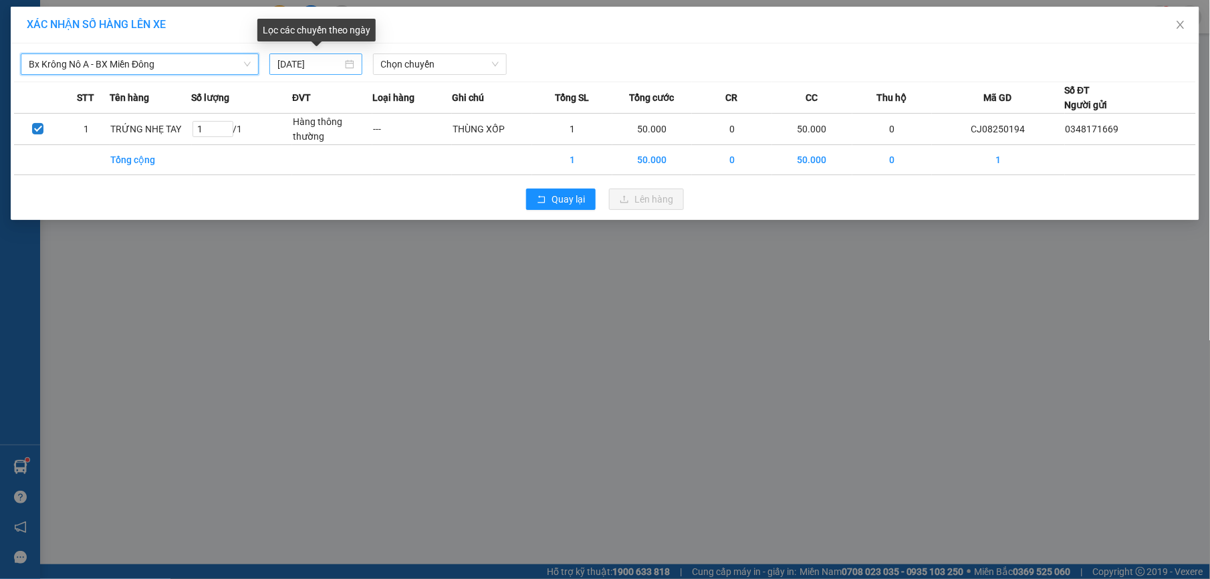
click at [340, 60] on input "[DATE]" at bounding box center [309, 64] width 65 height 15
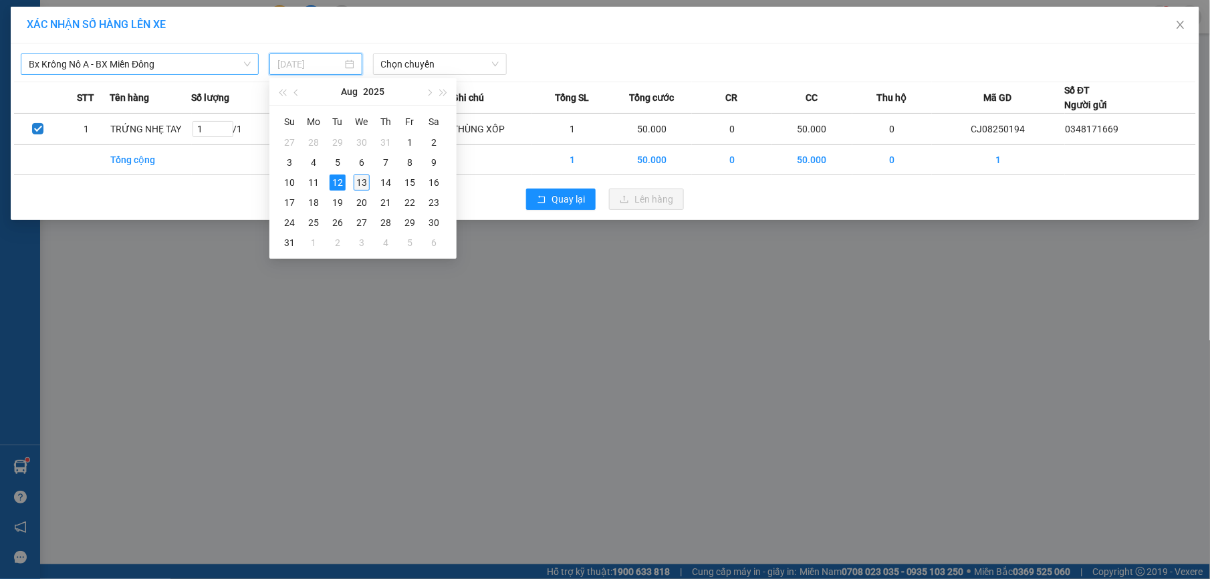
click at [362, 182] on div "13" at bounding box center [362, 183] width 16 height 16
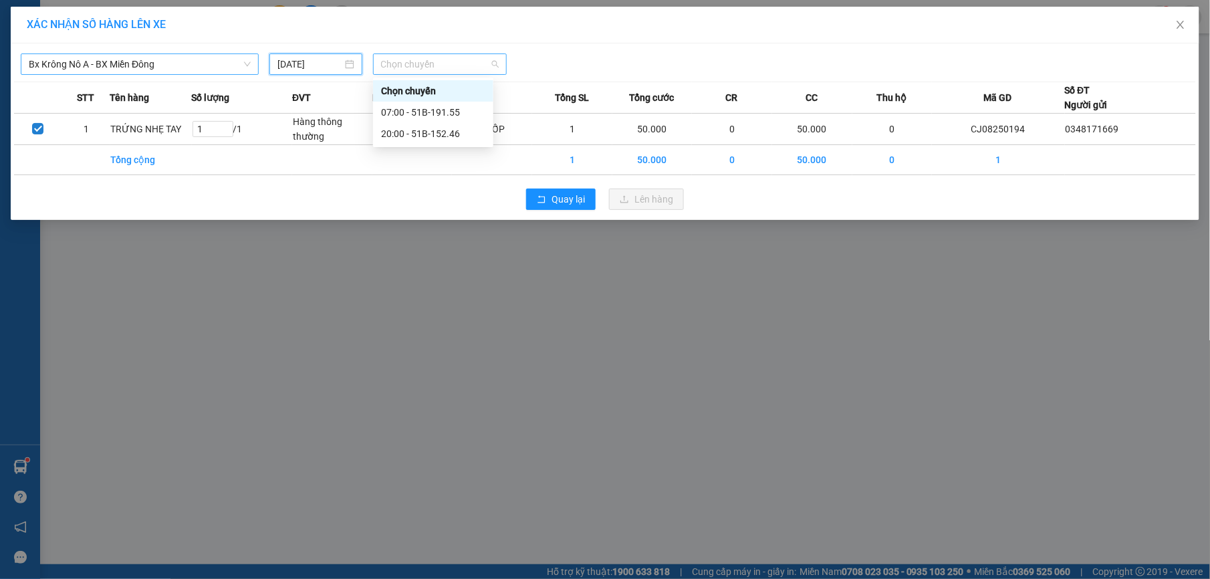
click at [448, 62] on span "Chọn chuyến" at bounding box center [440, 64] width 118 height 20
click at [320, 67] on input "[DATE]" at bounding box center [309, 64] width 65 height 15
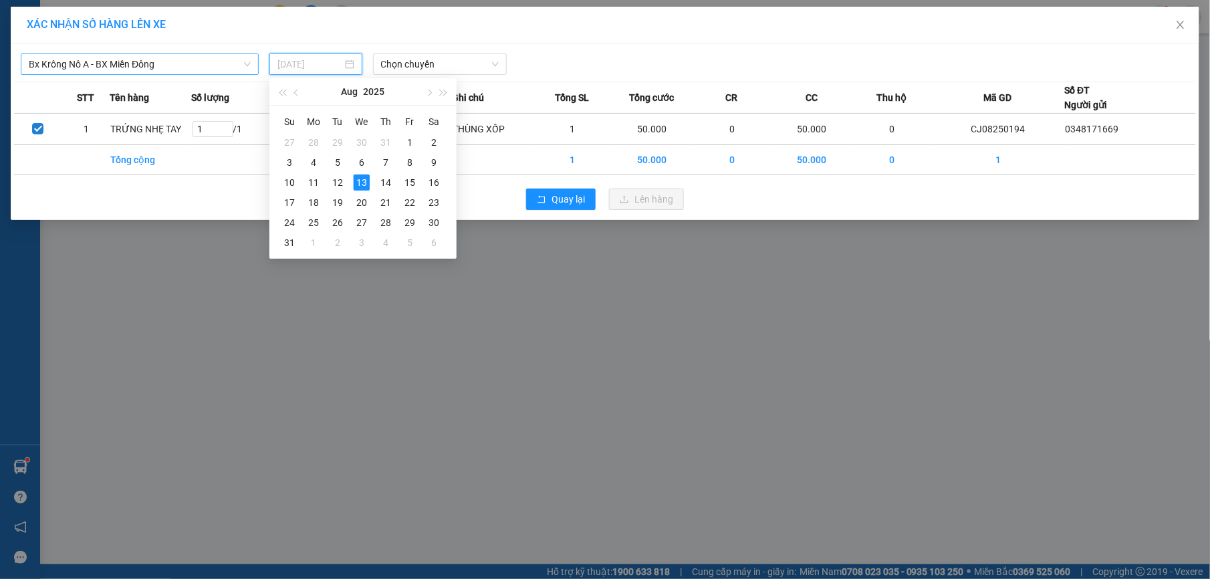
type input "[DATE]"
click at [442, 62] on span "Chọn chuyến" at bounding box center [440, 64] width 118 height 20
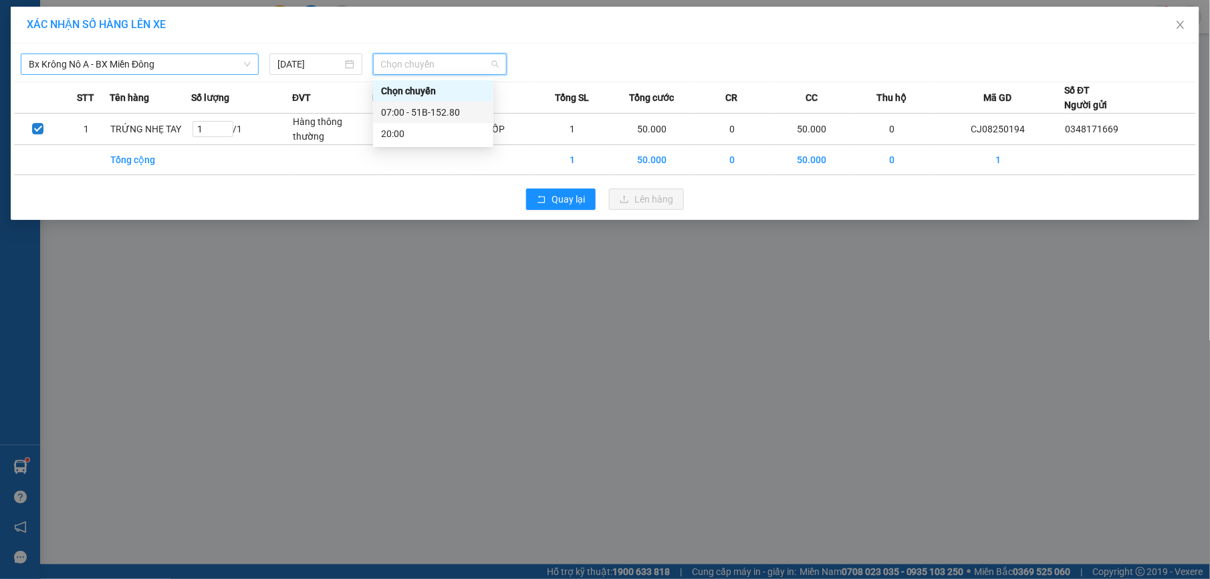
click at [431, 107] on div "07:00 - 51B-152.80" at bounding box center [433, 112] width 104 height 15
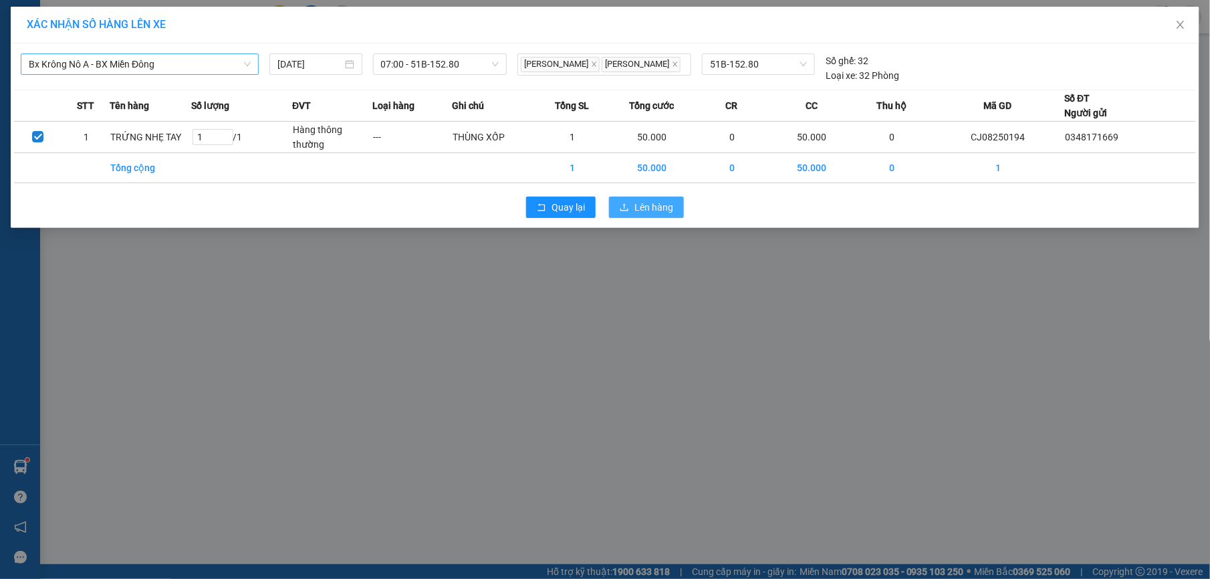
click at [629, 212] on icon "upload" at bounding box center [624, 207] width 9 height 9
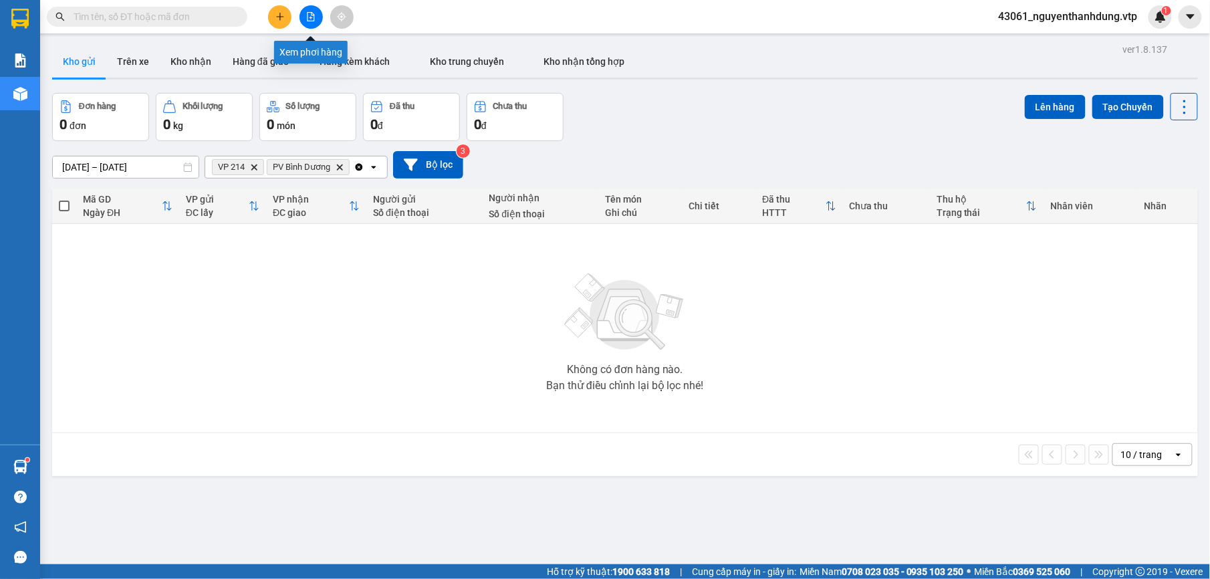
click at [310, 16] on icon "file-add" at bounding box center [310, 16] width 9 height 9
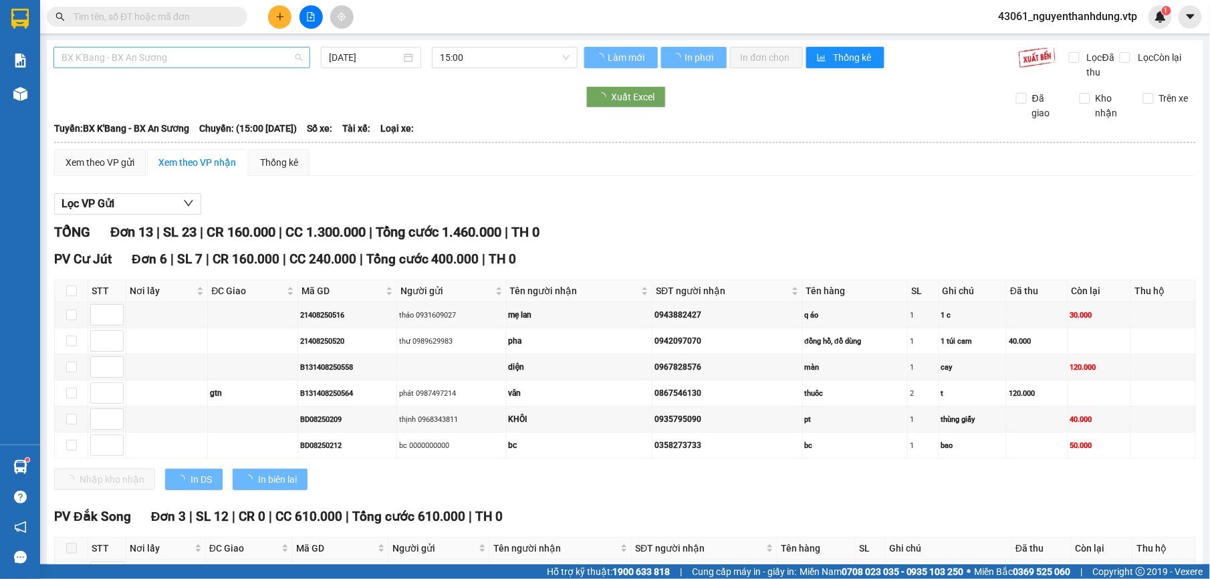
type input "[DATE]"
click at [212, 48] on span "BX K'Bang - BX An Sương" at bounding box center [182, 57] width 241 height 20
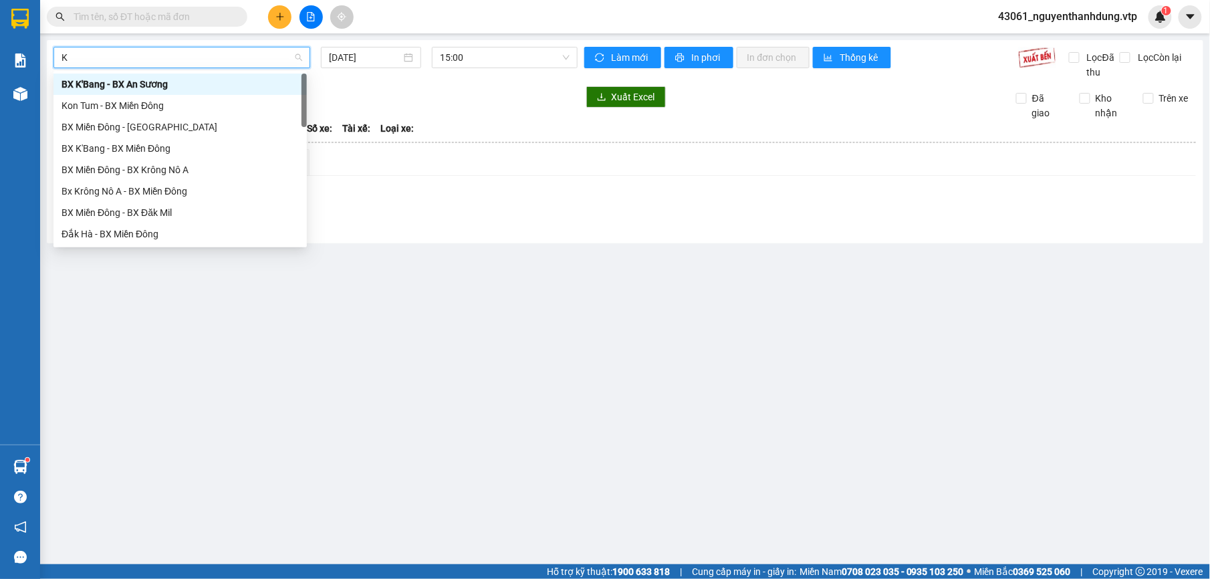
type input "KN"
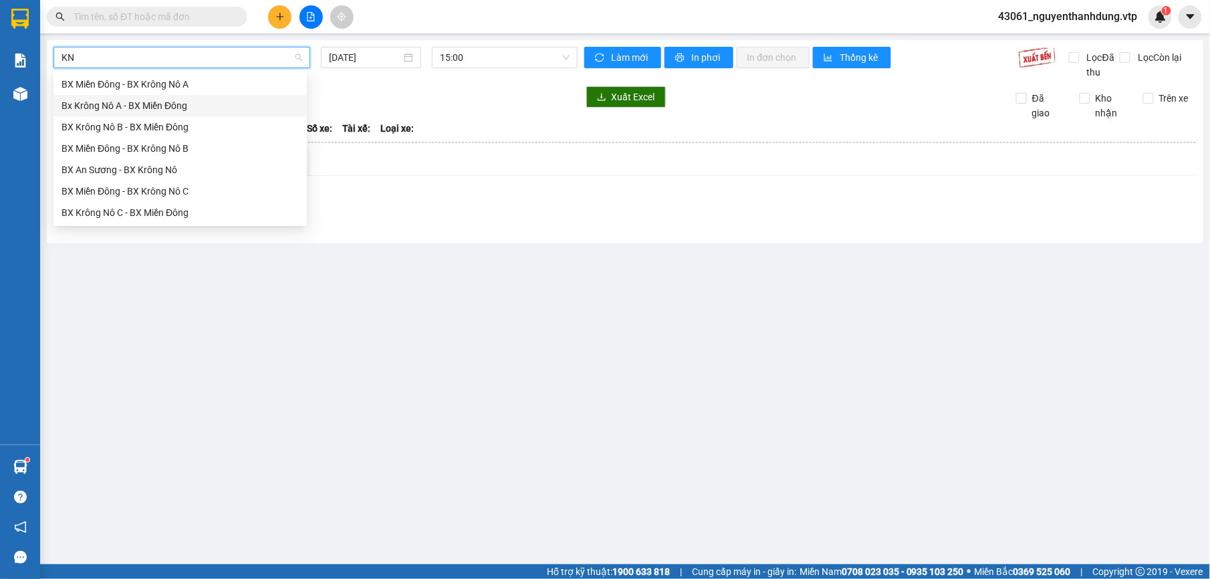
click at [187, 110] on div "Bx Krông Nô A - BX Miền Đông" at bounding box center [180, 105] width 237 height 15
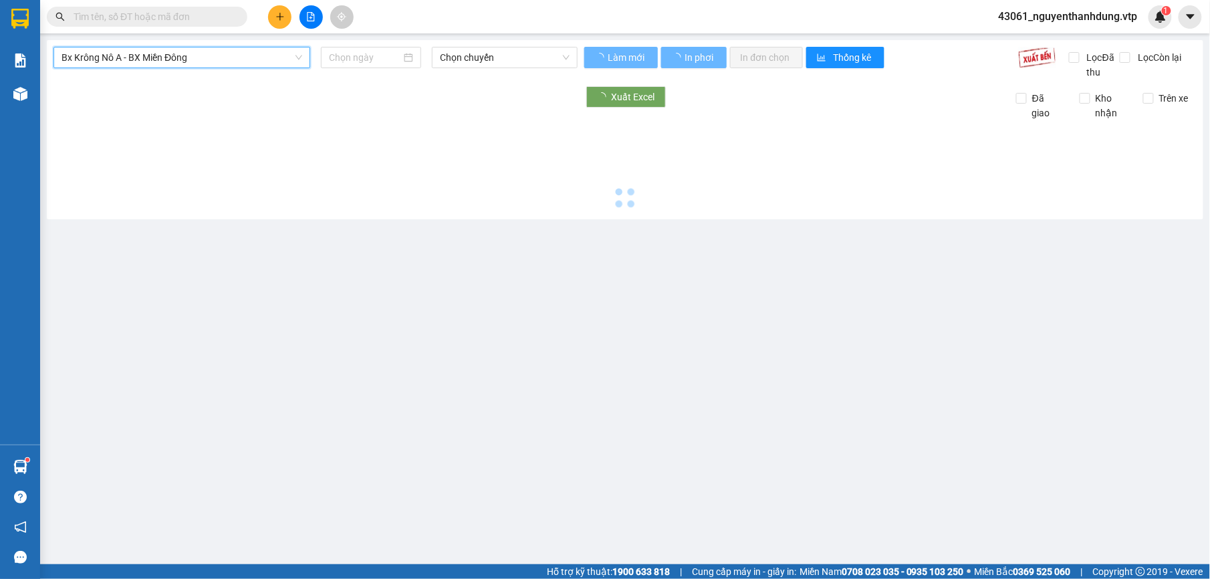
type input "[DATE]"
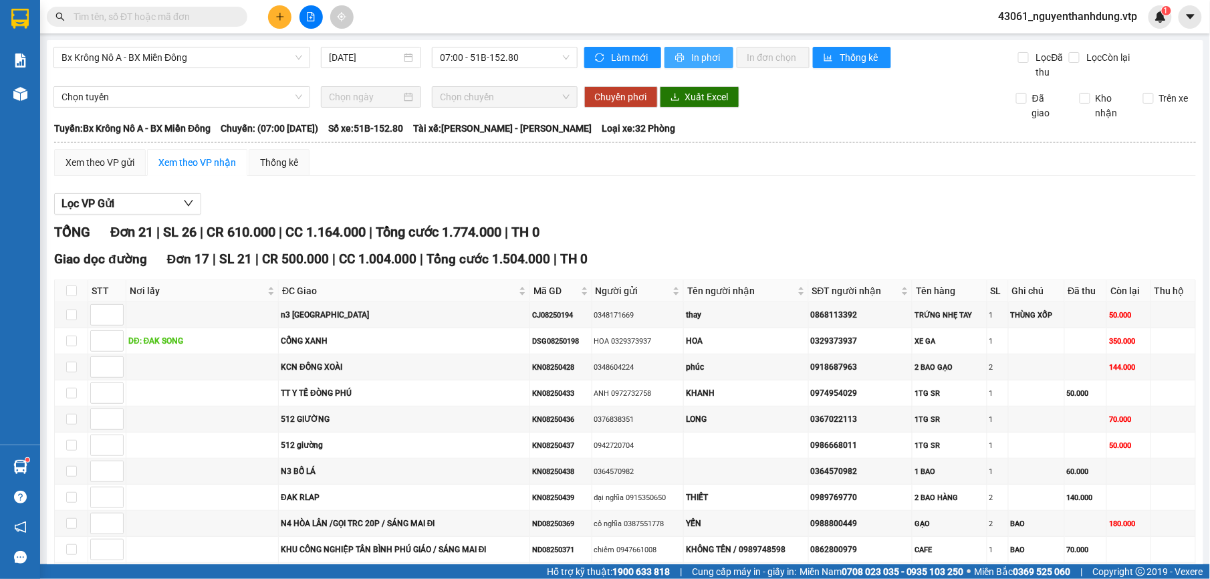
click at [693, 60] on span "In phơi" at bounding box center [707, 57] width 31 height 15
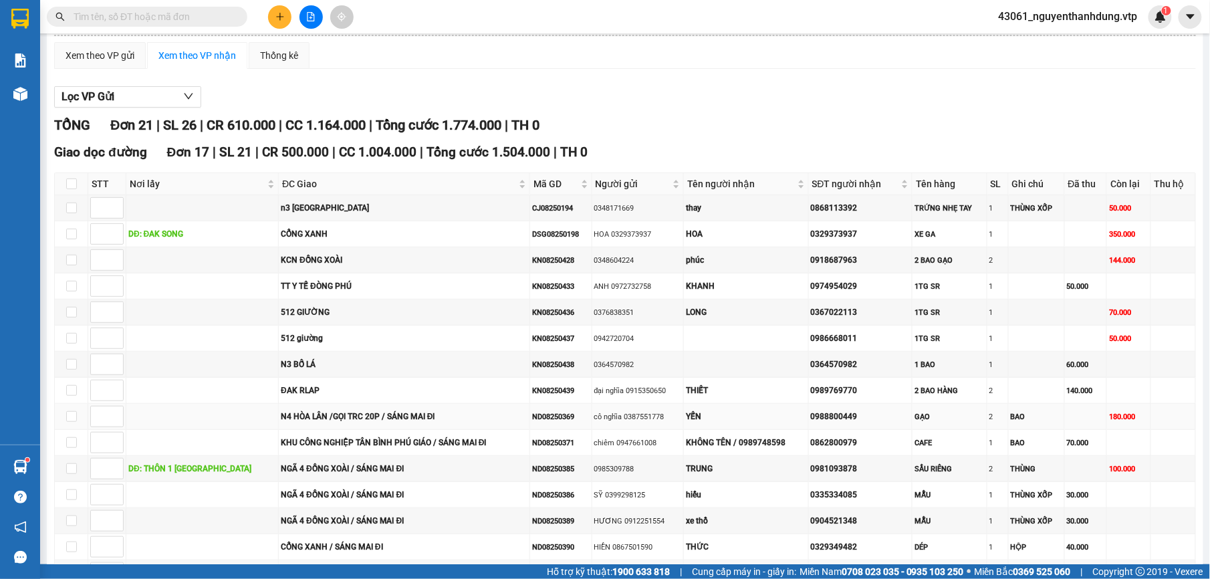
scroll to position [178, 0]
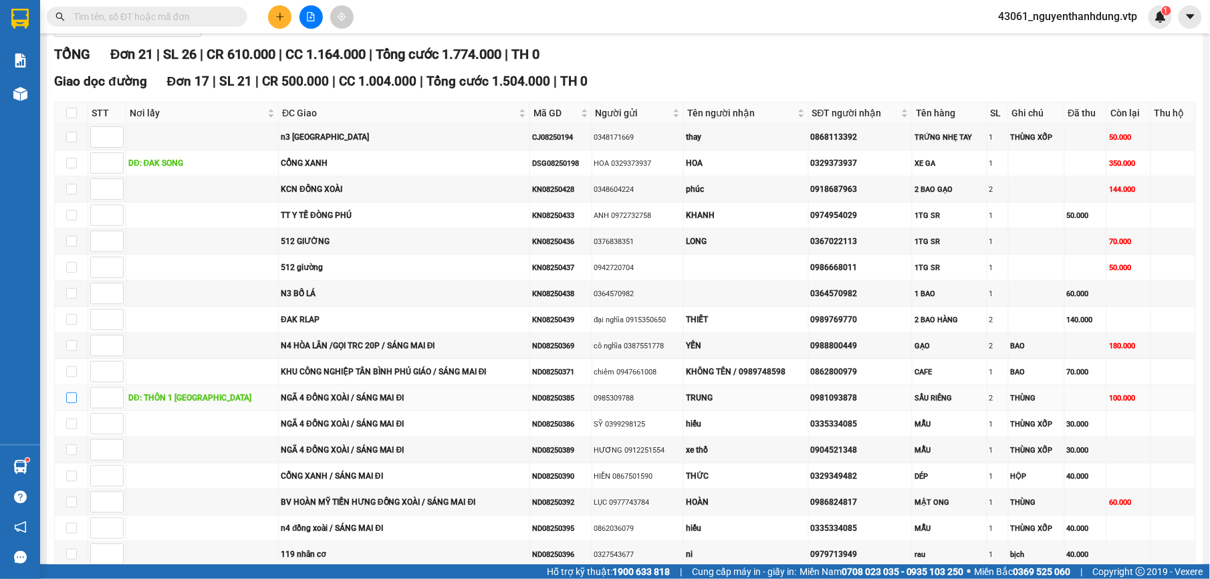
click at [71, 403] on input "checkbox" at bounding box center [71, 398] width 11 height 11
checkbox input "true"
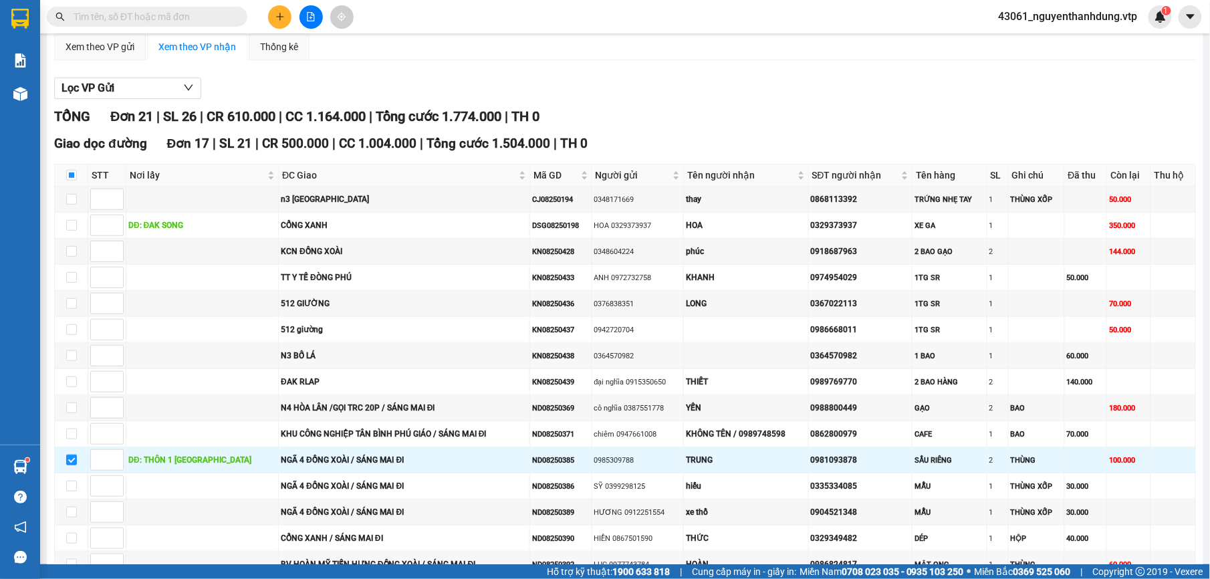
scroll to position [0, 0]
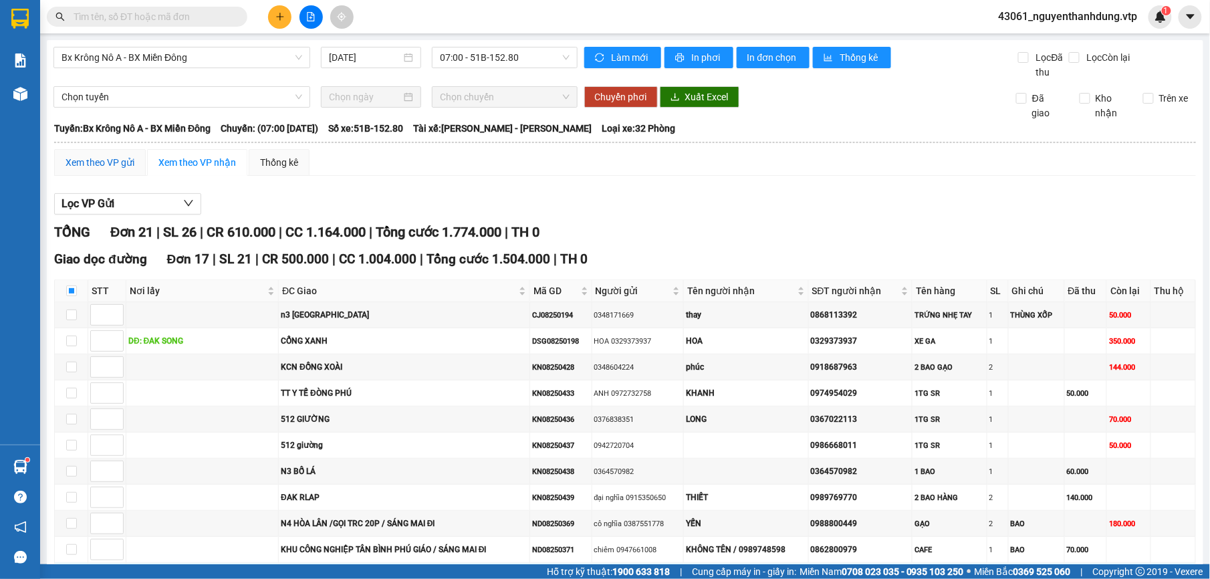
click at [115, 161] on div "Xem theo VP gửi" at bounding box center [100, 162] width 69 height 15
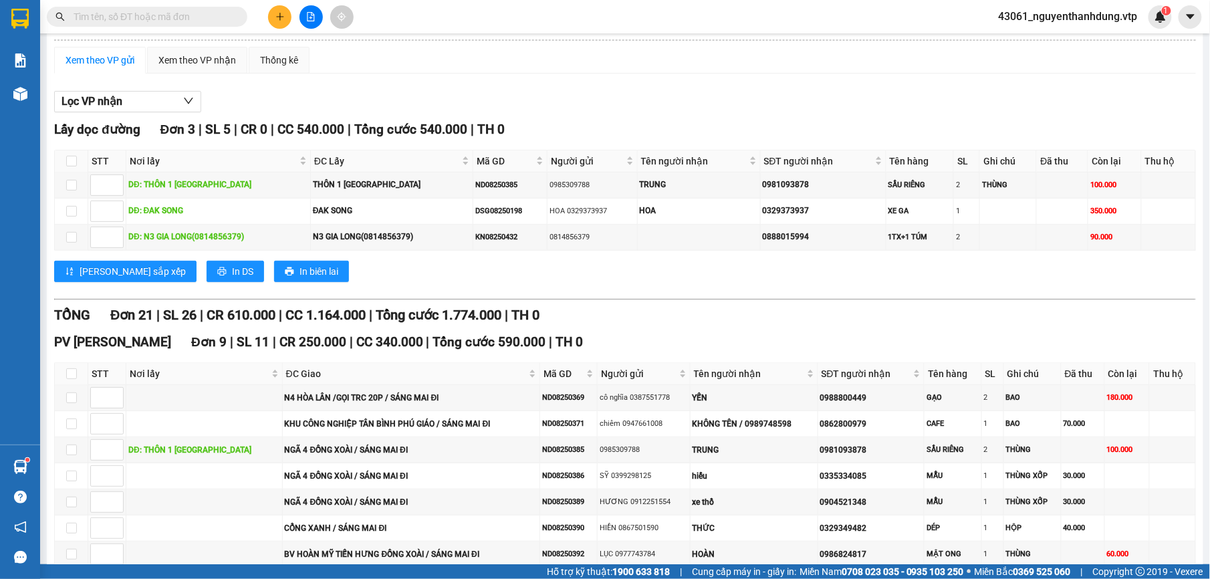
scroll to position [370, 0]
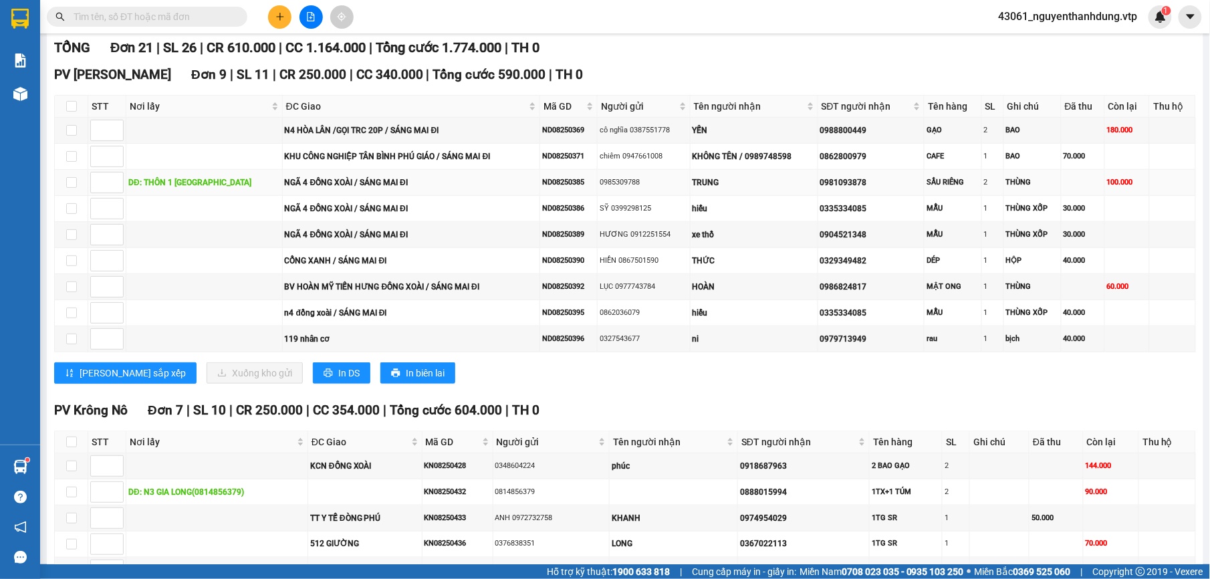
click at [78, 190] on td at bounding box center [71, 183] width 33 height 26
click at [70, 187] on input "checkbox" at bounding box center [71, 182] width 11 height 11
checkbox input "true"
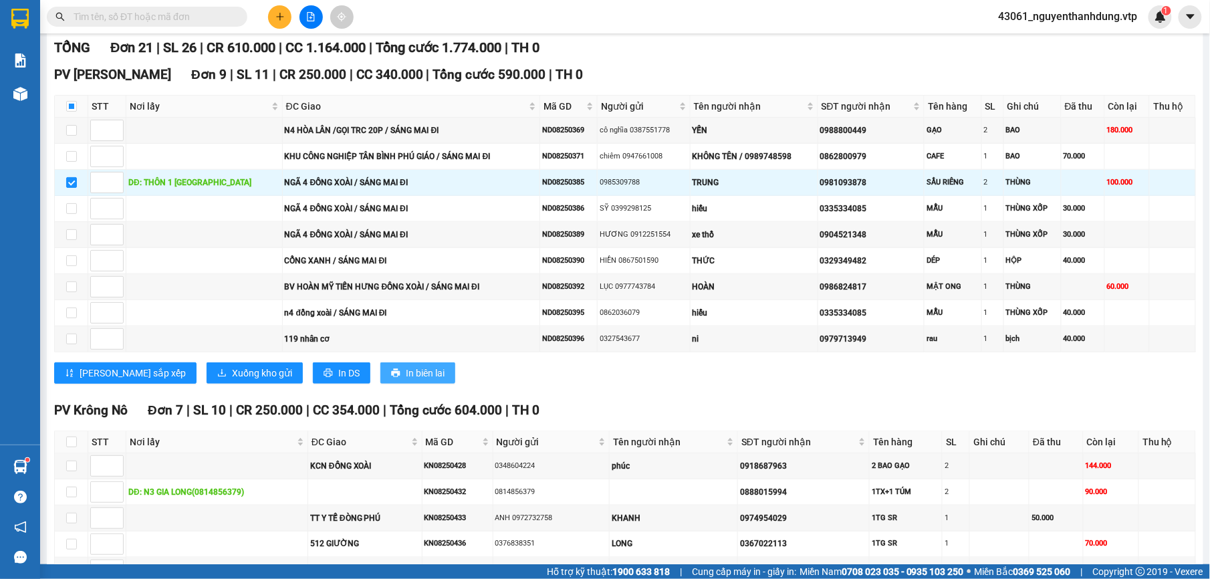
click at [391, 378] on icon "printer" at bounding box center [395, 373] width 9 height 9
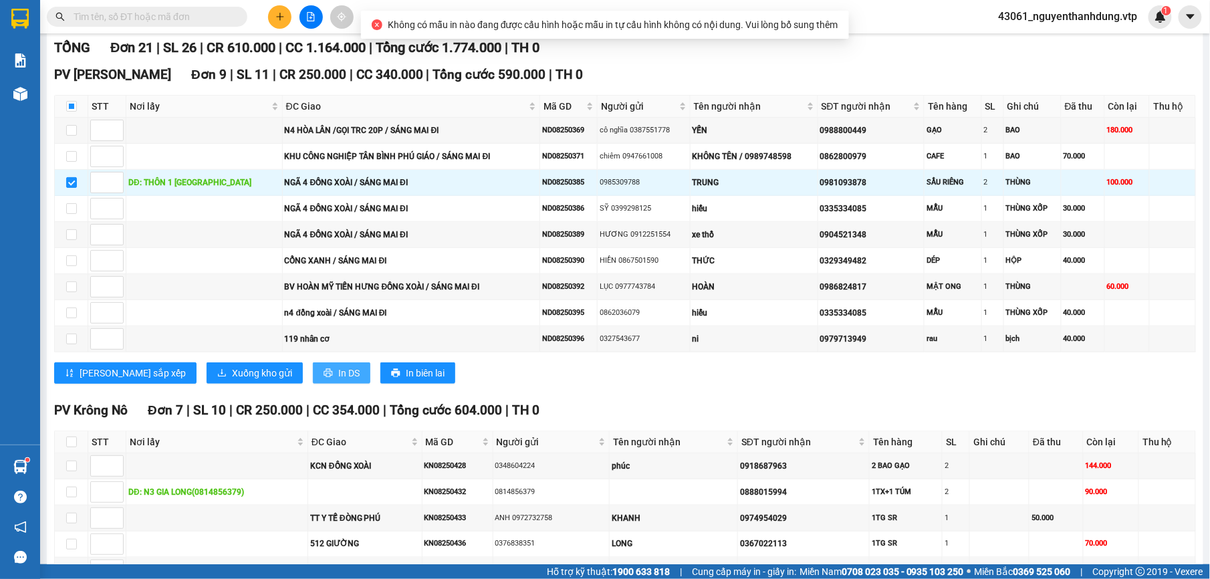
click at [338, 380] on span "In DS" at bounding box center [348, 373] width 21 height 15
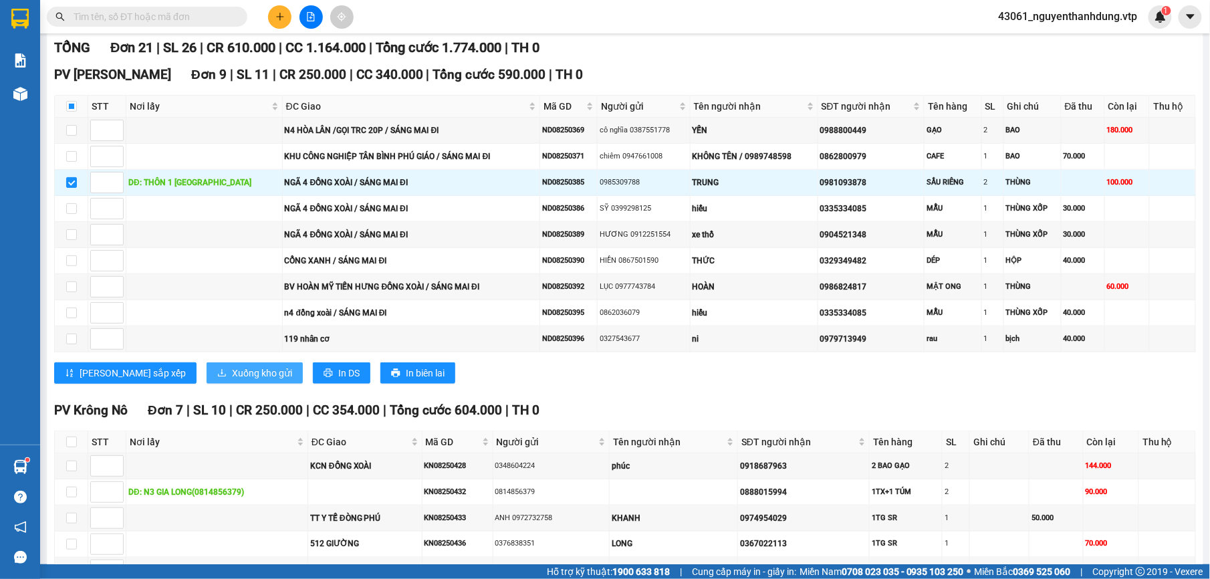
click at [232, 380] on span "Xuống kho gửi" at bounding box center [262, 373] width 60 height 15
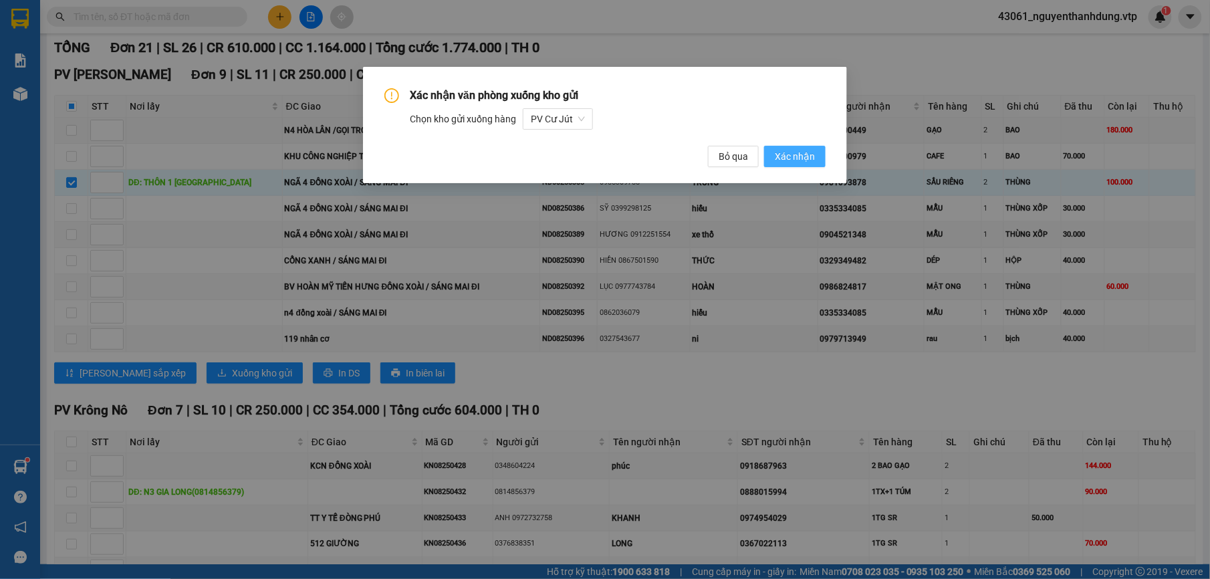
click at [800, 166] on button "Xác nhận" at bounding box center [795, 156] width 62 height 21
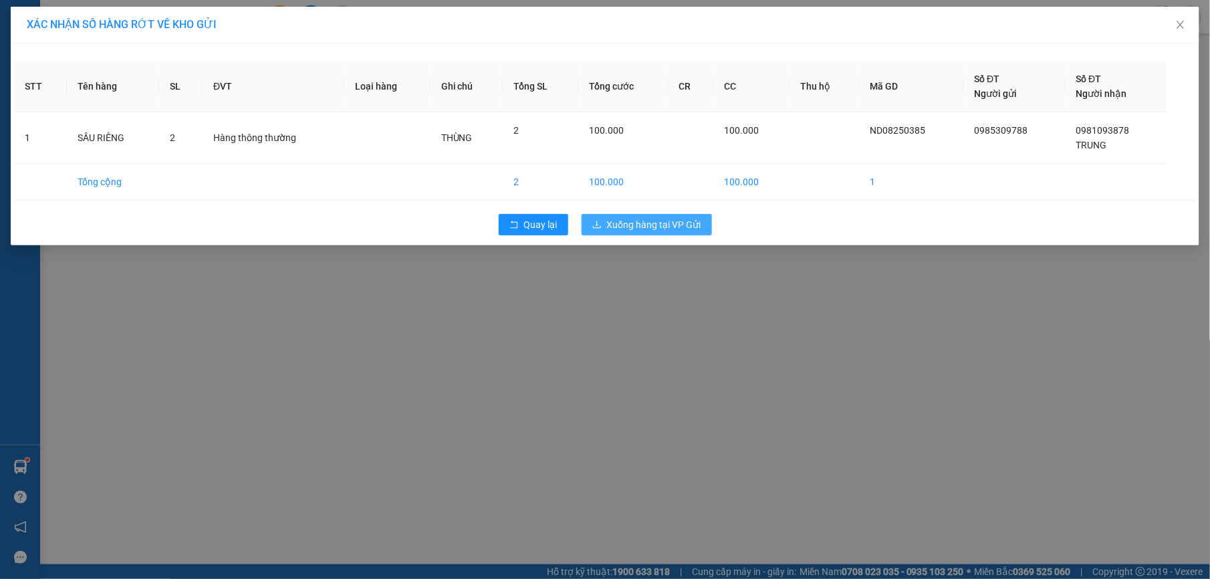
click at [672, 223] on span "Xuống hàng tại VP Gửi" at bounding box center [654, 224] width 94 height 15
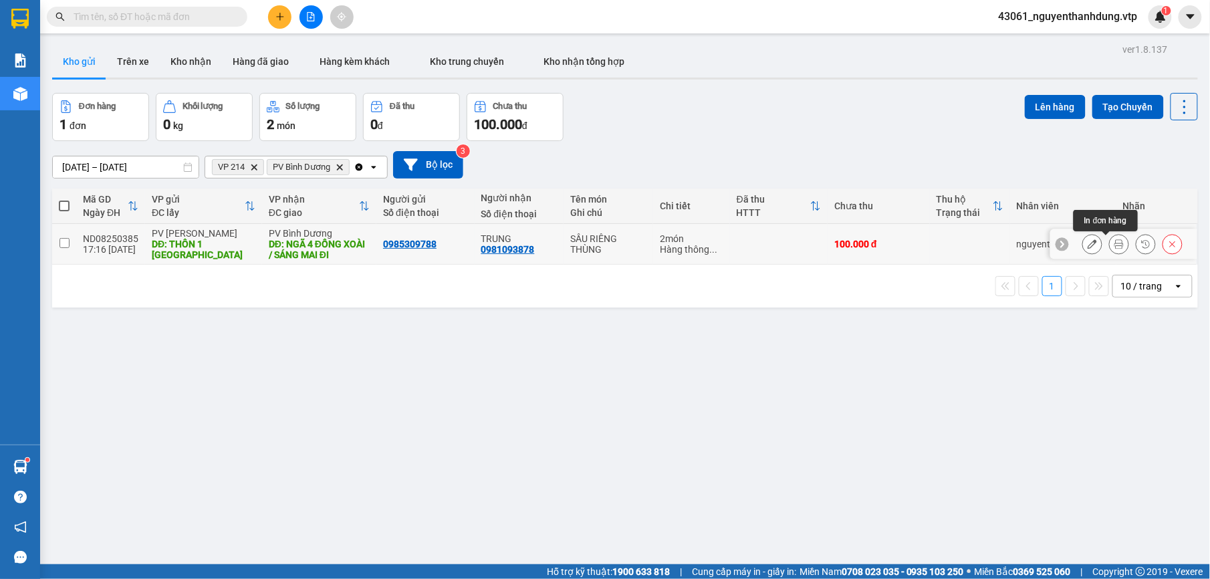
click at [1115, 246] on icon at bounding box center [1119, 243] width 9 height 9
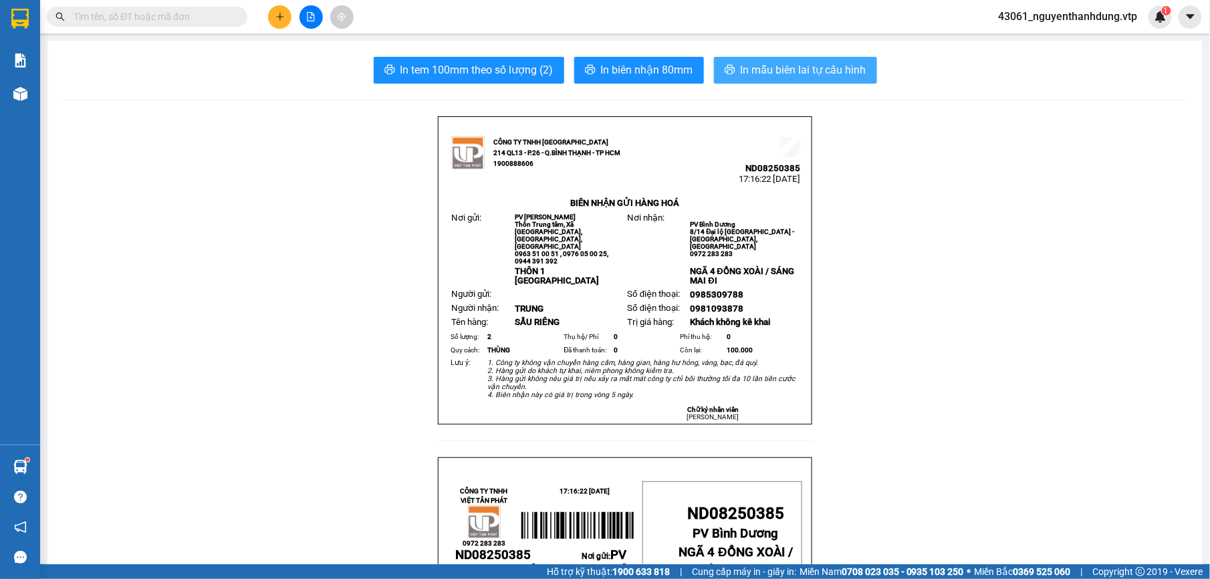
click at [786, 74] on span "In mẫu biên lai tự cấu hình" at bounding box center [804, 70] width 126 height 17
click at [742, 64] on span "In mẫu biên lai tự cấu hình" at bounding box center [804, 70] width 126 height 17
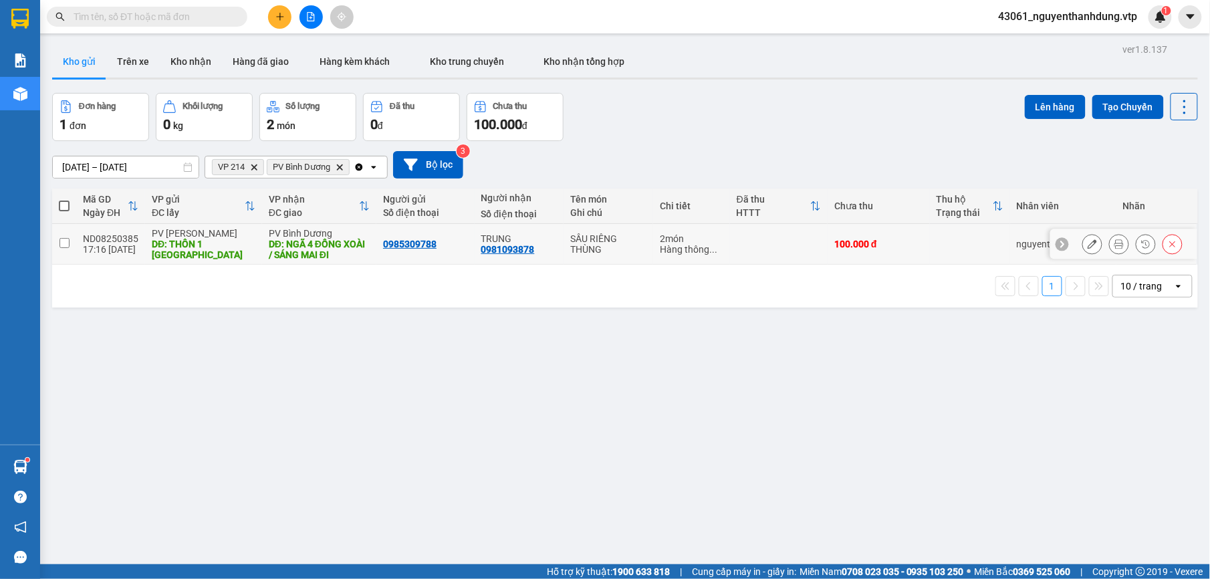
click at [108, 247] on div "17:16 12/08" at bounding box center [110, 249] width 55 height 11
checkbox input "true"
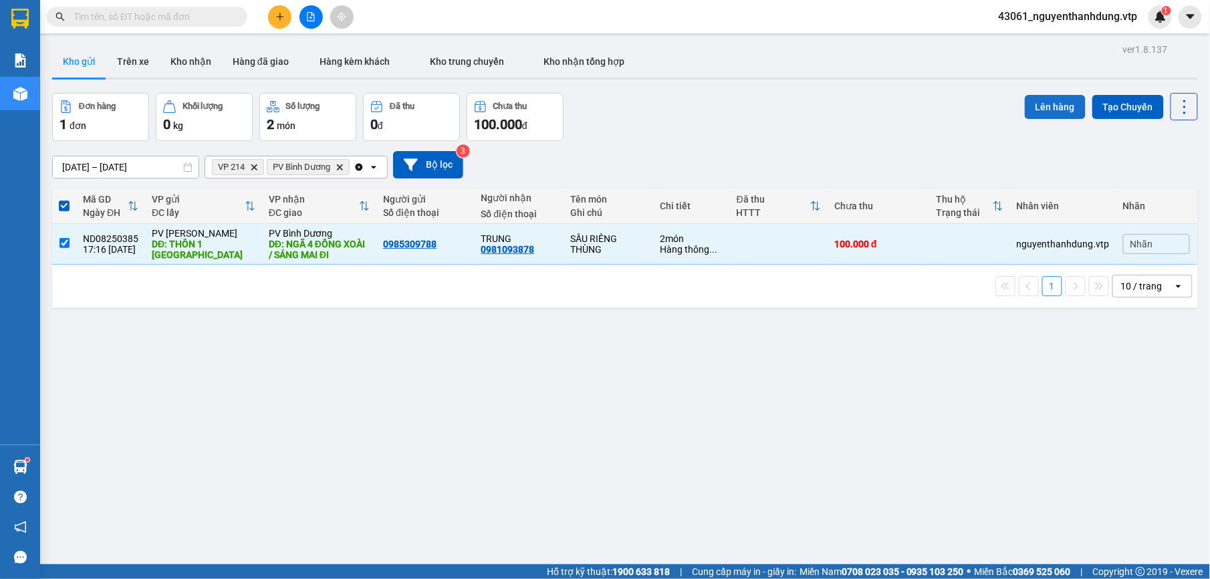
click at [1039, 102] on button "Lên hàng" at bounding box center [1055, 107] width 61 height 24
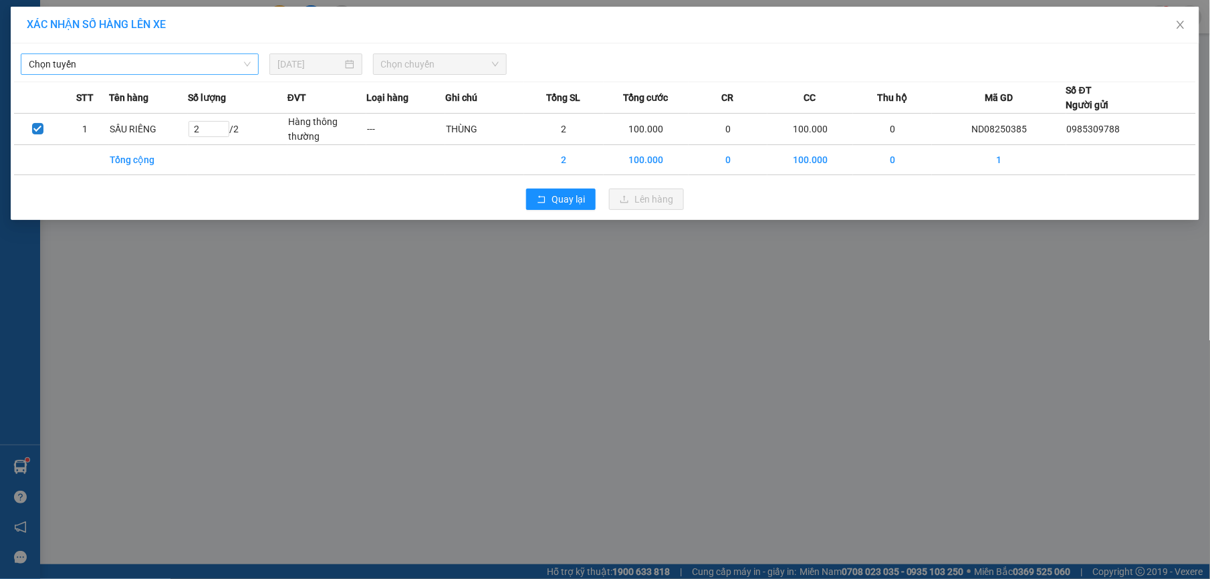
click at [151, 67] on span "Chọn tuyến" at bounding box center [140, 64] width 222 height 20
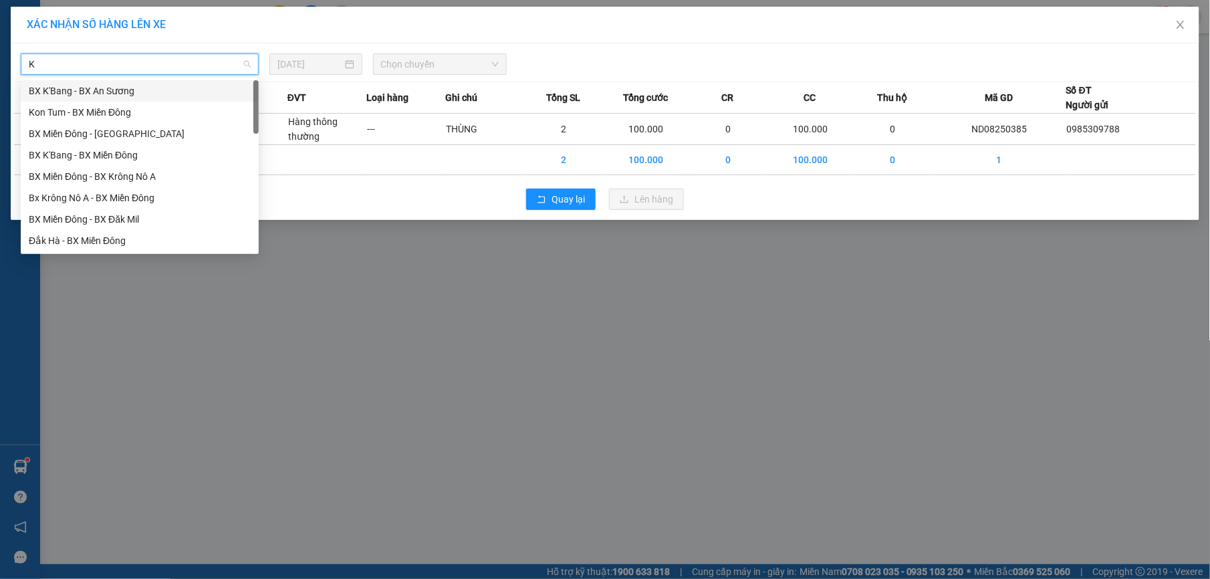
type input "KN"
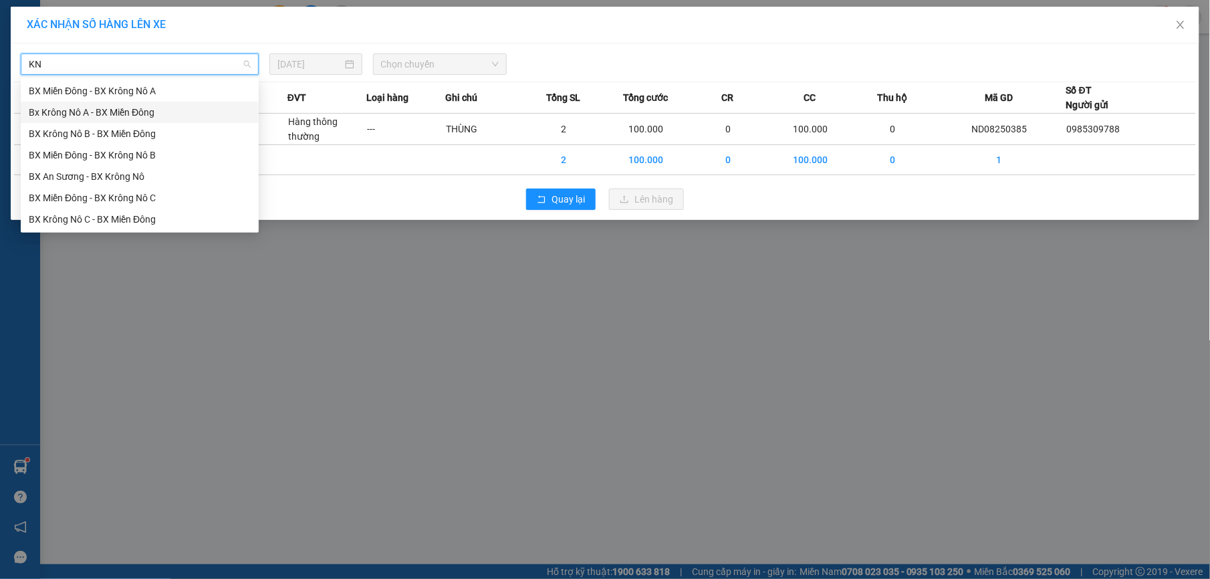
click at [127, 112] on div "Bx Krông Nô A - BX Miền Đông" at bounding box center [140, 112] width 222 height 15
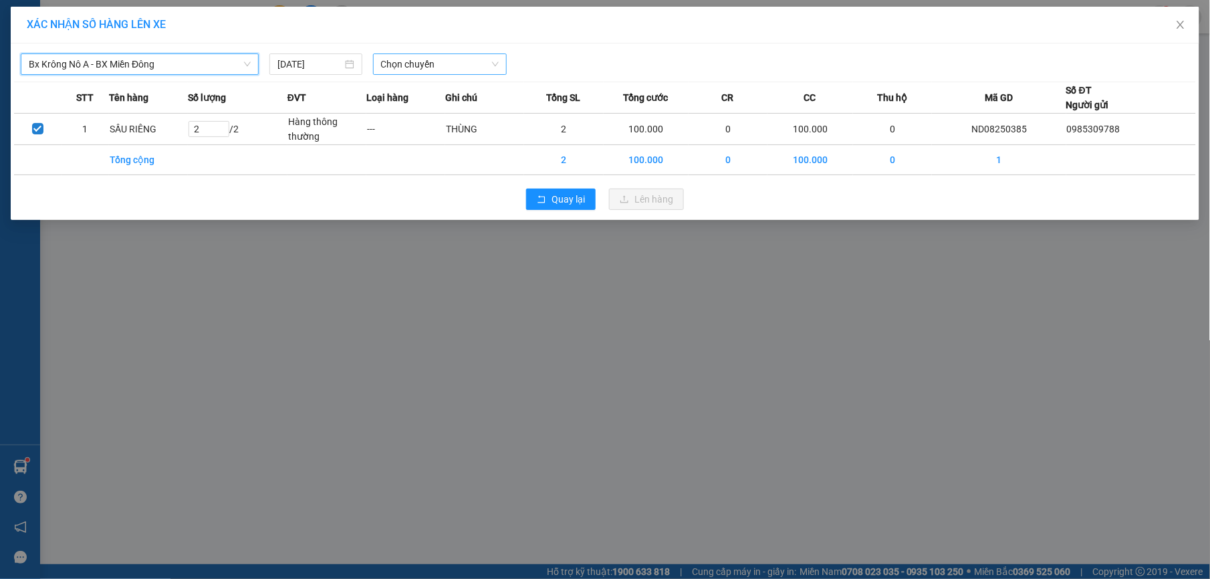
click at [394, 66] on span "Chọn chuyến" at bounding box center [440, 64] width 118 height 20
click at [439, 111] on div "07:00 - 51B-152.80" at bounding box center [433, 112] width 104 height 15
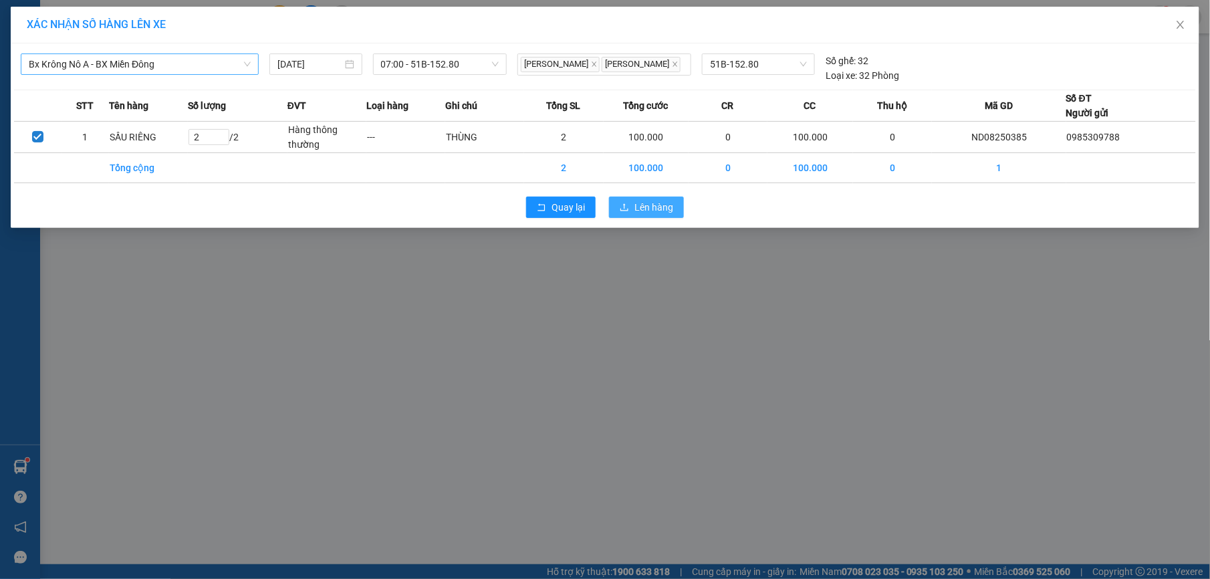
click at [645, 212] on button "Lên hàng" at bounding box center [646, 207] width 75 height 21
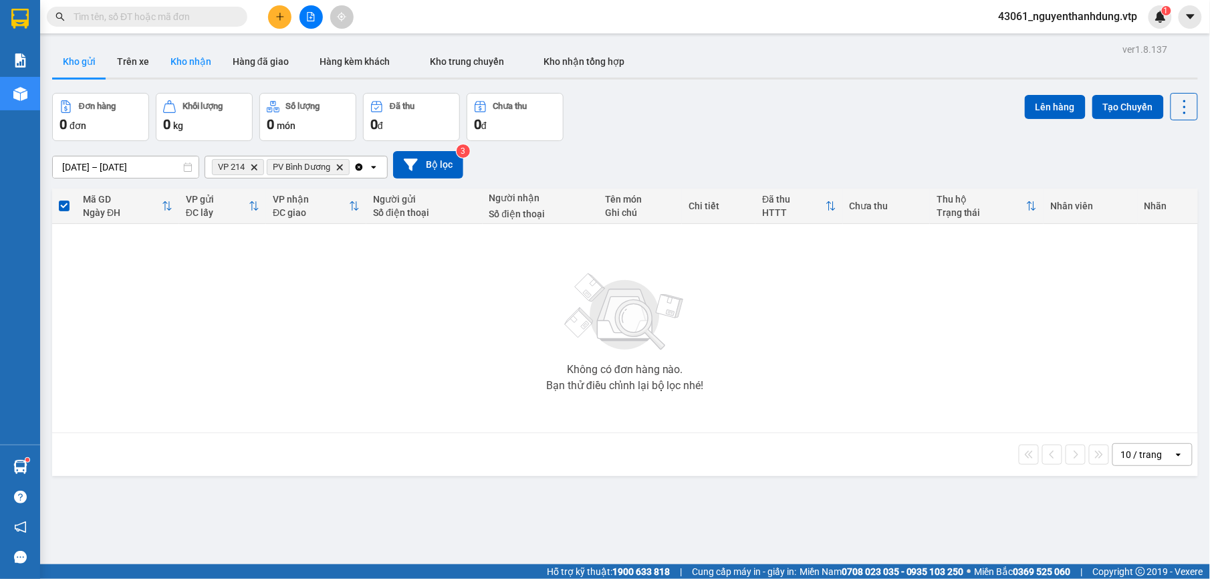
click at [211, 66] on button "Kho nhận" at bounding box center [191, 61] width 62 height 32
click at [182, 62] on button "Kho nhận" at bounding box center [191, 61] width 62 height 32
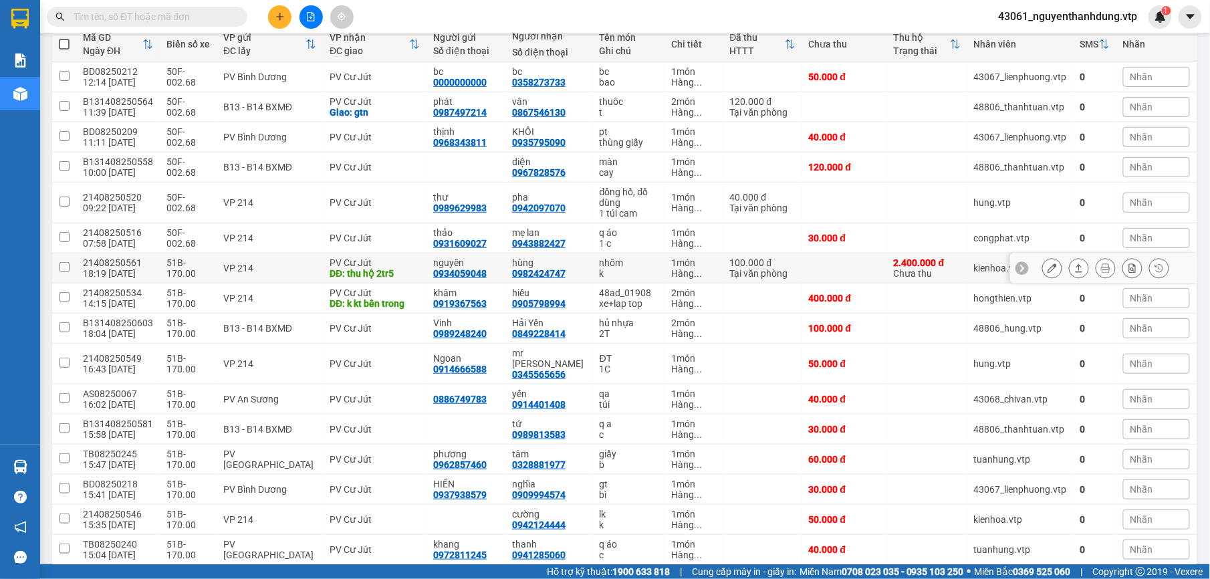
scroll to position [178, 0]
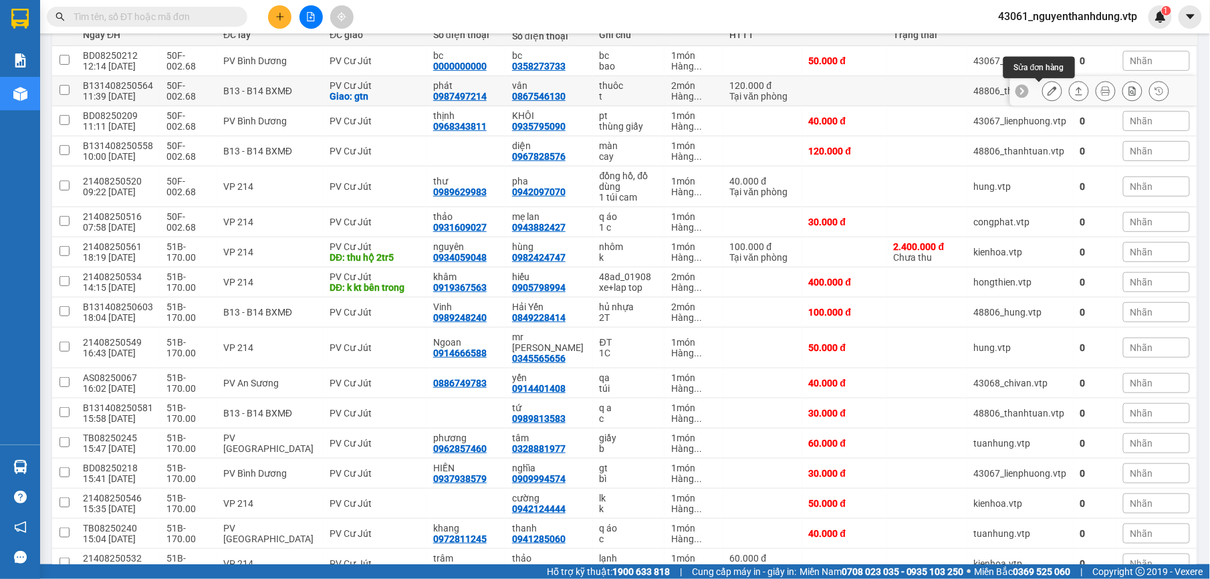
click at [1044, 88] on button at bounding box center [1052, 91] width 19 height 23
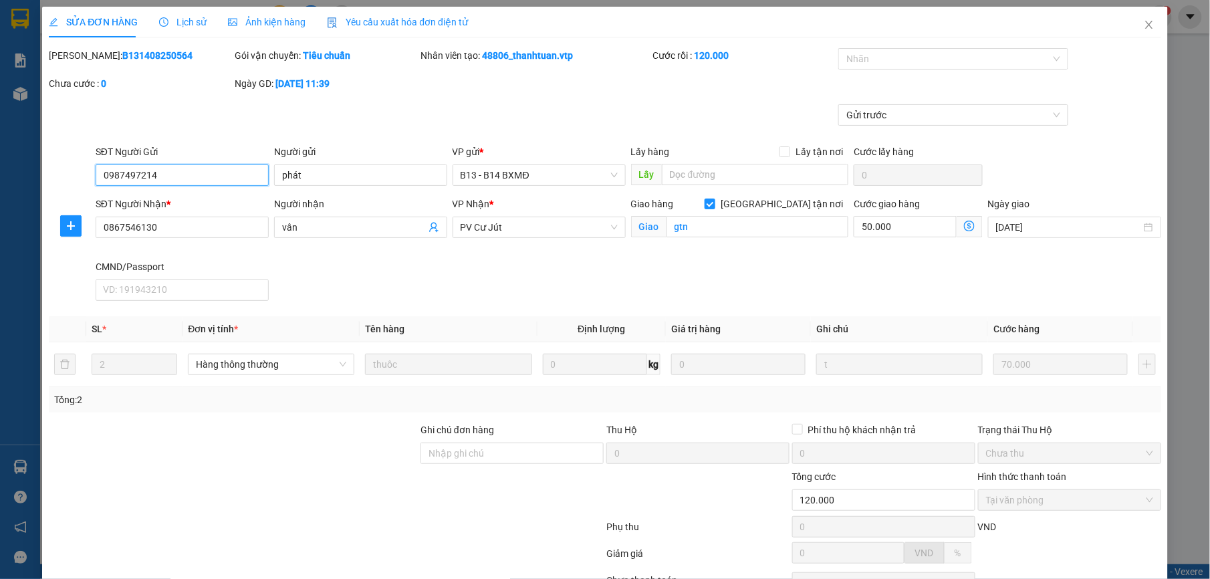
type input "0987497214"
type input "phát"
type input "0867546130"
type input "vân"
checkbox input "true"
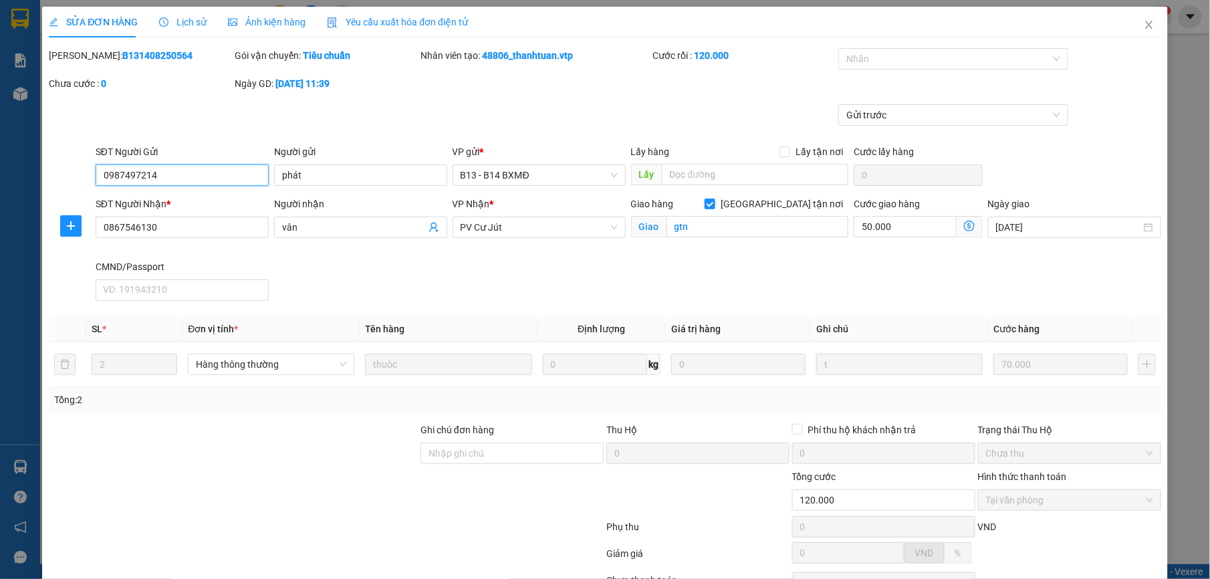
type input "gtn"
type input "120.000"
type input "3.500"
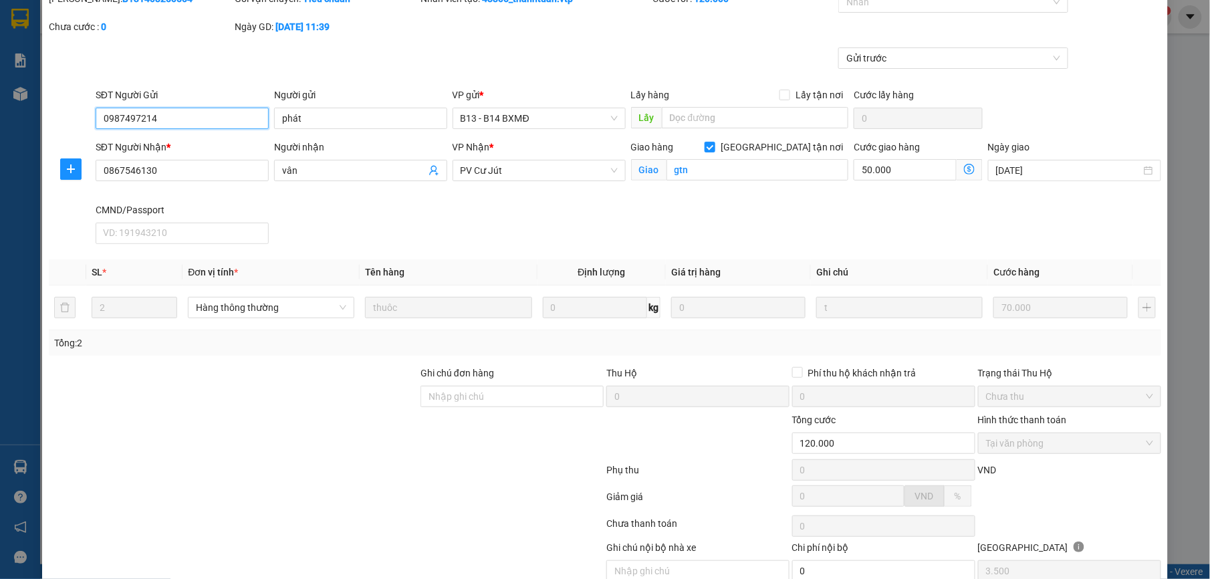
scroll to position [120, 0]
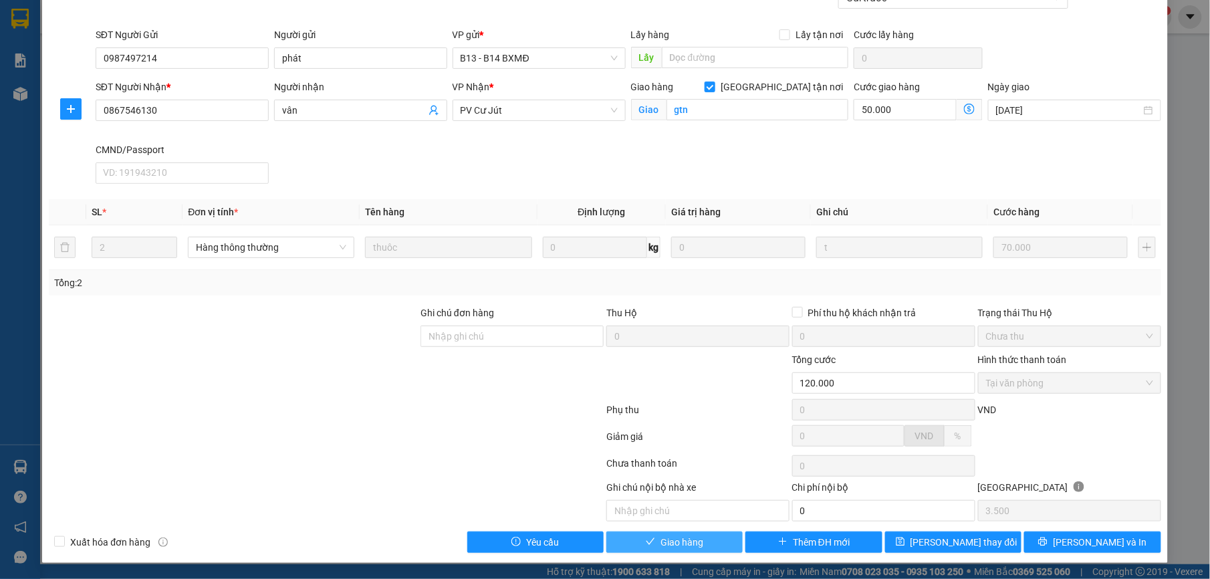
click at [646, 539] on icon "check" at bounding box center [650, 541] width 9 height 9
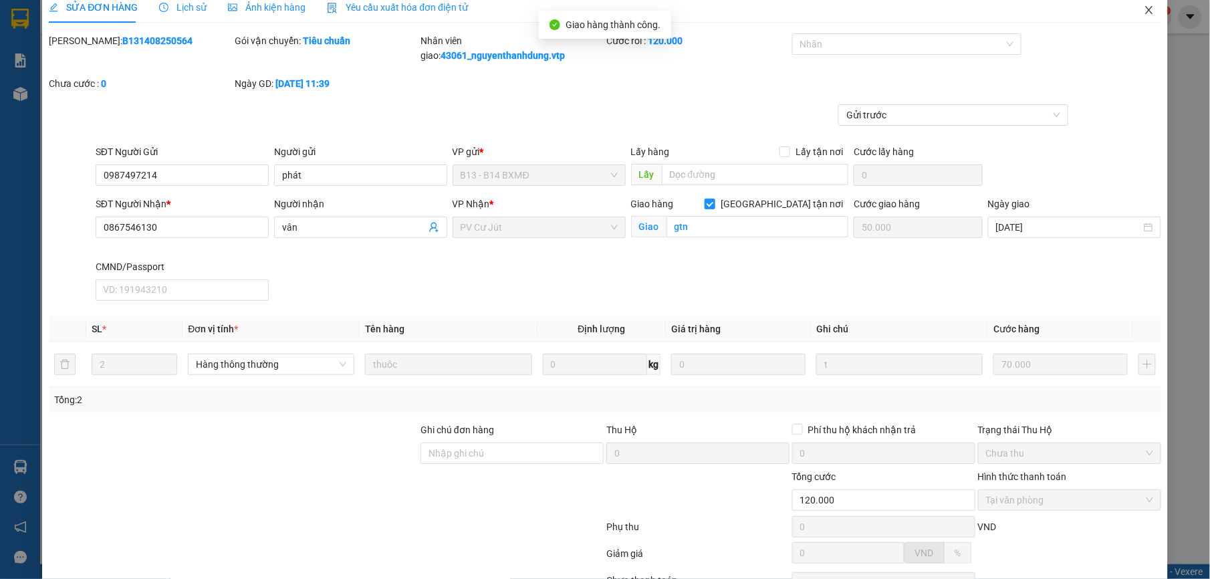
scroll to position [0, 0]
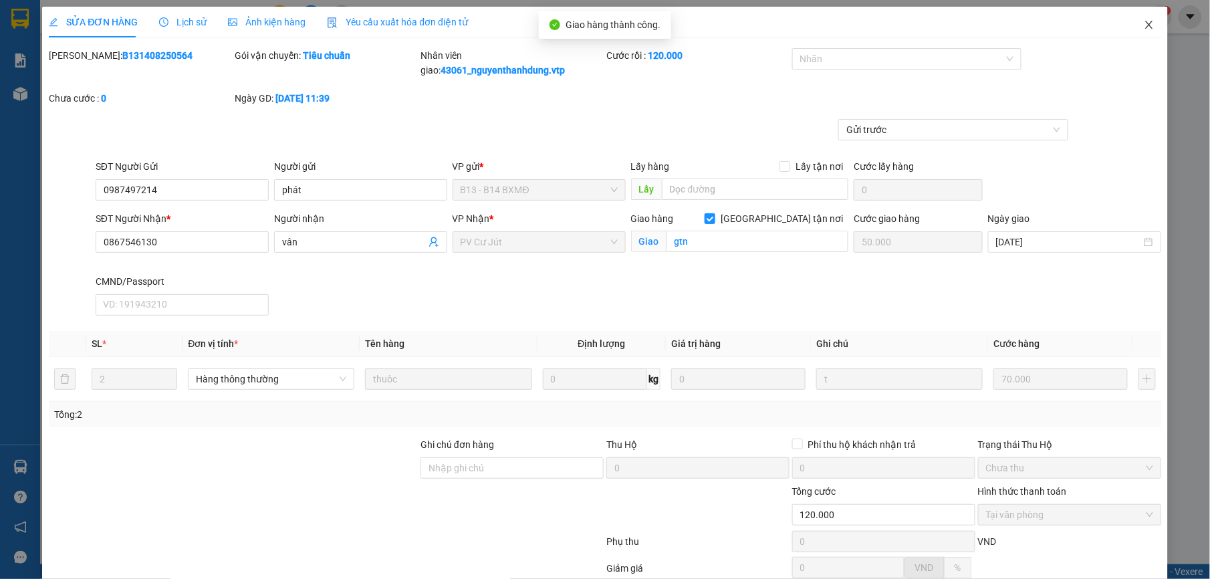
click at [1144, 25] on icon "close" at bounding box center [1149, 24] width 11 height 11
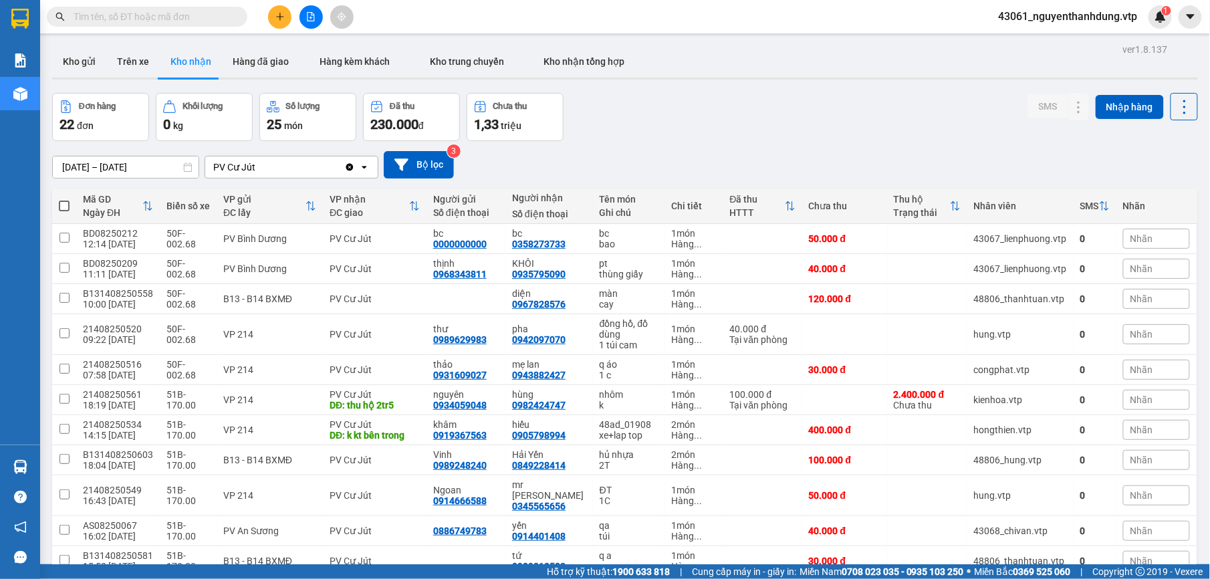
click at [175, 14] on input "text" at bounding box center [153, 16] width 158 height 15
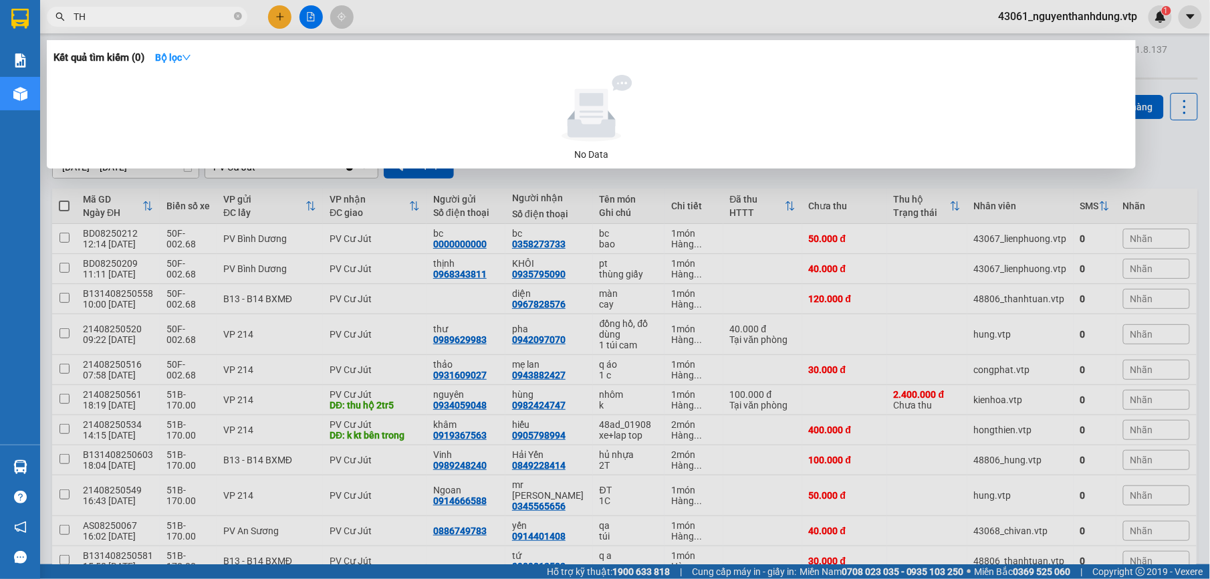
type input "T"
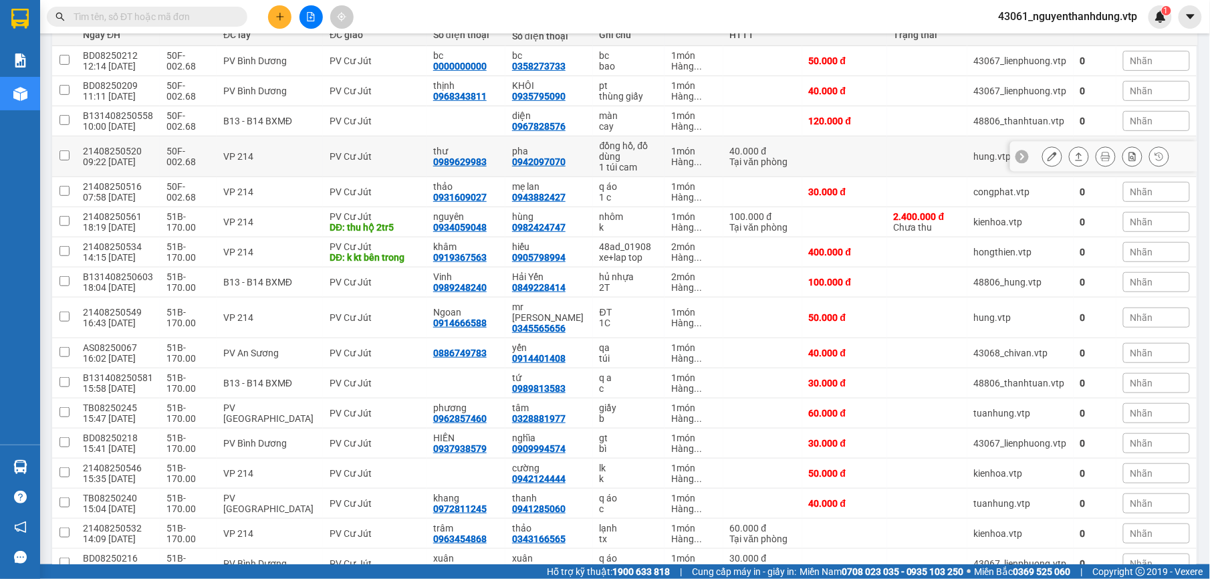
scroll to position [267, 0]
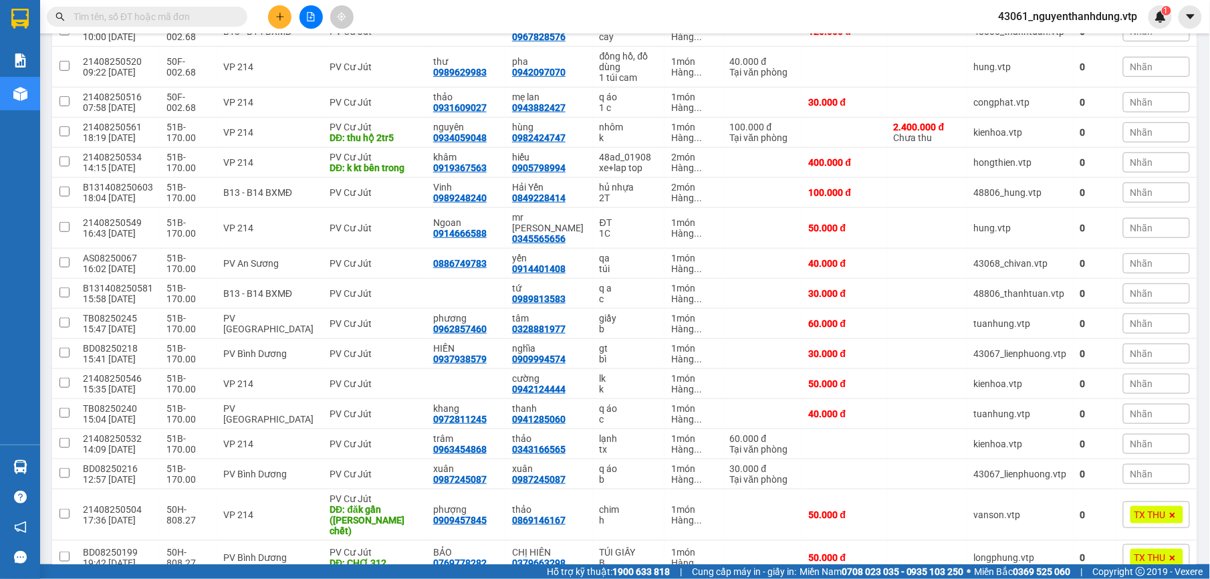
click at [126, 11] on input "text" at bounding box center [153, 16] width 158 height 15
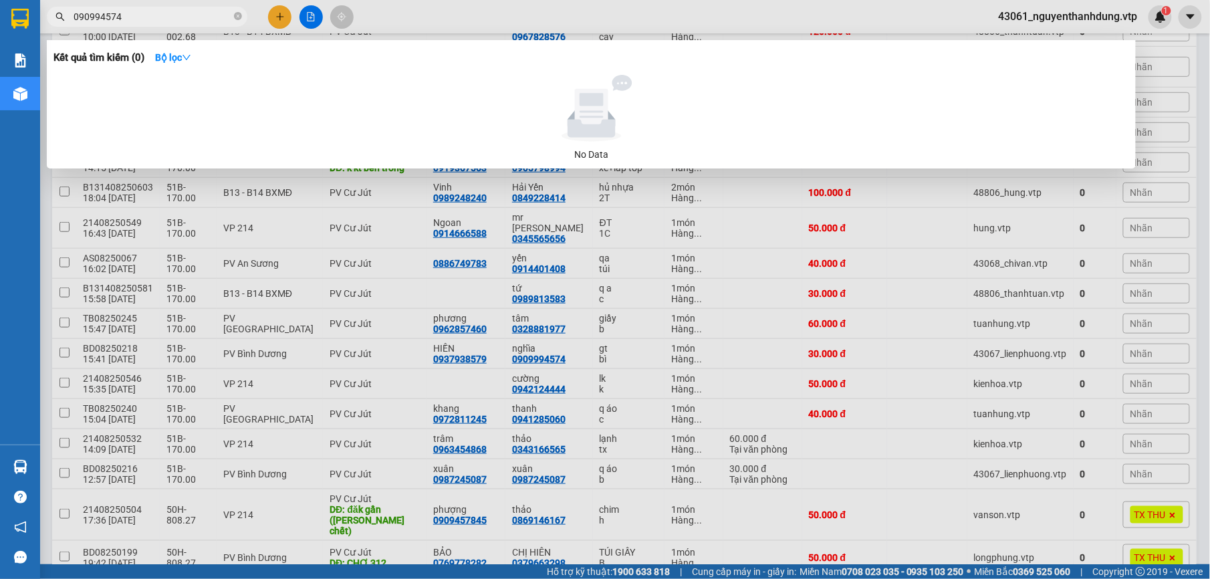
click at [190, 15] on input "090994574" at bounding box center [153, 16] width 158 height 15
type input "0"
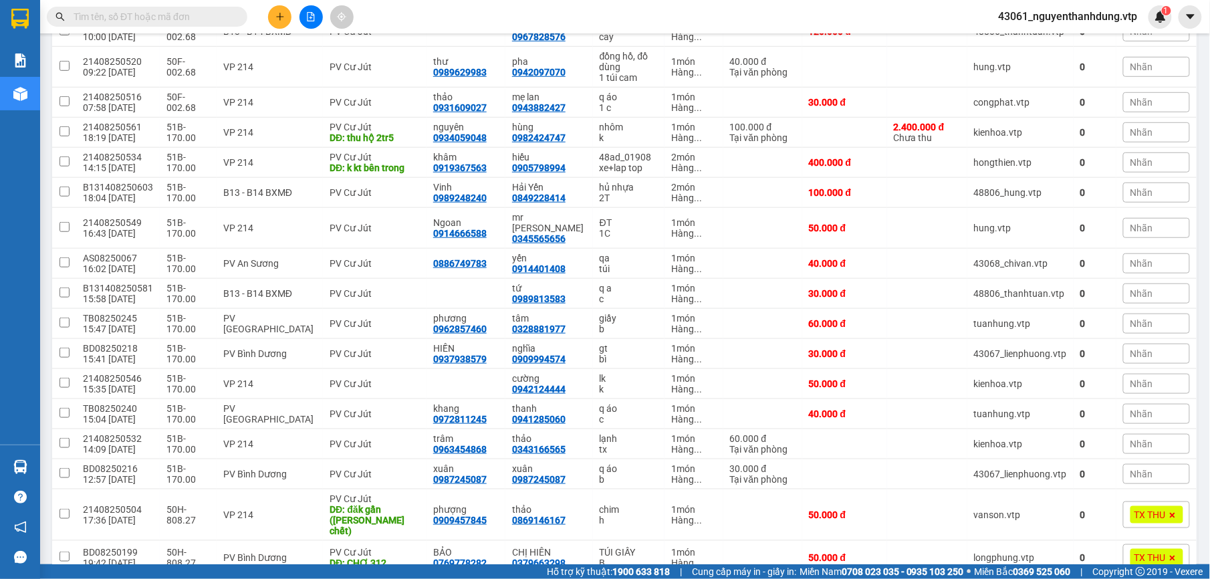
click at [182, 17] on input "text" at bounding box center [153, 16] width 158 height 15
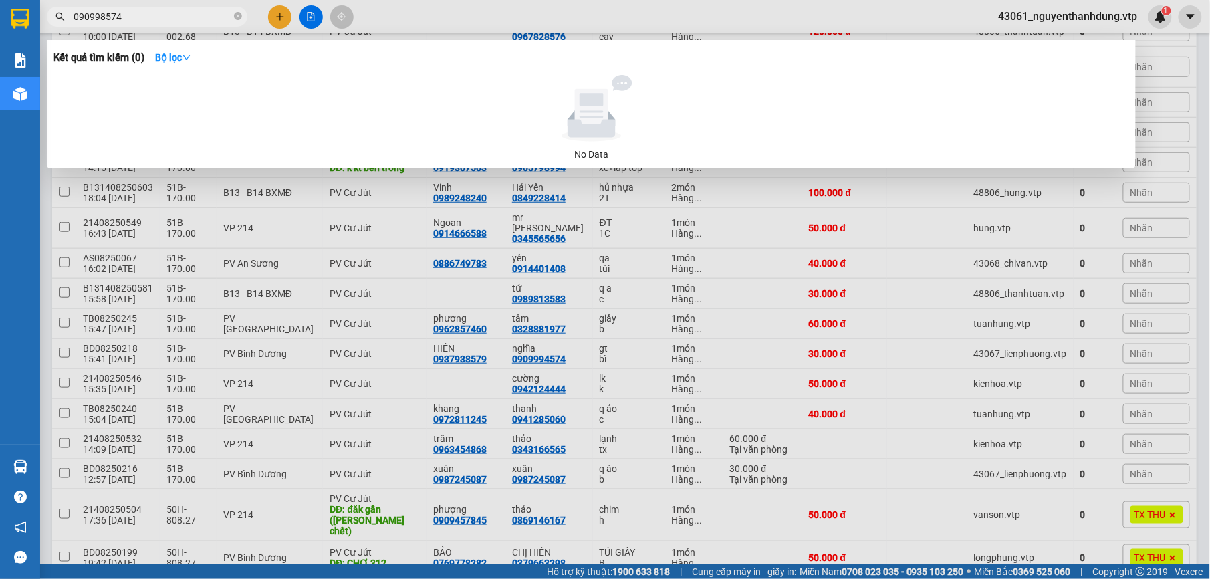
click at [100, 17] on input "090998574" at bounding box center [153, 16] width 158 height 15
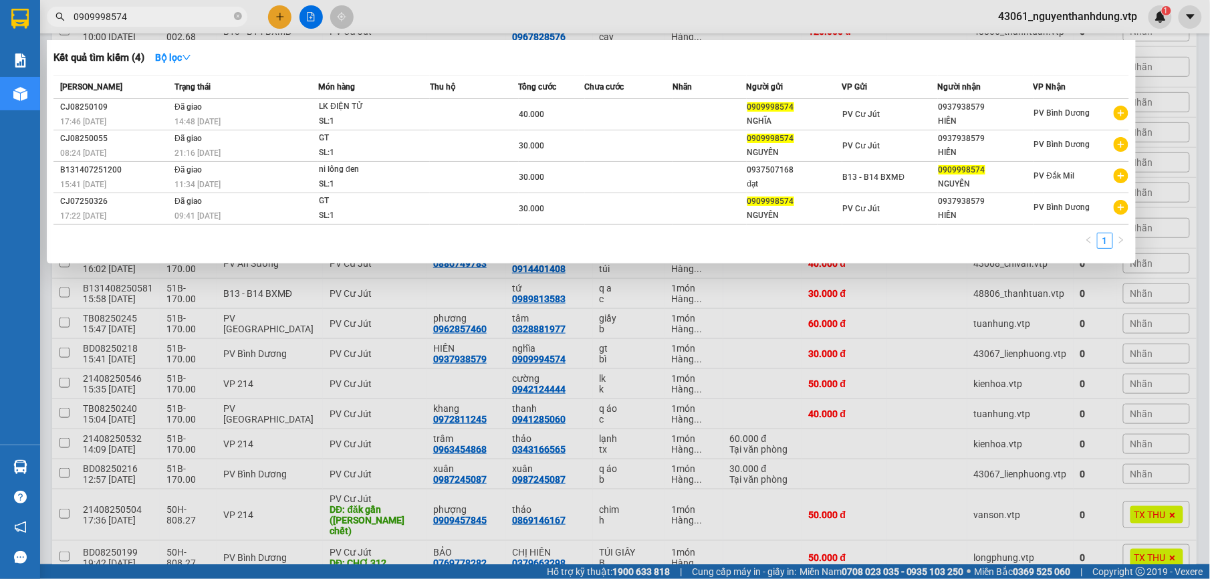
type input "0909998574"
click at [447, 289] on div at bounding box center [605, 289] width 1210 height 579
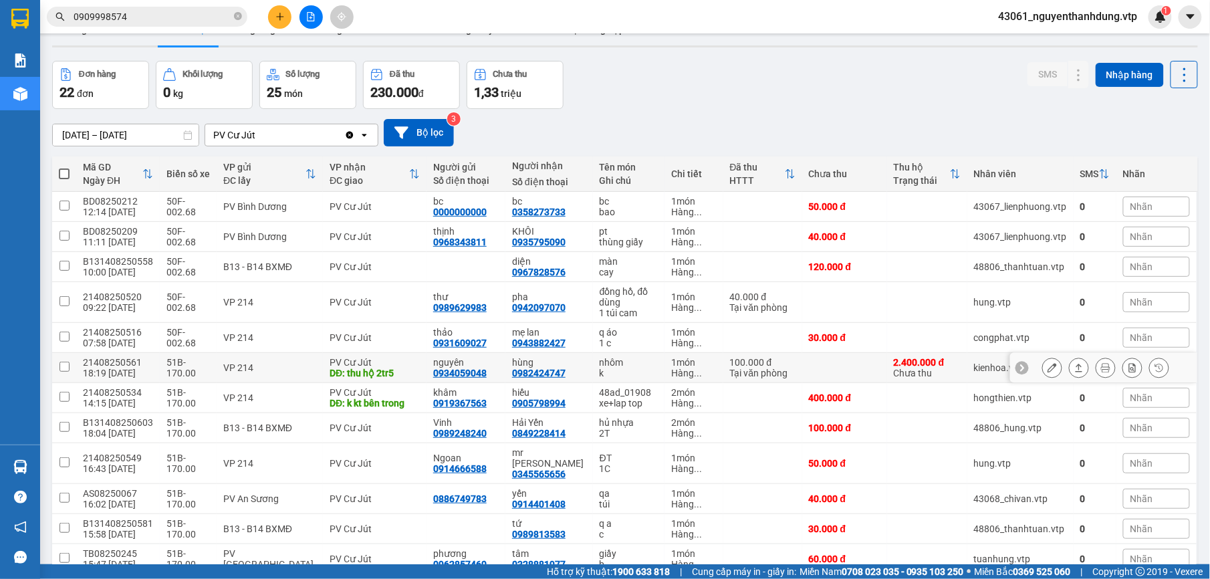
scroll to position [89, 0]
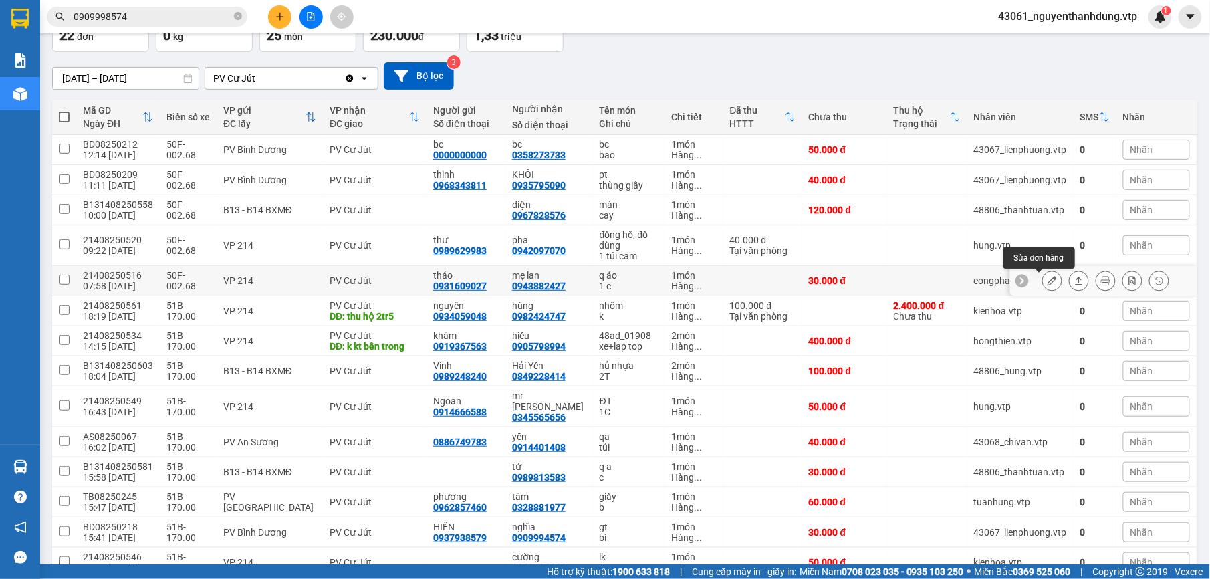
click at [1048, 284] on icon at bounding box center [1052, 280] width 9 height 9
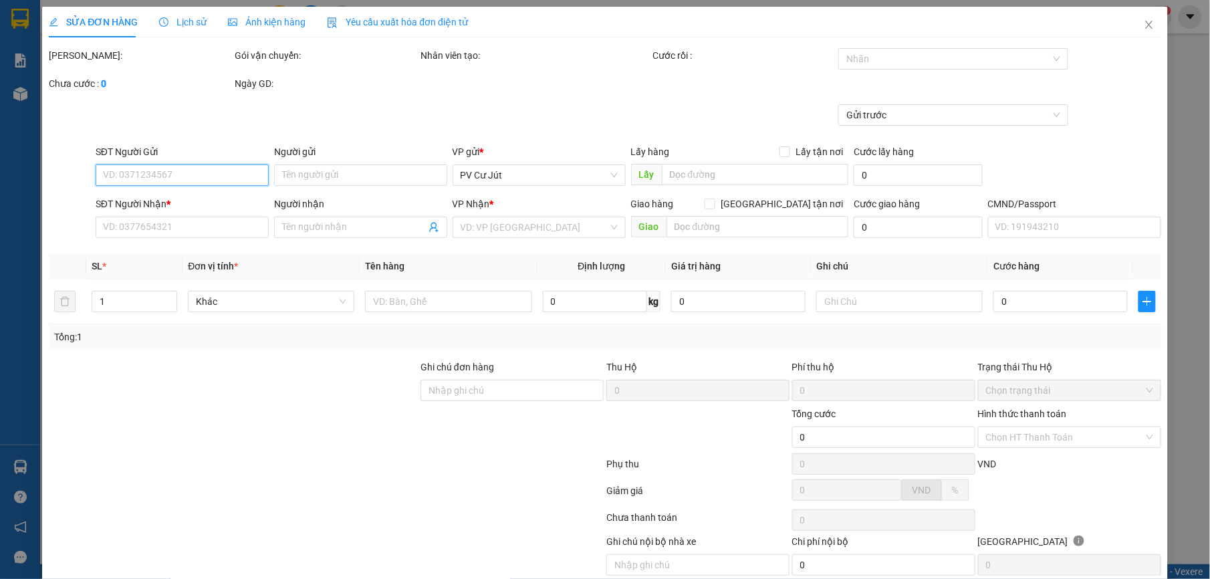
type input "0931609027"
type input "thảo"
type input "0943882427"
type input "mẹ lan"
type input "30.000"
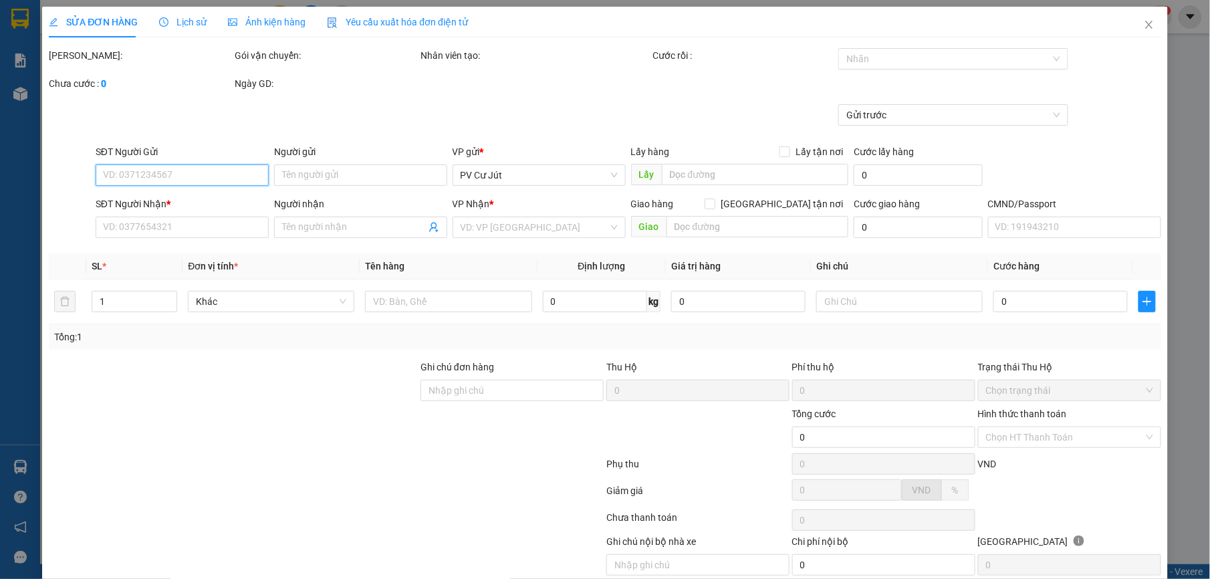
type input "30.000"
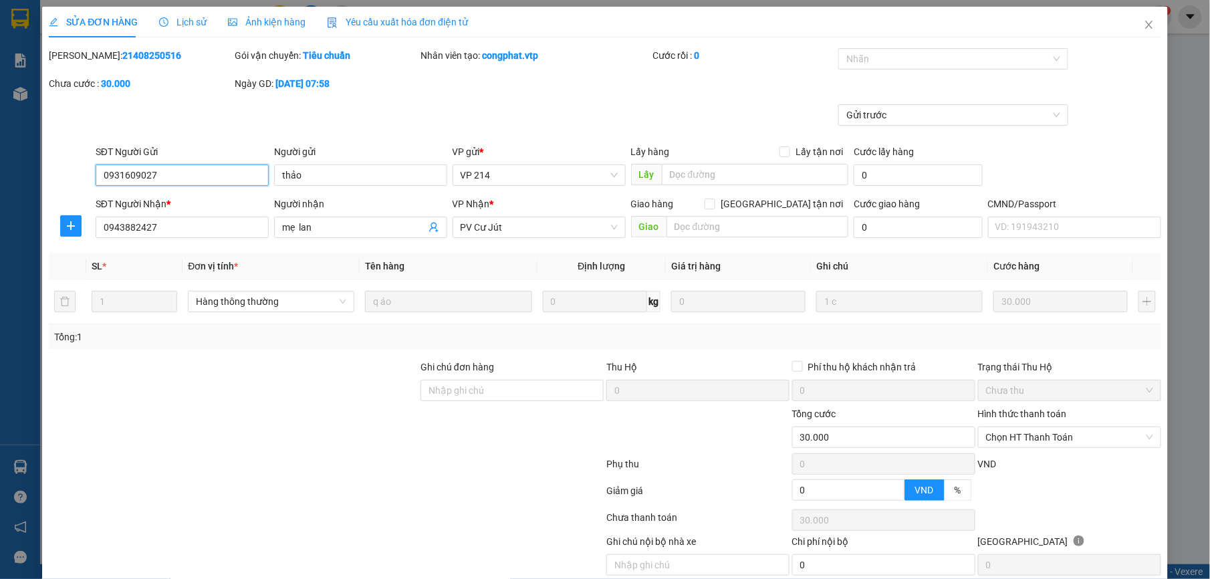
type input "1.500"
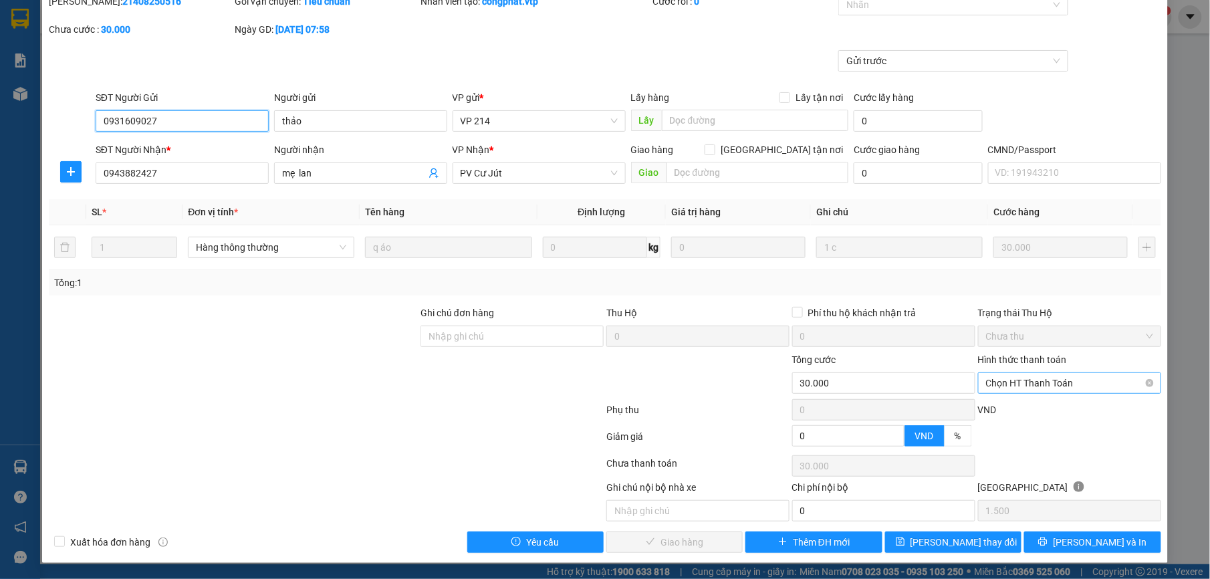
click at [1075, 384] on span "Chọn HT Thanh Toán" at bounding box center [1069, 383] width 167 height 20
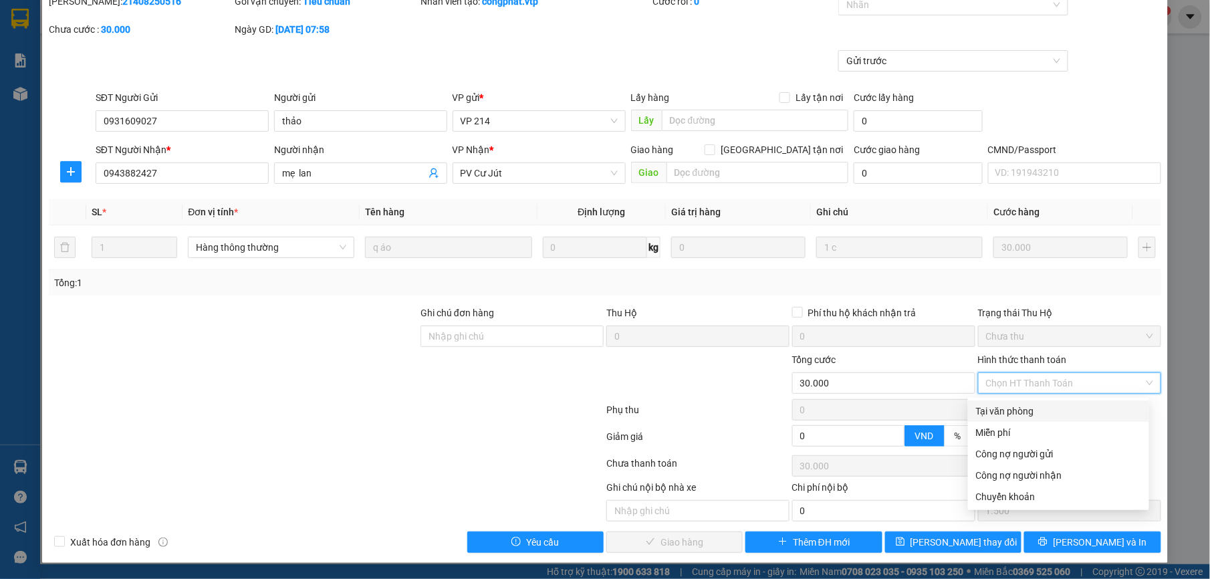
click at [1010, 407] on div "Tại văn phòng" at bounding box center [1058, 411] width 165 height 15
type input "0"
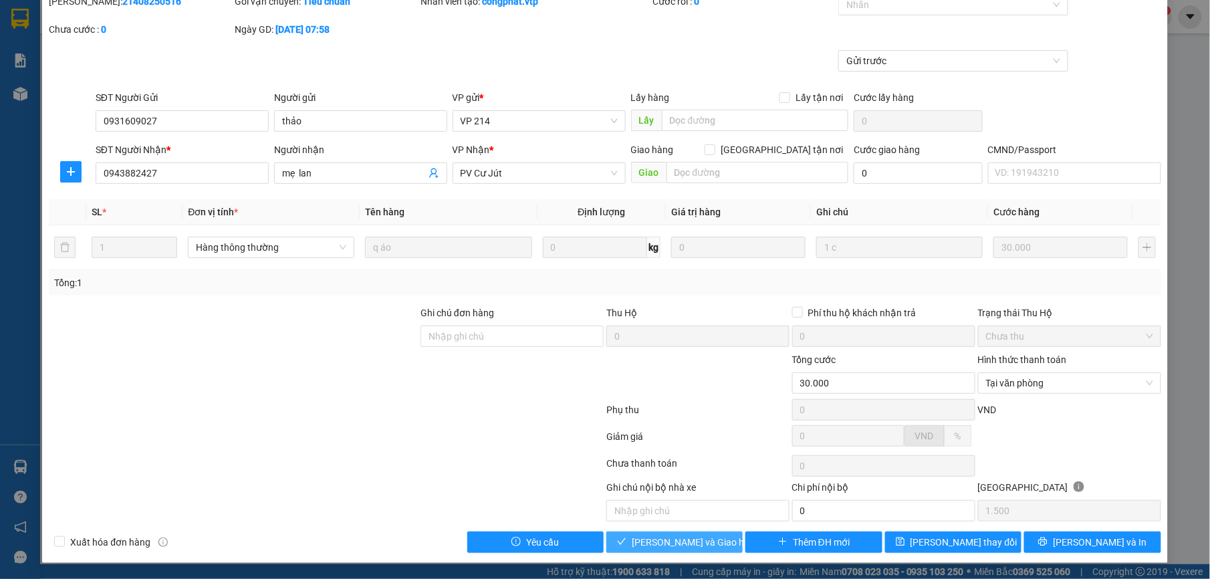
click at [673, 534] on button "[PERSON_NAME] và Giao hàng" at bounding box center [674, 542] width 136 height 21
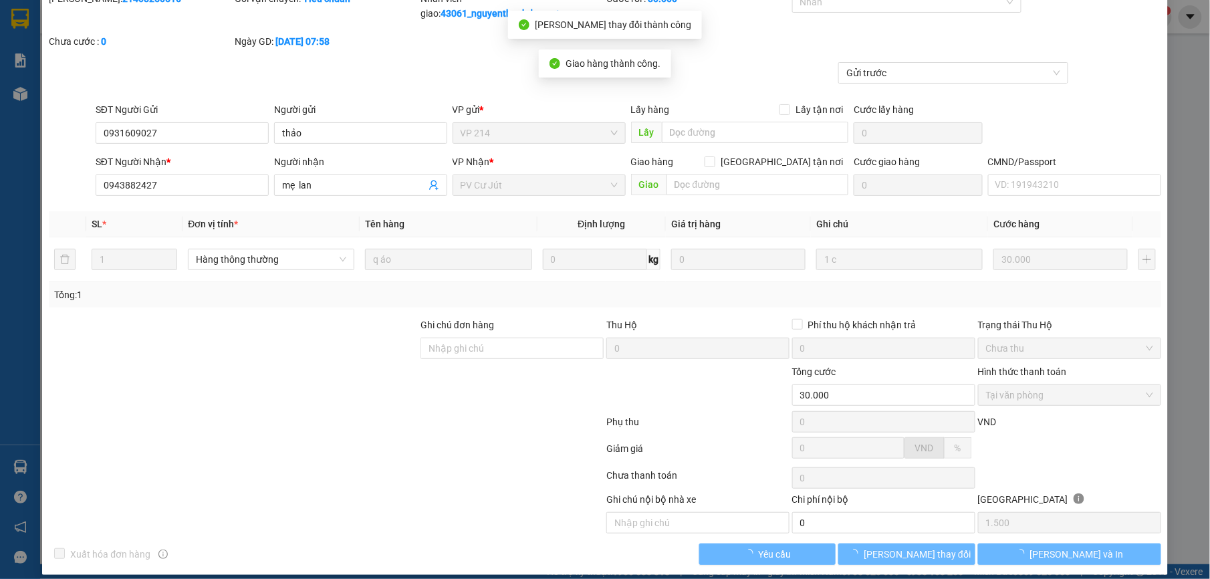
scroll to position [0, 0]
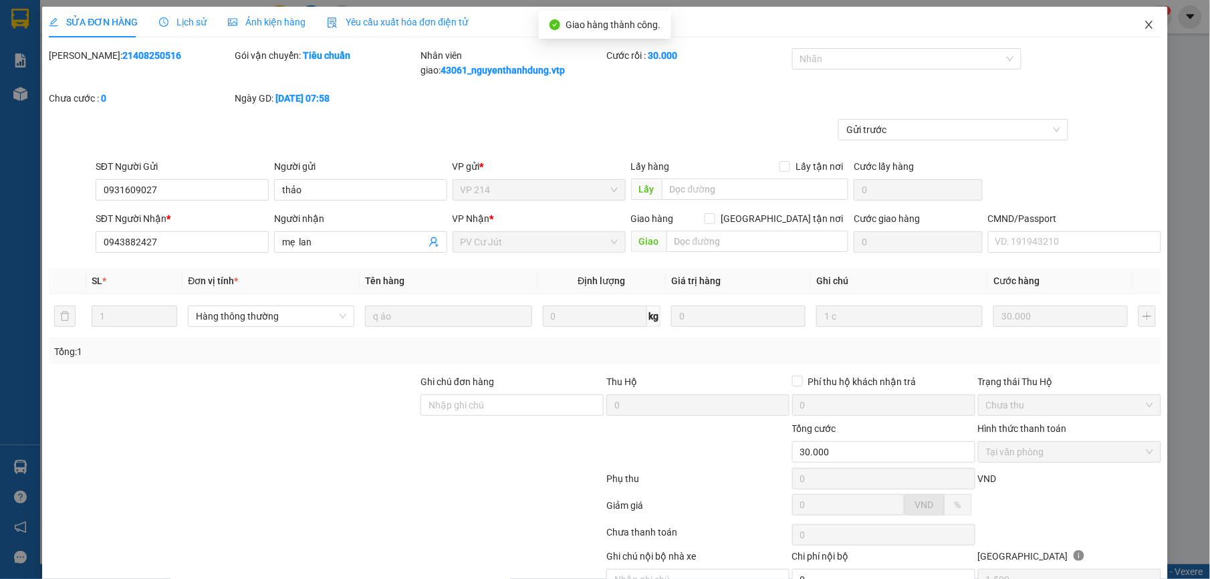
click at [1131, 25] on span "Close" at bounding box center [1149, 25] width 37 height 37
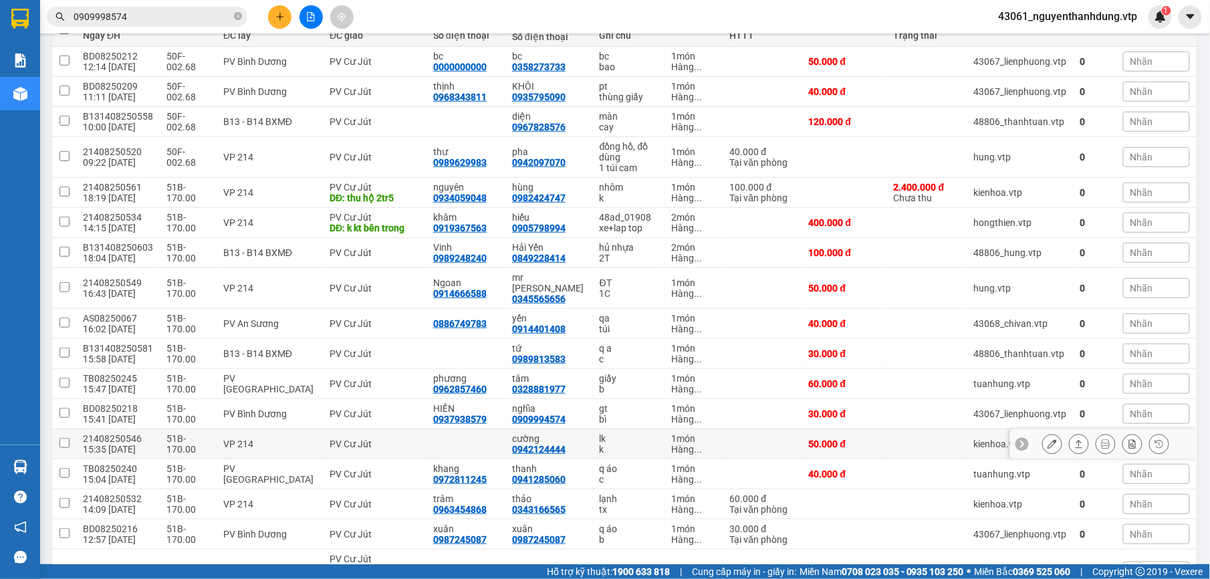
scroll to position [267, 0]
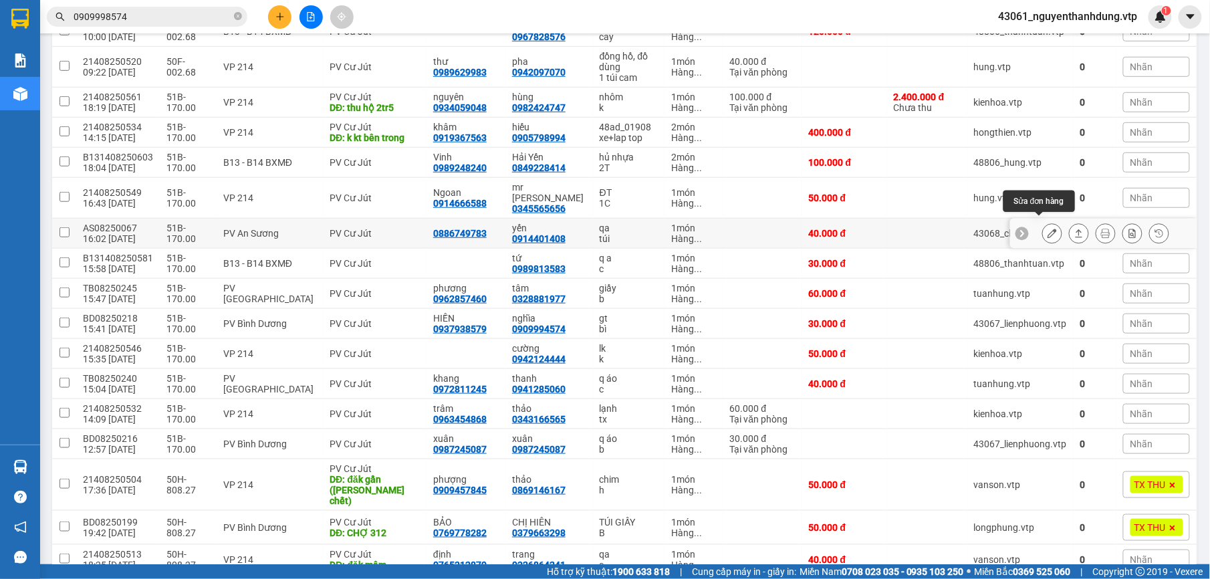
click at [1048, 229] on icon at bounding box center [1052, 233] width 9 height 9
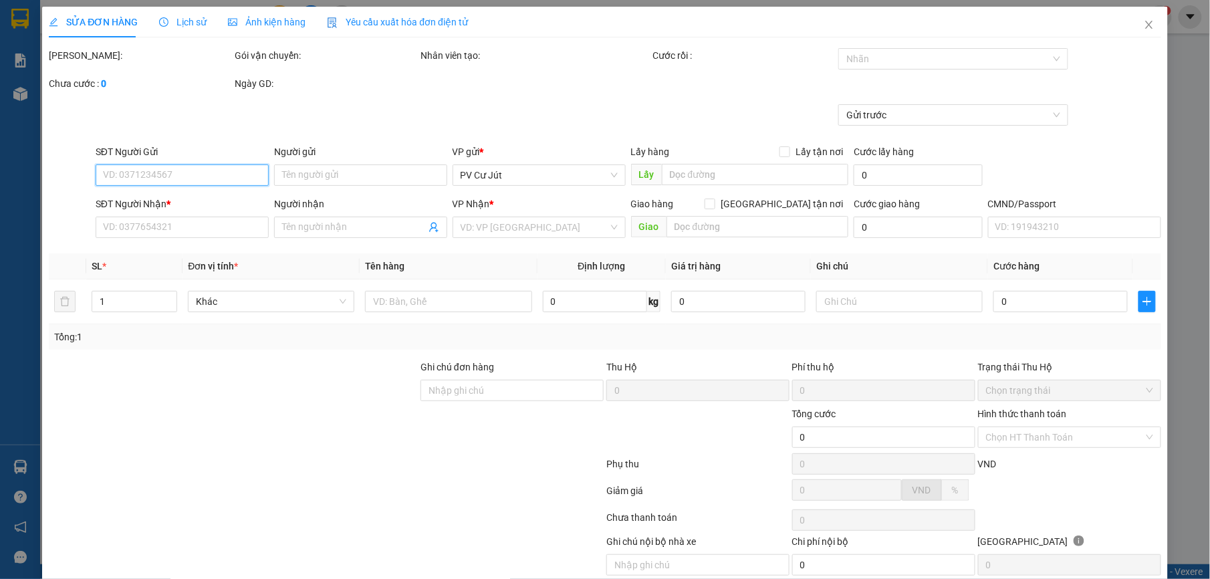
type input "0886749783"
type input "0914401408"
type input "yến"
type input "40.000"
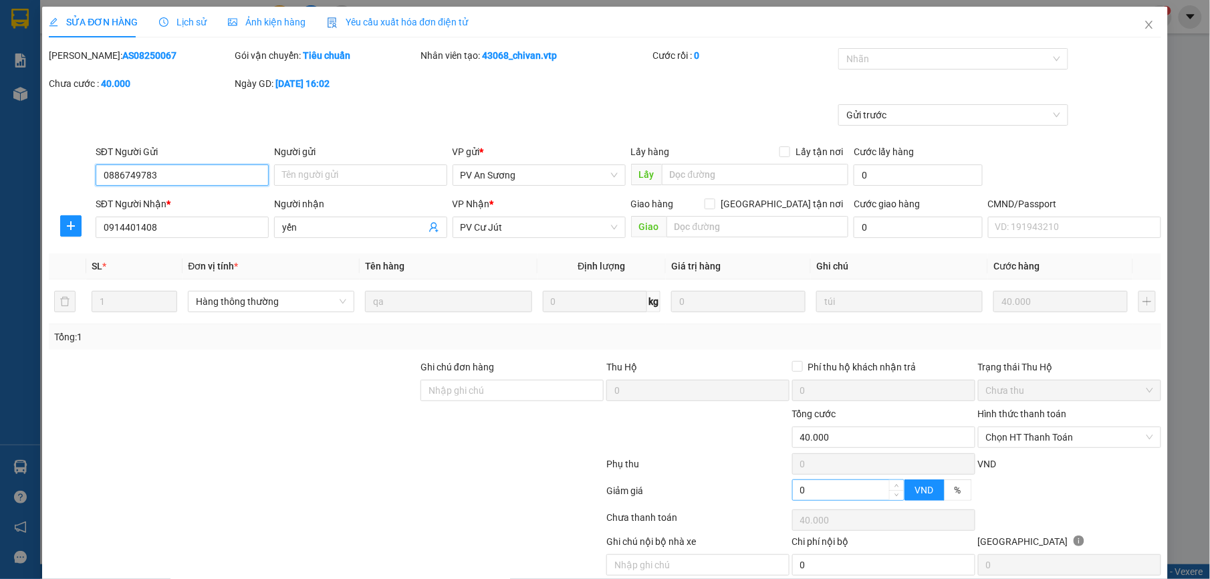
type input "2.000"
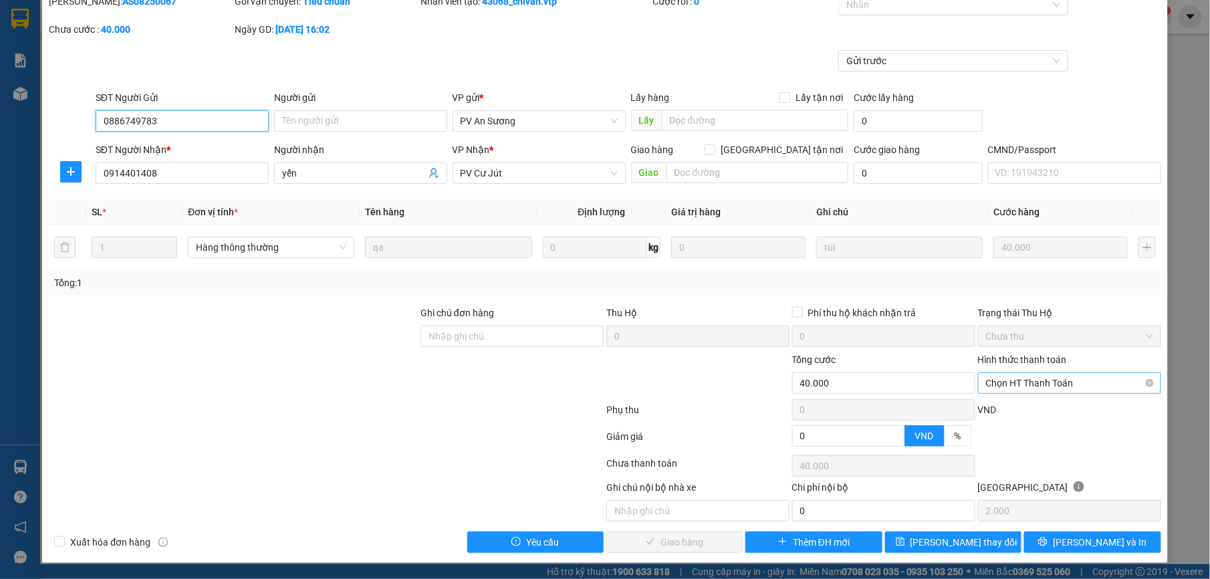
click at [1073, 381] on span "Chọn HT Thanh Toán" at bounding box center [1069, 383] width 167 height 20
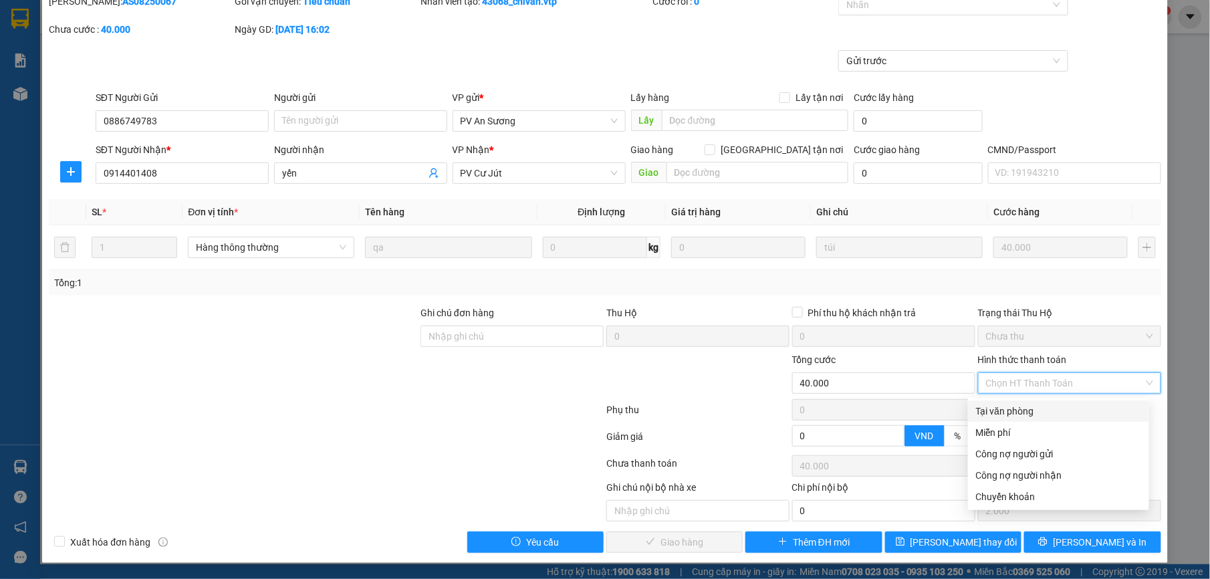
click at [1038, 407] on div "Tại văn phòng" at bounding box center [1058, 411] width 165 height 15
type input "0"
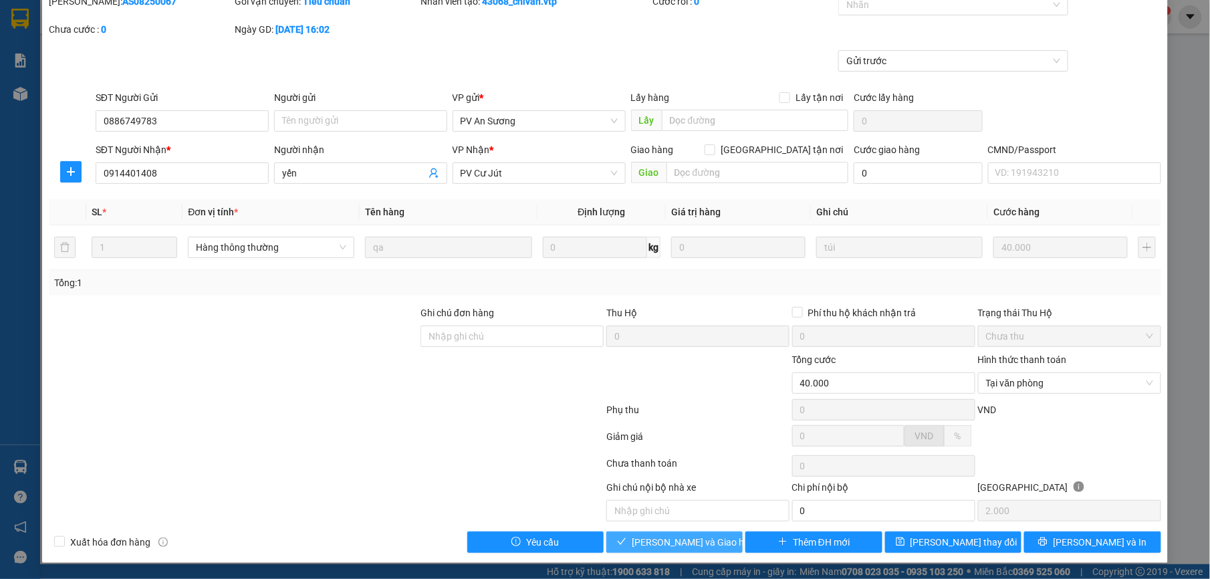
click at [662, 542] on span "[PERSON_NAME] và Giao hàng" at bounding box center [696, 542] width 128 height 15
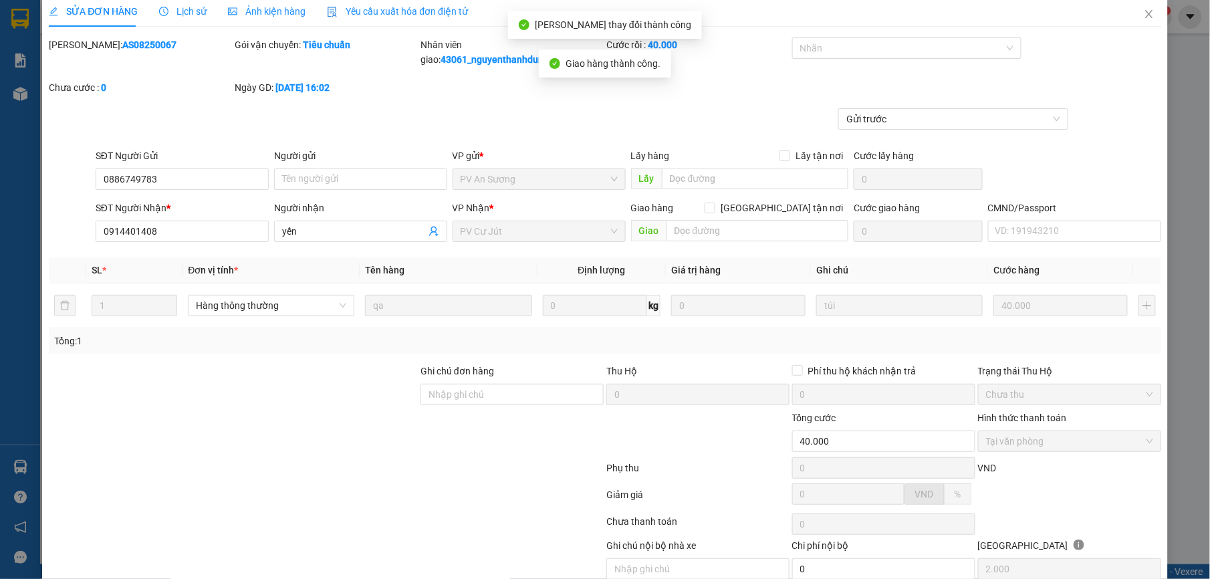
scroll to position [0, 0]
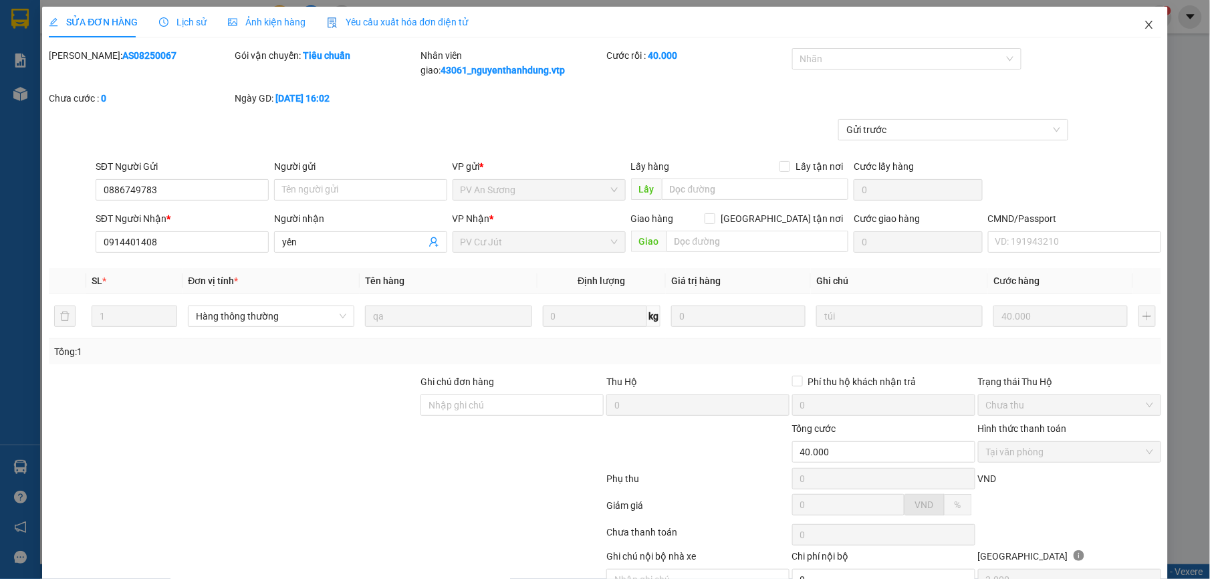
click at [1144, 20] on icon "close" at bounding box center [1149, 24] width 11 height 11
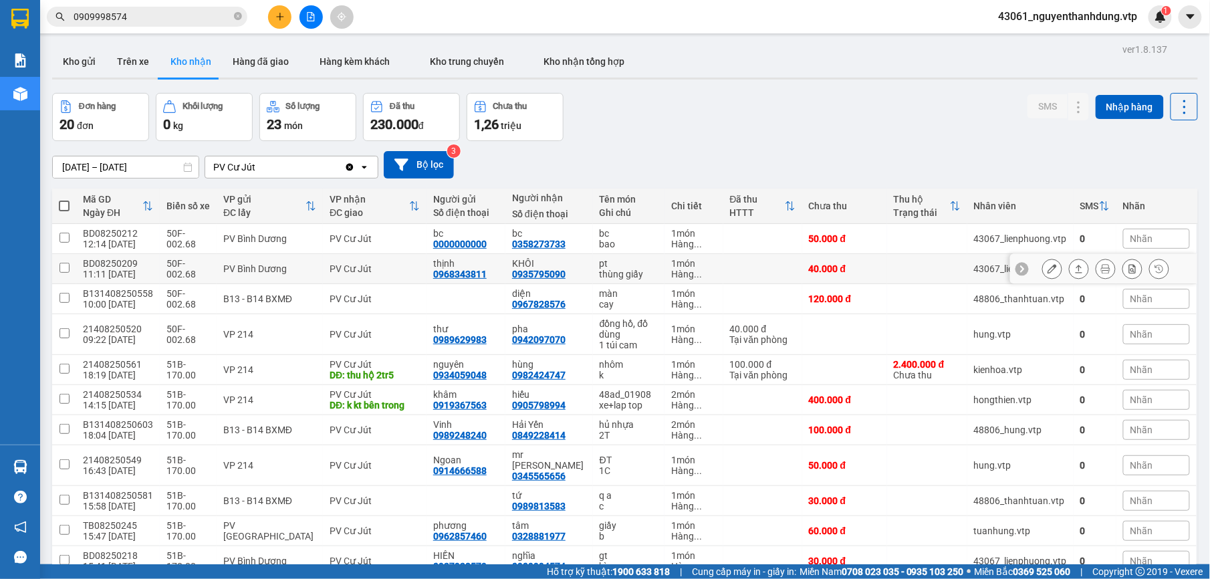
scroll to position [89, 0]
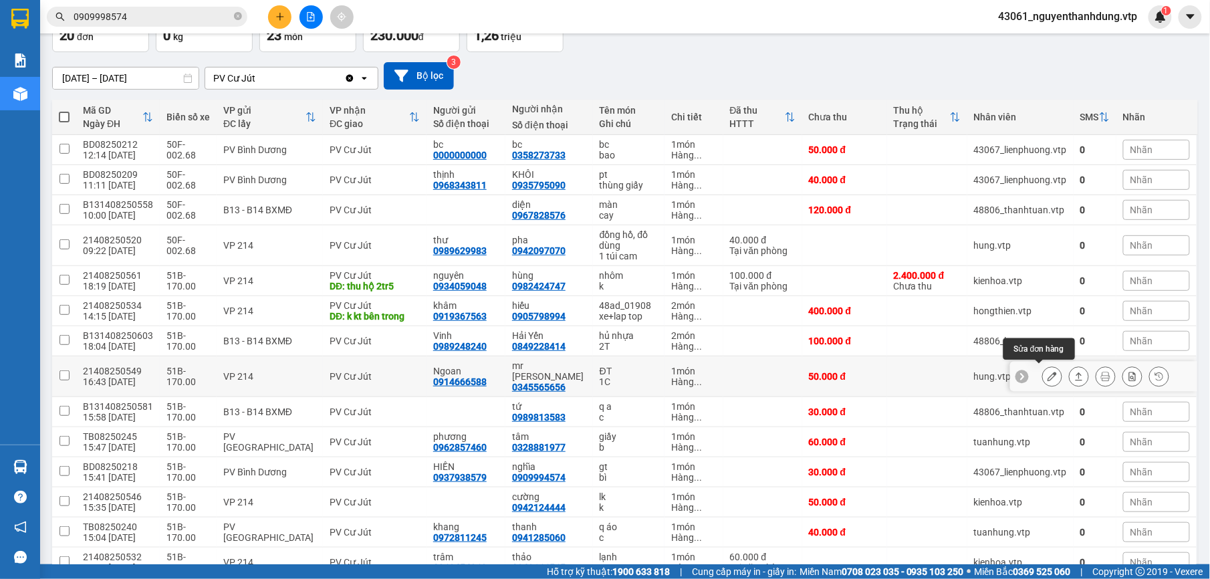
click at [1048, 372] on icon at bounding box center [1052, 376] width 9 height 9
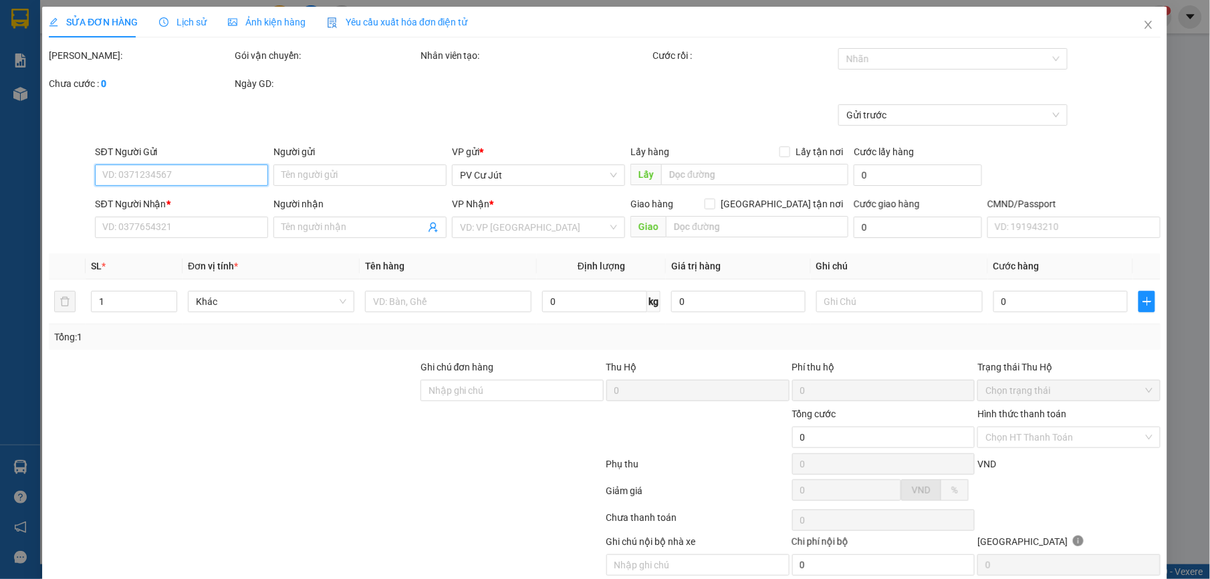
type input "0914666588"
type input "Ngoan"
type input "0345565656"
type input "mr [PERSON_NAME]"
type input "50.000"
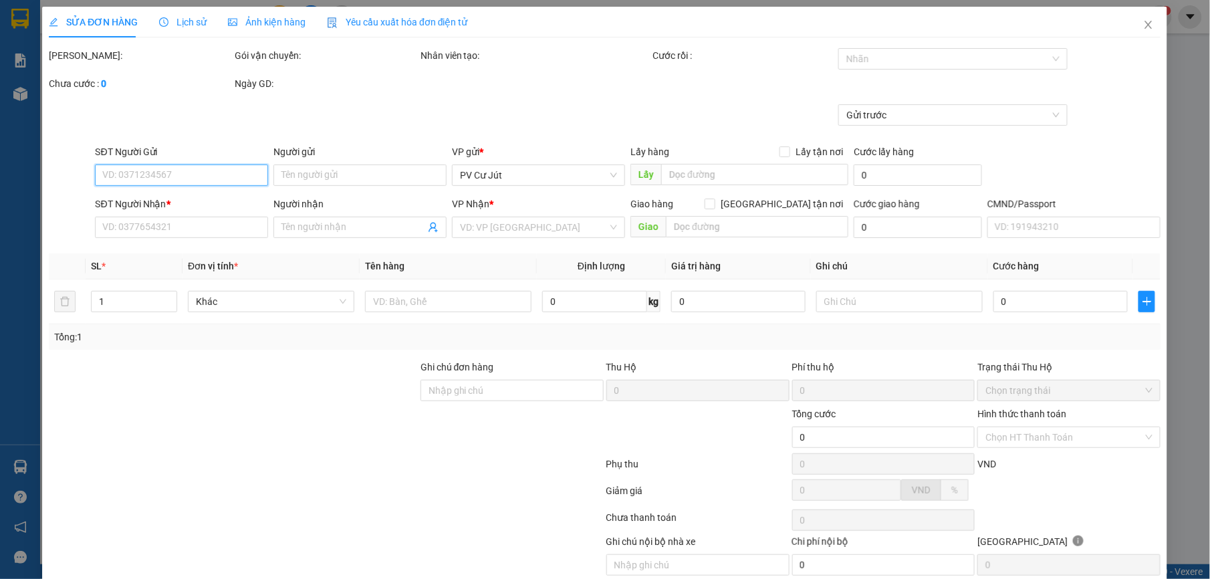
type input "50.000"
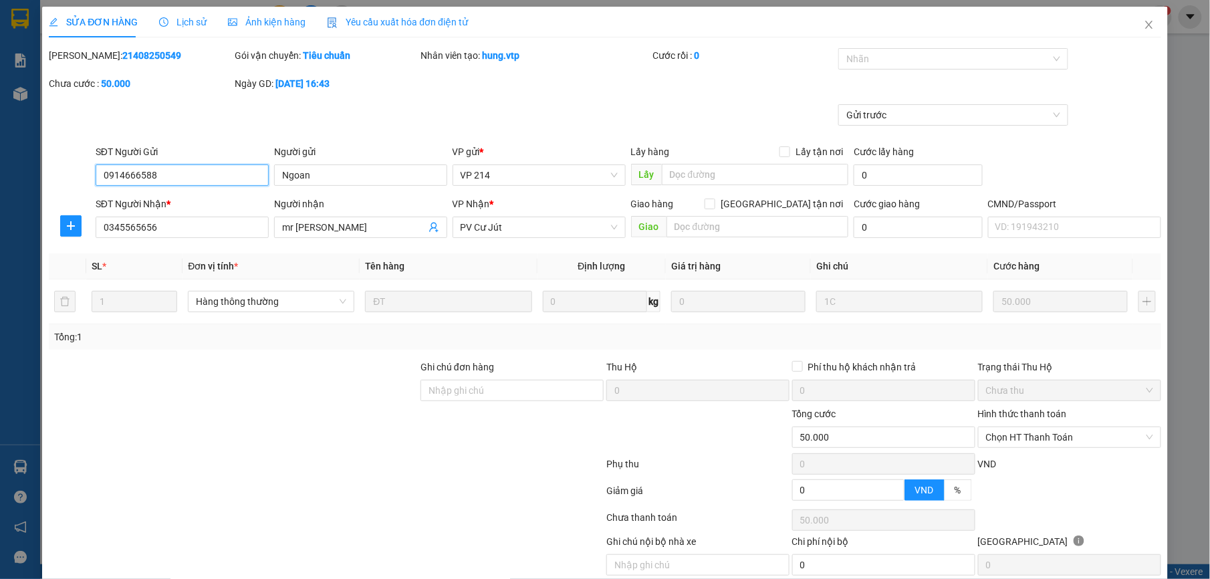
type input "2.500"
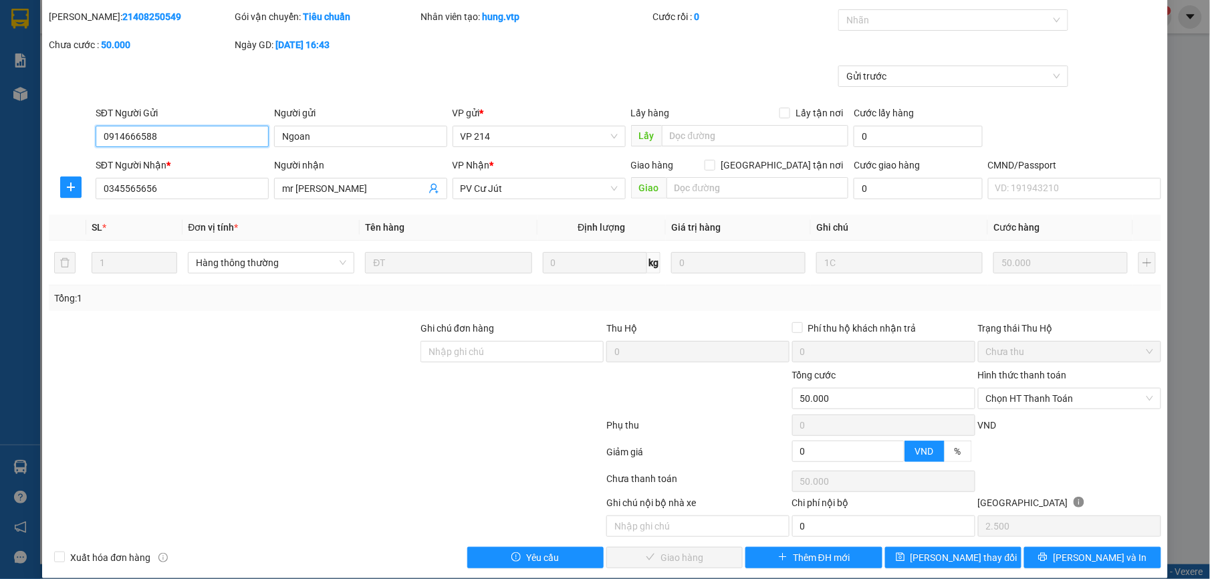
scroll to position [57, 0]
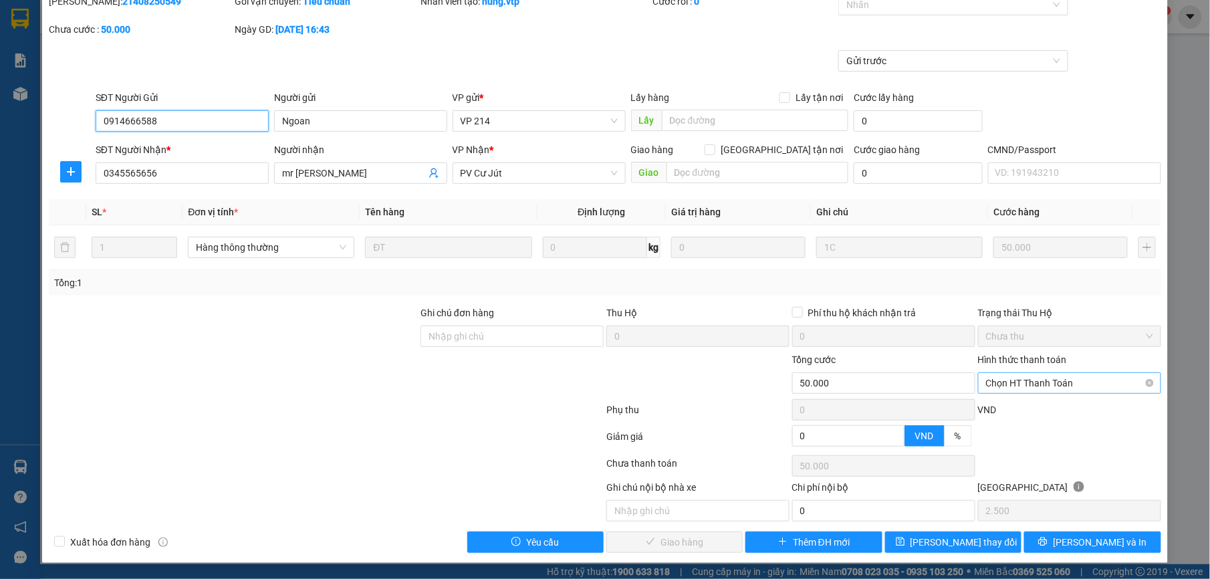
click at [1043, 377] on span "Chọn HT Thanh Toán" at bounding box center [1069, 383] width 167 height 20
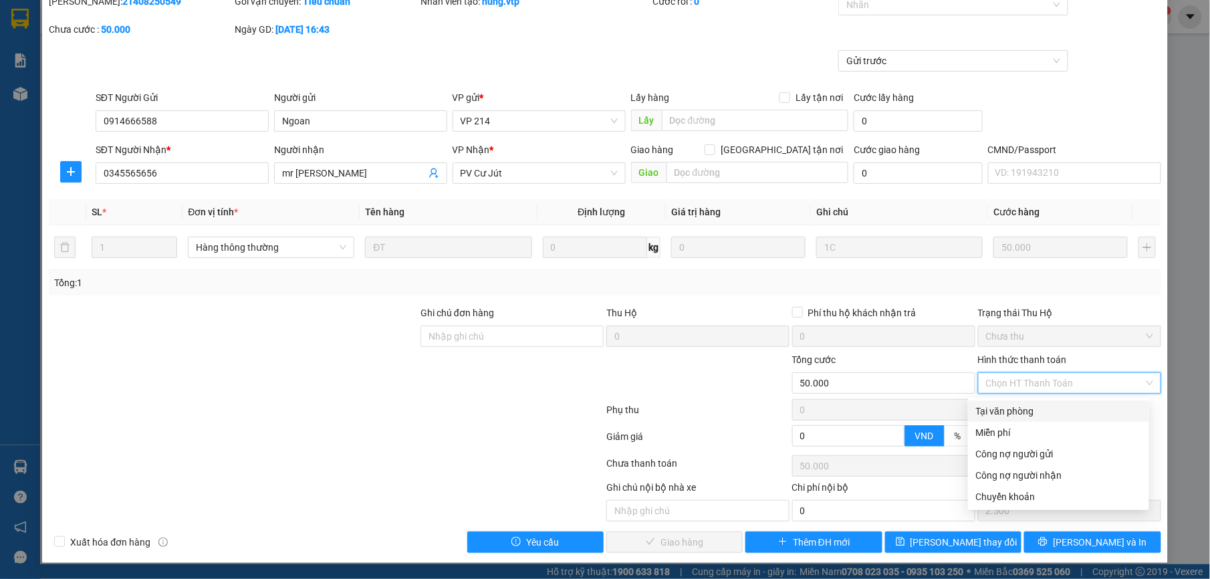
click at [1046, 411] on div "Tại văn phòng" at bounding box center [1058, 411] width 165 height 15
type input "0"
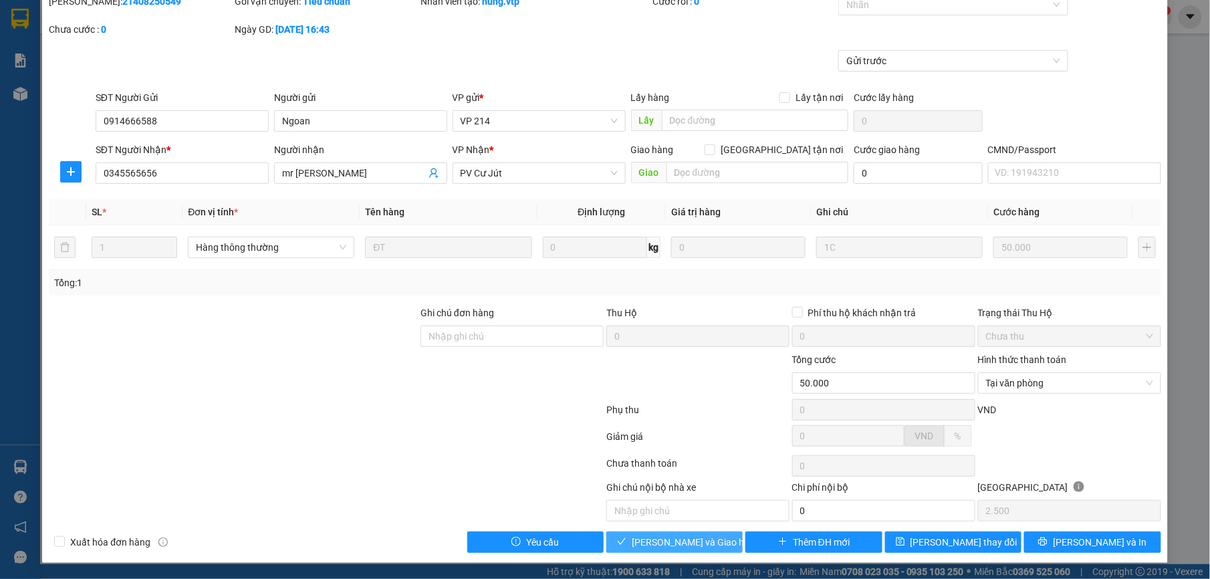
click at [656, 543] on span "[PERSON_NAME] và Giao hàng" at bounding box center [696, 542] width 128 height 15
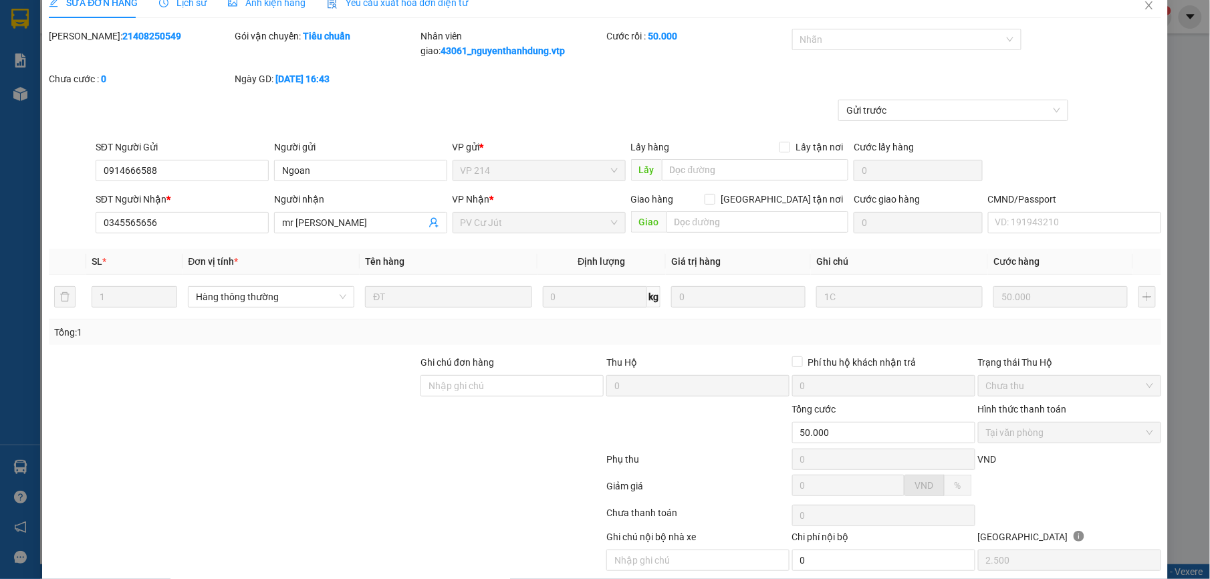
scroll to position [0, 0]
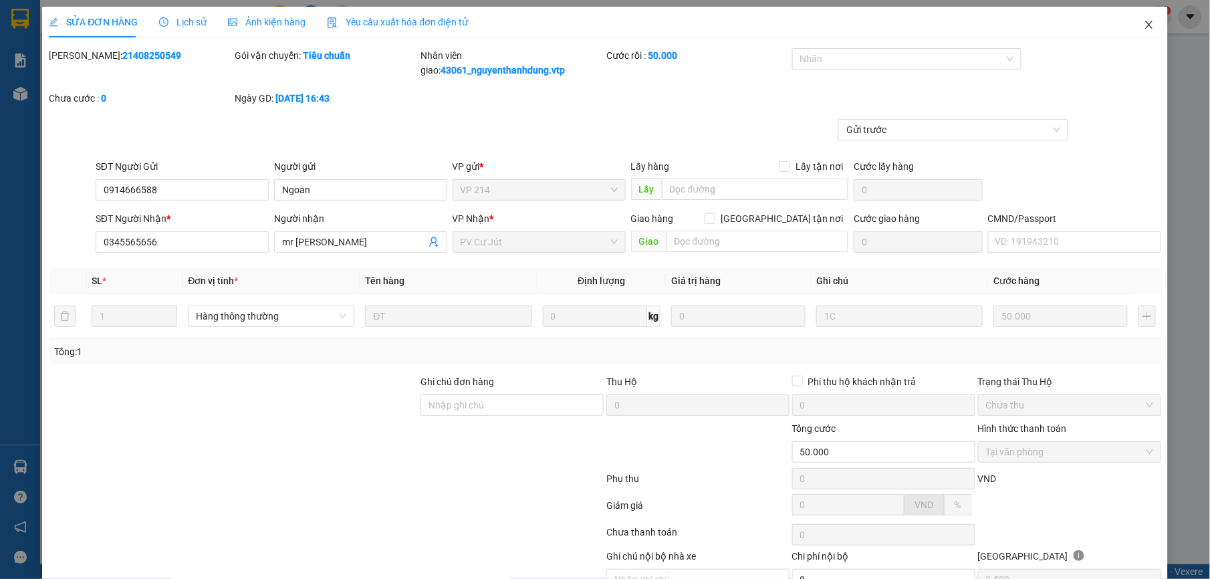
click at [1144, 21] on icon "close" at bounding box center [1149, 24] width 11 height 11
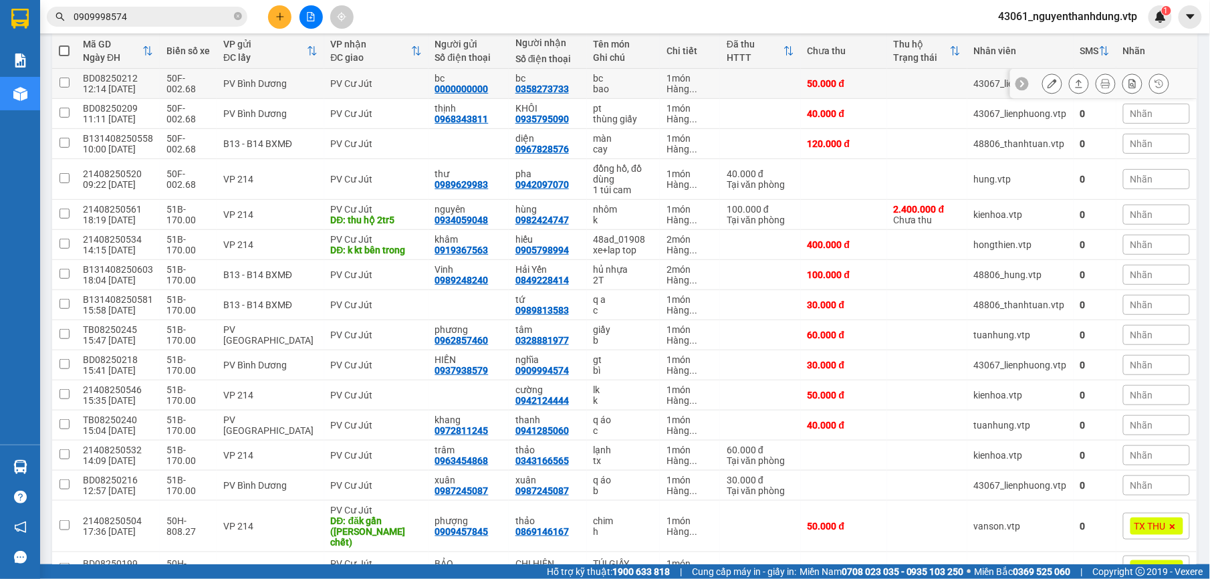
scroll to position [139, 0]
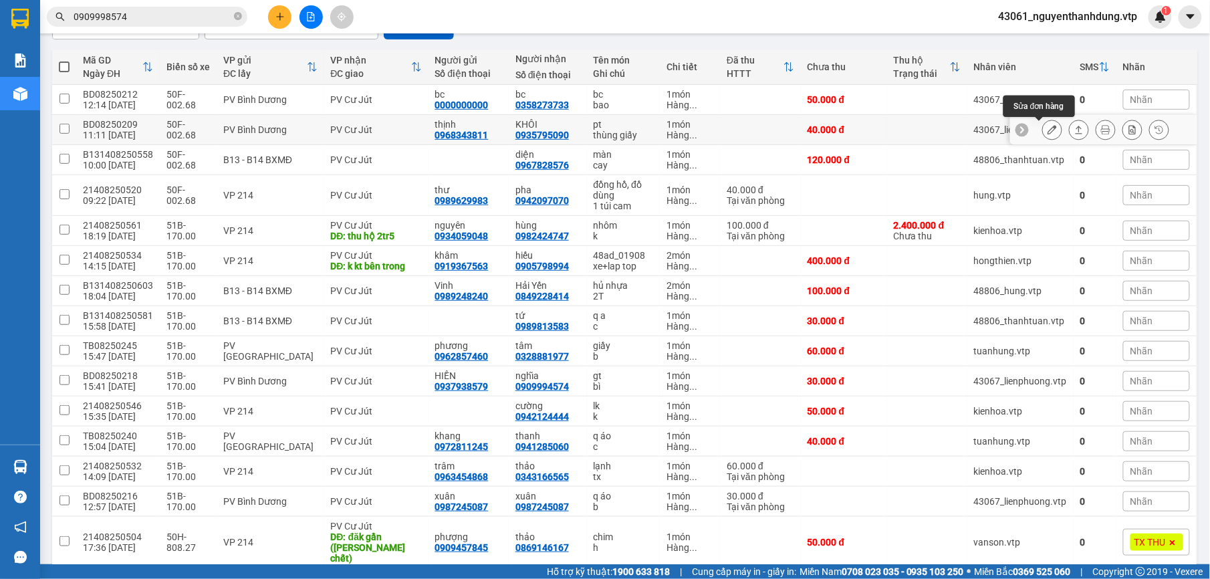
click at [1043, 126] on button at bounding box center [1052, 129] width 19 height 23
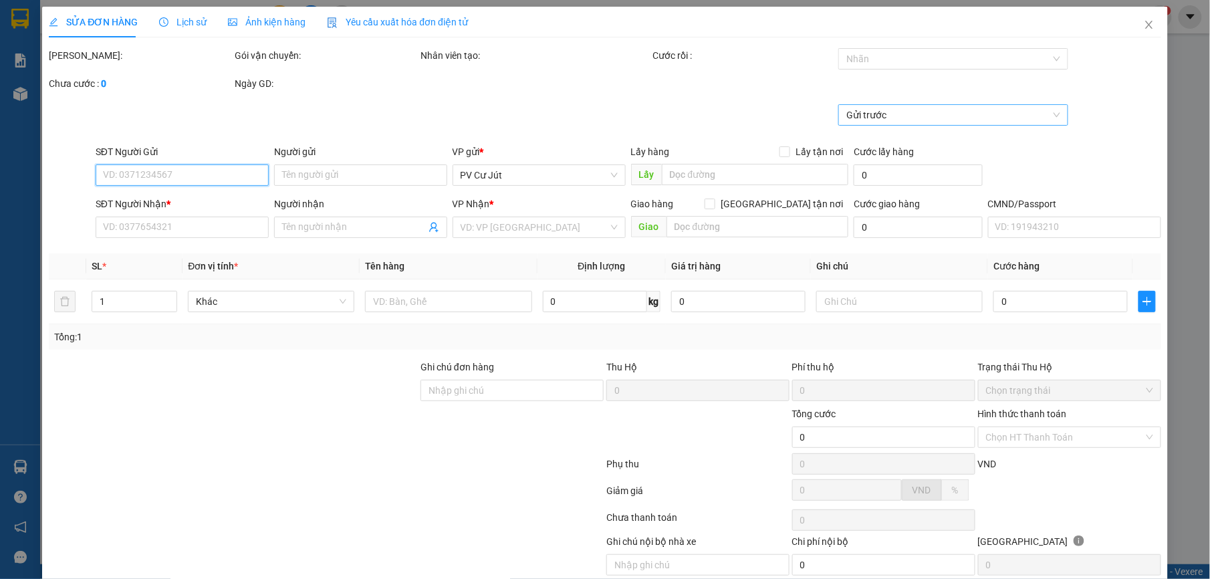
type input "0968343811"
type input "thịnh"
type input "0935795090"
type input "KHÔI"
type input "40.000"
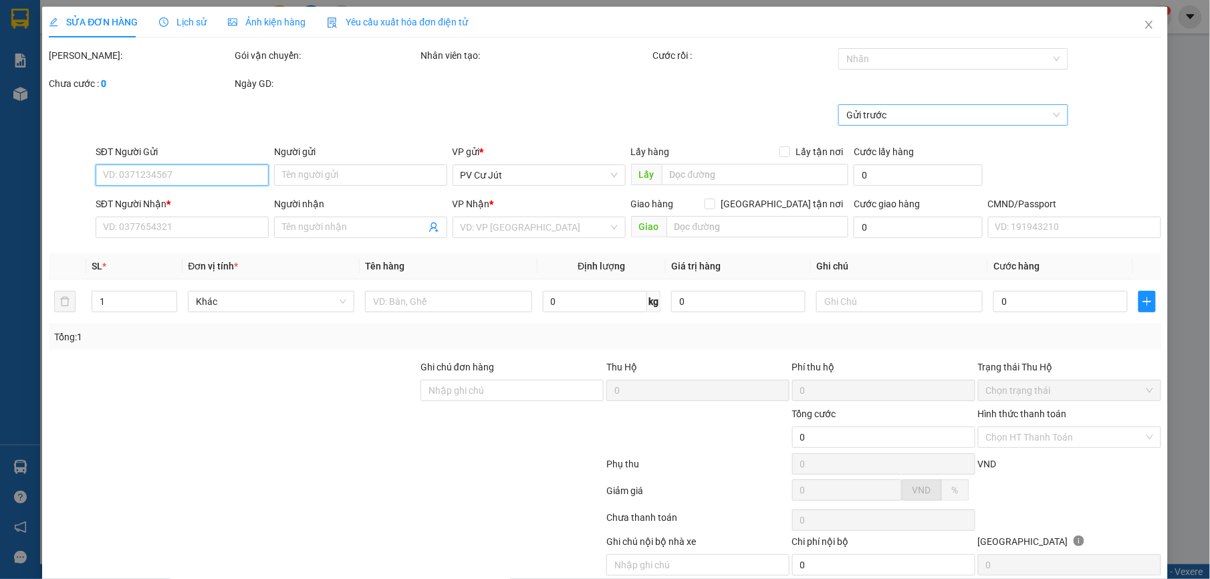
type input "40.000"
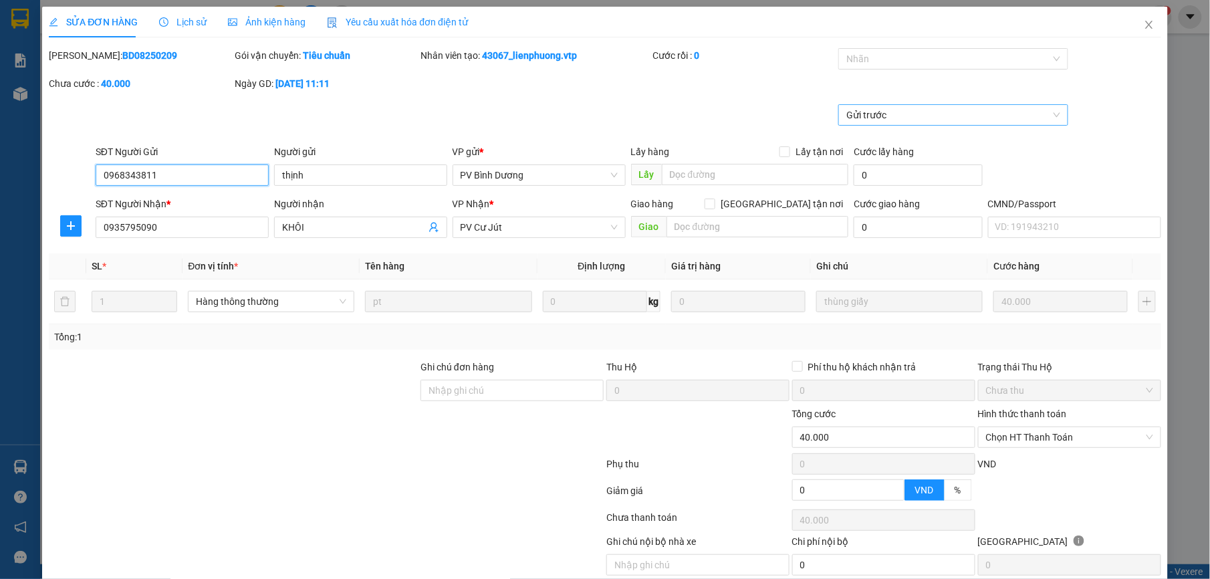
type input "2.000"
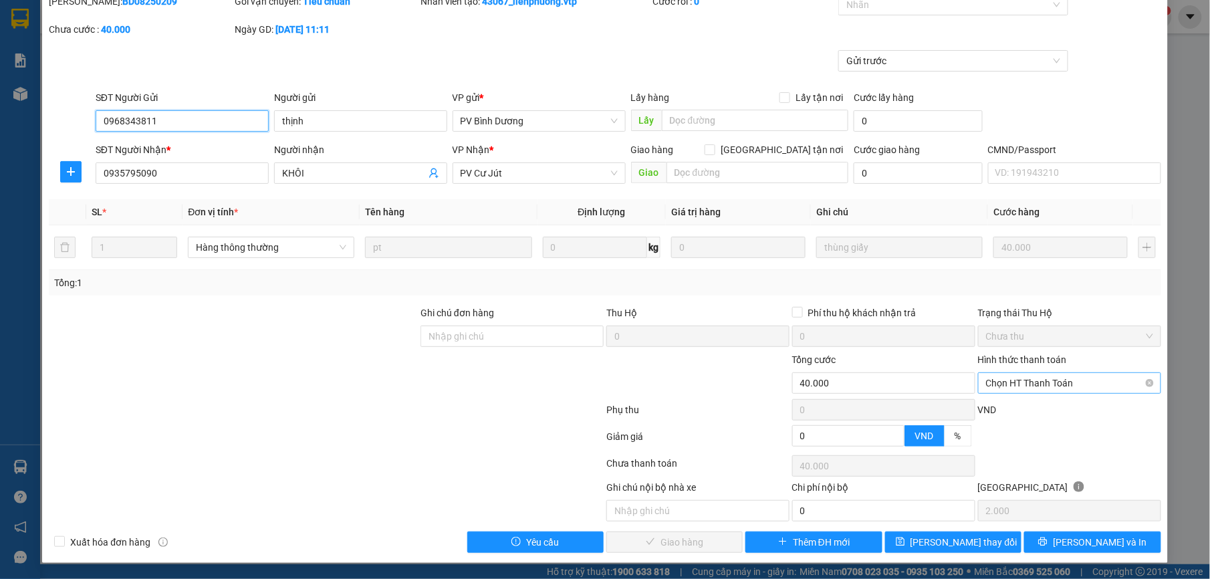
click at [1039, 384] on span "Chọn HT Thanh Toán" at bounding box center [1069, 383] width 167 height 20
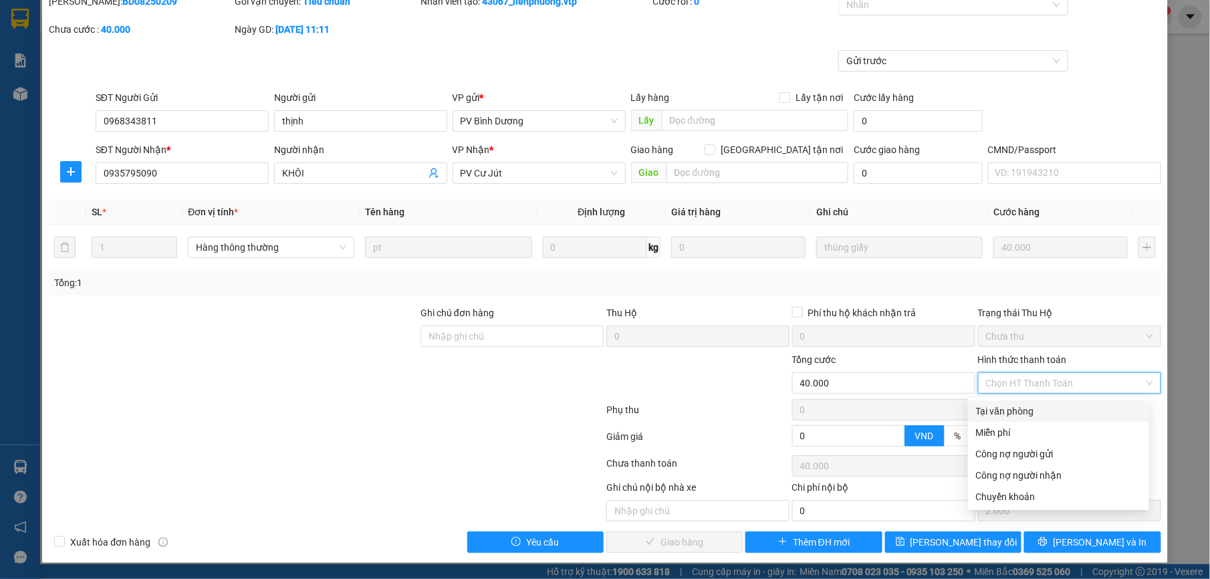
click at [1006, 401] on div "Tại văn phòng" at bounding box center [1058, 411] width 181 height 21
type input "0"
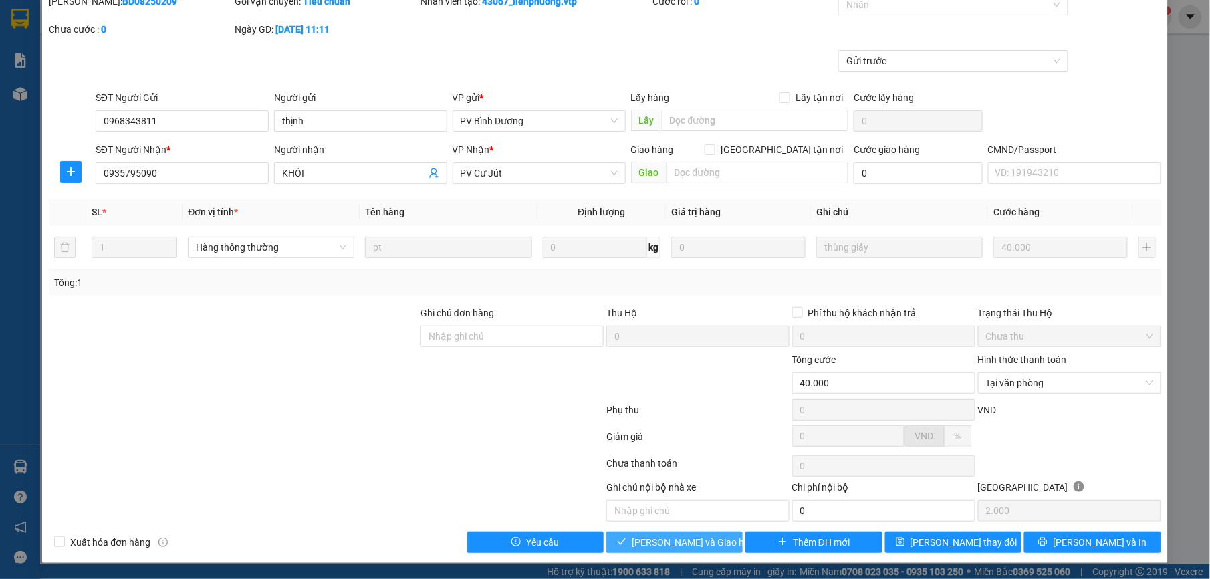
click at [642, 536] on span "[PERSON_NAME] và Giao hàng" at bounding box center [696, 542] width 128 height 15
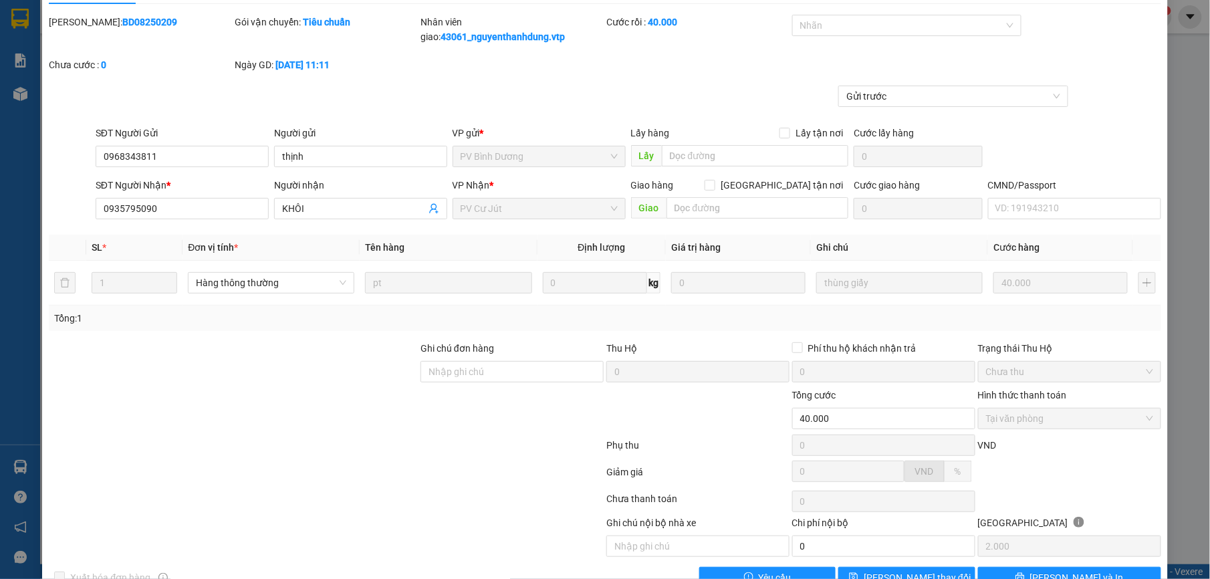
scroll to position [0, 0]
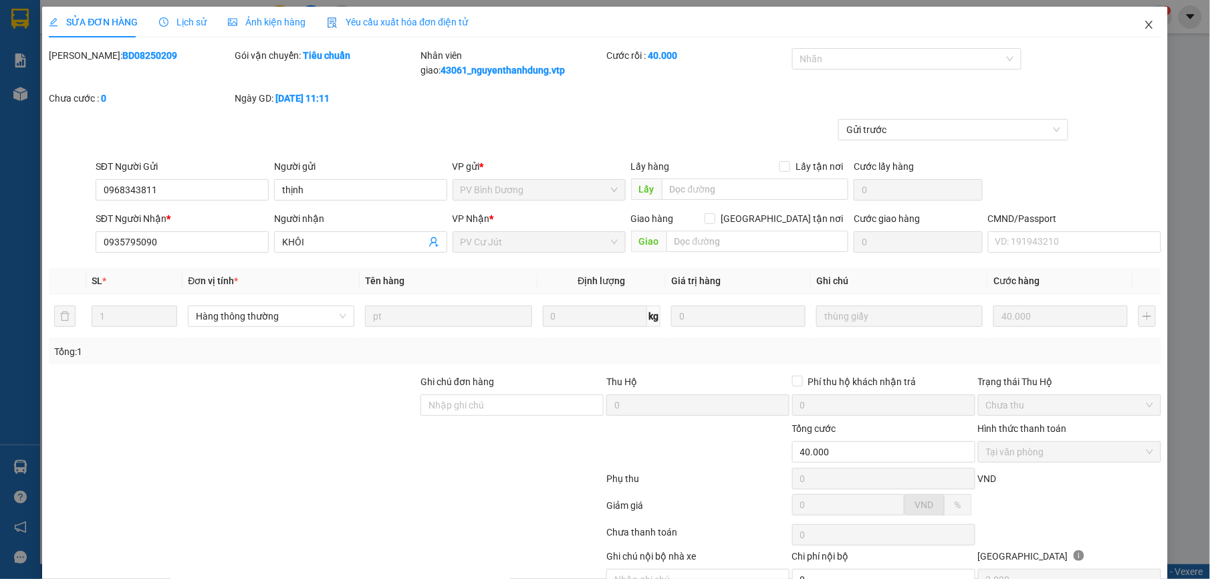
click at [1144, 25] on icon "close" at bounding box center [1149, 24] width 11 height 11
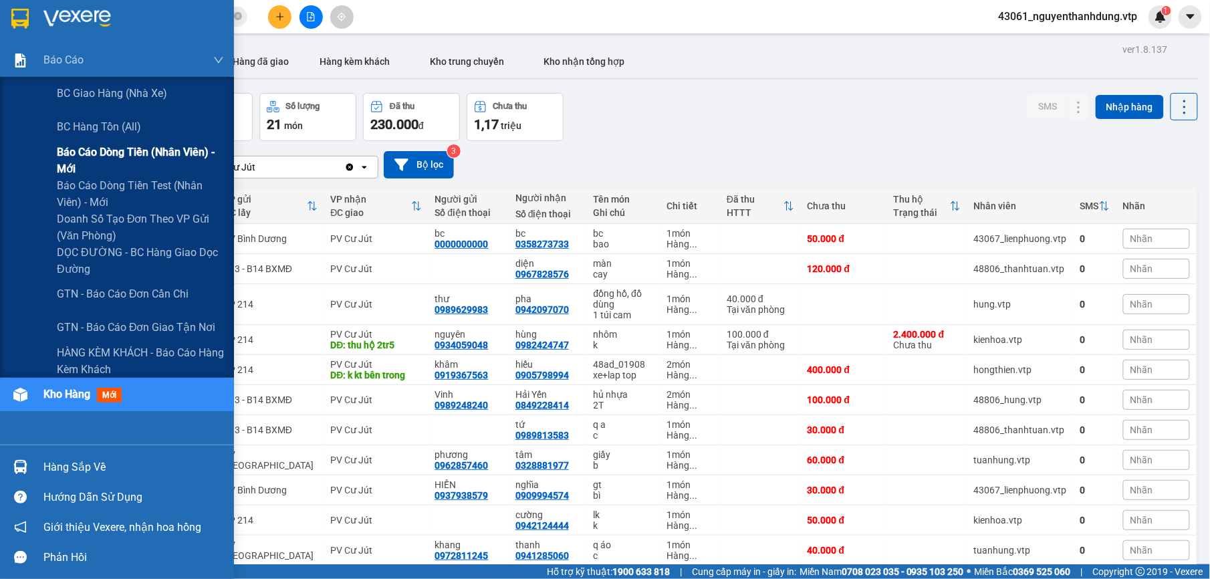
click at [178, 158] on span "Báo cáo dòng tiền (nhân viên) - mới" at bounding box center [140, 160] width 167 height 33
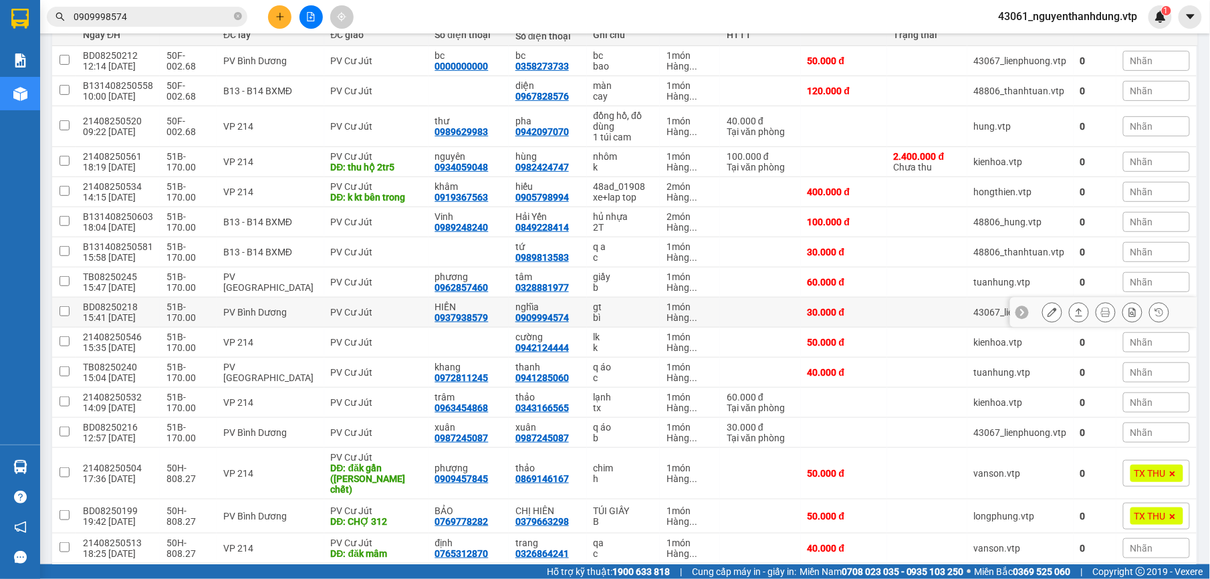
scroll to position [89, 0]
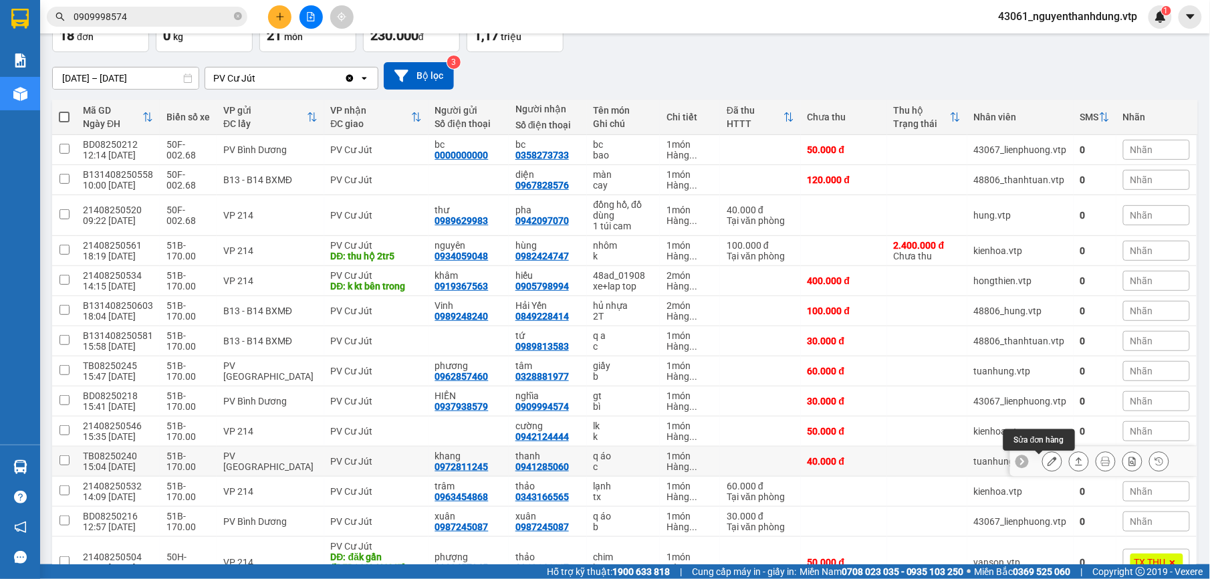
click at [1048, 466] on icon at bounding box center [1052, 461] width 9 height 9
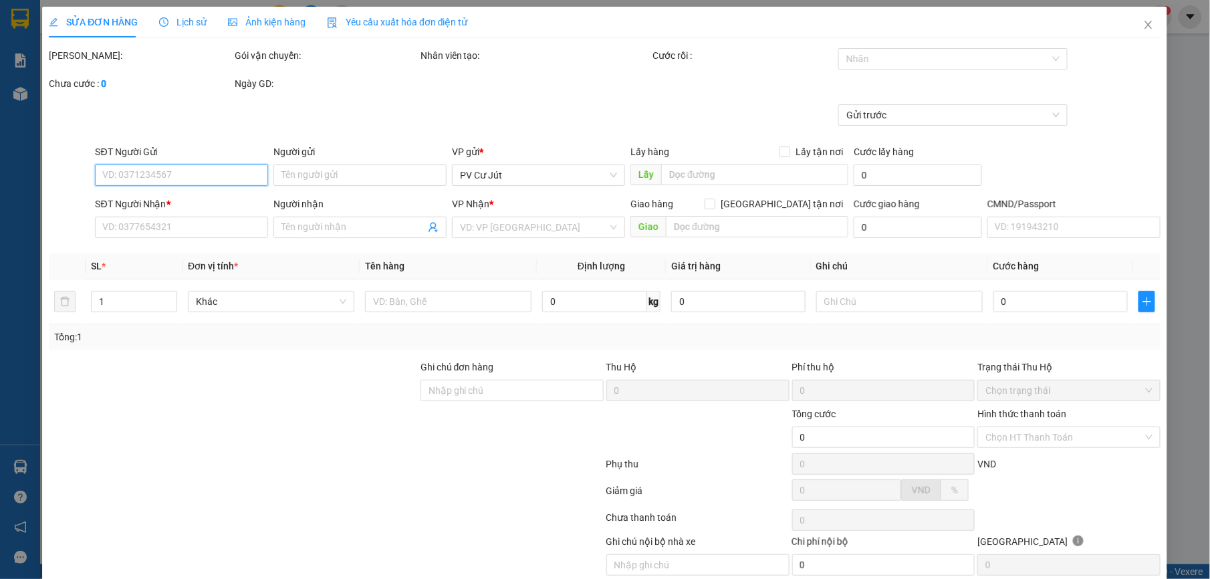
type input "0972811245"
type input "khang"
type input "0941285060"
type input "thanh"
type input "40.000"
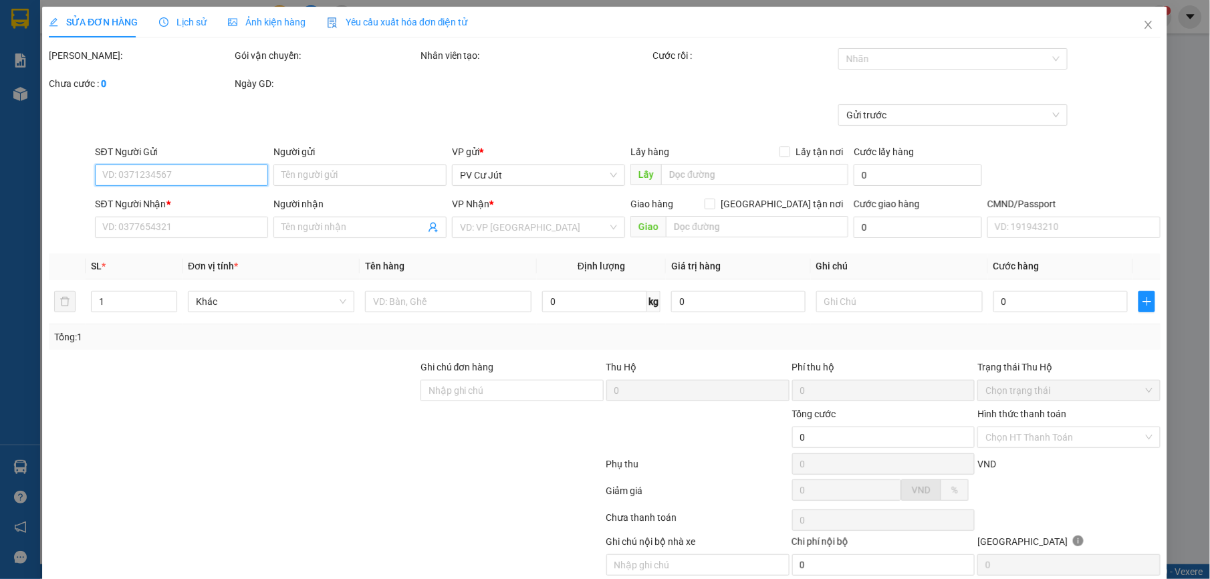
type input "40.000"
type input "2.000"
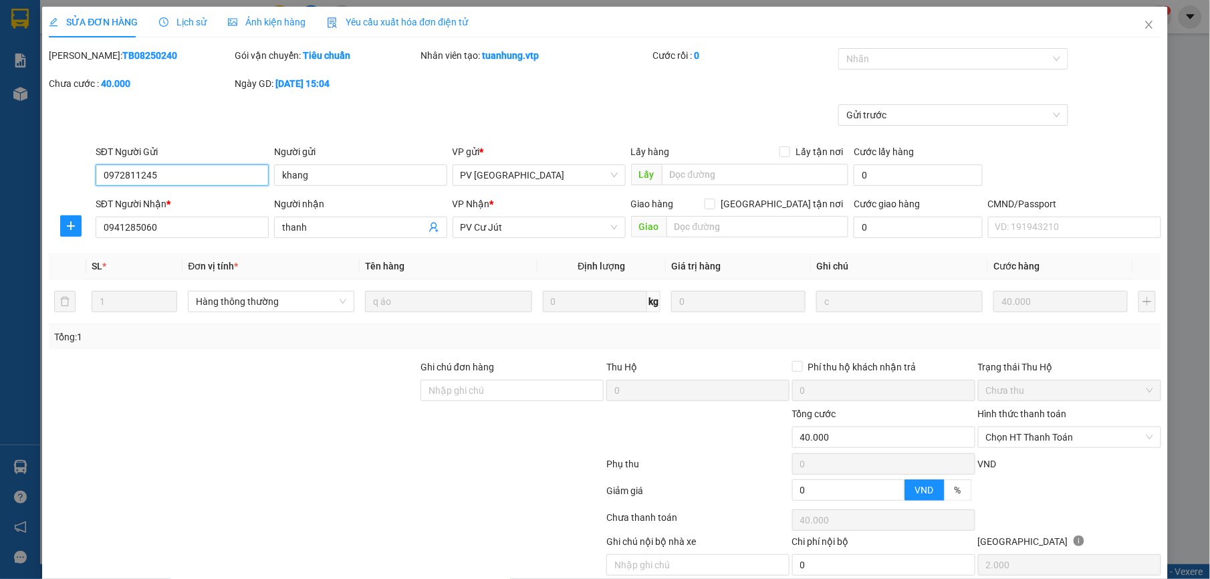
scroll to position [57, 0]
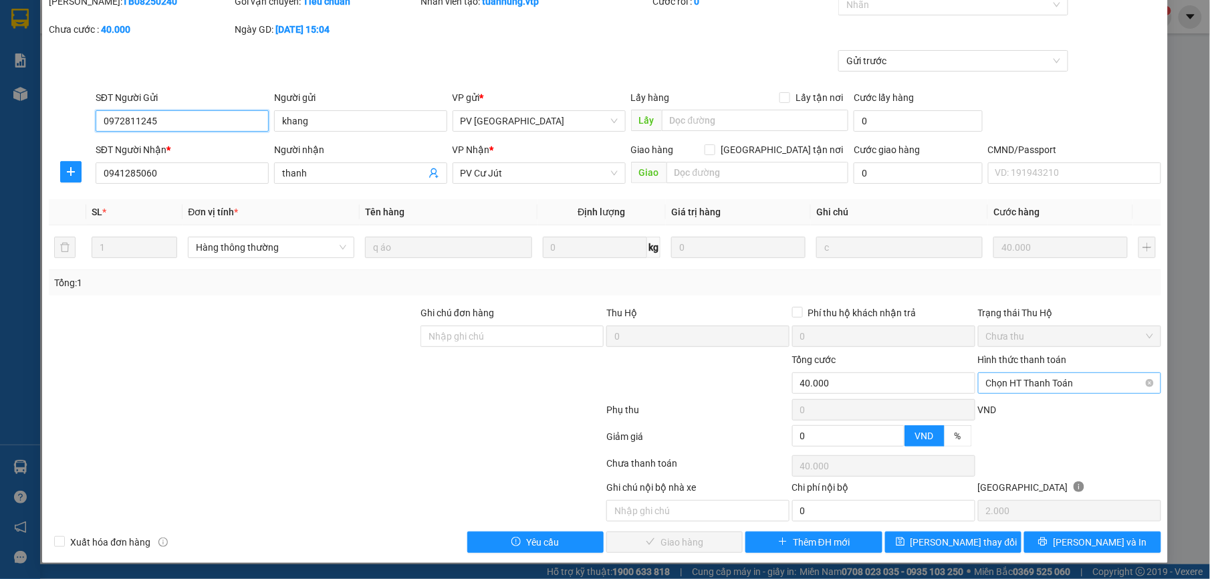
click at [1027, 388] on span "Chọn HT Thanh Toán" at bounding box center [1069, 383] width 167 height 20
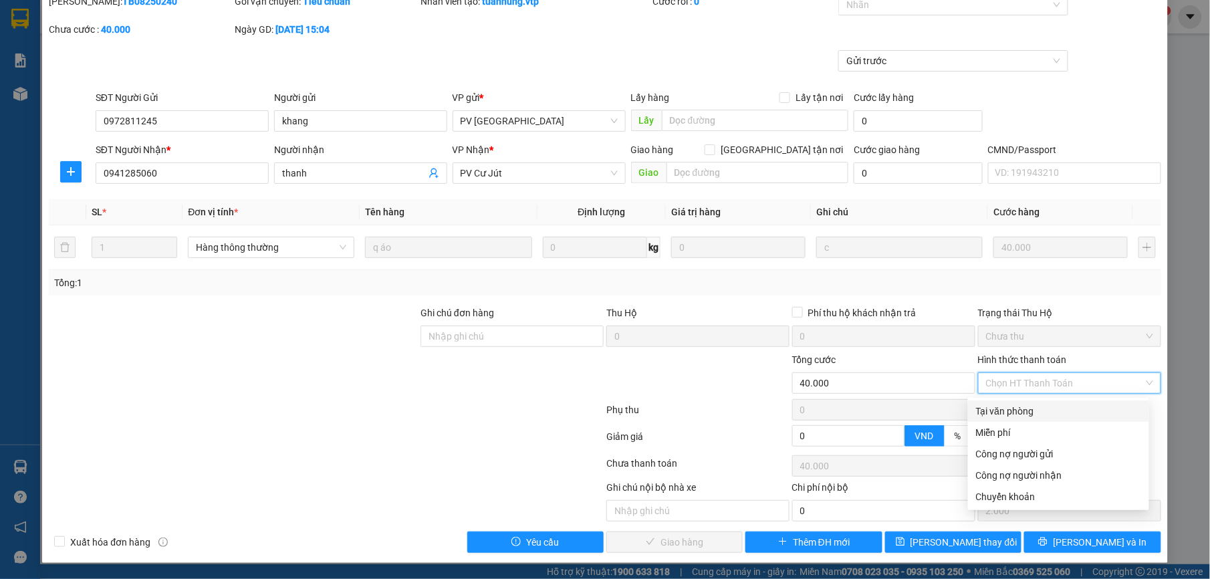
click at [1022, 409] on div "Tại văn phòng" at bounding box center [1058, 411] width 165 height 15
type input "0"
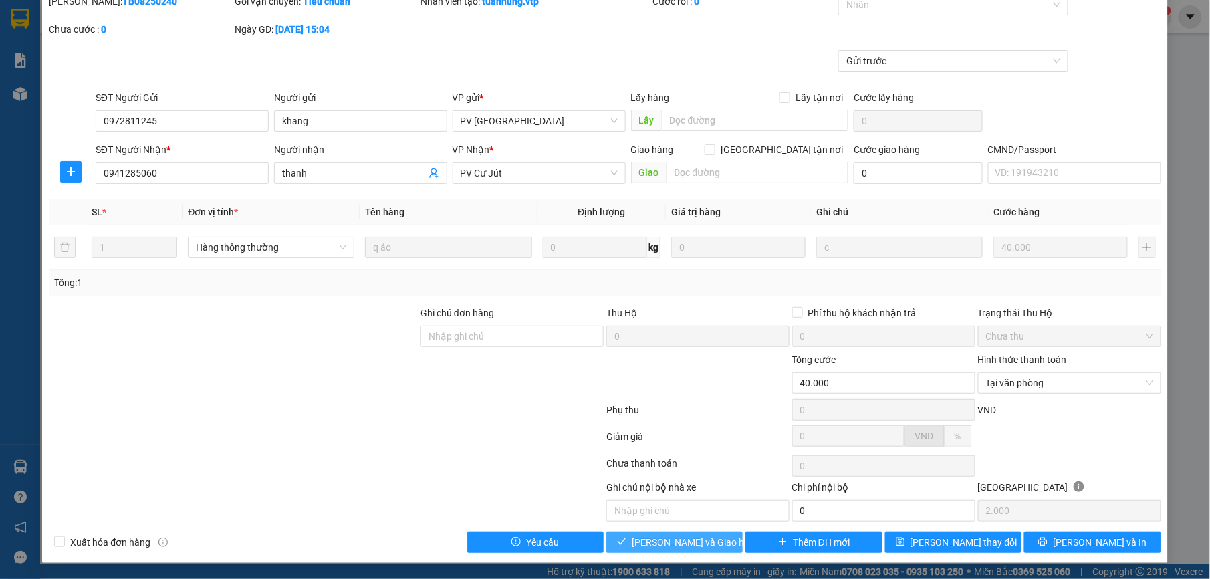
click at [691, 536] on span "[PERSON_NAME] và Giao hàng" at bounding box center [696, 542] width 128 height 15
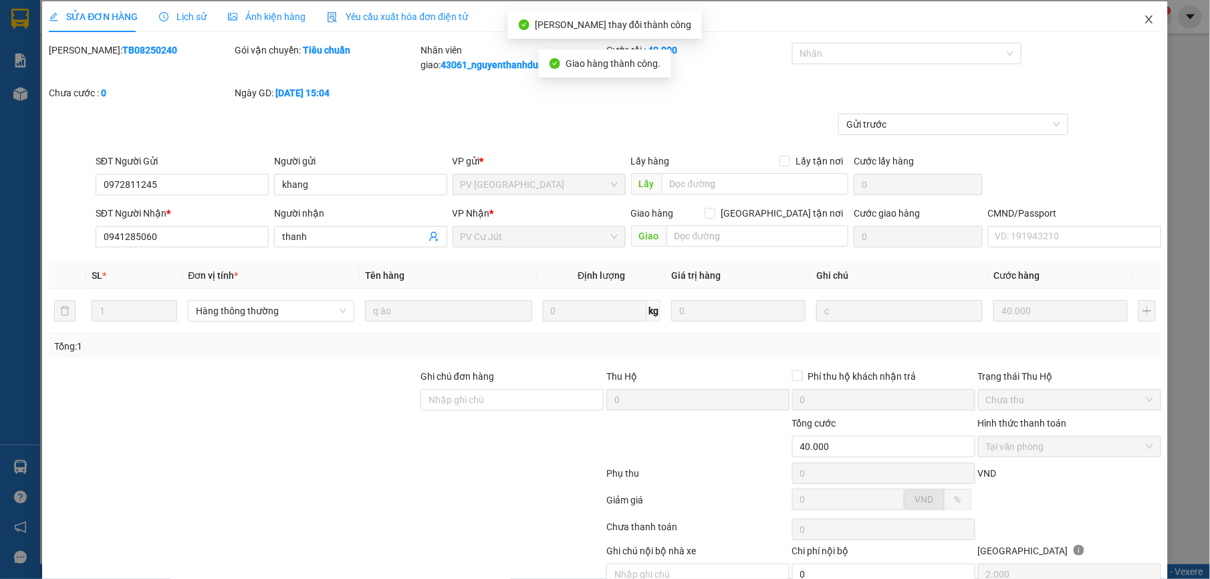
scroll to position [0, 0]
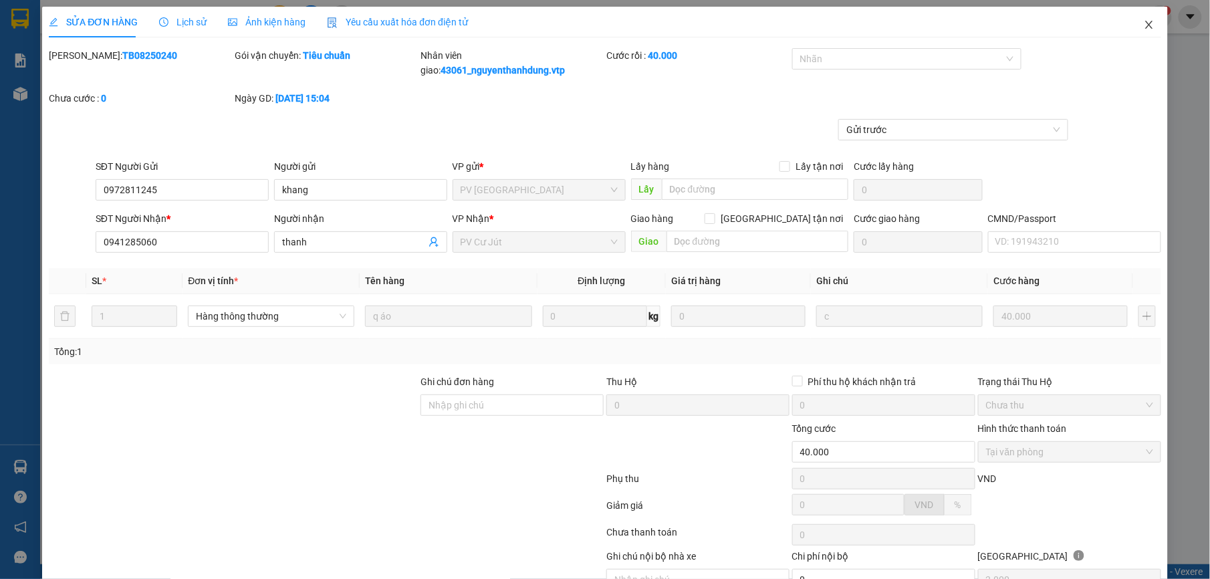
click at [1144, 27] on icon "close" at bounding box center [1149, 24] width 11 height 11
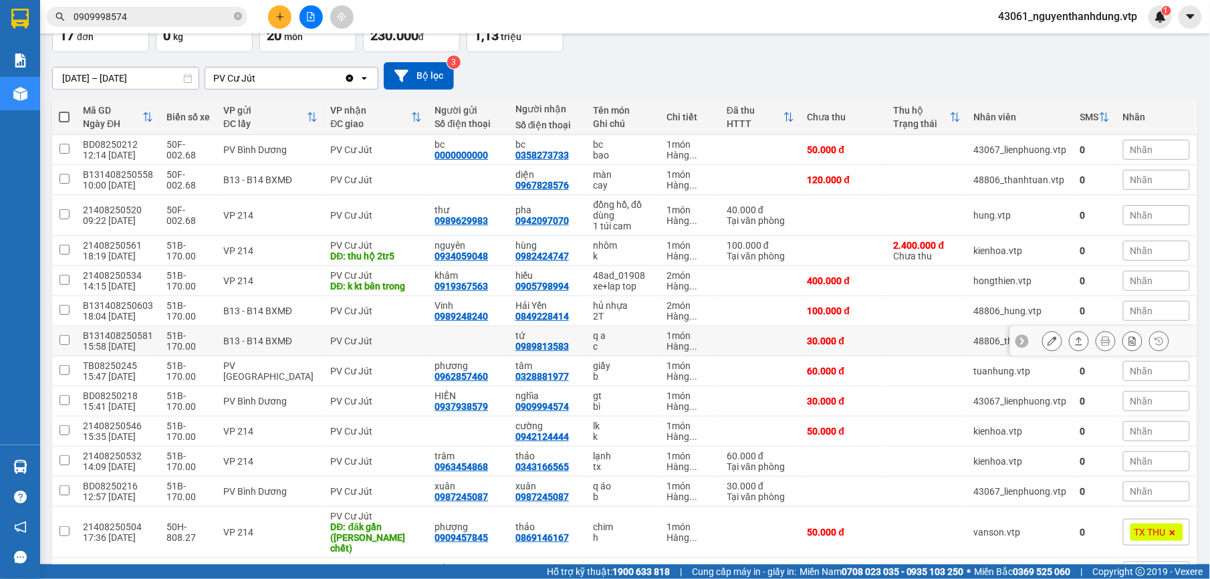
scroll to position [178, 0]
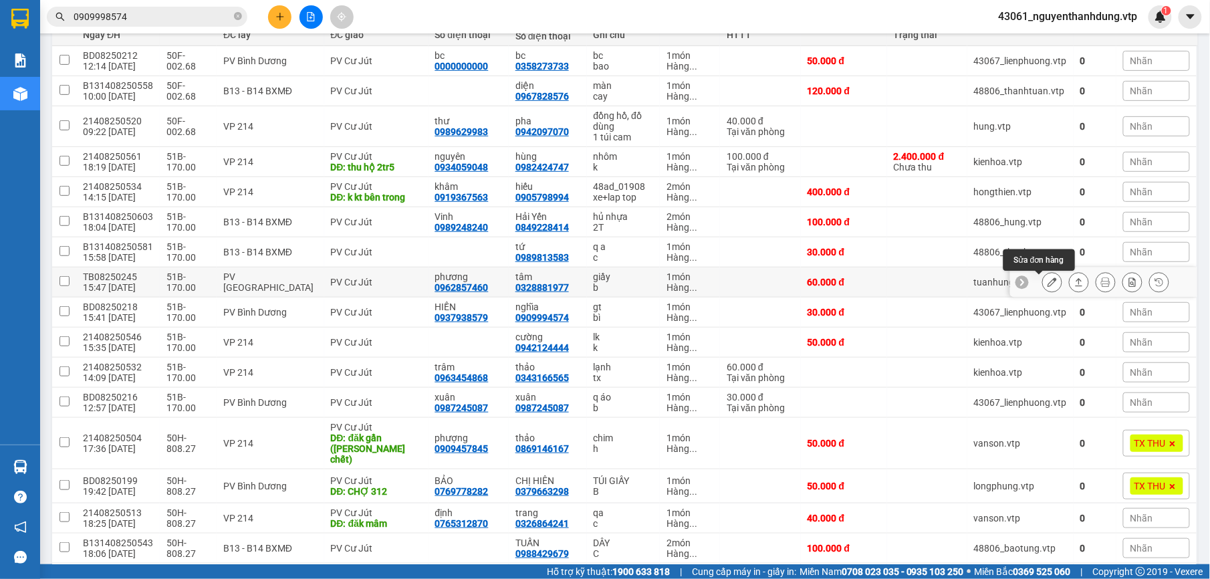
click at [1043, 284] on button at bounding box center [1052, 282] width 19 height 23
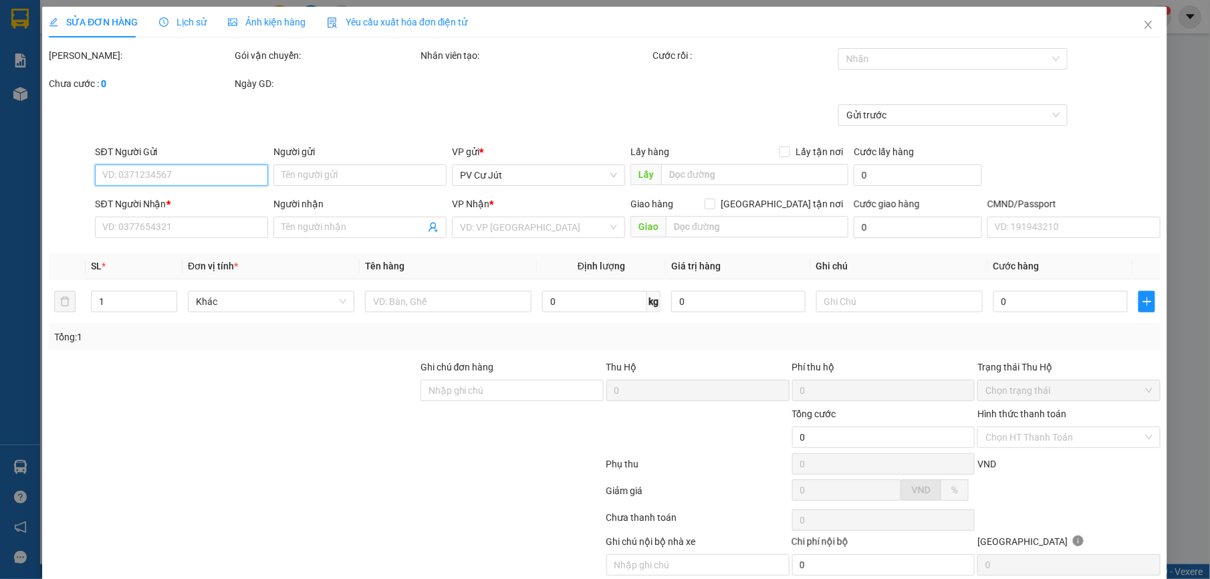
type input "0962857460"
type input "phương"
type input "0328881977"
type input "tâm"
type input "60.000"
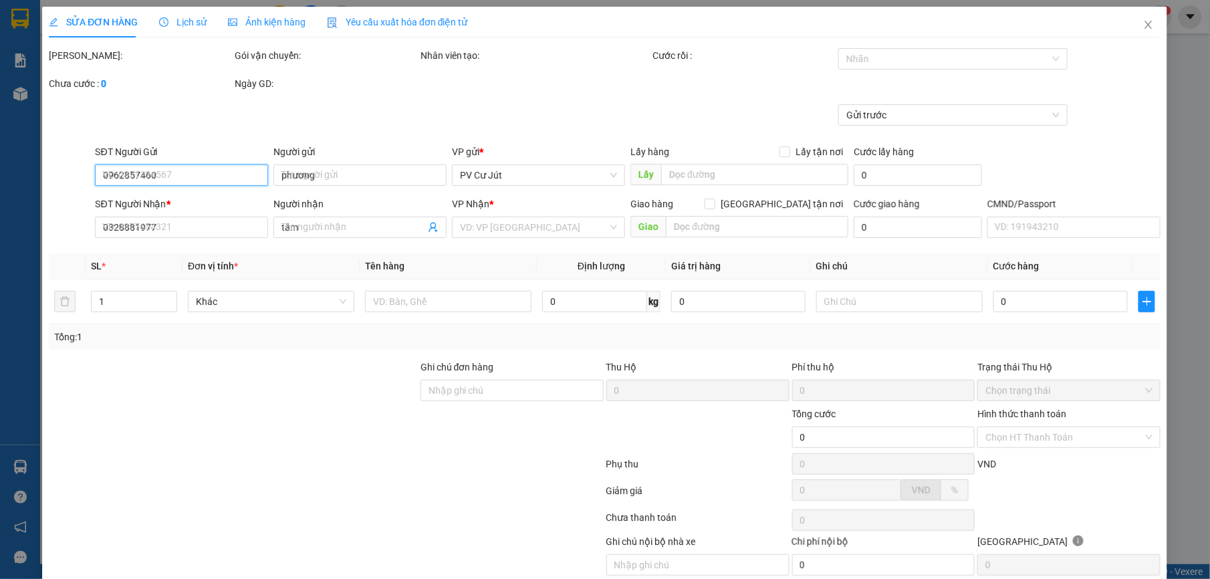
type input "60.000"
type input "3.000"
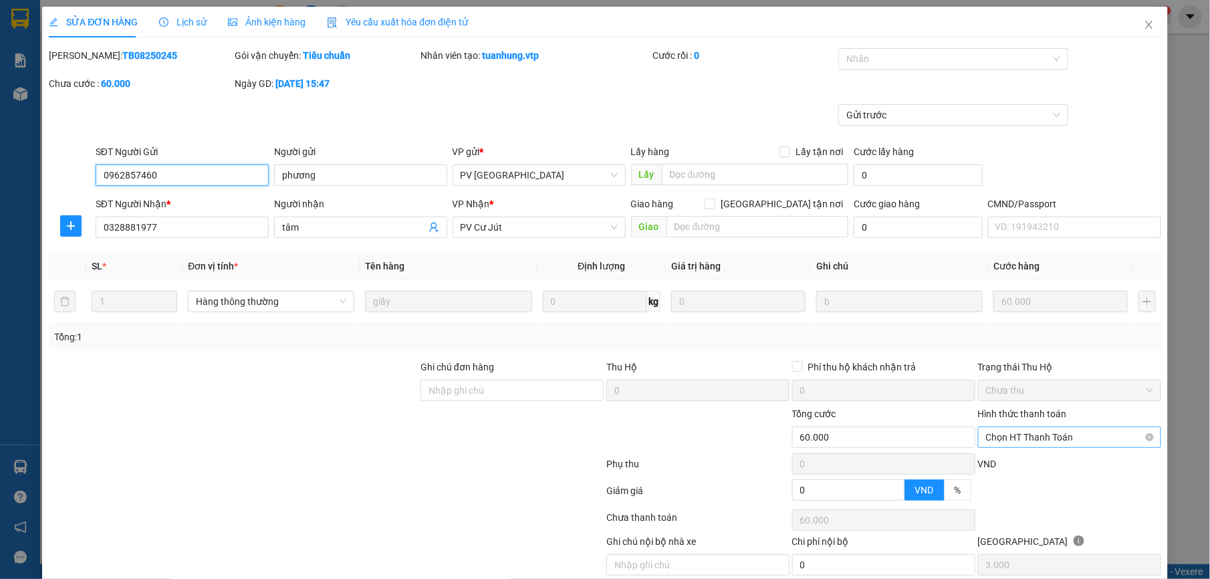
scroll to position [57, 0]
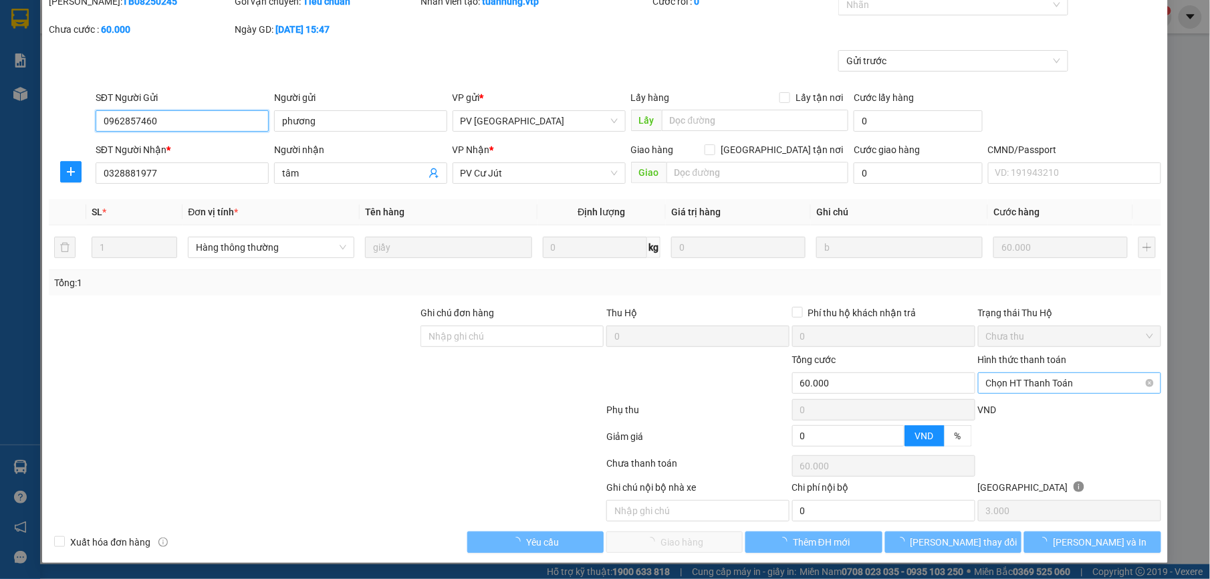
click at [1052, 373] on span "Chọn HT Thanh Toán" at bounding box center [1069, 383] width 167 height 20
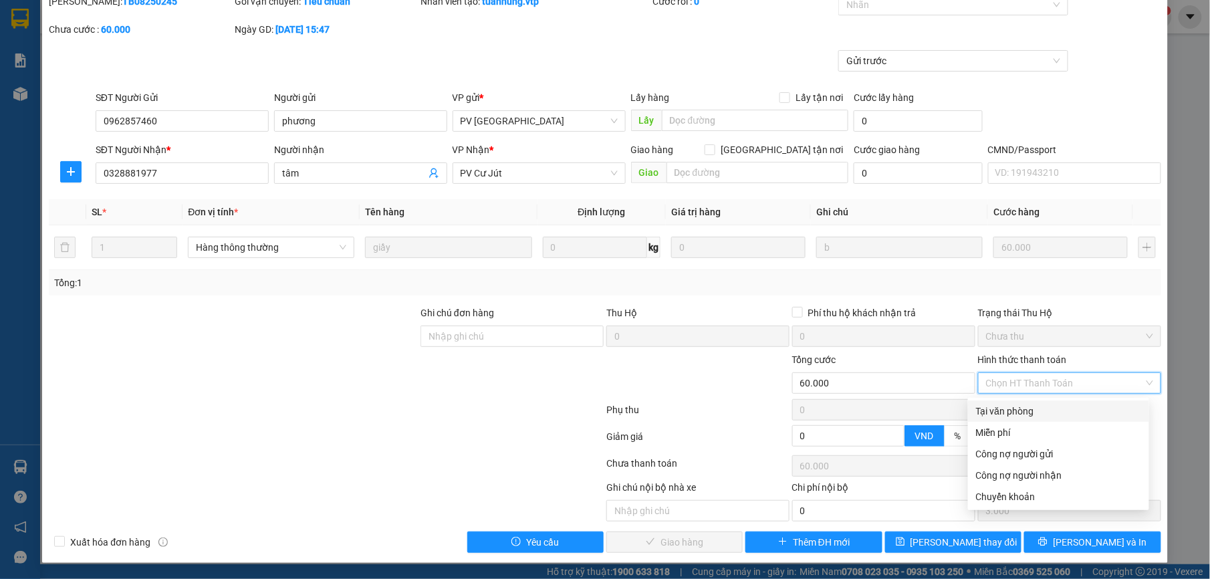
click at [988, 409] on div "Tại văn phòng" at bounding box center [1058, 411] width 165 height 15
type input "0"
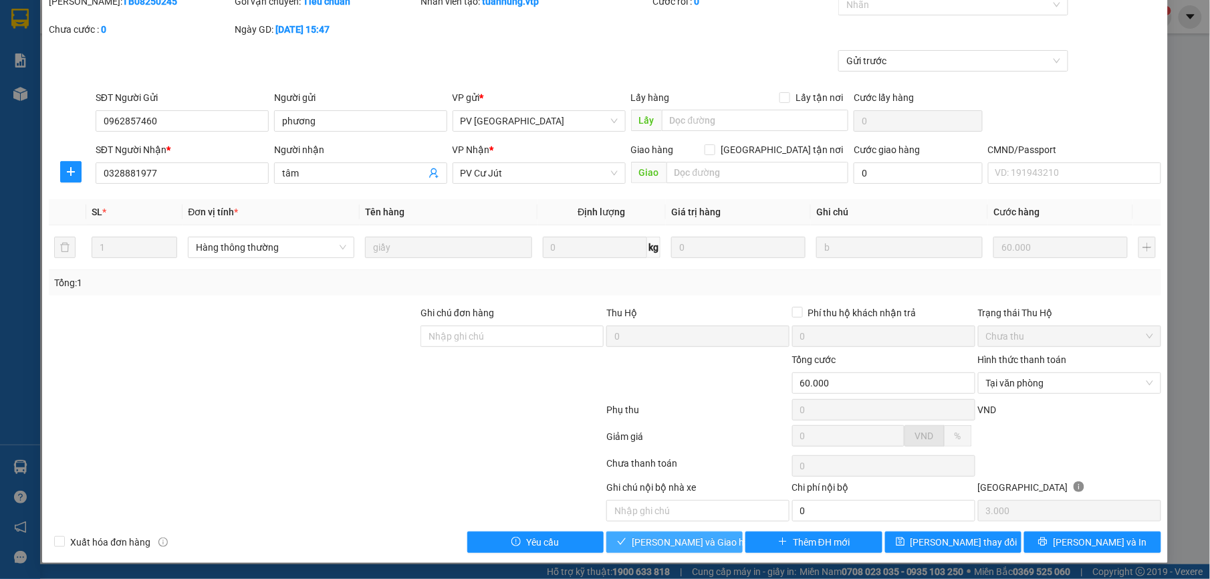
drag, startPoint x: 706, startPoint y: 543, endPoint x: 705, endPoint y: 372, distance: 170.5
click at [705, 372] on div "Total Paid Fee 0 Total UnPaid Fee 60.000 Cash Collection Total Fee Mã ĐH: TB082…" at bounding box center [605, 273] width 1112 height 559
click at [683, 539] on span "[PERSON_NAME] và Giao hàng" at bounding box center [696, 542] width 128 height 15
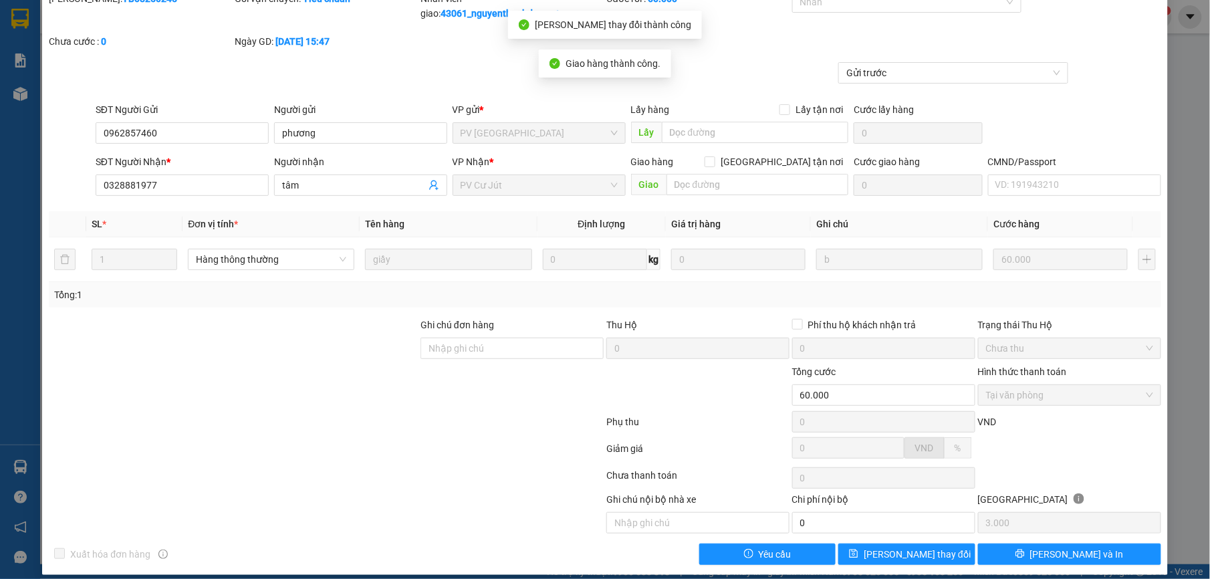
scroll to position [0, 0]
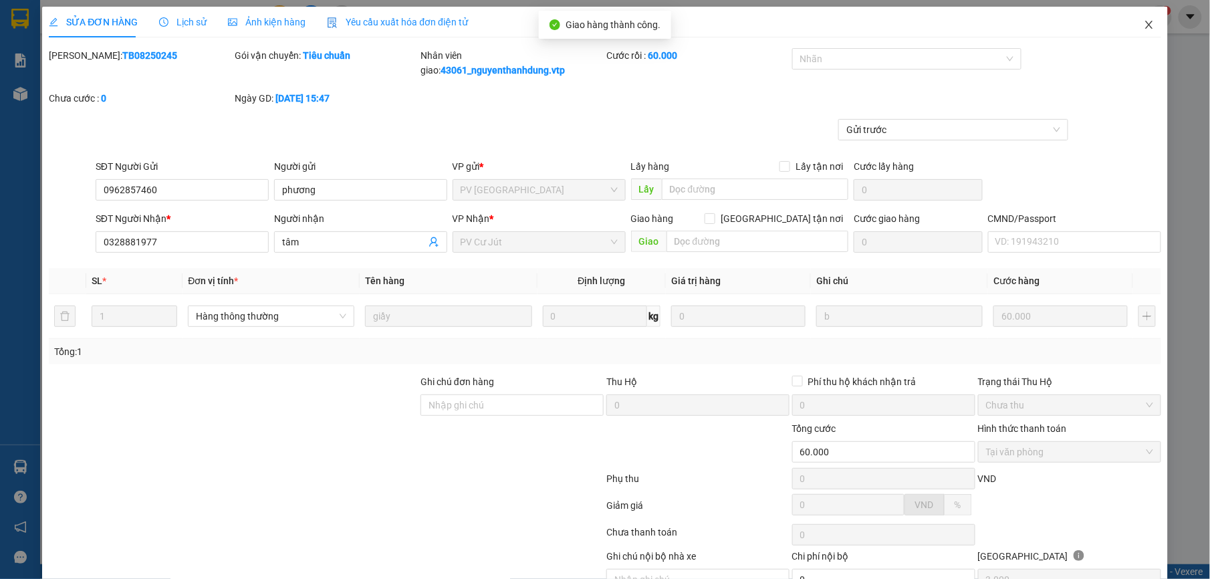
click at [1145, 28] on icon "close" at bounding box center [1148, 25] width 7 height 8
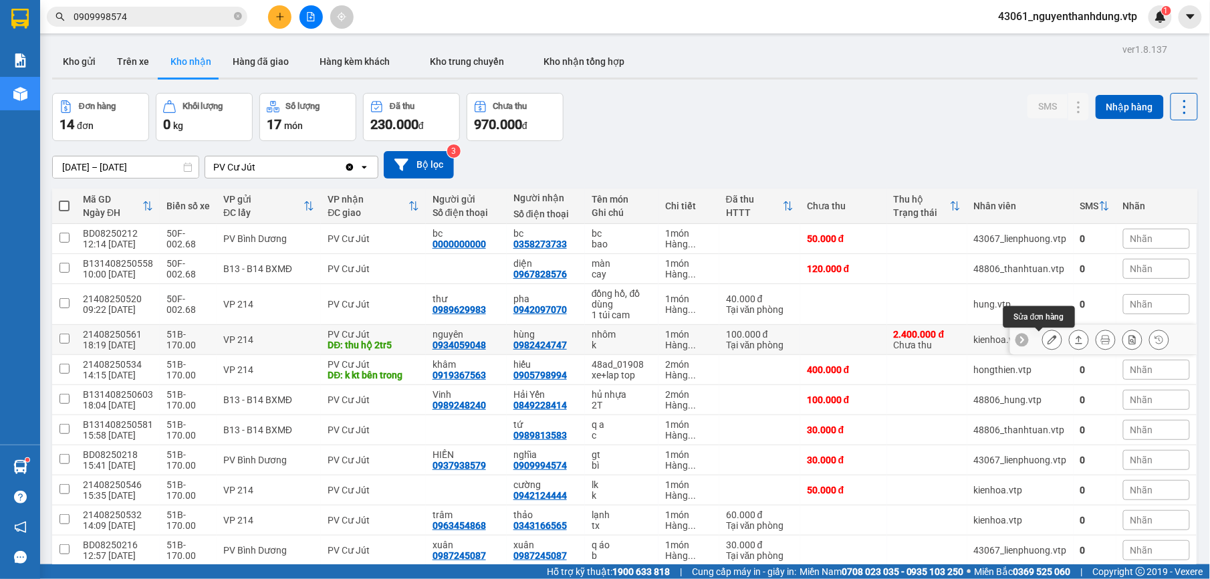
click at [1044, 342] on button at bounding box center [1052, 339] width 19 height 23
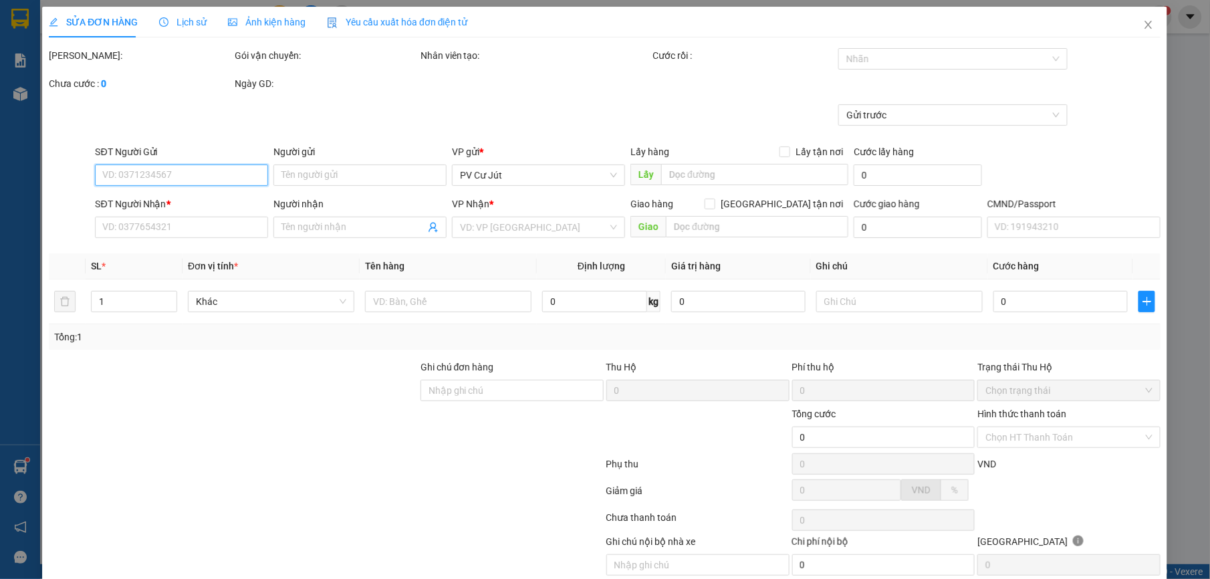
type input "0934059048"
type input "nguyên"
type input "0982424747"
type input "hùng"
type input "thu hộ 2tr5"
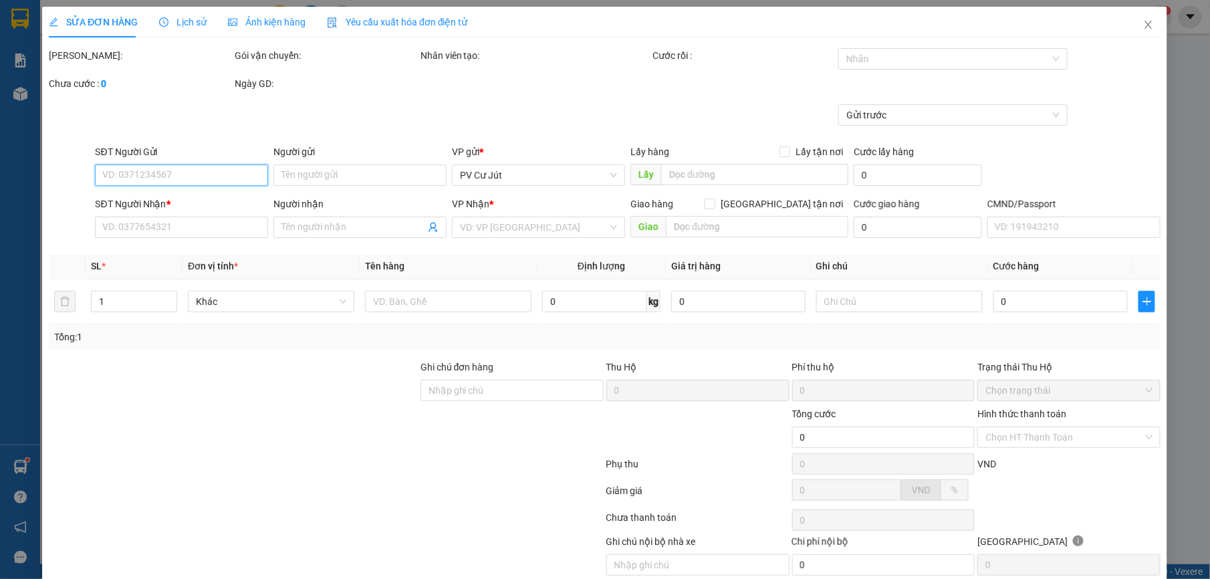
type input "thu hộ 2tr5"
type input "2.400.000"
type input "30.000"
type input "100.000"
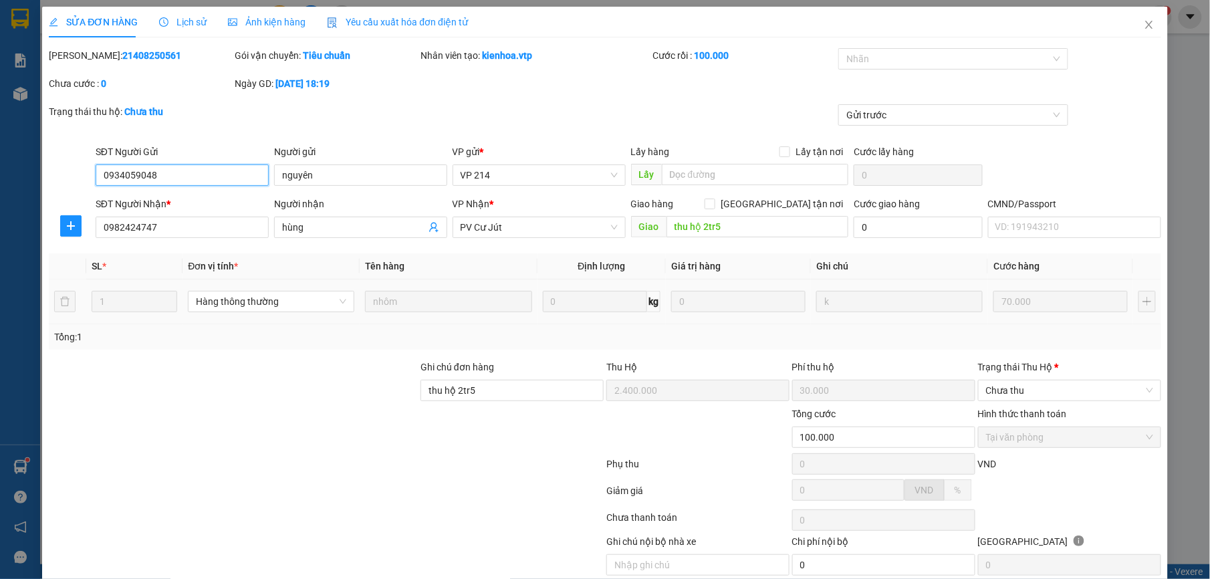
type input "3.500"
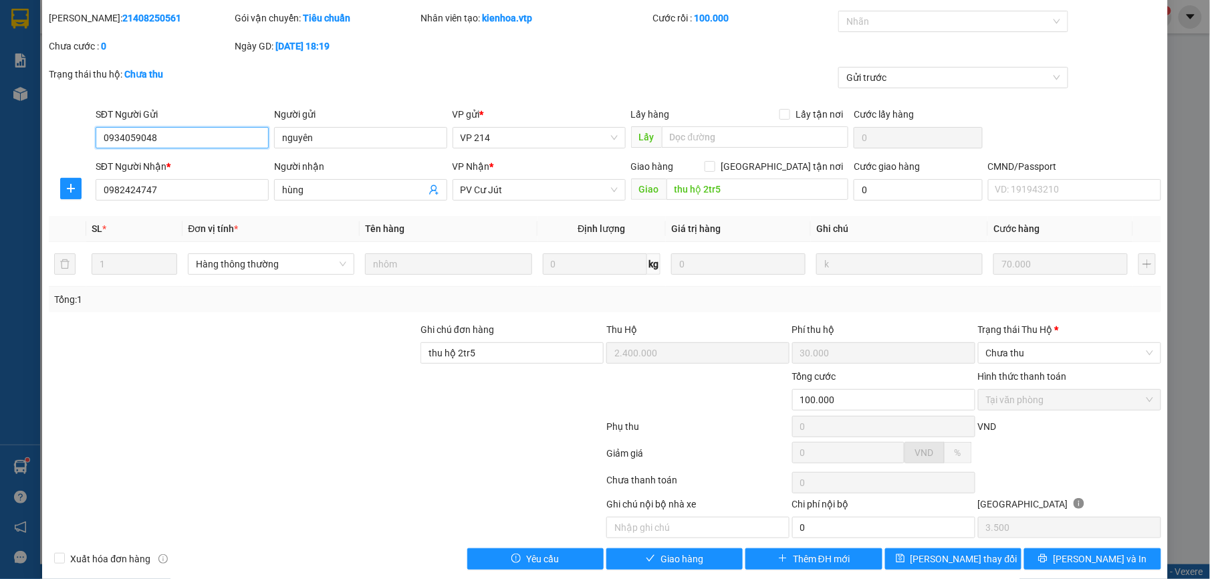
scroll to position [57, 0]
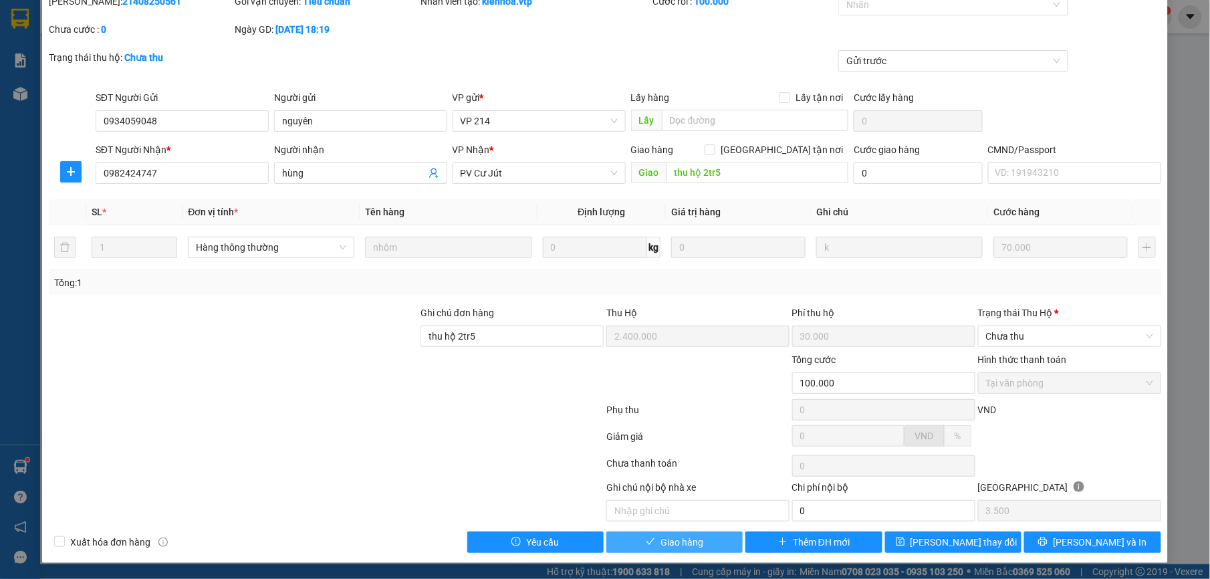
click at [669, 540] on span "Giao hàng" at bounding box center [682, 542] width 43 height 15
click at [1077, 318] on div "Trạng thái [PERSON_NAME] *" at bounding box center [1069, 313] width 183 height 15
click at [1077, 326] on input "Trạng thái [PERSON_NAME] *" at bounding box center [1065, 336] width 158 height 20
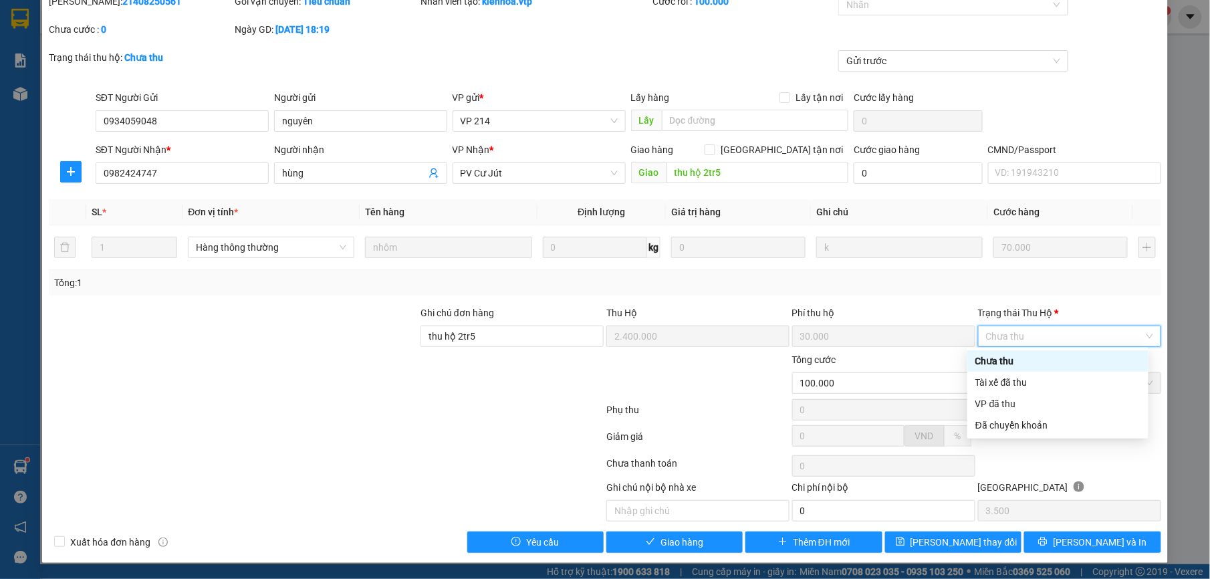
click at [1078, 330] on span "Chưa thu" at bounding box center [1069, 336] width 167 height 20
click at [1027, 399] on div "VP đã thu" at bounding box center [1058, 404] width 165 height 15
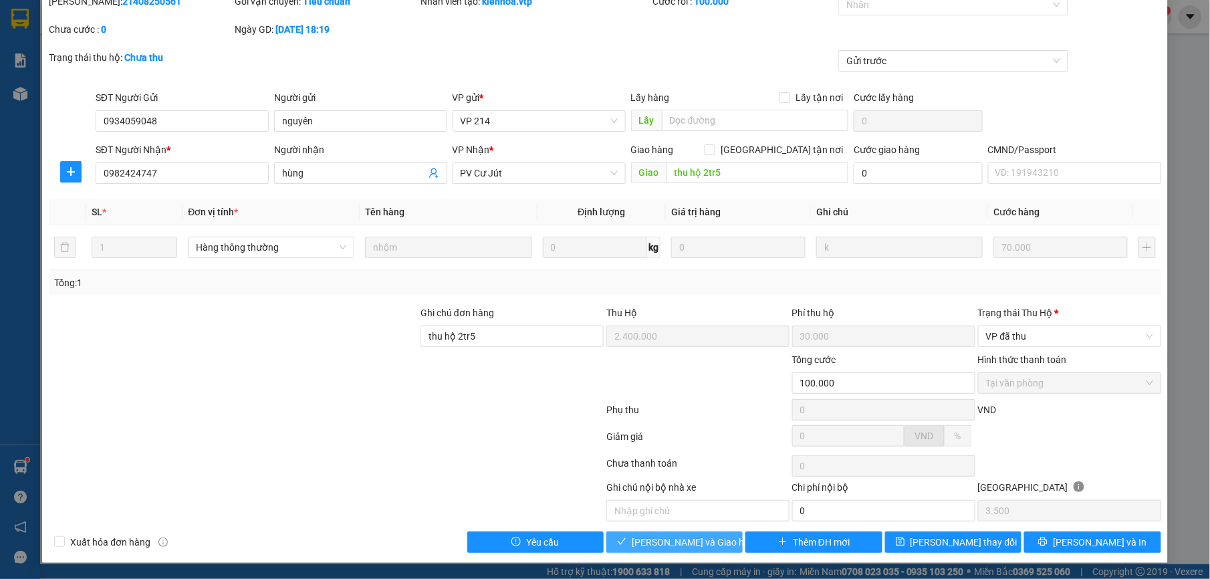
click at [669, 532] on button "[PERSON_NAME] và Giao hàng" at bounding box center [674, 542] width 136 height 21
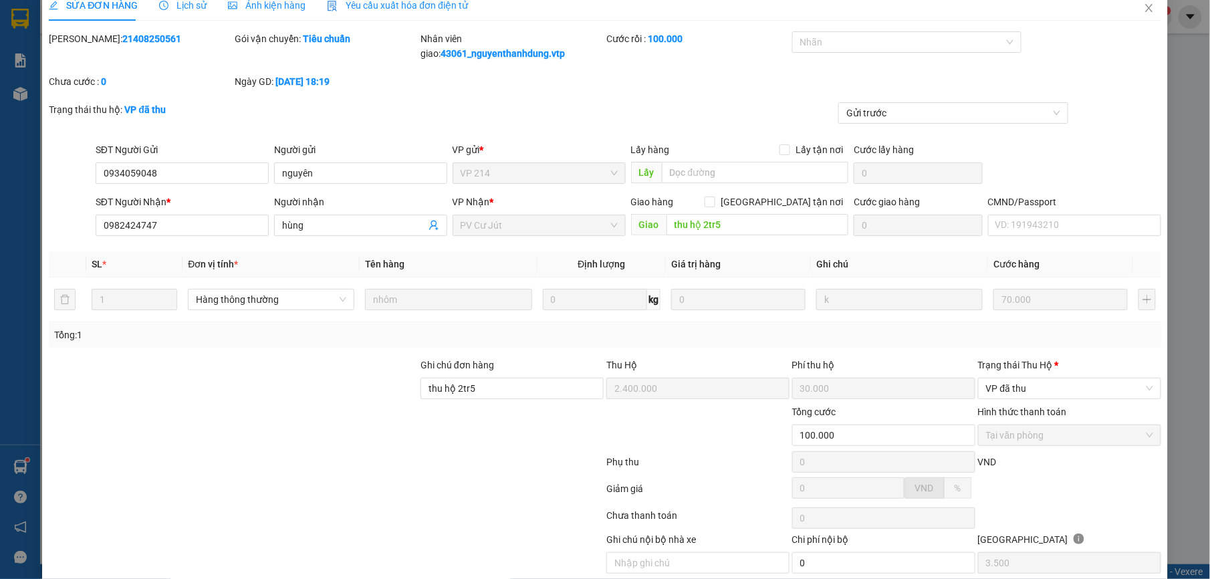
scroll to position [0, 0]
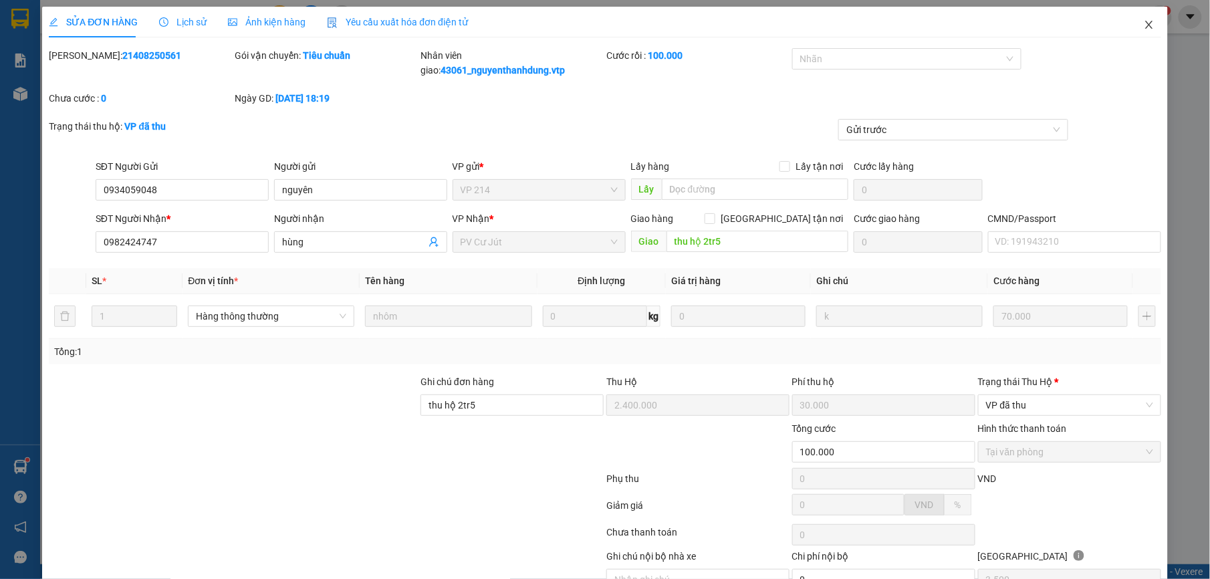
click at [1145, 29] on icon "close" at bounding box center [1148, 25] width 7 height 8
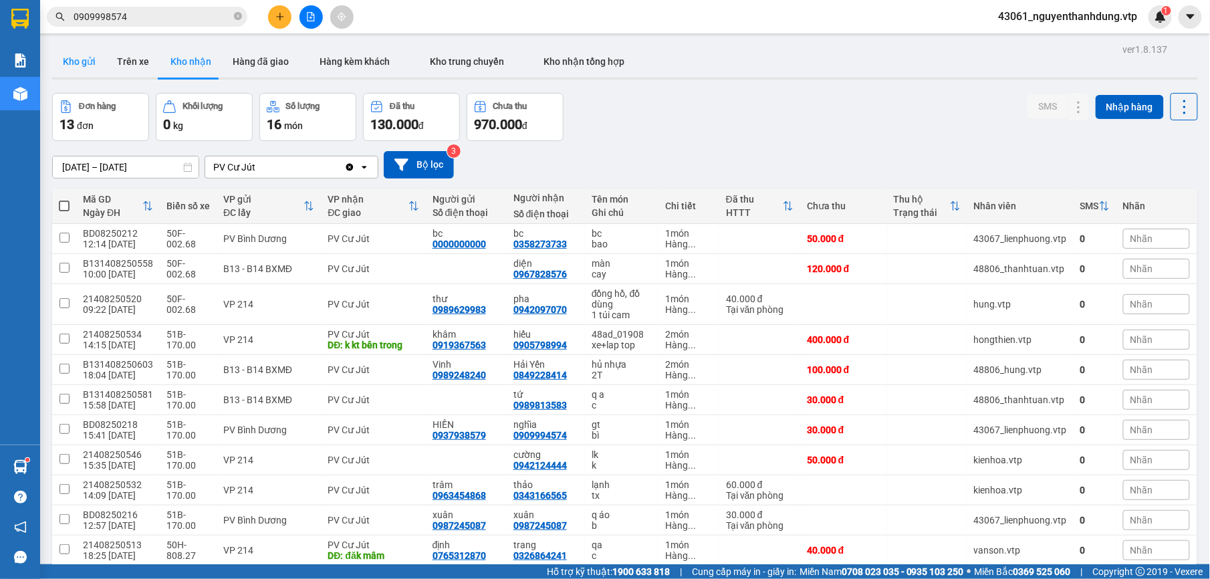
click at [71, 60] on button "Kho gửi" at bounding box center [79, 61] width 54 height 32
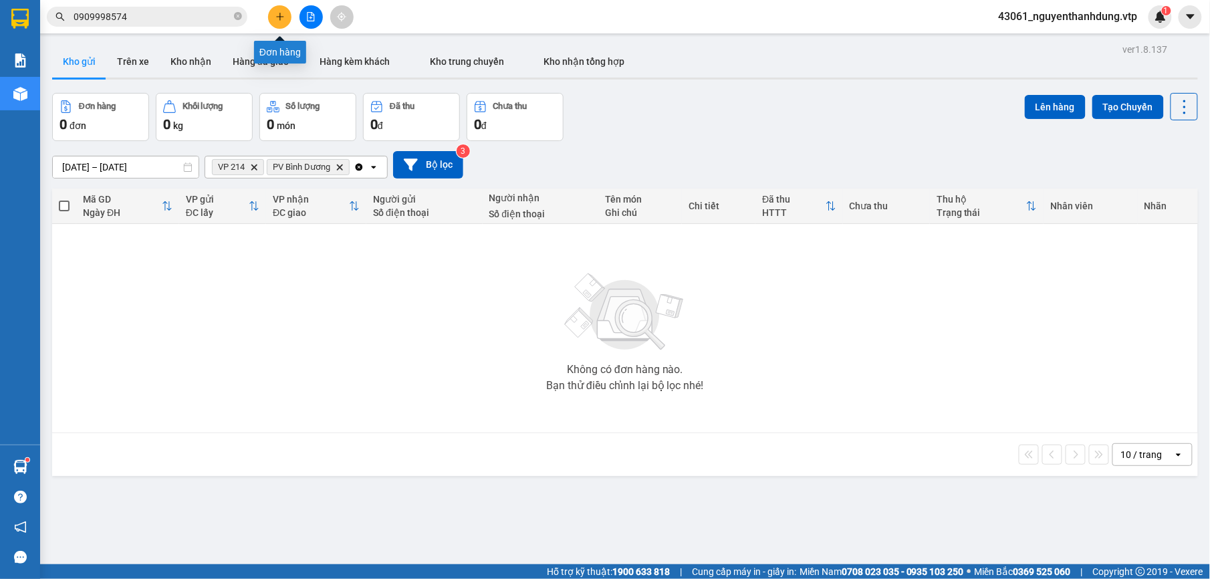
click at [276, 12] on icon "plus" at bounding box center [279, 16] width 9 height 9
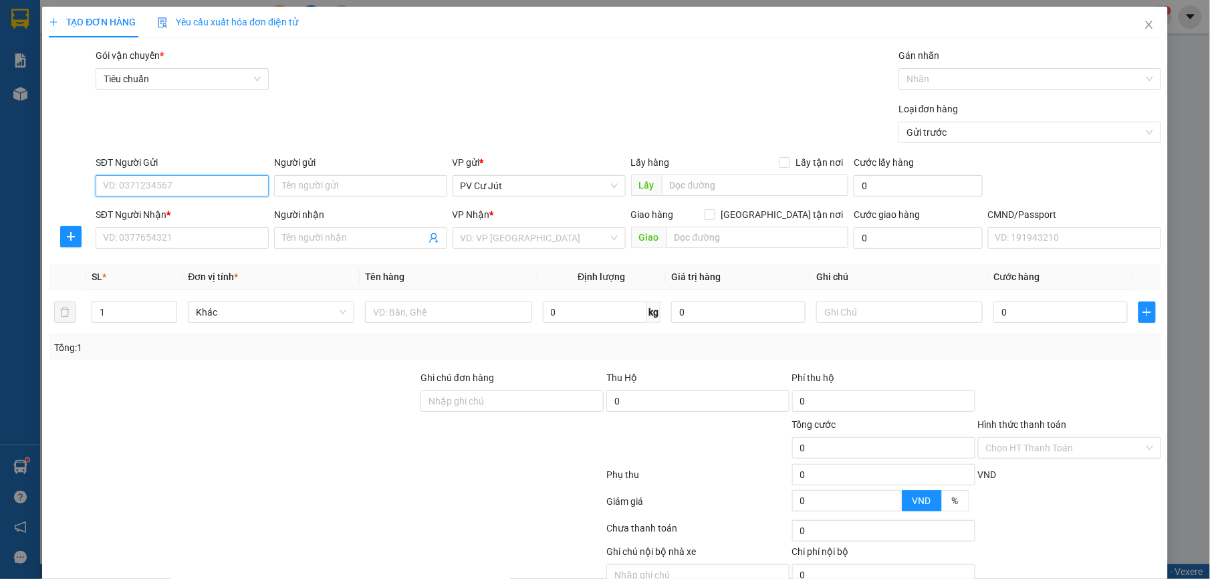
click at [144, 182] on input "SĐT Người Gửi" at bounding box center [182, 185] width 173 height 21
click at [131, 214] on div "0982424747 - hùng" at bounding box center [179, 213] width 155 height 15
type input "0982424747"
type input "hùng"
type input "0934059048"
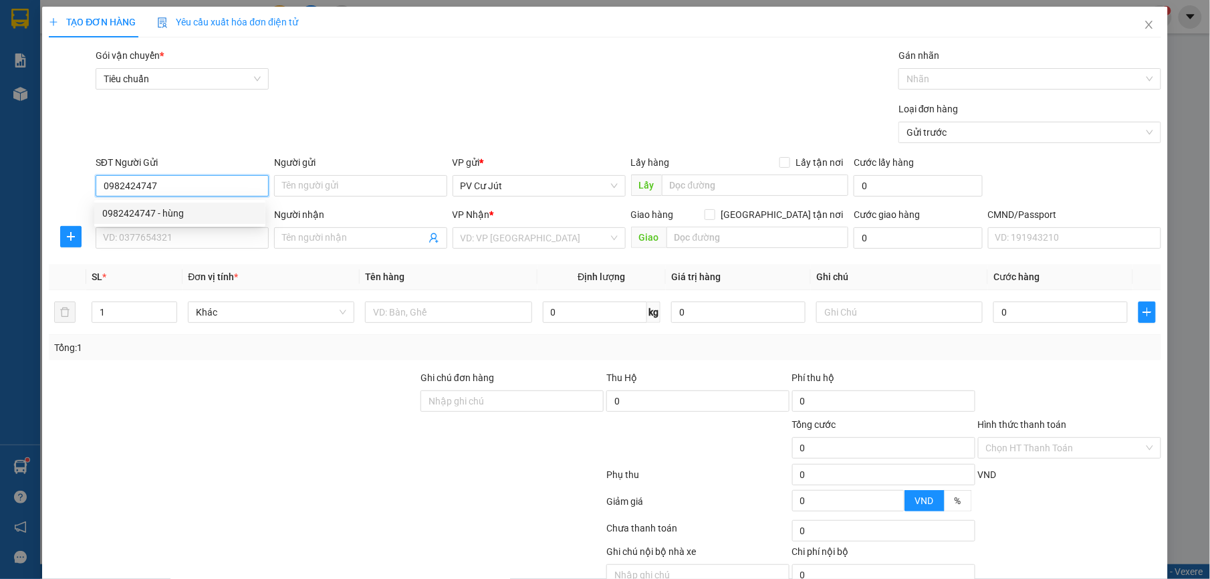
type input "nguyên"
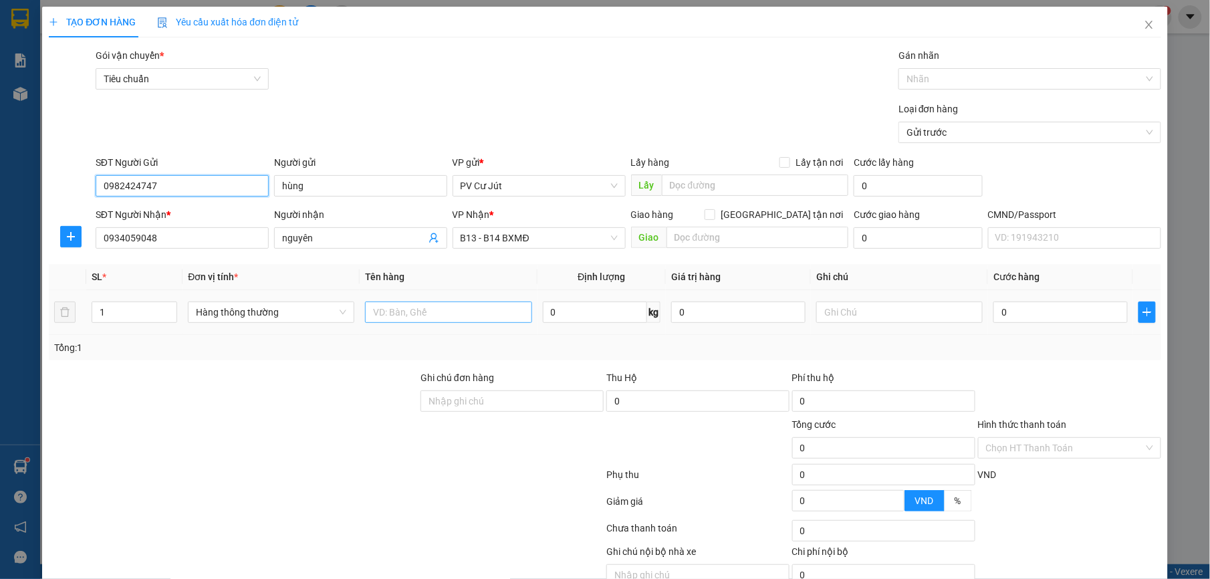
type input "0982424747"
click at [442, 313] on input "text" at bounding box center [448, 312] width 166 height 21
type input "THU HỘ MÃ 21408250561 ( 2TR500 )"
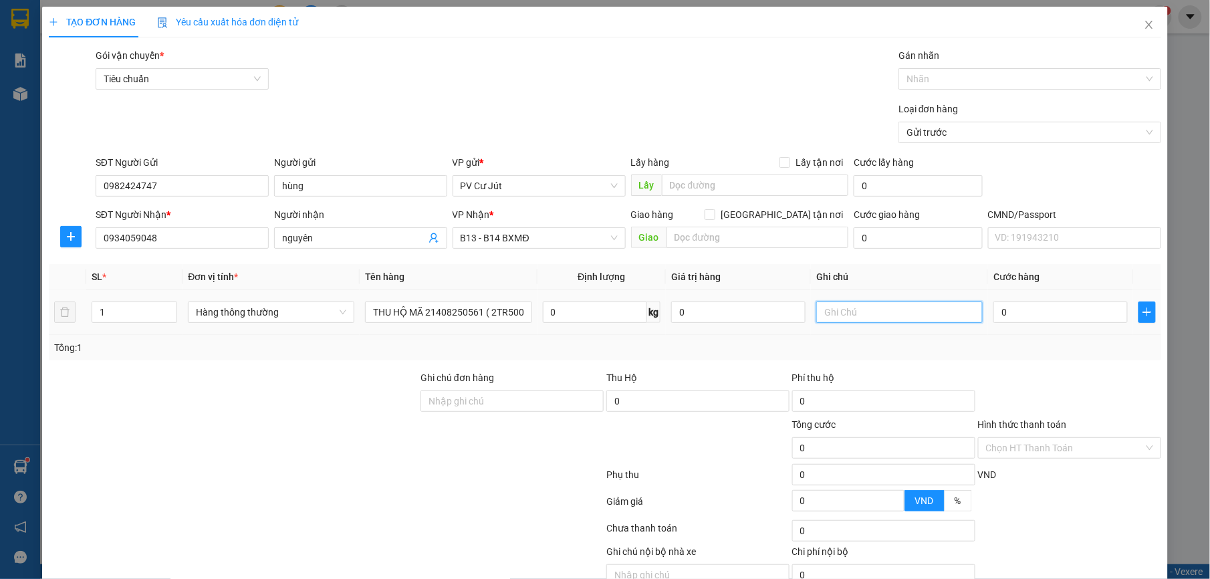
click at [884, 313] on input "text" at bounding box center [899, 312] width 166 height 21
type input "BÌ"
click at [1036, 377] on div at bounding box center [1070, 393] width 186 height 47
click at [1059, 303] on input "0" at bounding box center [1061, 312] width 134 height 21
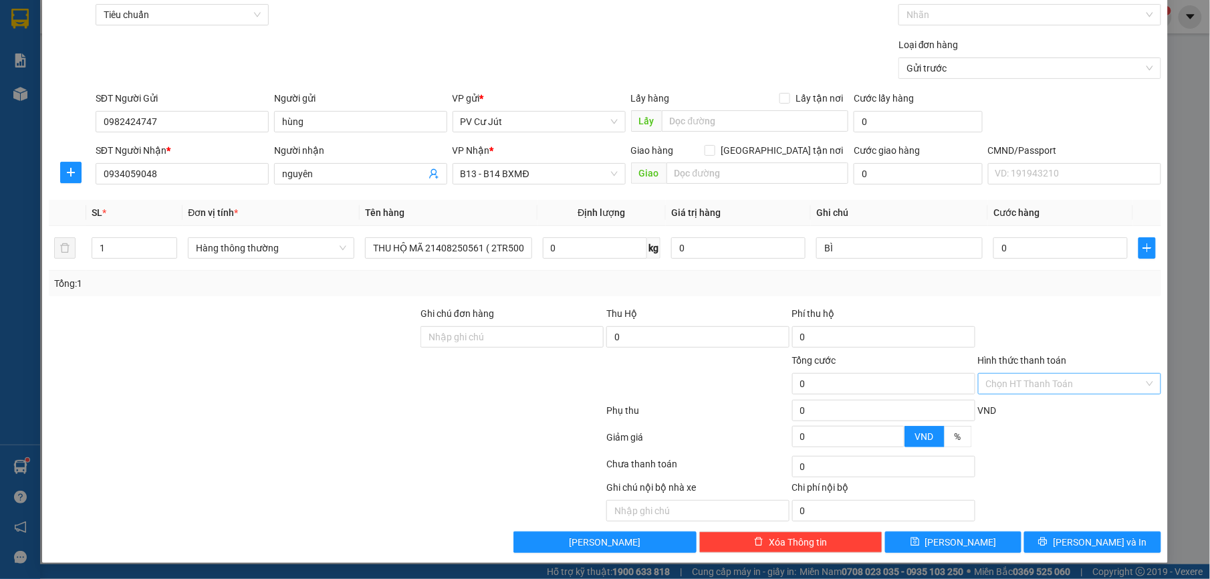
click at [1024, 384] on input "Hình thức thanh toán" at bounding box center [1065, 384] width 158 height 20
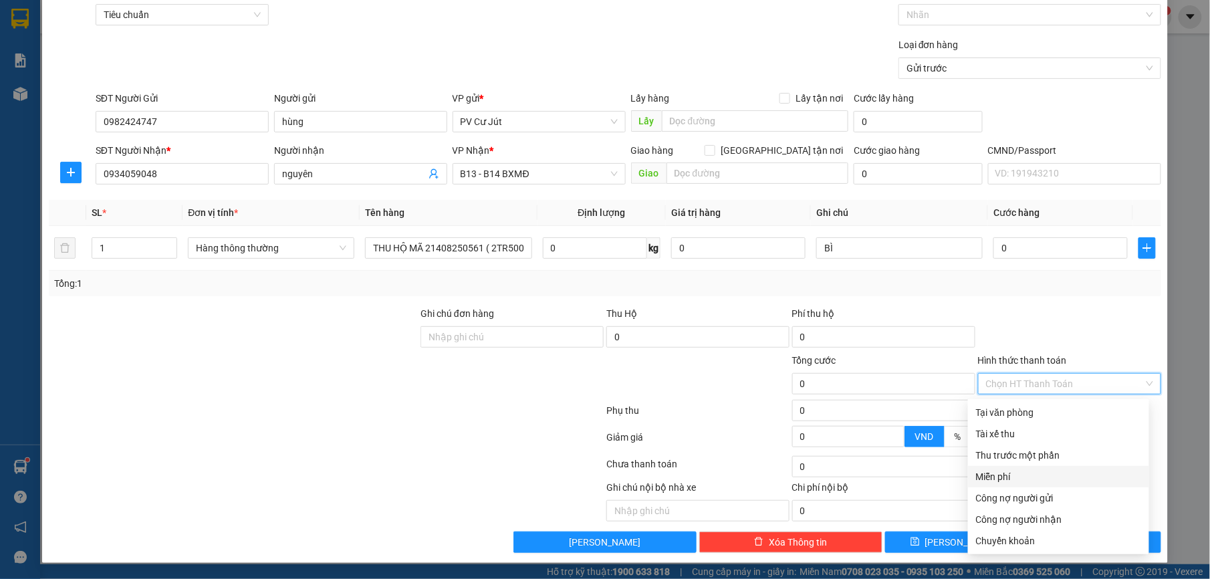
click at [1018, 469] on div "Miễn phí" at bounding box center [1058, 476] width 165 height 15
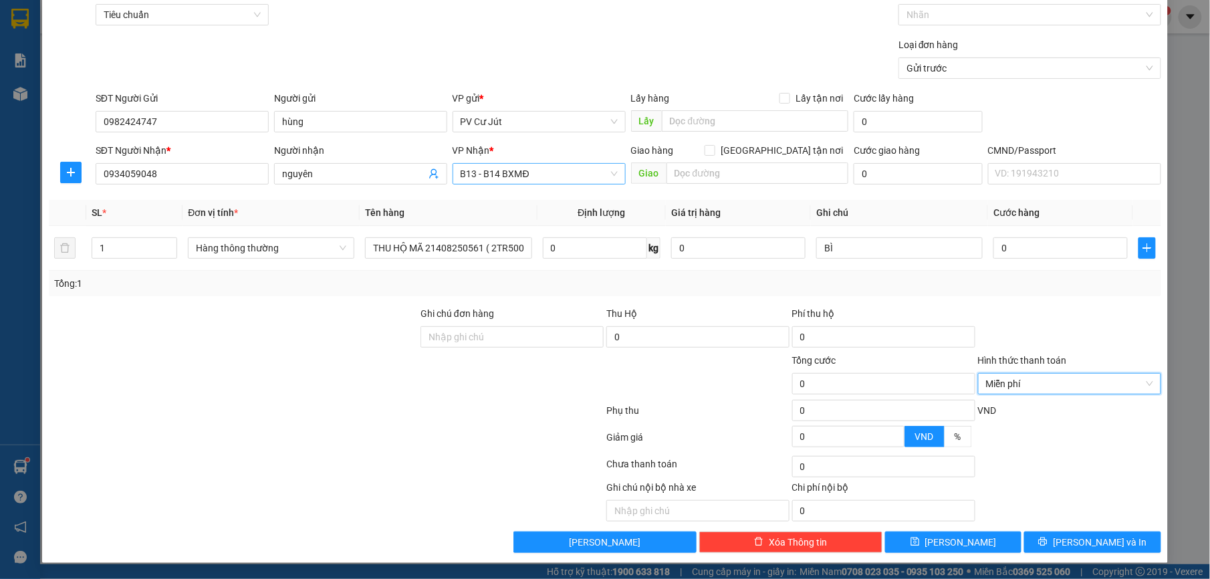
click at [541, 164] on span "B13 - B14 BXMĐ" at bounding box center [539, 174] width 157 height 20
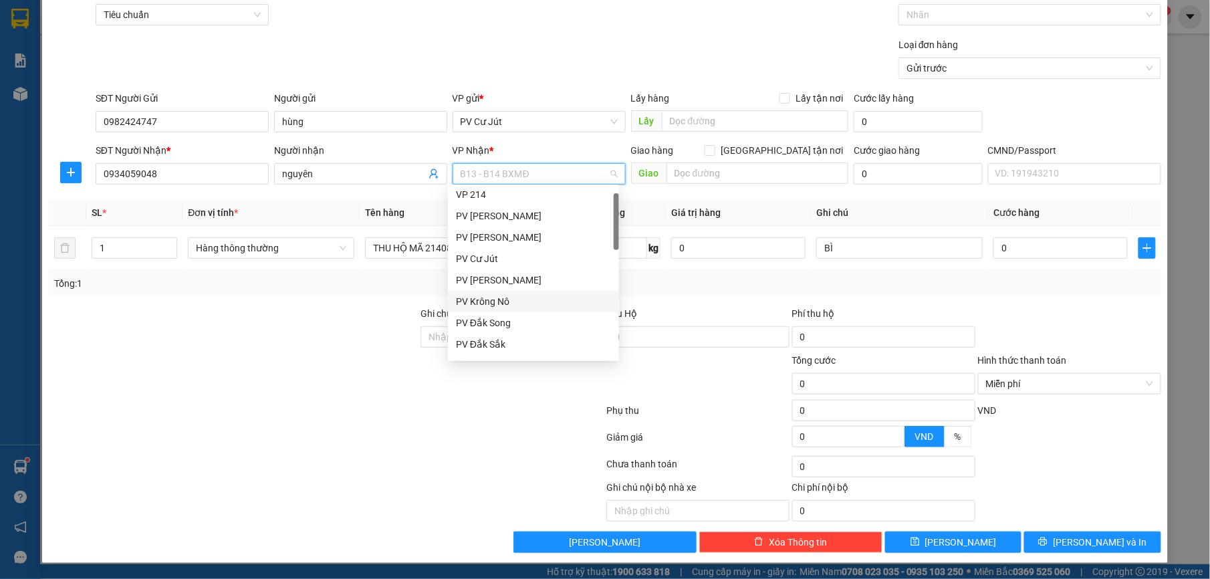
scroll to position [0, 0]
drag, startPoint x: 483, startPoint y: 214, endPoint x: 490, endPoint y: 217, distance: 8.1
click at [484, 215] on div "VP 214" at bounding box center [533, 219] width 155 height 15
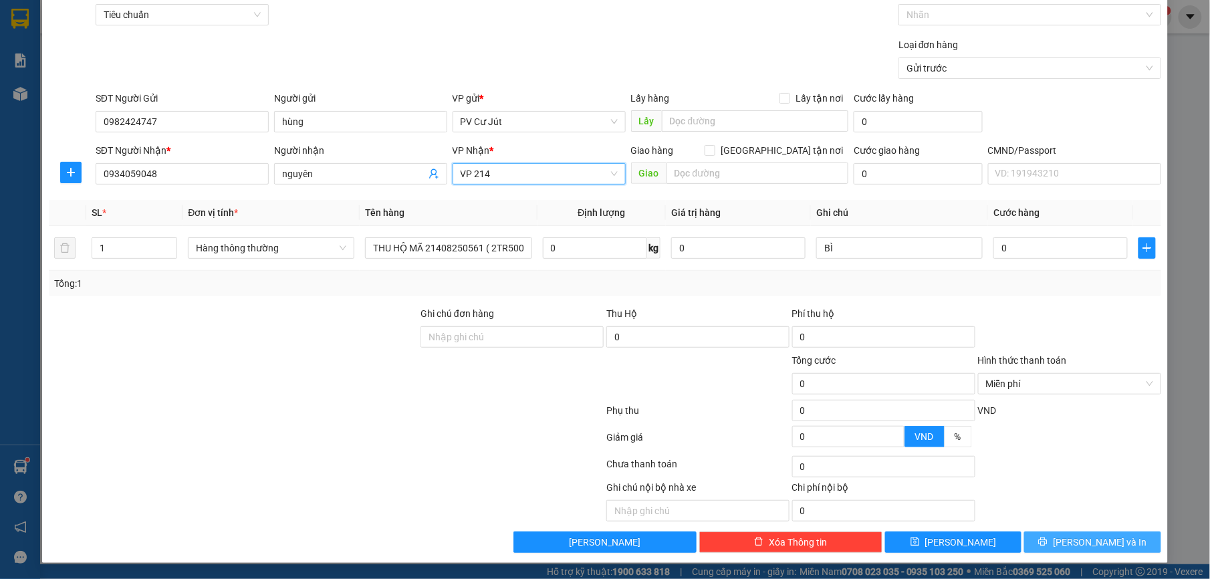
click at [1054, 536] on button "[PERSON_NAME] và In" at bounding box center [1092, 542] width 136 height 21
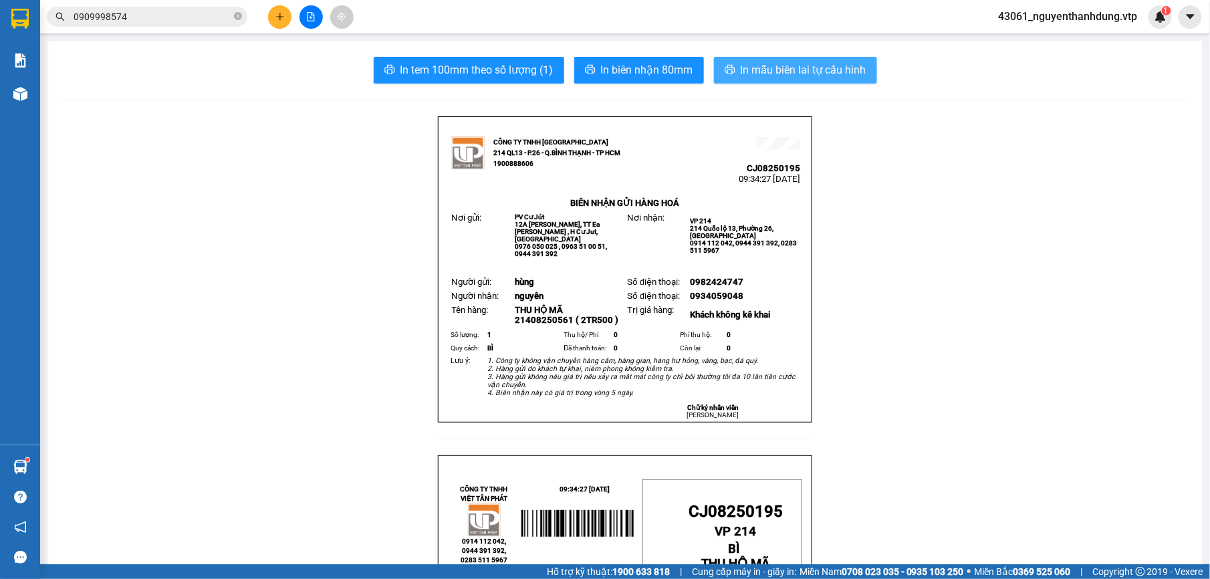
click at [814, 72] on span "In mẫu biên lai tự cấu hình" at bounding box center [804, 70] width 126 height 17
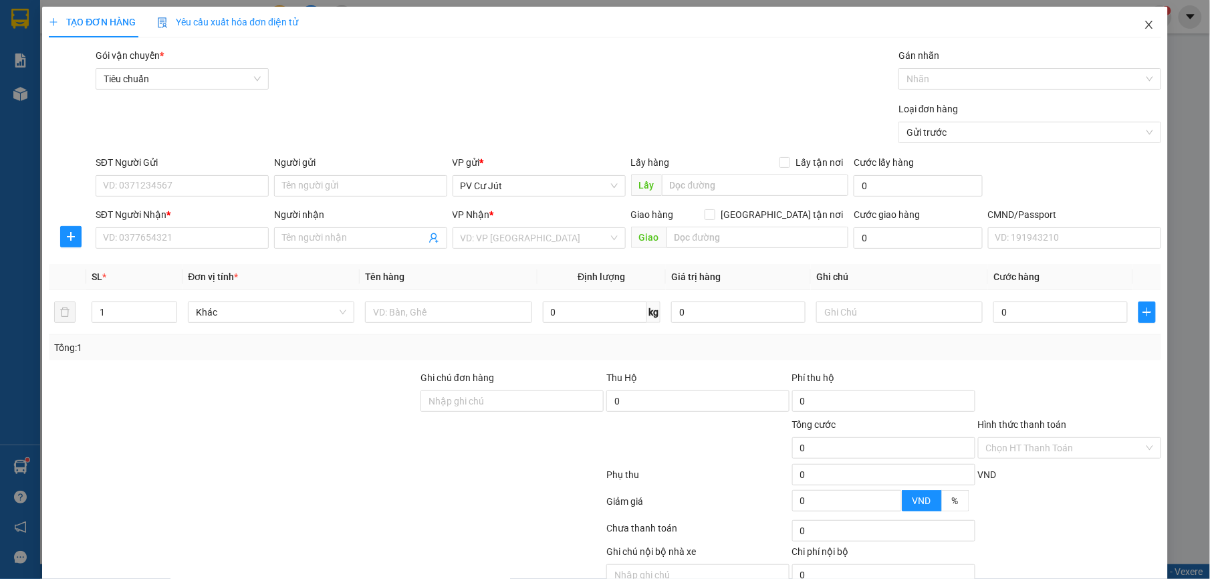
click at [1131, 25] on span "Close" at bounding box center [1149, 25] width 37 height 37
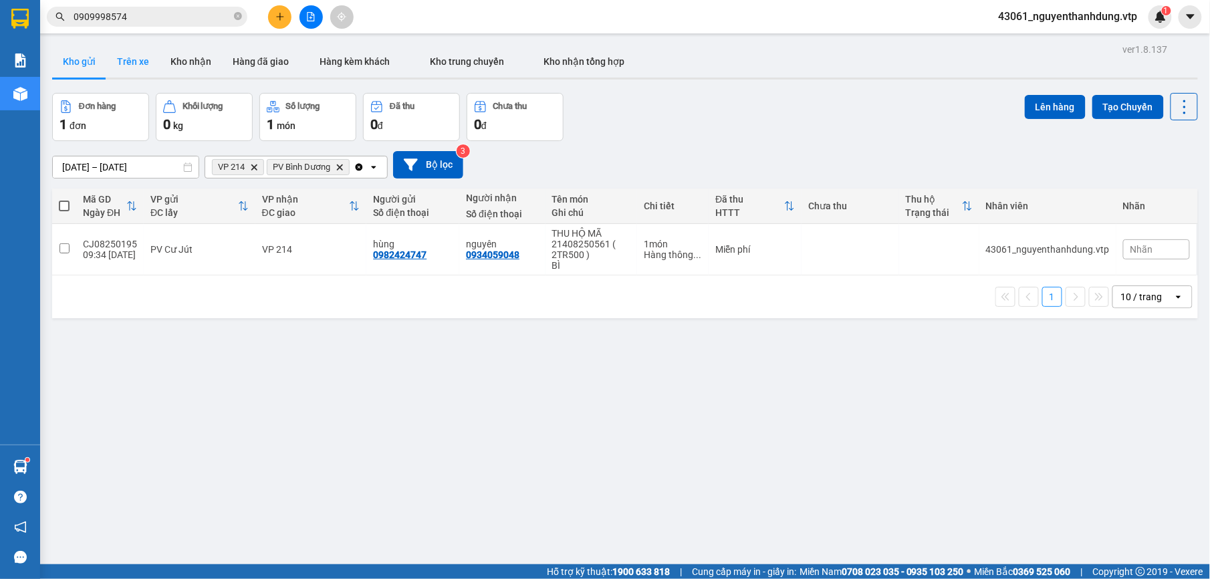
click at [120, 63] on button "Trên xe" at bounding box center [132, 61] width 53 height 32
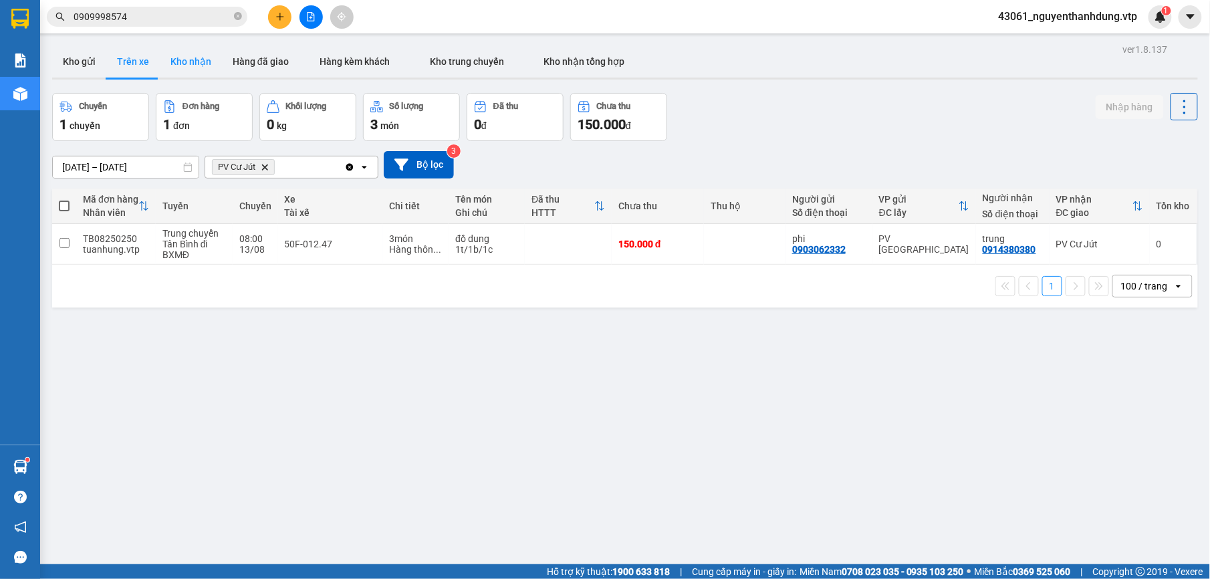
click at [187, 65] on button "Kho nhận" at bounding box center [191, 61] width 62 height 32
type input "[DATE] – [DATE]"
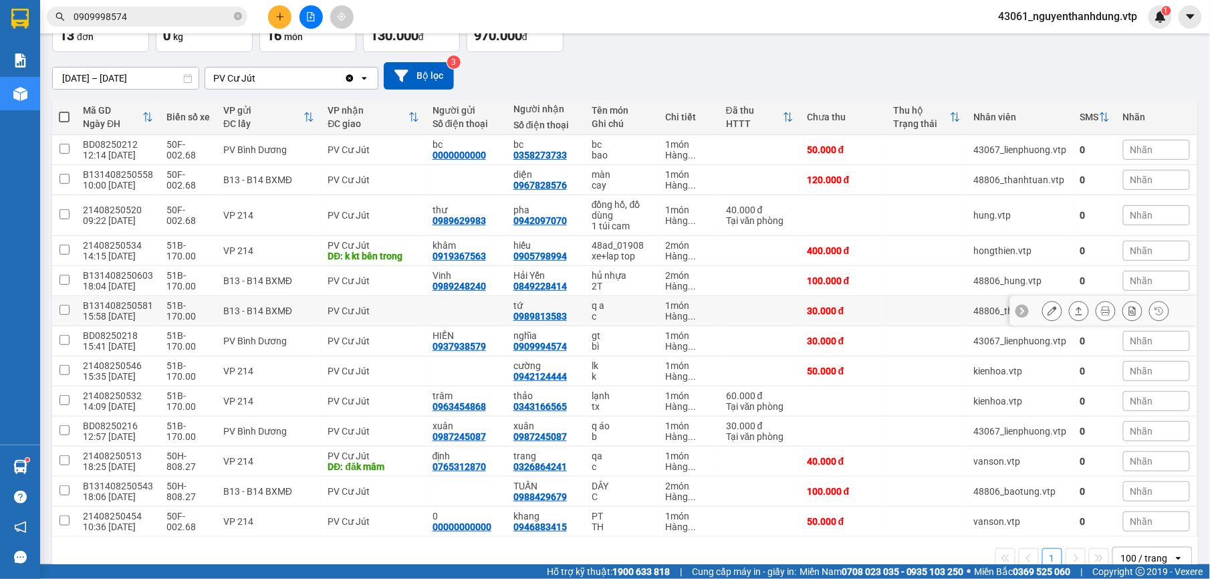
scroll to position [120, 0]
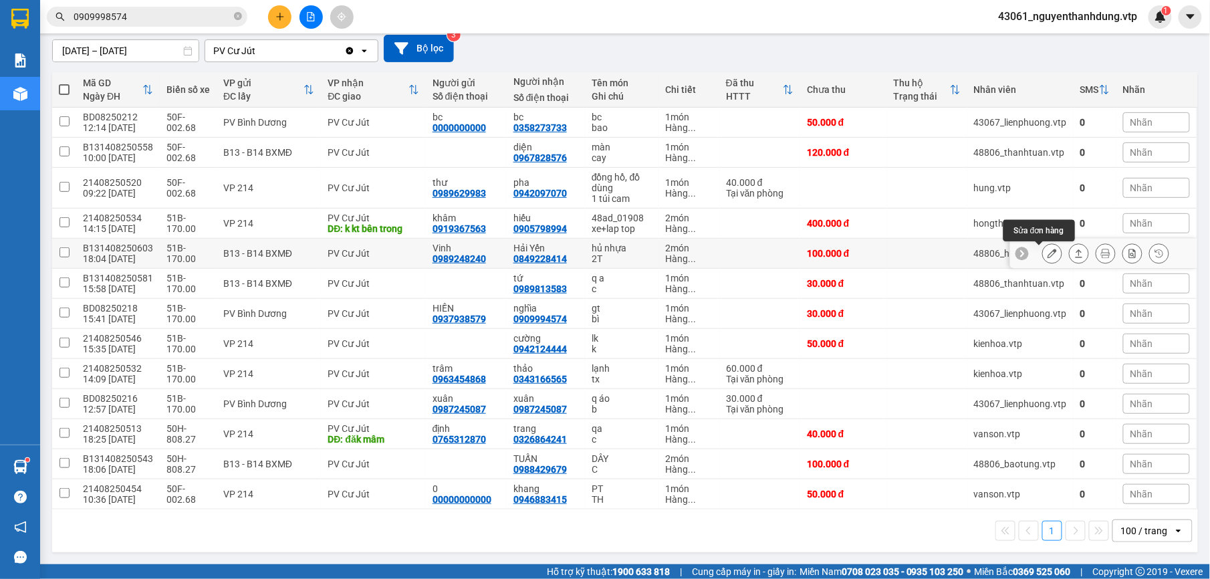
click at [1042, 246] on div at bounding box center [1052, 253] width 20 height 20
click at [1043, 249] on button at bounding box center [1052, 253] width 19 height 23
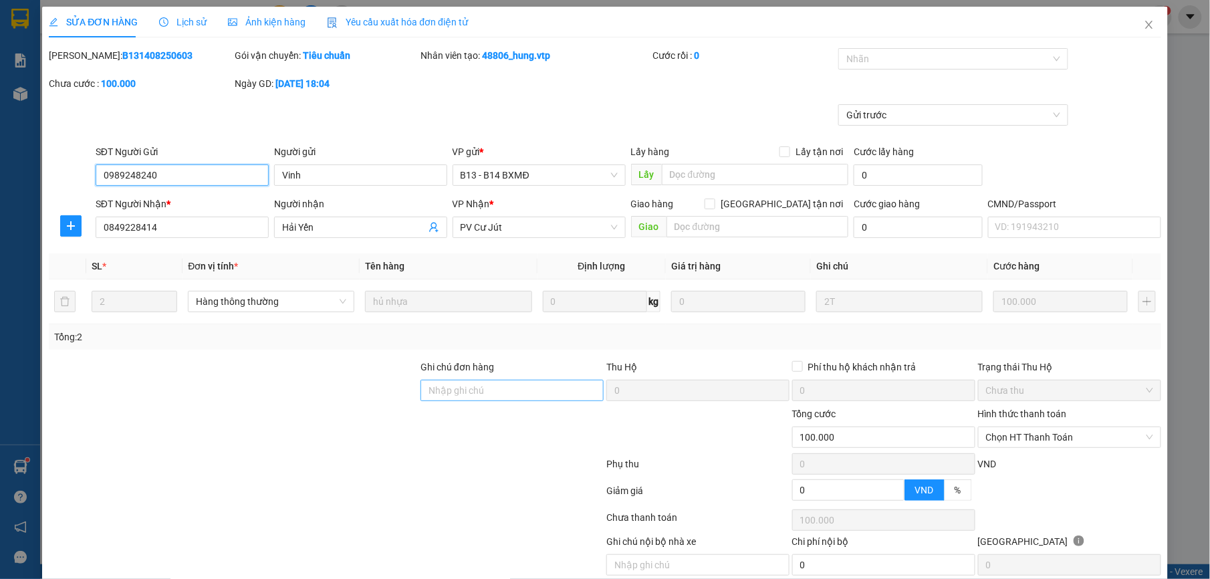
type input "0989248240"
type input "Vinh"
type input "0849228414"
type input "Hải Yến"
type input "100.000"
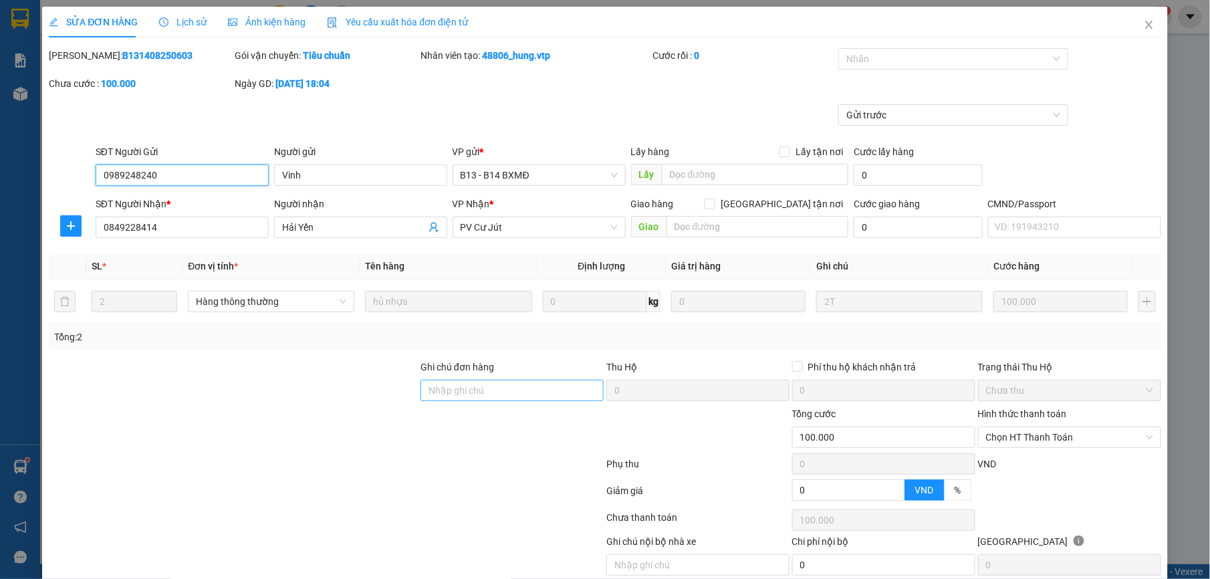
type input "100.000"
type input "5.000"
click at [469, 390] on input "Ghi chú đơn hàng" at bounding box center [512, 390] width 183 height 21
type input "X"
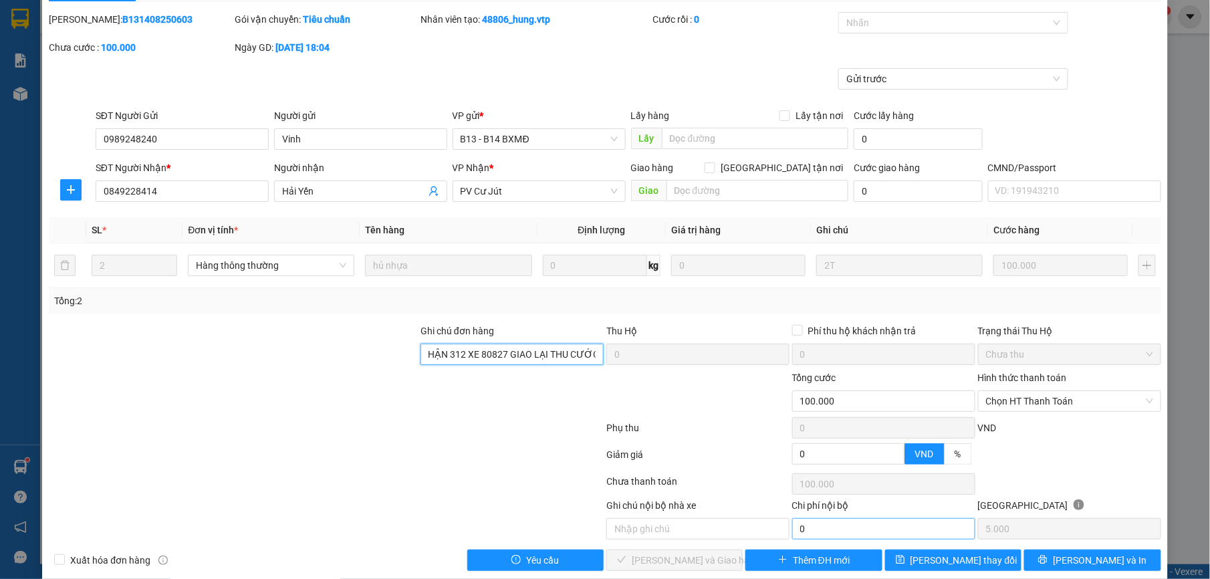
scroll to position [57, 0]
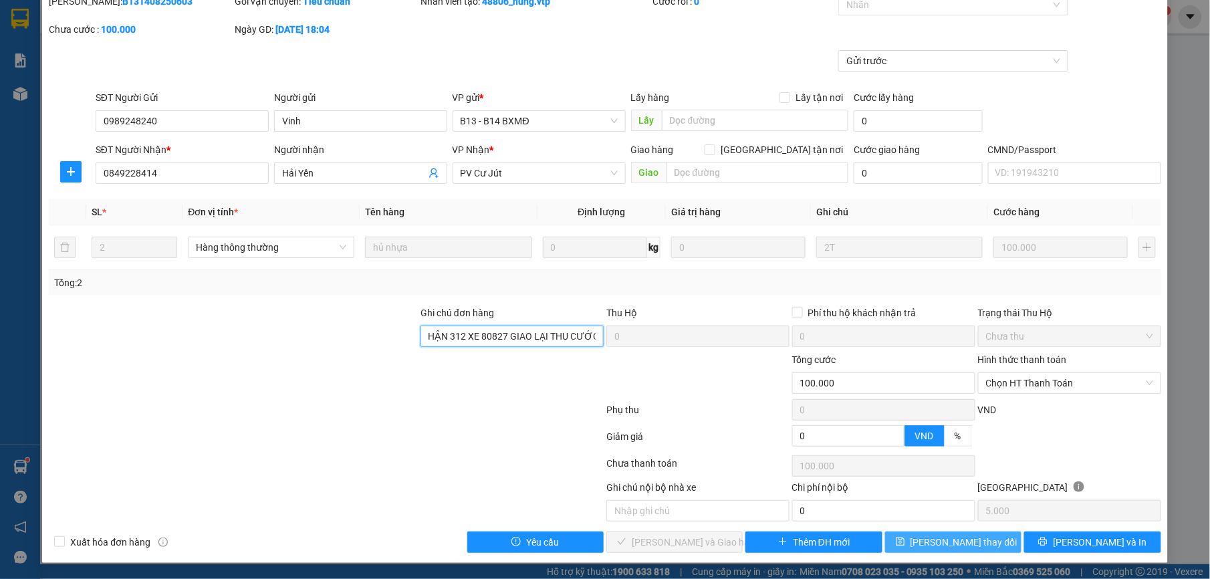
type input "KHÁCH NHẬN 312 XE 80827 GIAO LẠI THU CƯỚC"
click at [905, 544] on icon "save" at bounding box center [900, 541] width 9 height 9
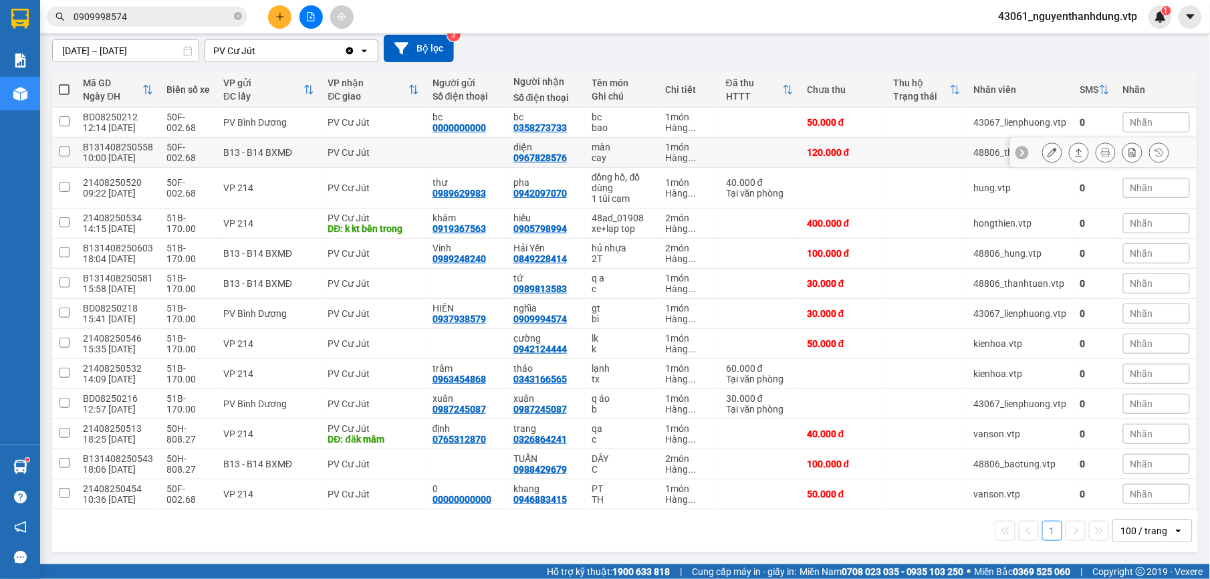
scroll to position [120, 0]
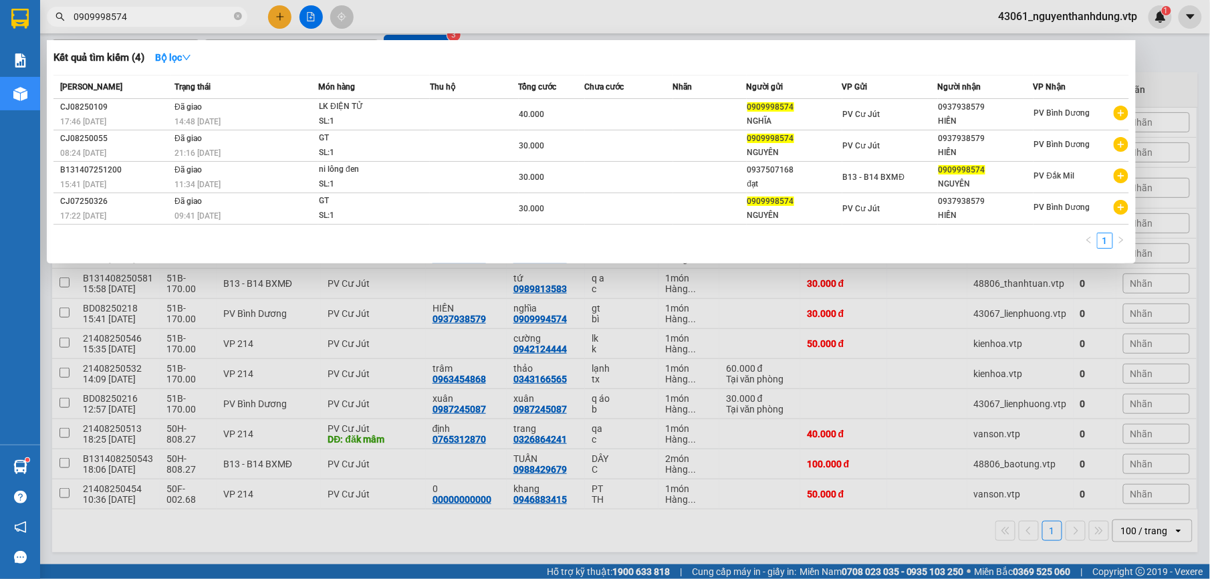
drag, startPoint x: 177, startPoint y: 11, endPoint x: -4, endPoint y: -4, distance: 181.1
click at [0, 0] on html "Kết quả tìm kiếm ( 4 ) Bộ lọc Mã ĐH Trạng thái Món hàng Thu hộ Tổng cước Chưa c…" at bounding box center [605, 289] width 1210 height 579
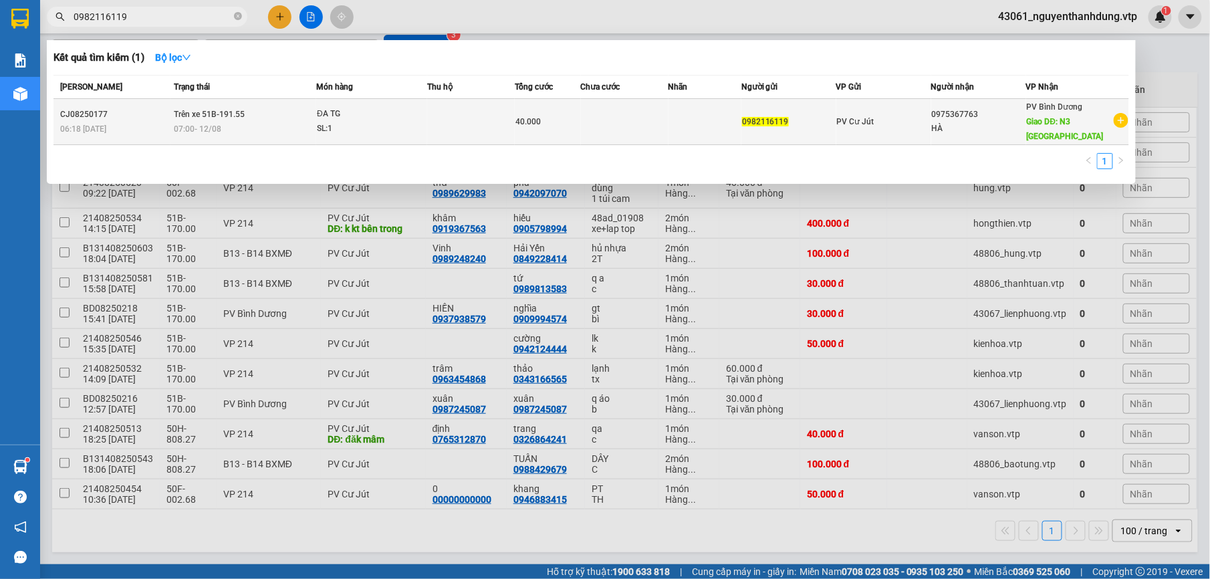
type input "0982116119"
click at [810, 121] on div "0982116119" at bounding box center [789, 122] width 94 height 14
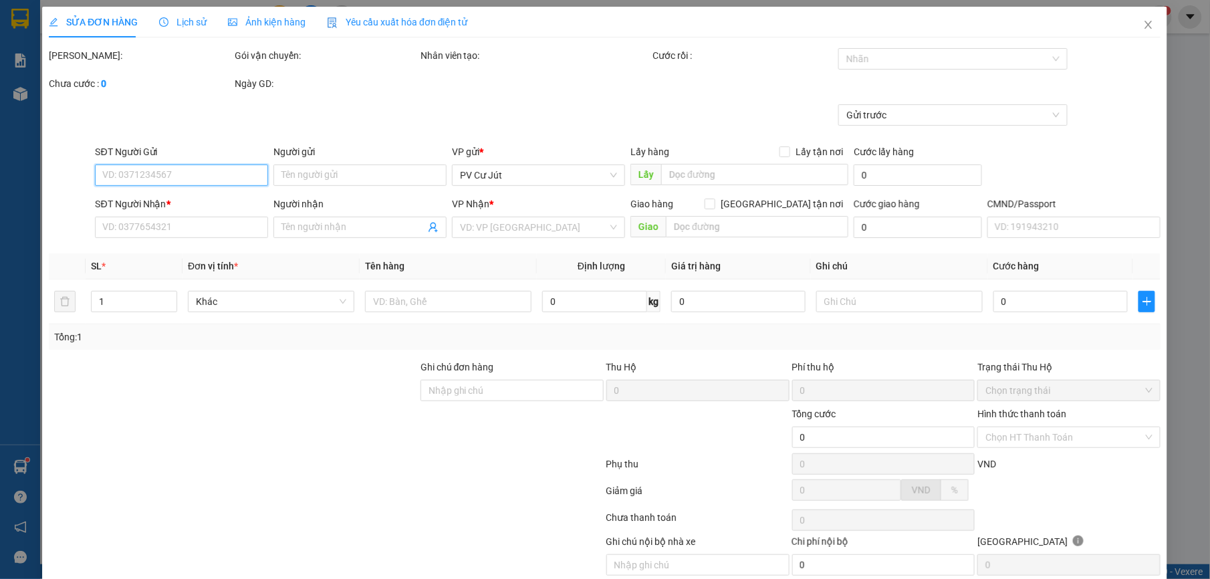
type input "0982116119"
type input "0975367763"
type input "HÀ"
type input "N3 [GEOGRAPHIC_DATA]"
type input "40.000"
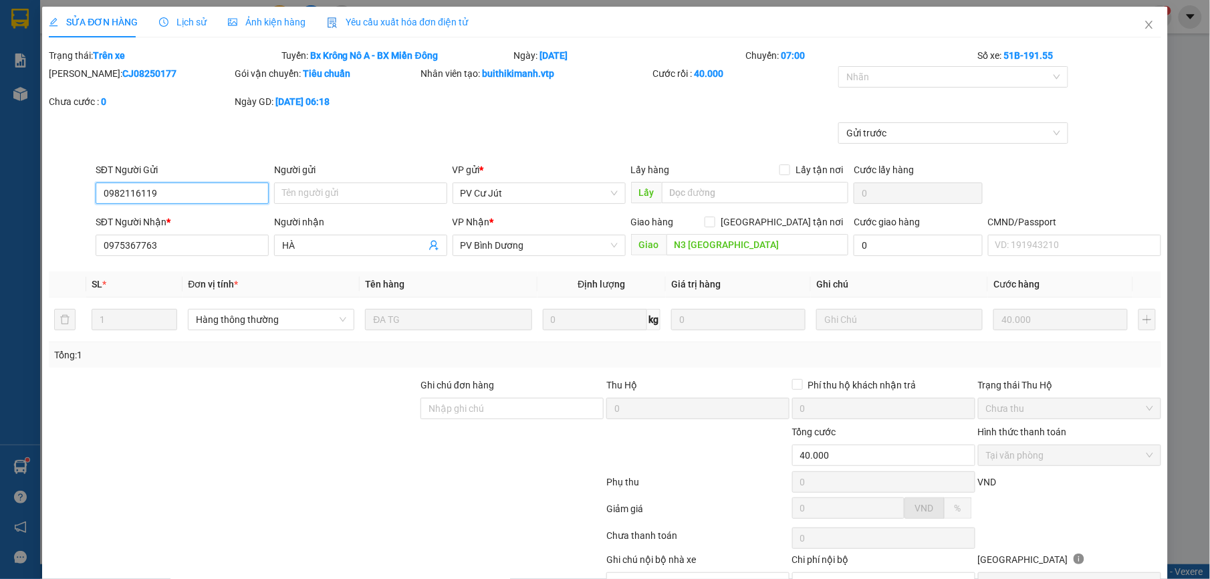
type input "2.000"
click at [1144, 25] on icon "close" at bounding box center [1149, 24] width 11 height 11
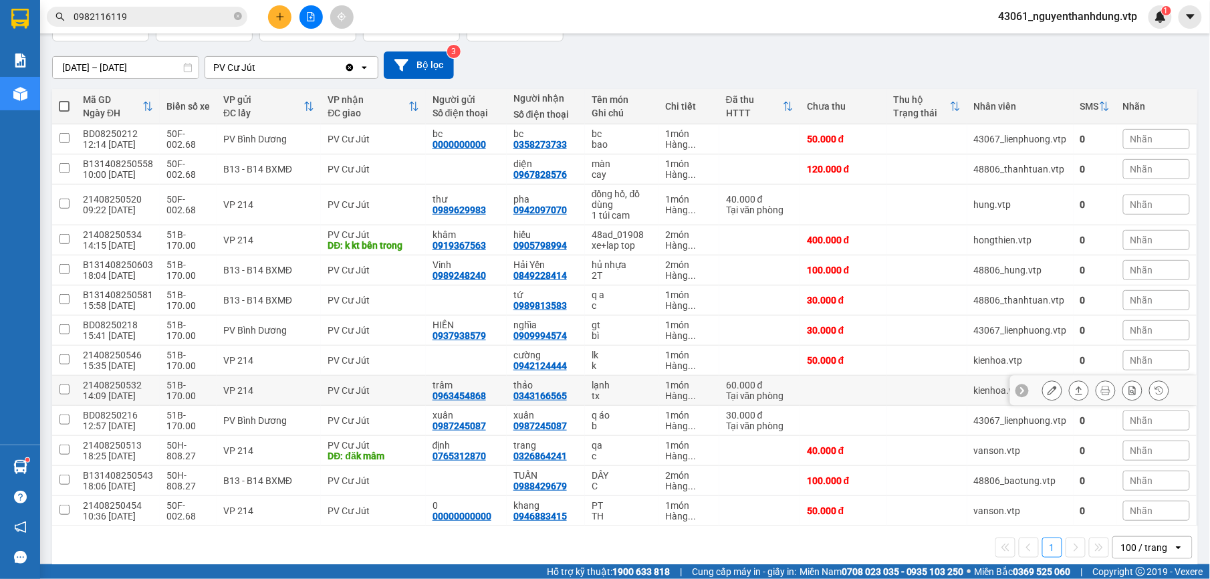
scroll to position [120, 0]
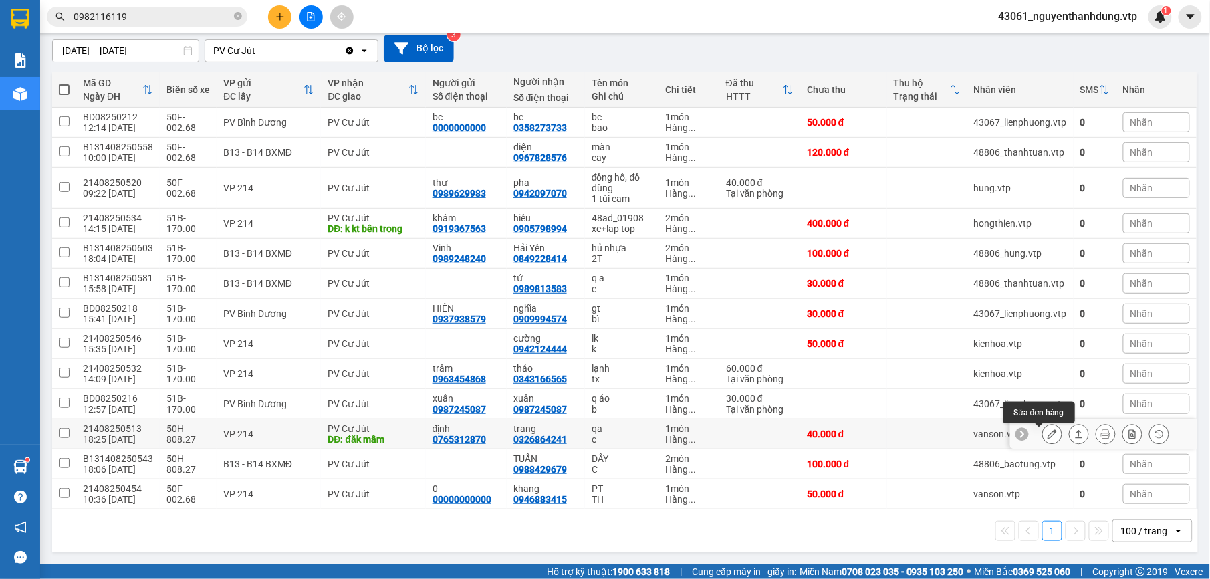
click at [1048, 433] on icon at bounding box center [1052, 433] width 9 height 9
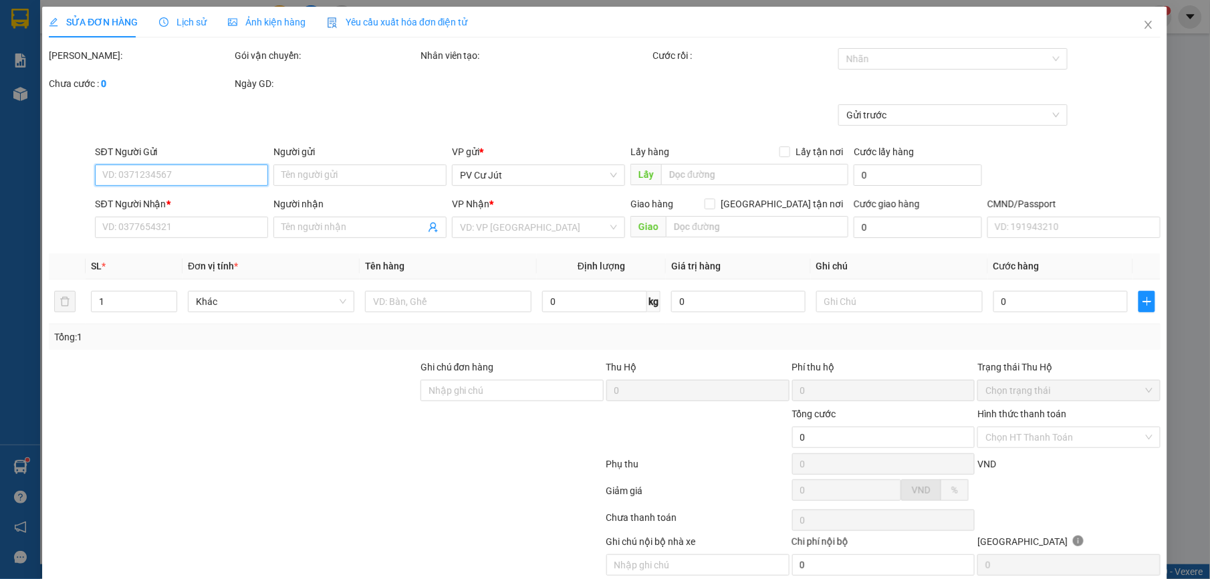
type input "2.000"
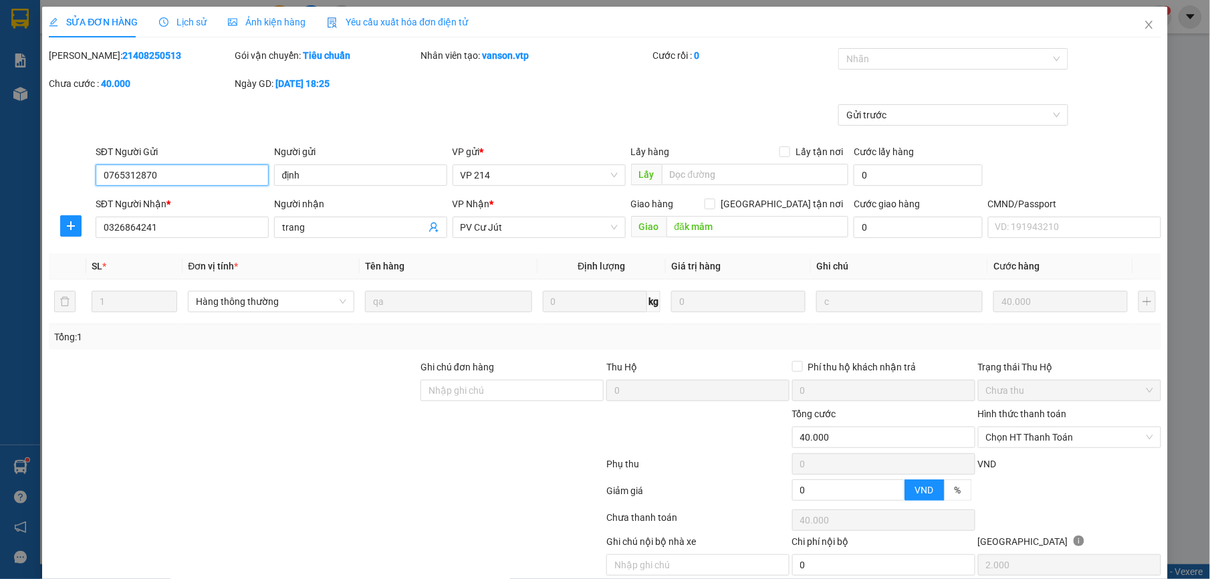
type input "0765312870"
type input "định"
type input "0326864241"
type input "trang"
type input "đăk mâm"
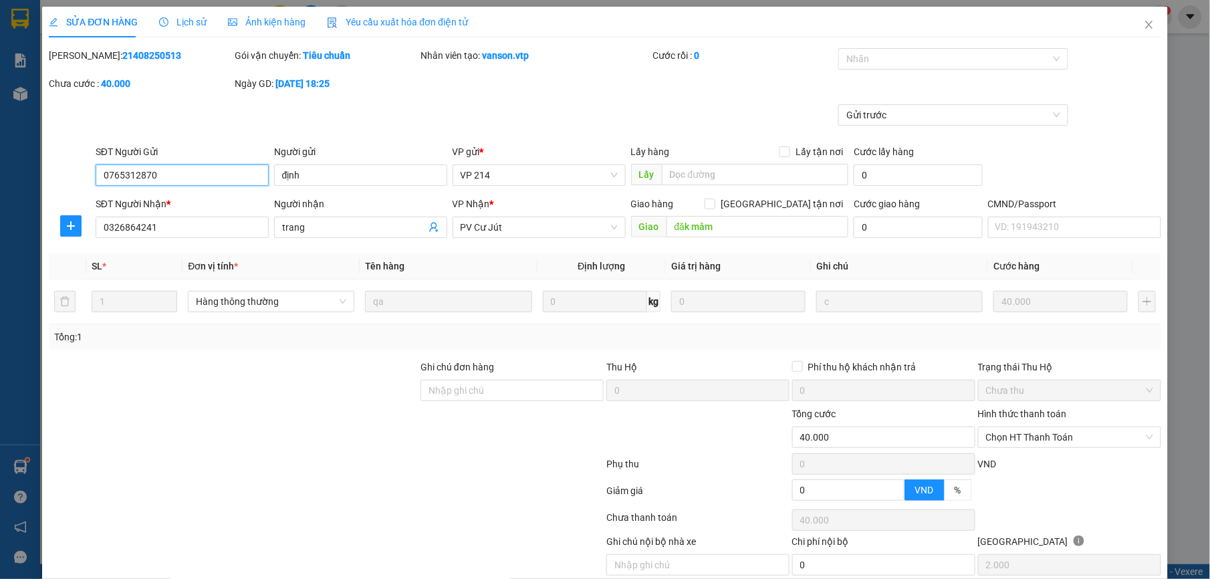
type input "40.000"
click at [1025, 427] on div "Hình thức thanh toán" at bounding box center [1069, 417] width 183 height 20
click at [1019, 433] on span "Chọn HT Thanh Toán" at bounding box center [1069, 437] width 167 height 20
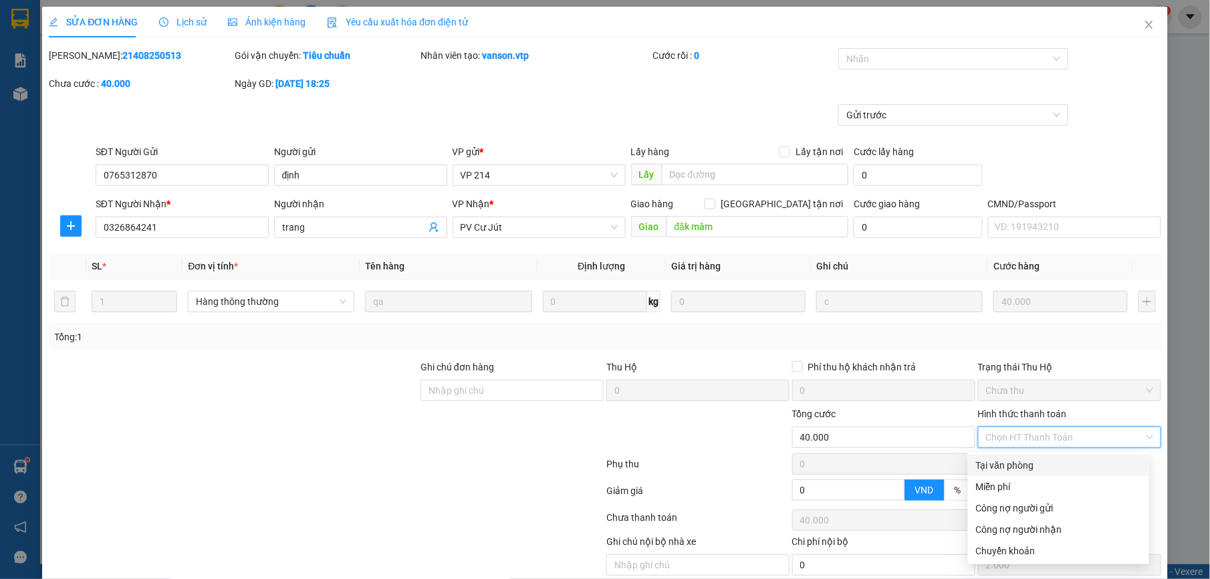
click at [1042, 467] on div "Tại văn phòng" at bounding box center [1058, 465] width 165 height 15
type input "0"
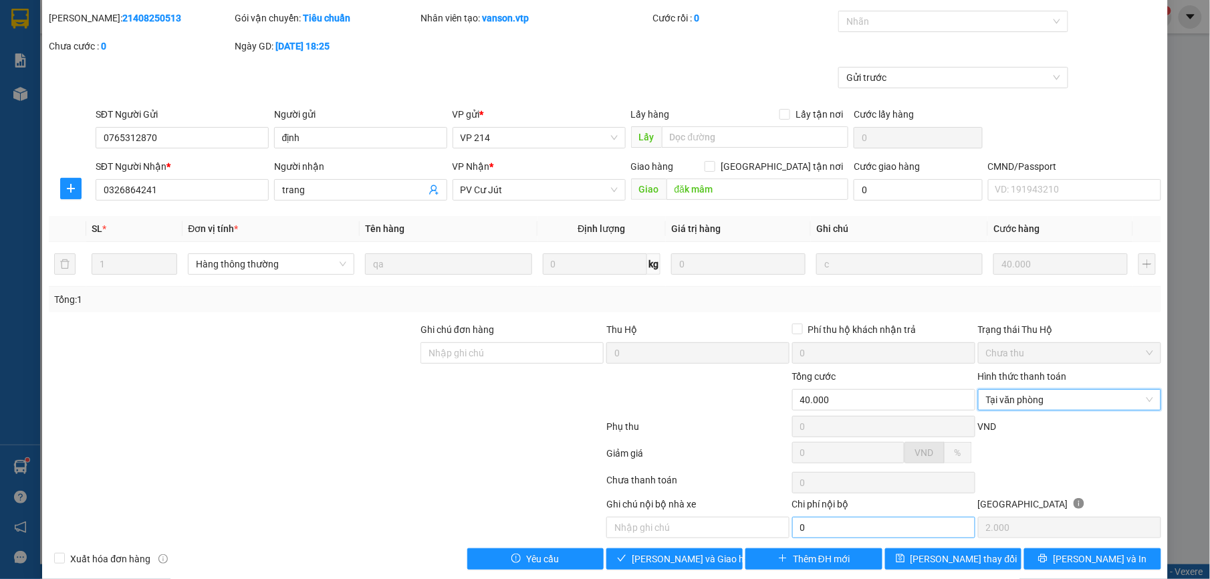
scroll to position [57, 0]
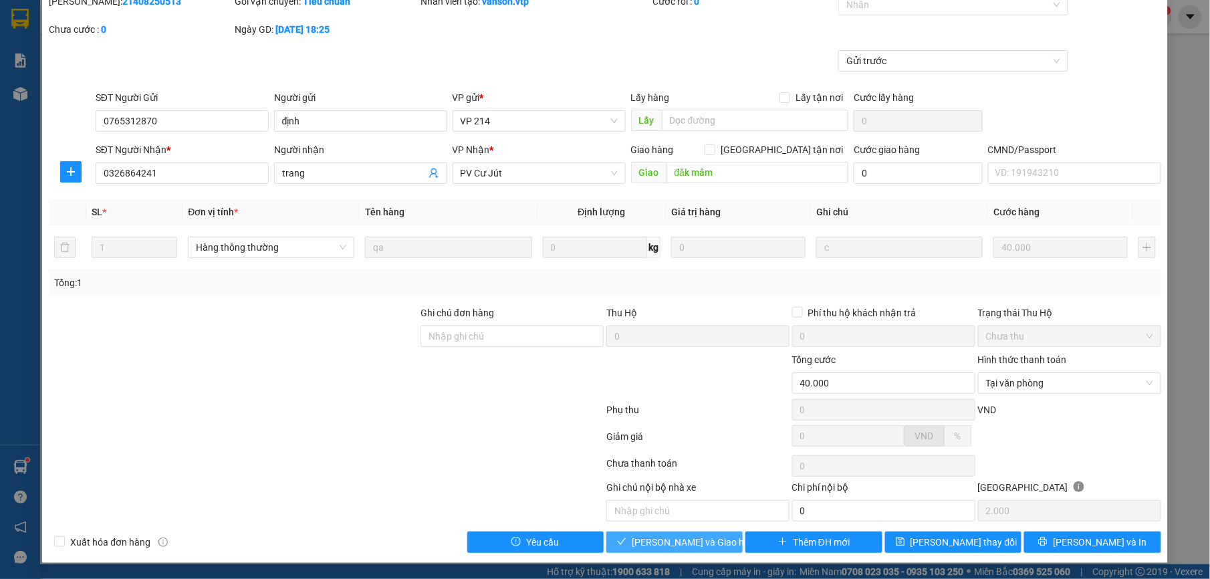
click at [691, 548] on span "[PERSON_NAME] và Giao hàng" at bounding box center [696, 542] width 128 height 15
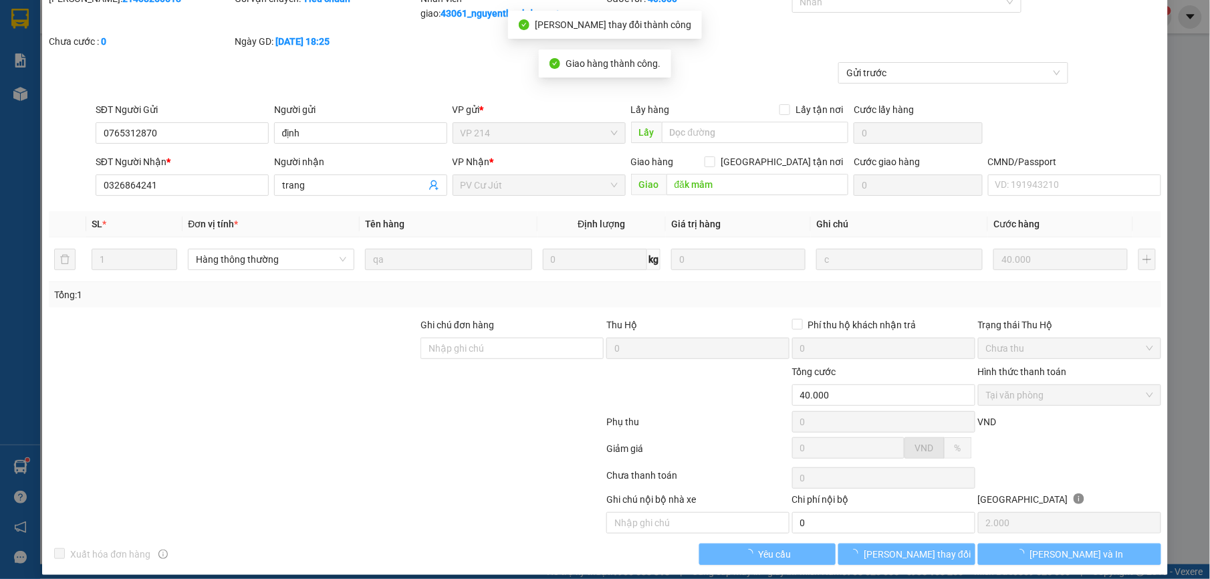
scroll to position [0, 0]
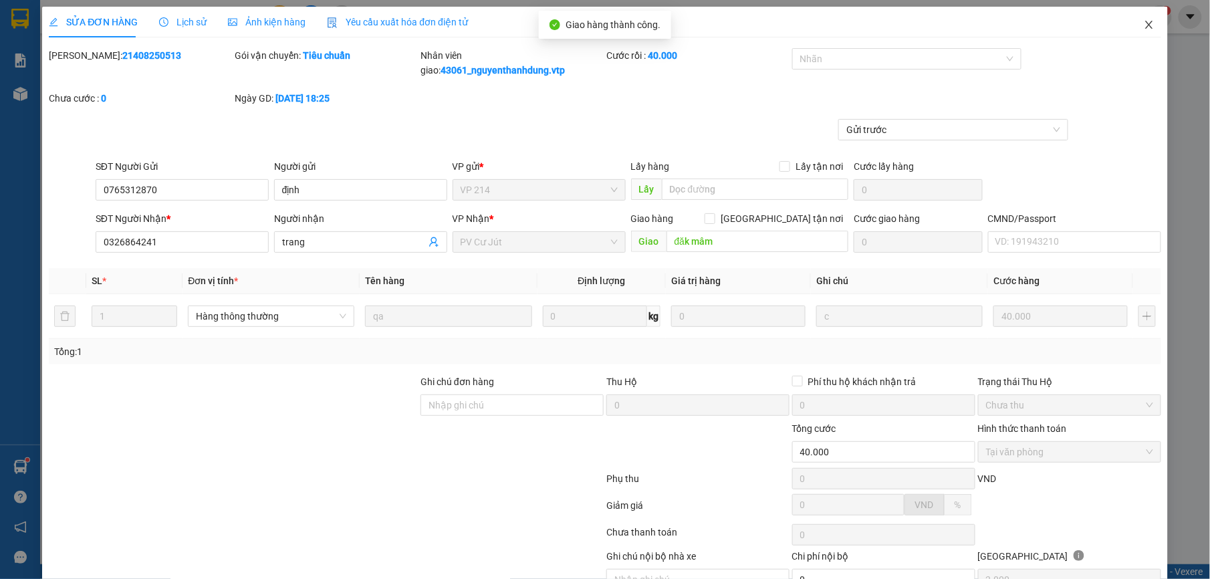
click at [1131, 19] on span "Close" at bounding box center [1149, 25] width 37 height 37
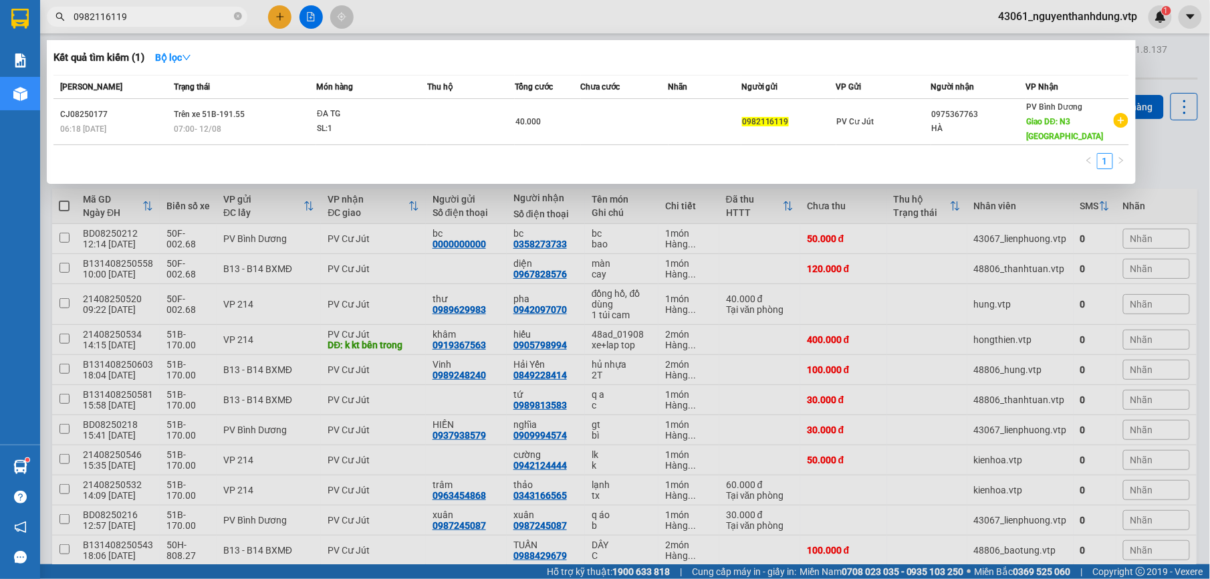
drag, startPoint x: 134, startPoint y: 22, endPoint x: -4, endPoint y: 27, distance: 137.8
click at [0, 27] on html "Kết quả tìm kiếm ( 1 ) Bộ lọc Mã ĐH Trạng thái Món hàng Thu hộ Tổng cước Chưa c…" at bounding box center [605, 289] width 1210 height 579
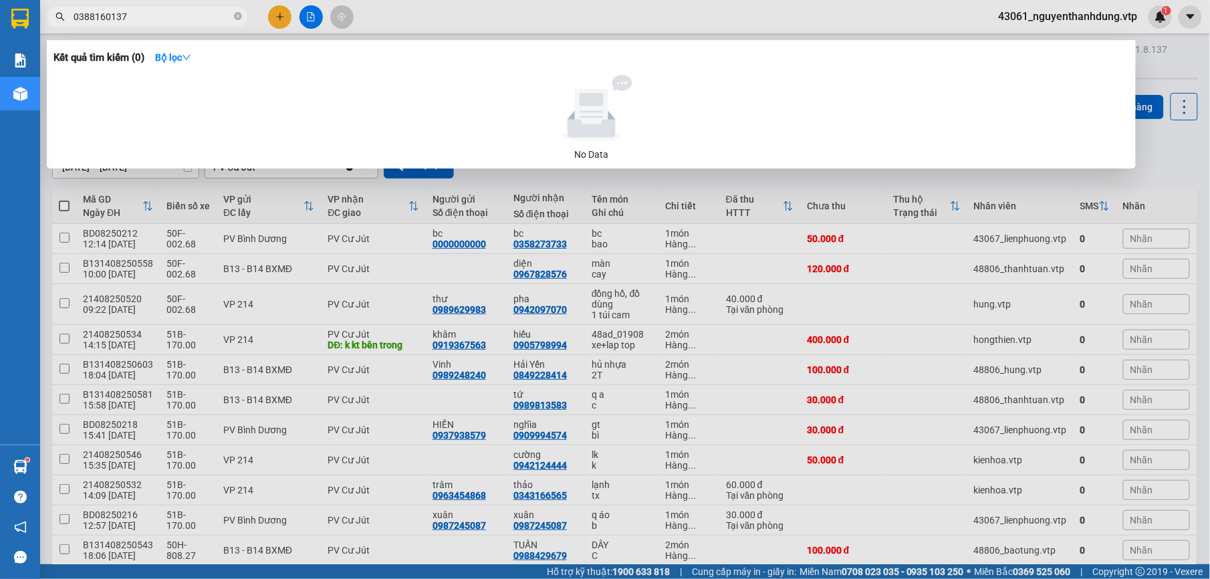
type input "0388160137"
click at [1210, 150] on html "Kết quả tìm kiếm ( 0 ) Bộ lọc No Data 0388160137 43061_nguyenthanhdung.vtp 1 Bá…" at bounding box center [605, 289] width 1210 height 579
click at [1188, 147] on div at bounding box center [605, 289] width 1210 height 579
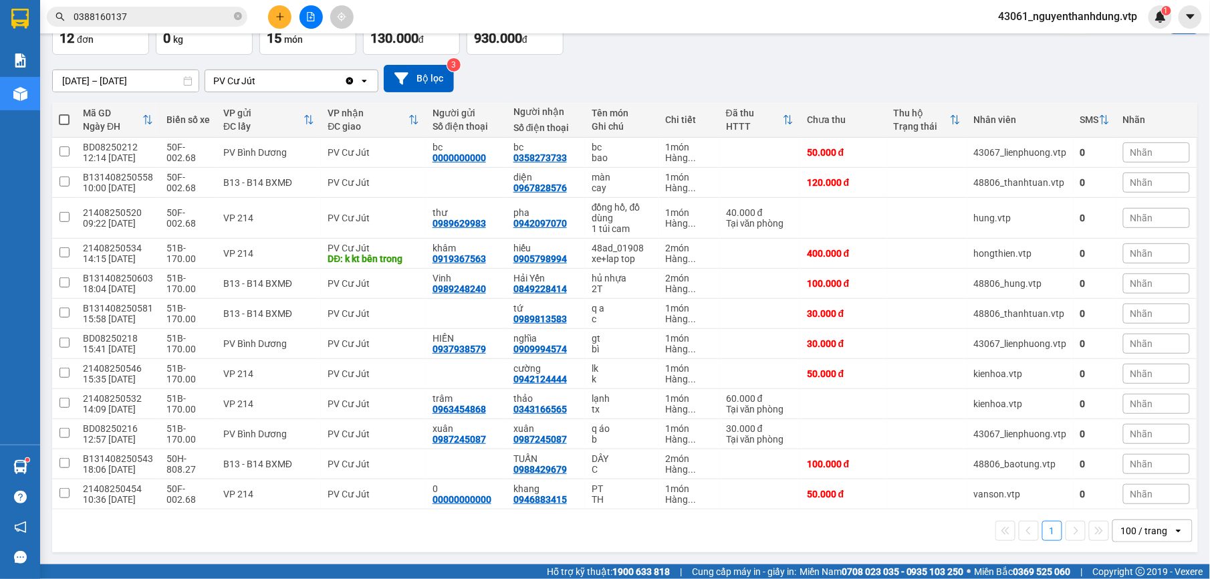
scroll to position [90, 0]
click at [1048, 432] on icon at bounding box center [1052, 433] width 9 height 9
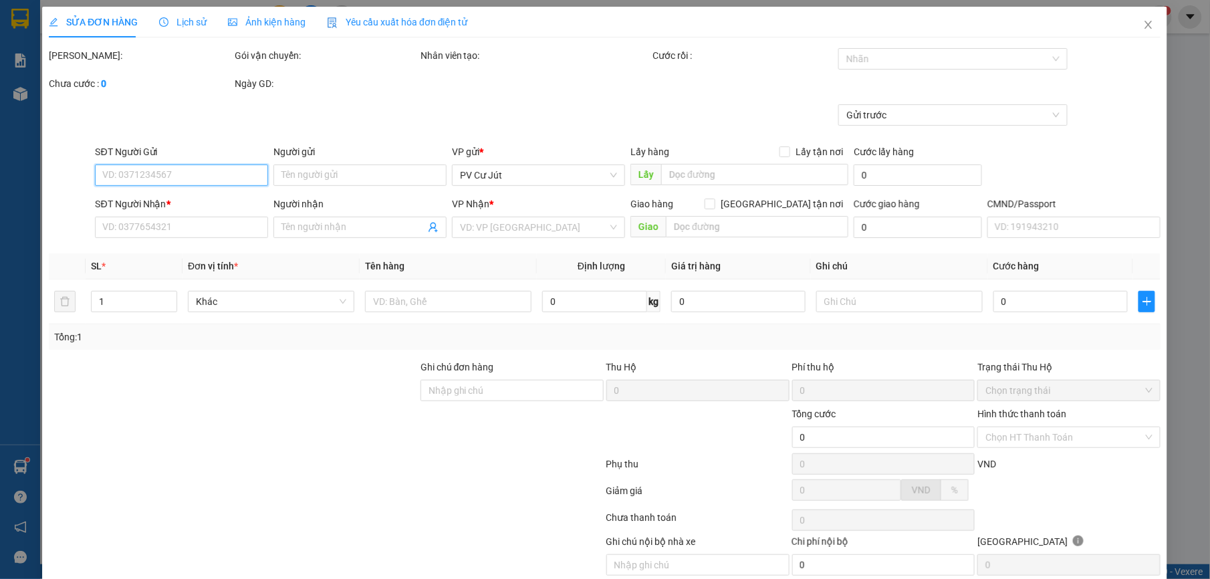
type input "0987245087"
type input "xuân"
type input "0987245087"
type input "xuân"
type input "30.000"
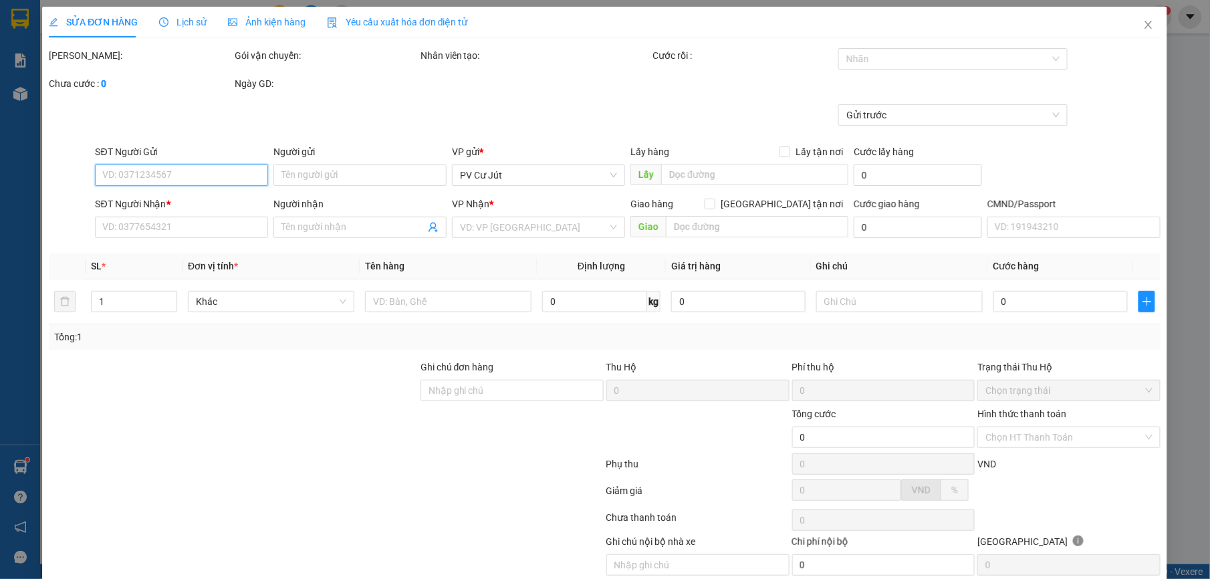
type input "1.500"
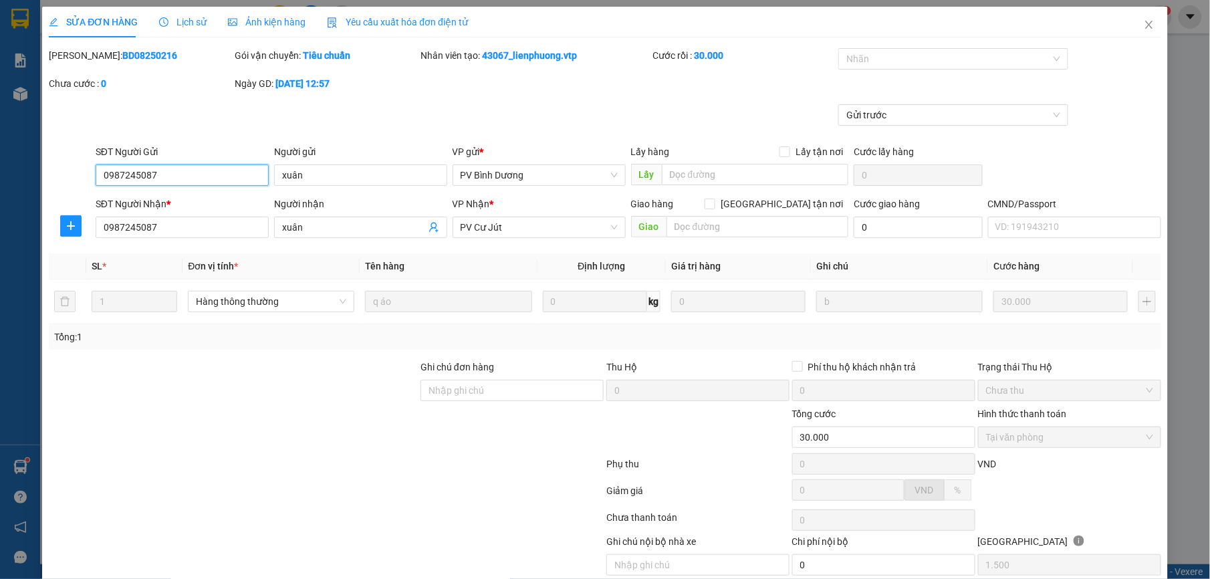
scroll to position [57, 0]
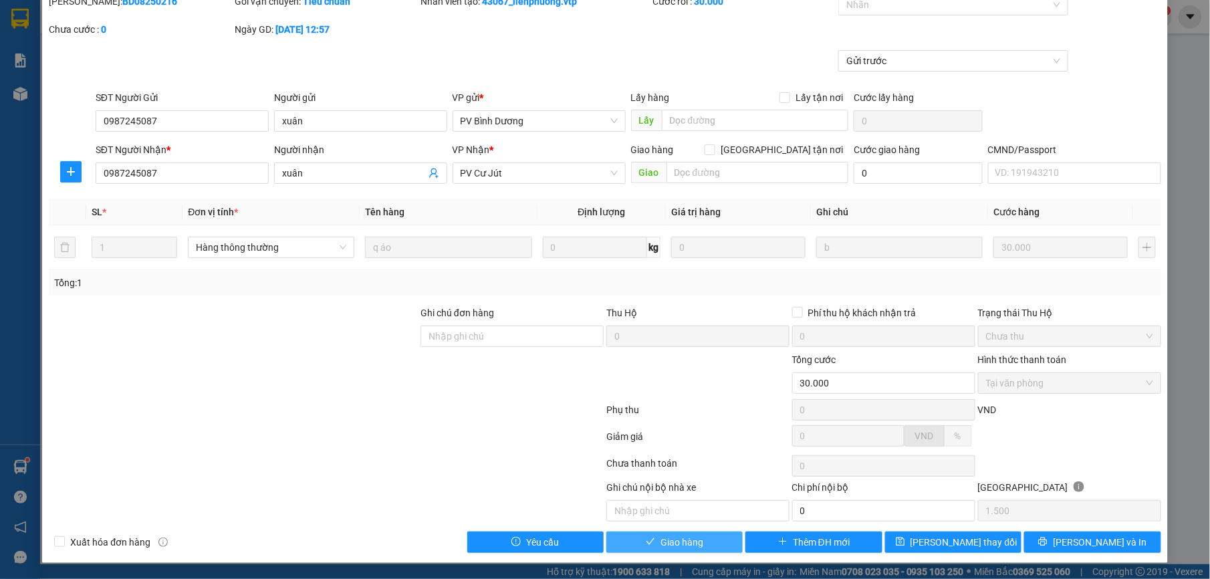
click at [691, 542] on span "Giao hàng" at bounding box center [682, 542] width 43 height 15
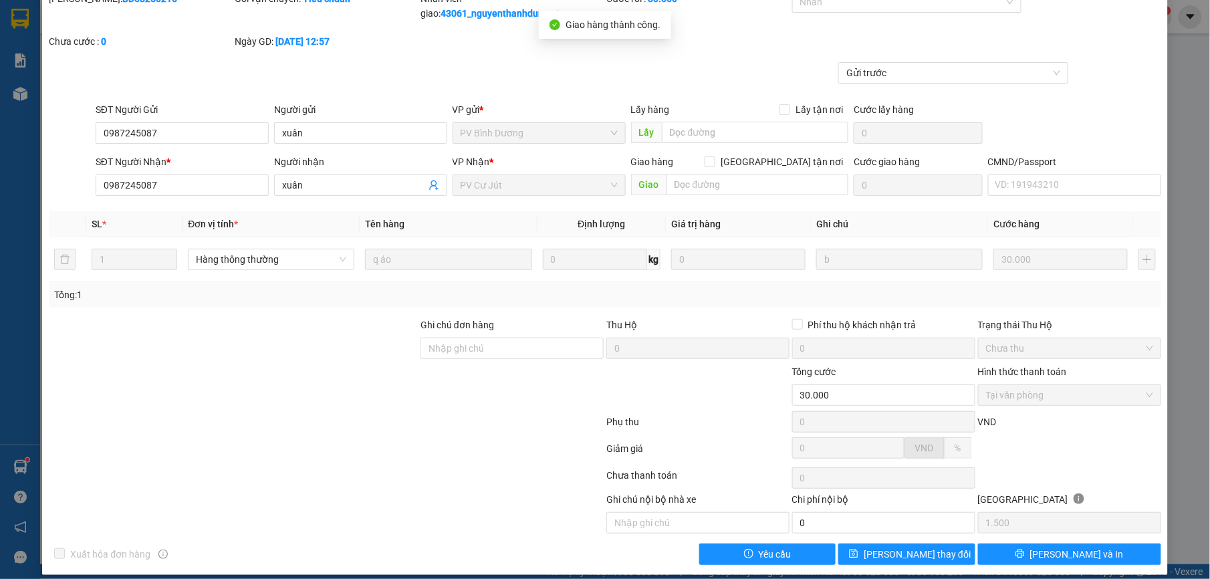
scroll to position [0, 0]
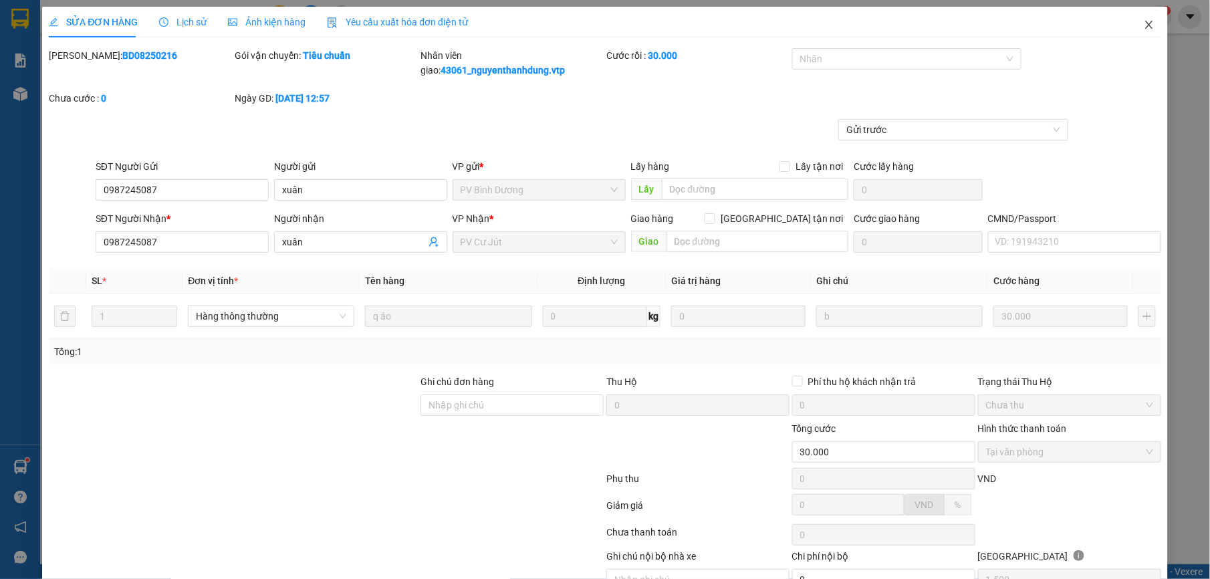
click at [1144, 22] on icon "close" at bounding box center [1149, 24] width 11 height 11
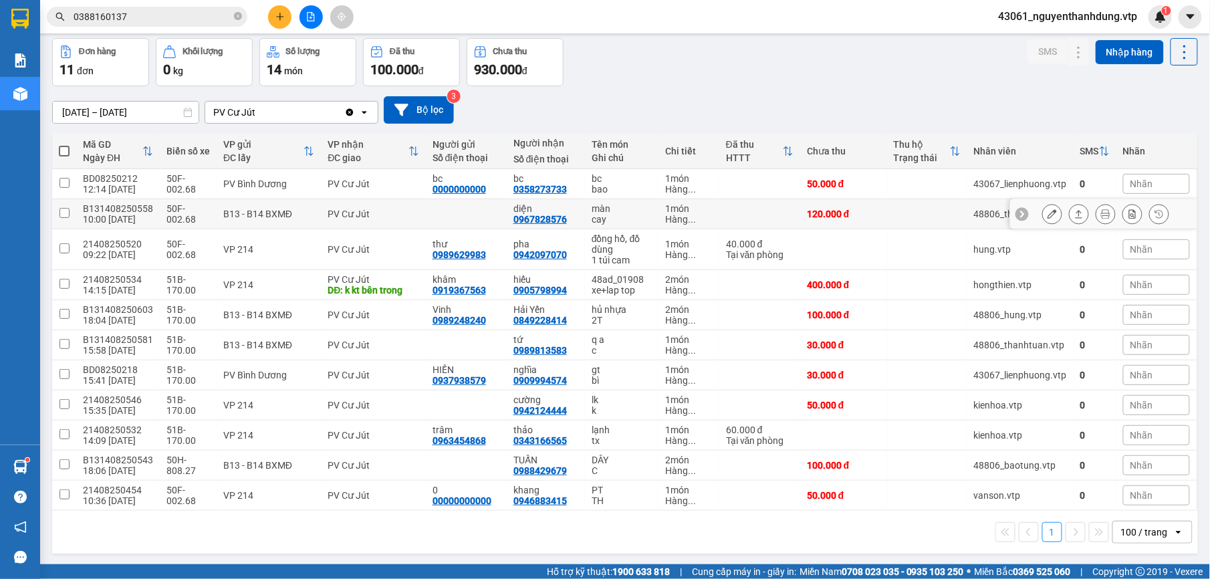
scroll to position [62, 0]
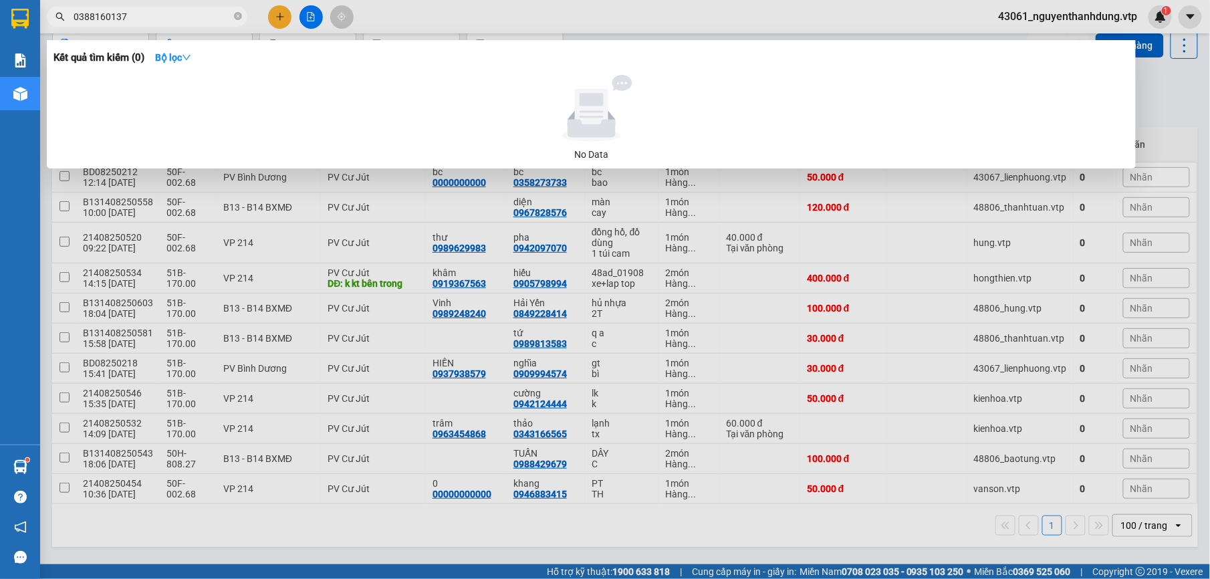
drag, startPoint x: 173, startPoint y: 19, endPoint x: 43, endPoint y: 7, distance: 129.7
click at [43, 7] on div "0388160137" at bounding box center [130, 17] width 261 height 20
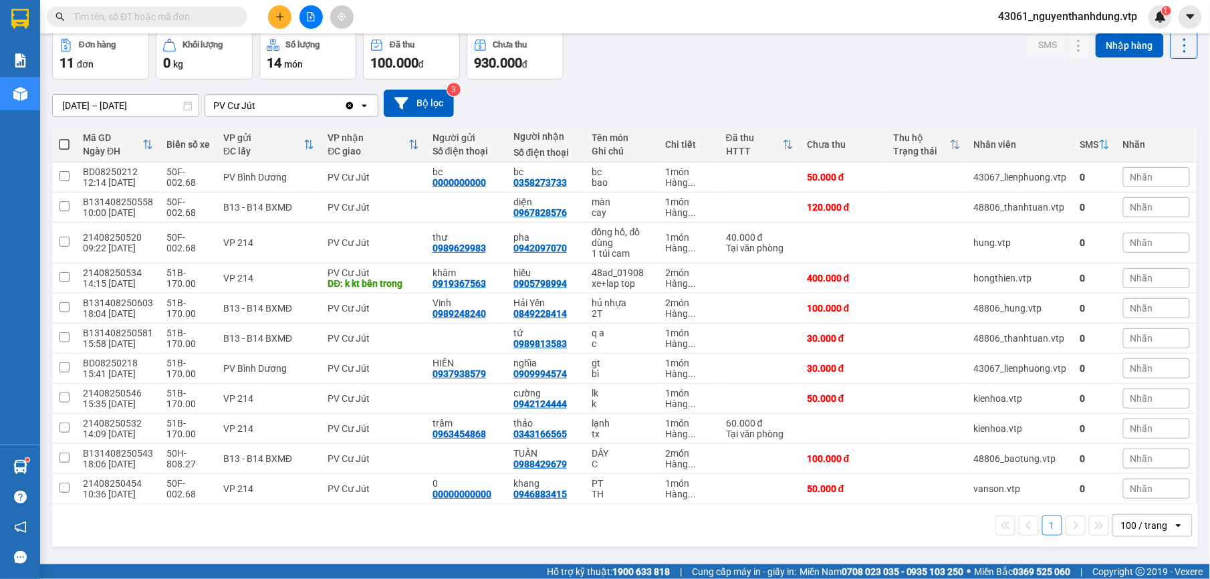
click at [138, 13] on input "text" at bounding box center [153, 16] width 158 height 15
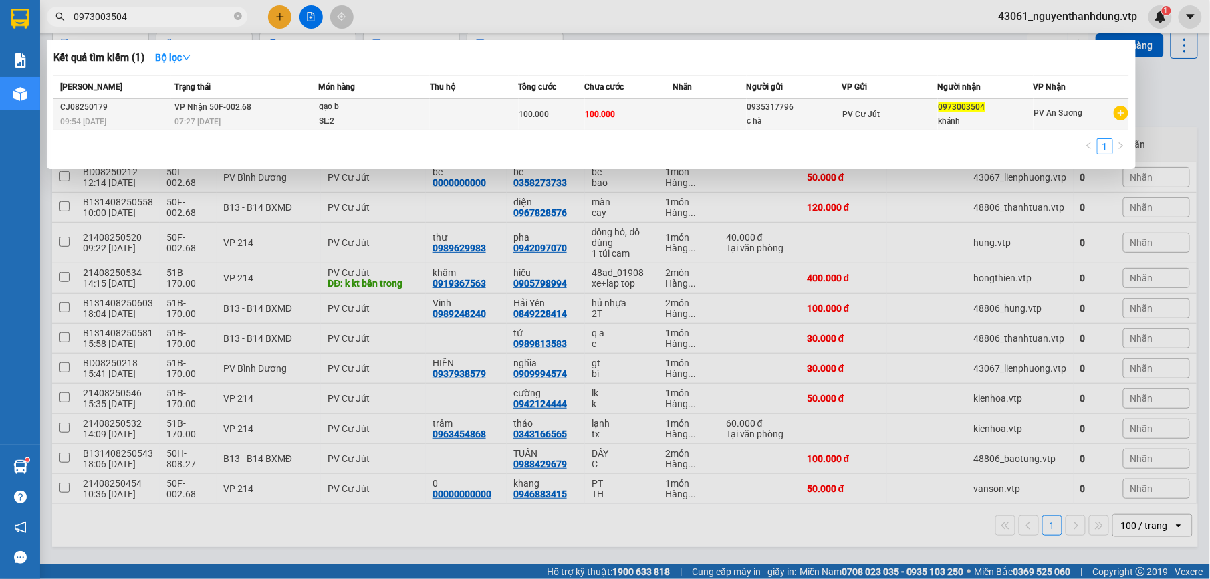
type input "0973003504"
click at [752, 118] on div "c hà" at bounding box center [795, 121] width 94 height 14
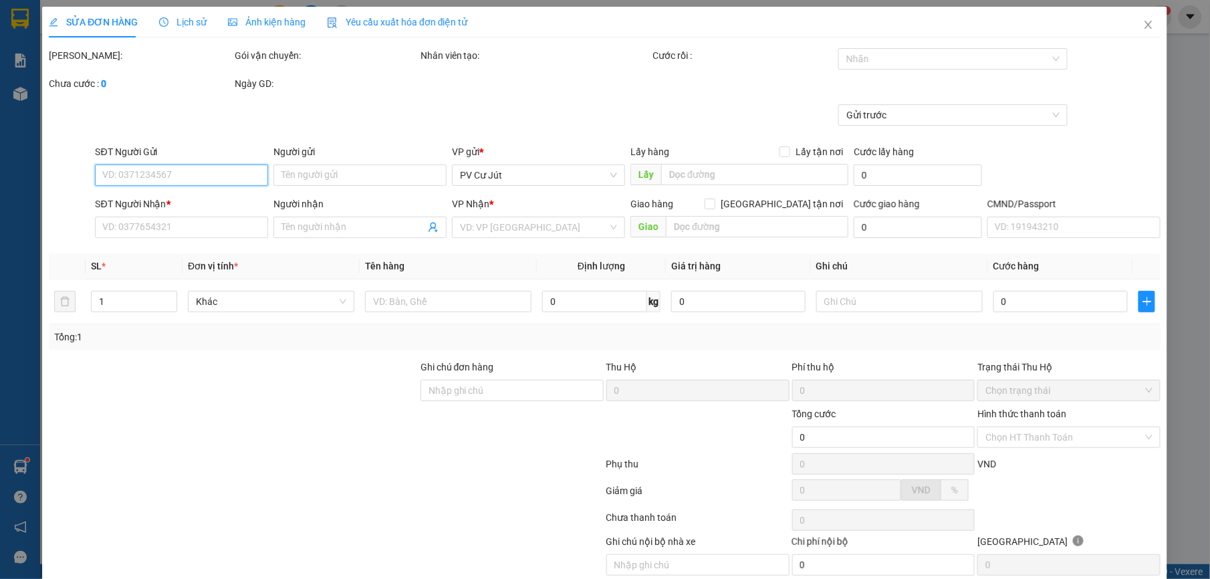
type input "0935317796"
type input "c hà"
type input "0973003504"
type input "khánh"
type input "100.000"
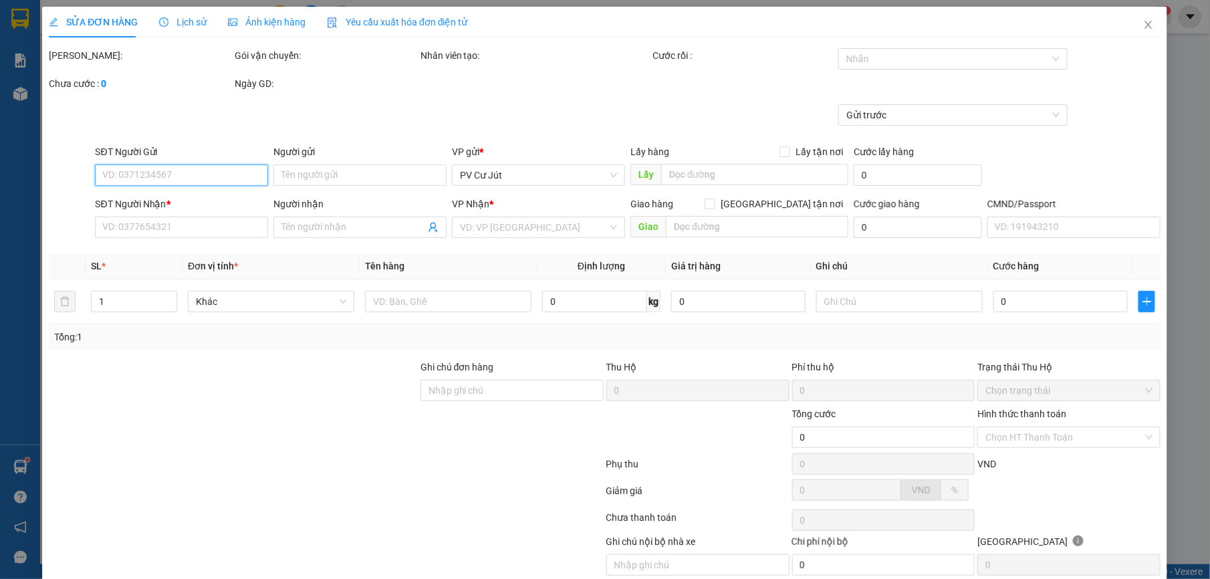
type input "100.000"
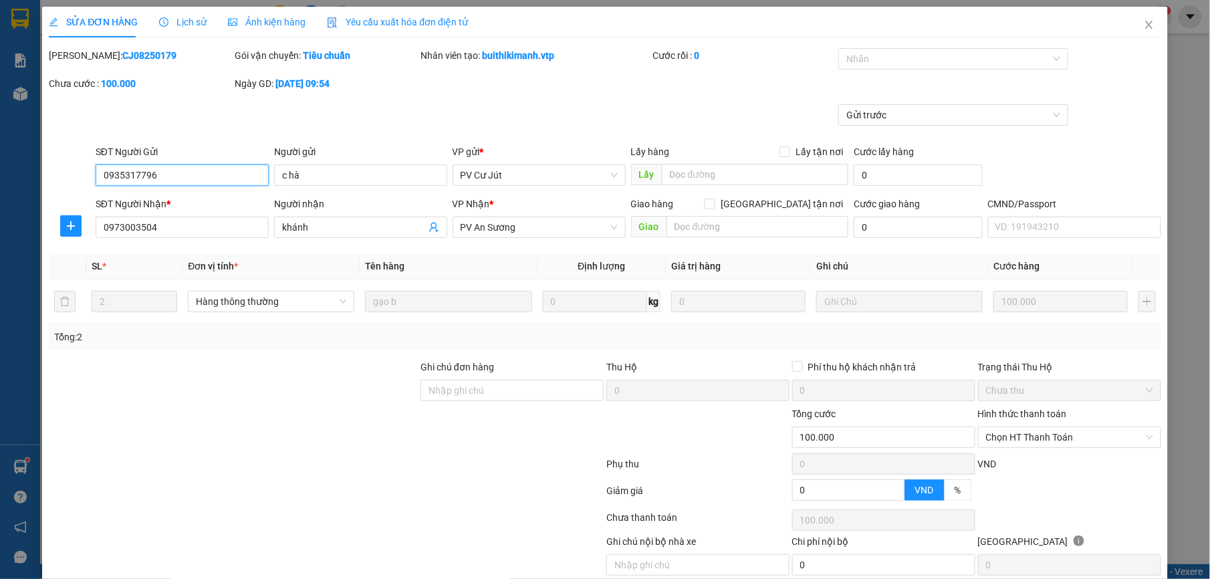
type input "5.000"
click at [1144, 23] on icon "close" at bounding box center [1149, 24] width 11 height 11
